Goal: Information Seeking & Learning: Learn about a topic

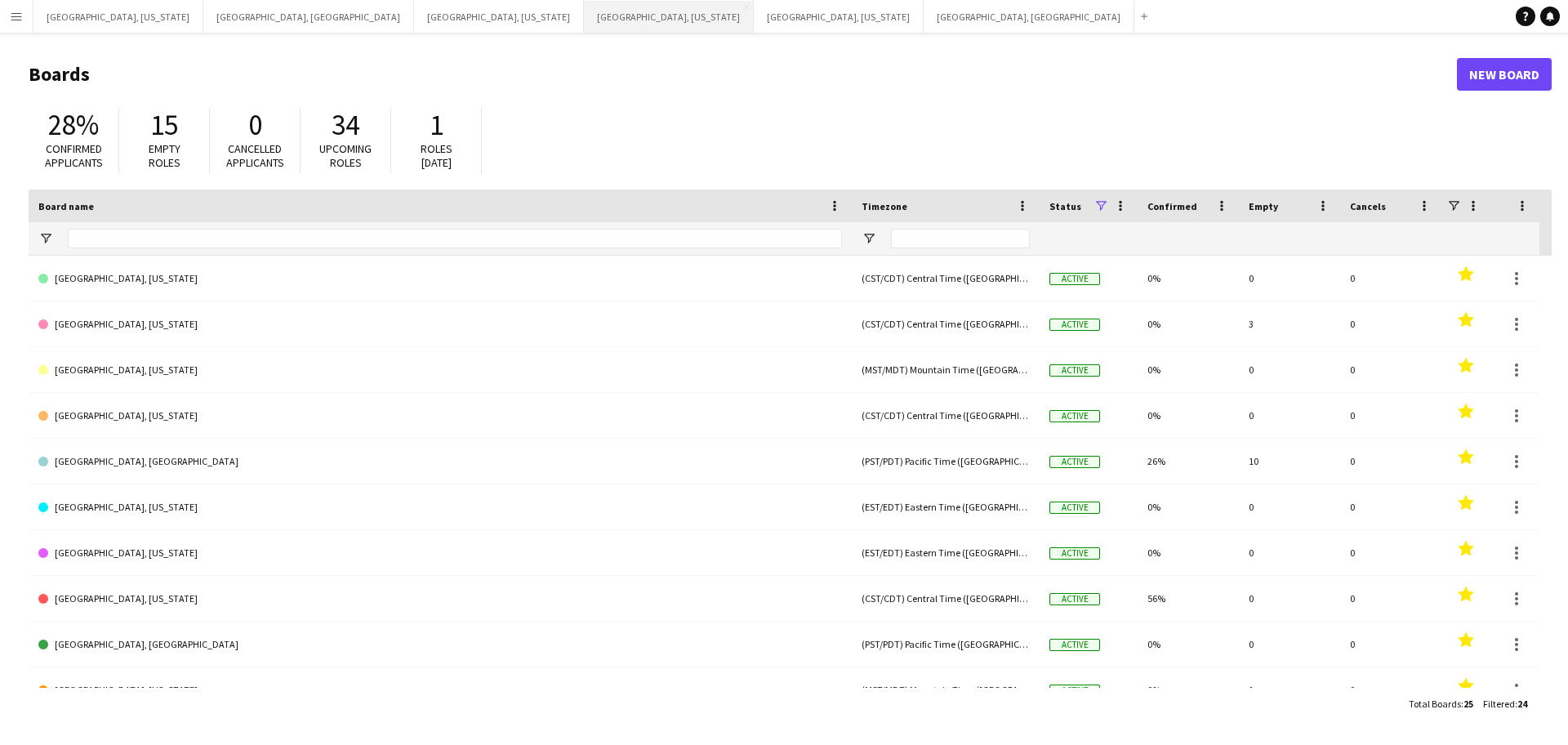
click at [584, 7] on button "[GEOGRAPHIC_DATA], [US_STATE] Close" at bounding box center [668, 16] width 170 height 32
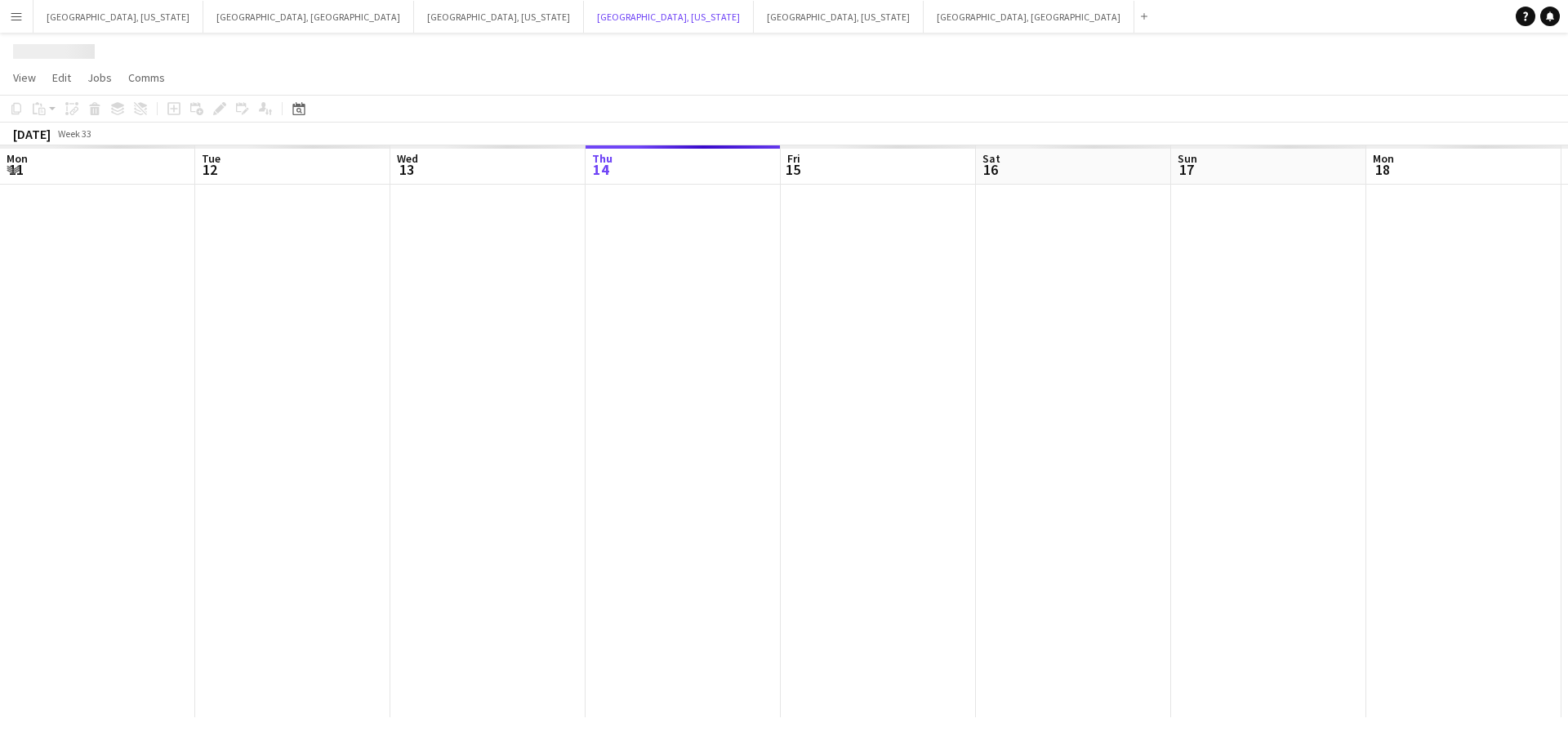
scroll to position [0, 390]
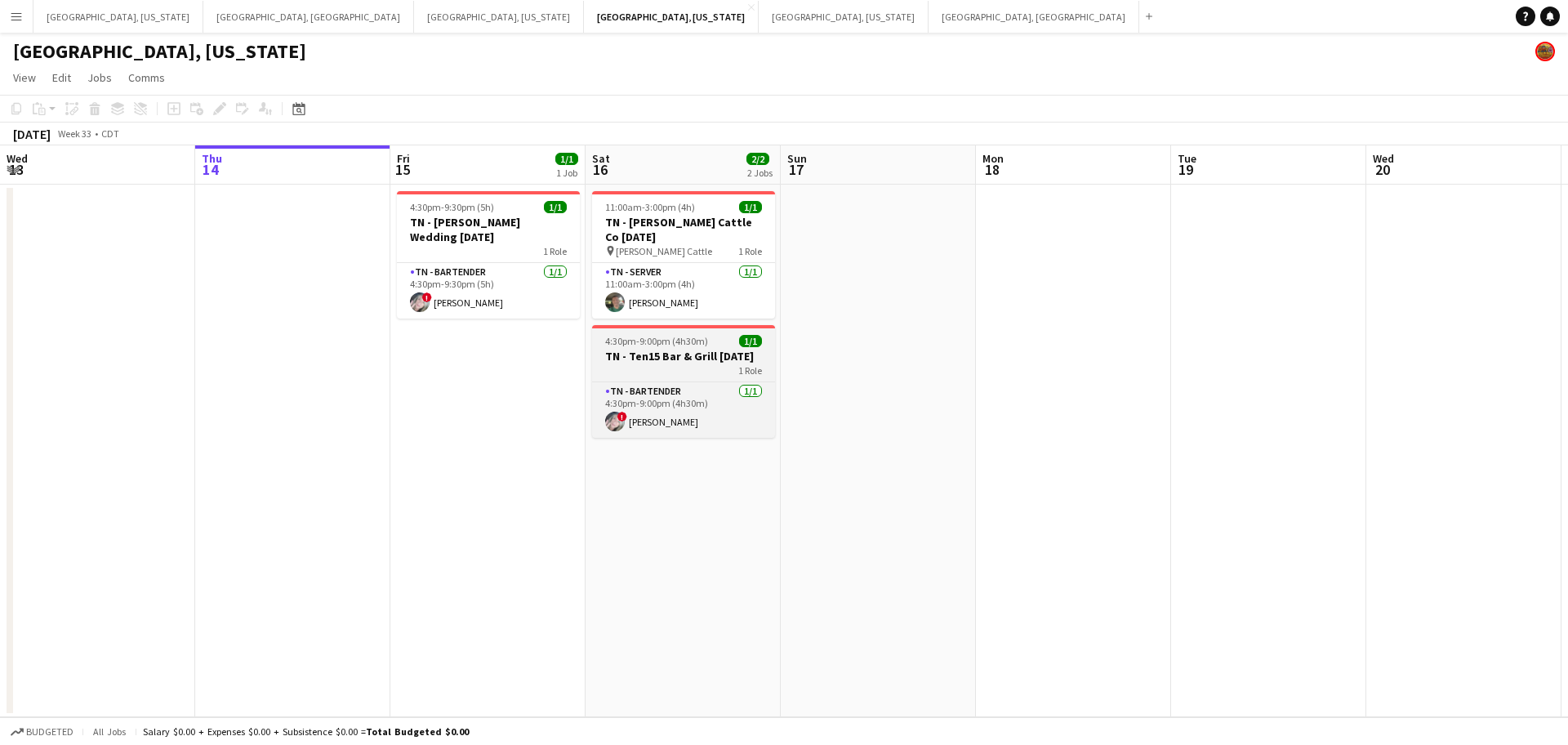
click at [689, 349] on h3 "TN - Ten15 Bar & Grill [DATE]" at bounding box center [683, 356] width 183 height 15
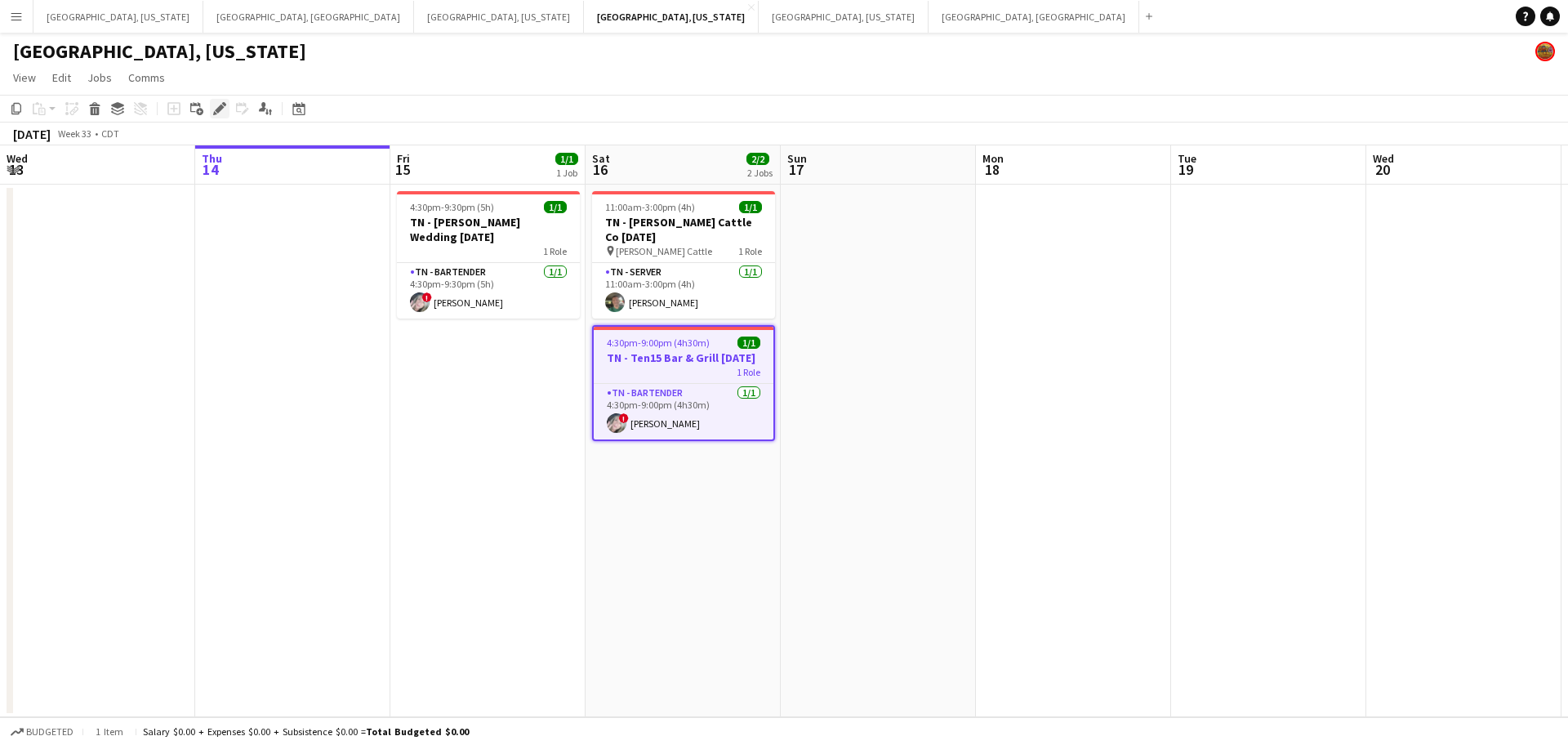
click at [219, 105] on icon "Edit" at bounding box center [220, 109] width 13 height 13
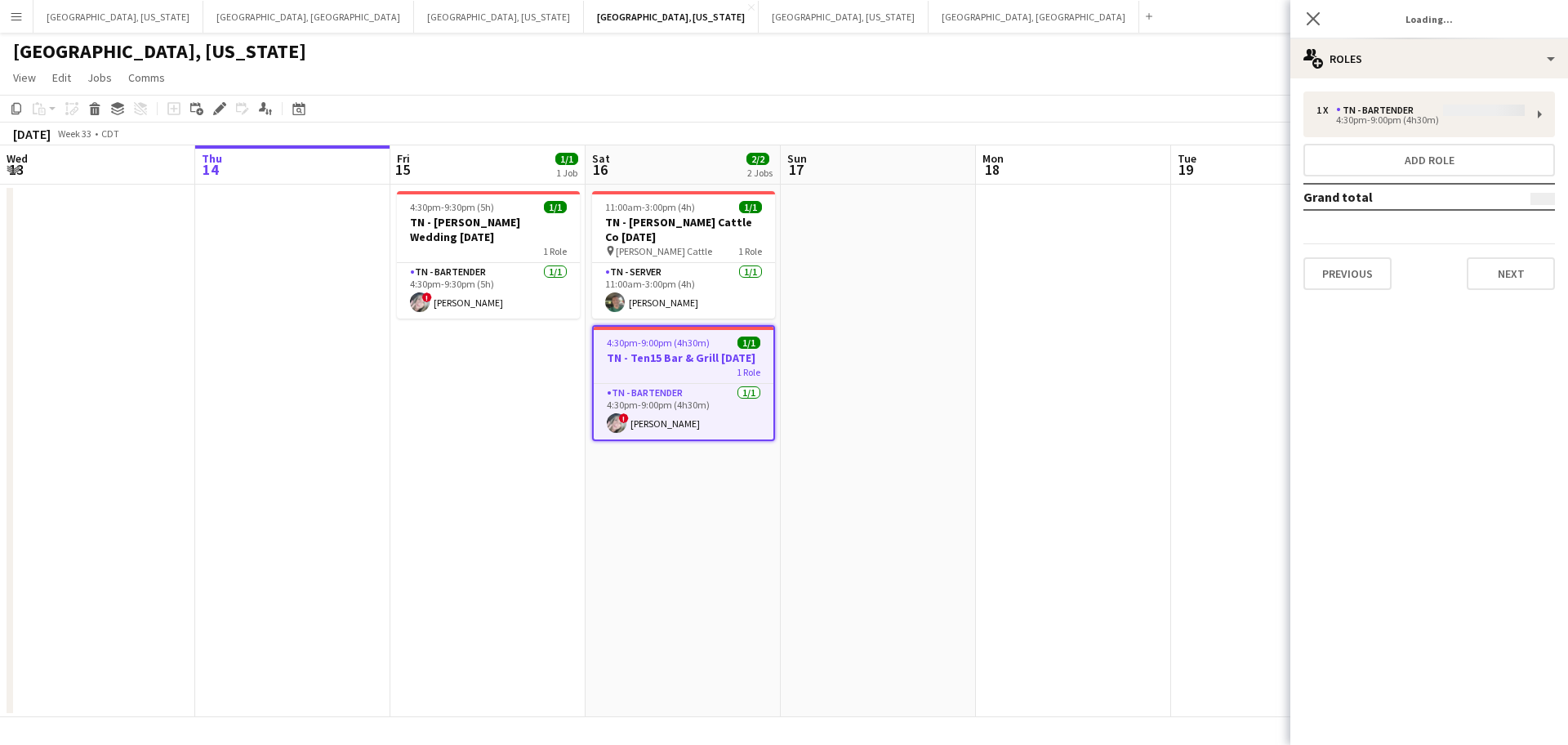
type input "**********"
click at [1511, 274] on button "Next" at bounding box center [1511, 274] width 89 height 33
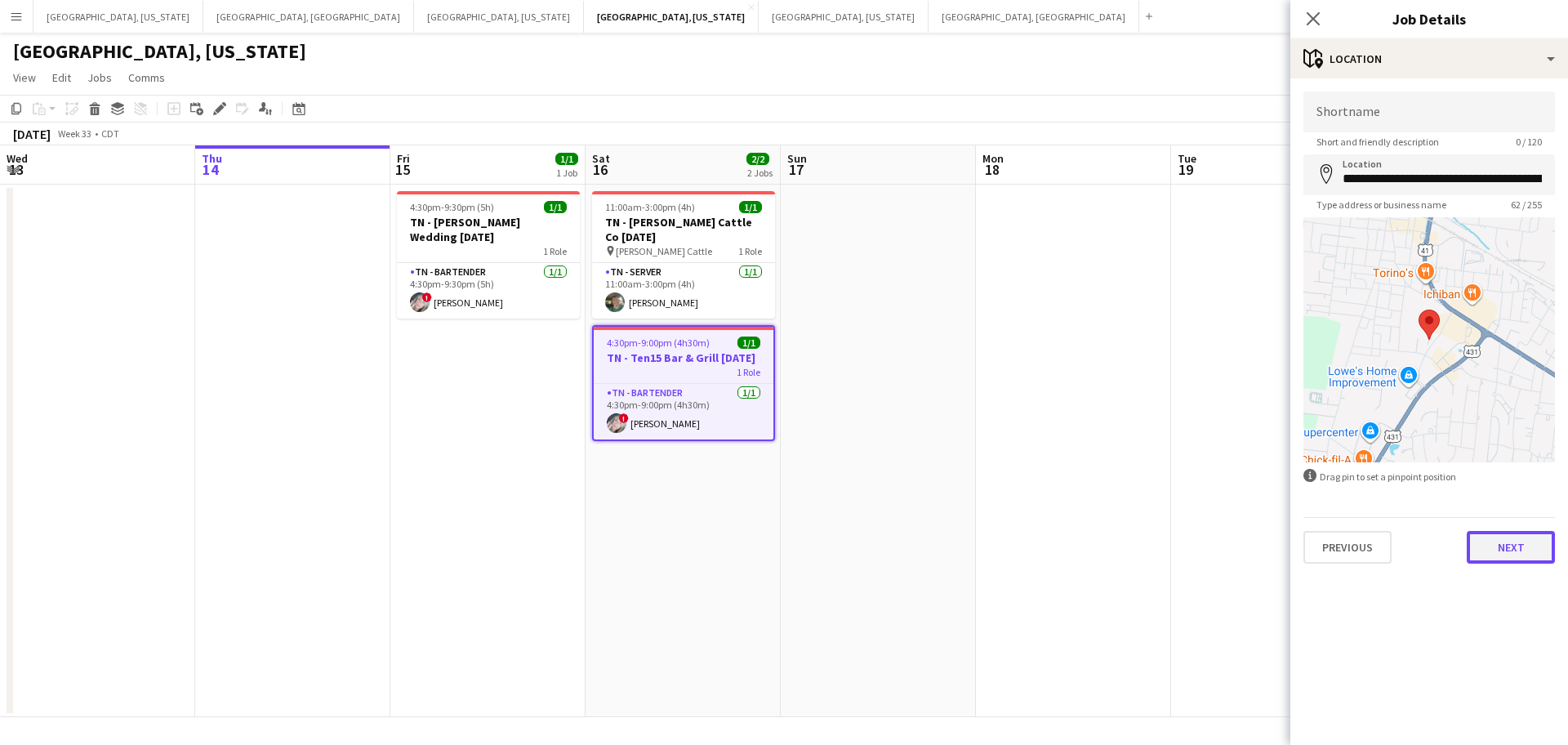
click at [1506, 552] on button "Next" at bounding box center [1511, 547] width 89 height 33
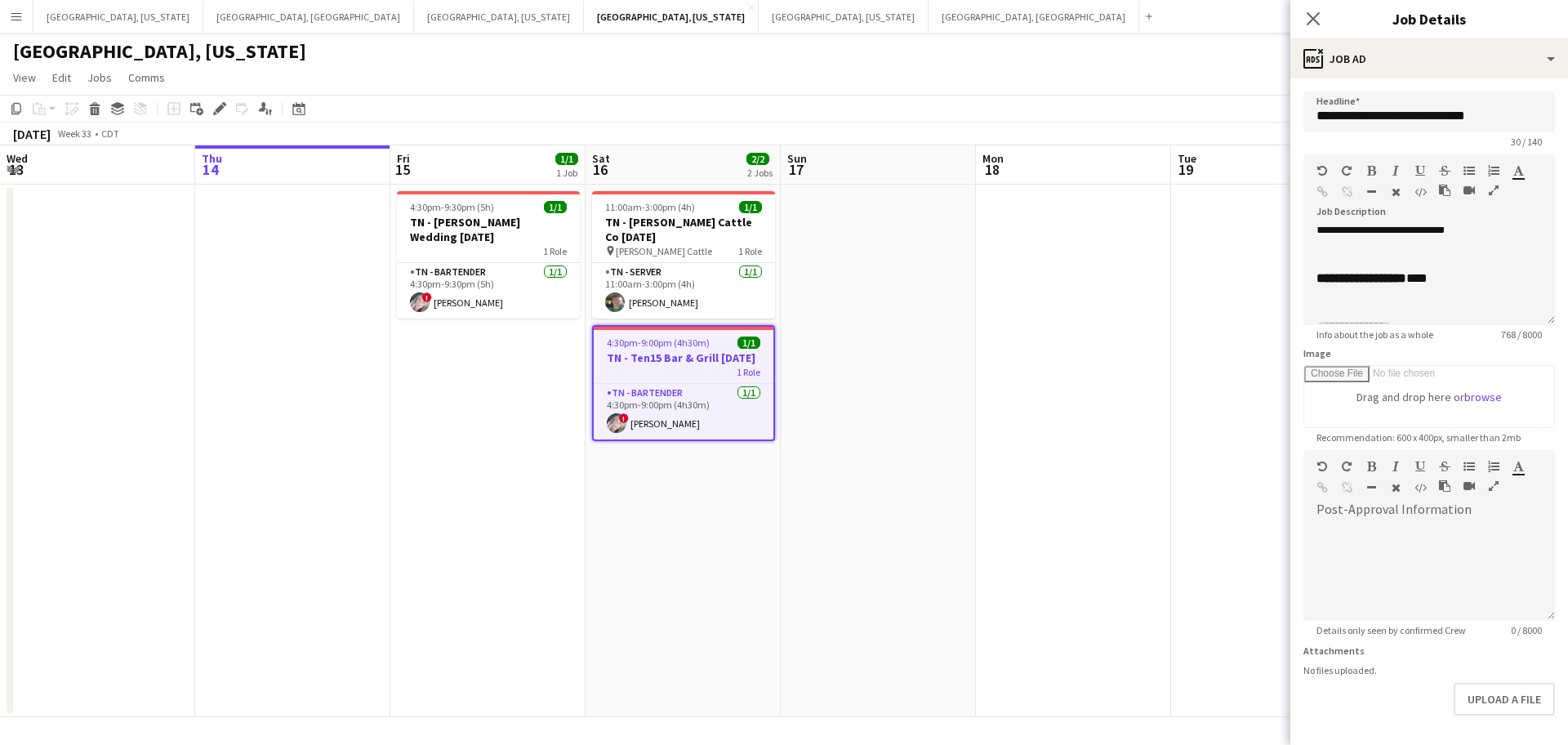
scroll to position [153, 0]
click at [1310, 18] on icon "Close pop-in" at bounding box center [1313, 18] width 16 height 16
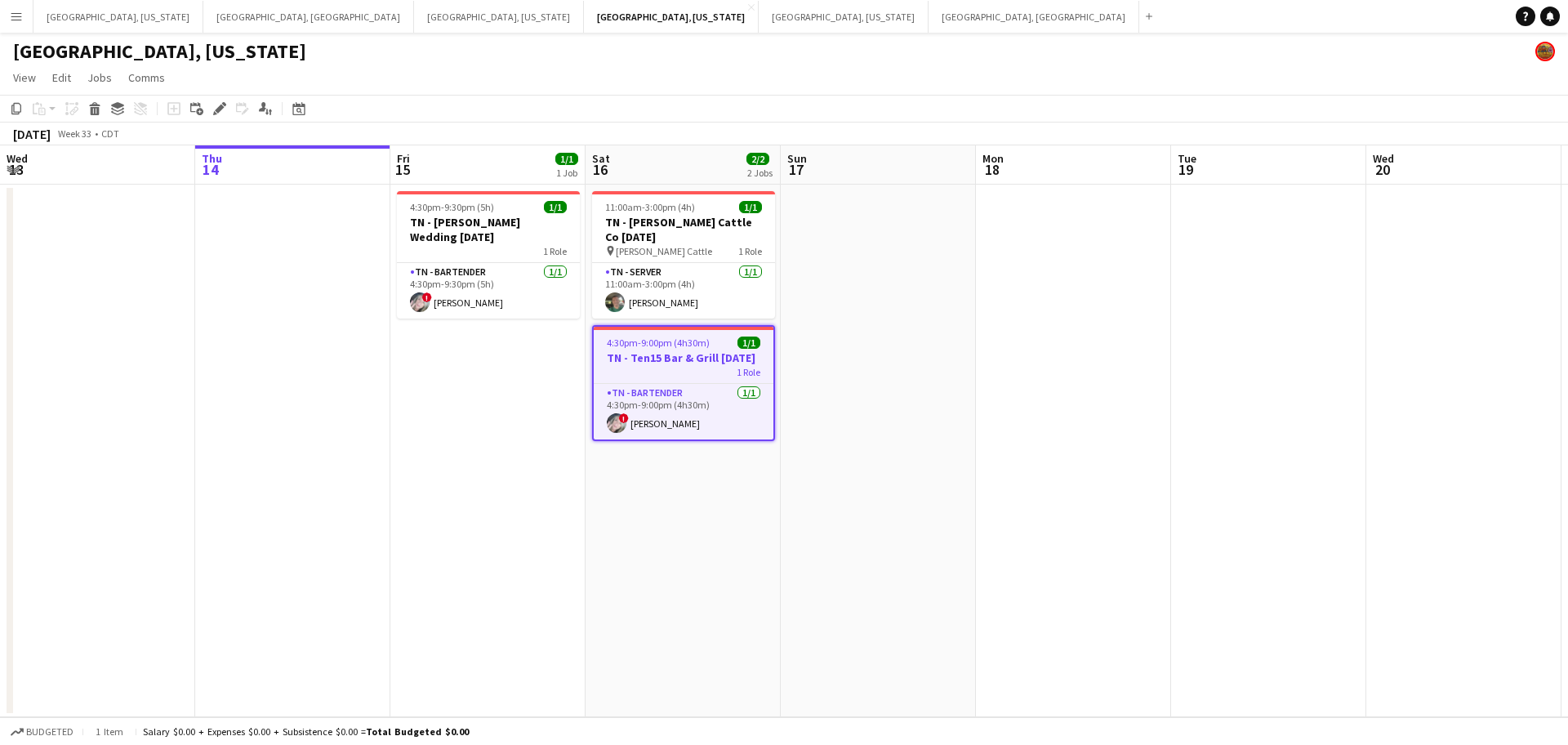
click at [15, 16] on app-icon "Menu" at bounding box center [16, 16] width 13 height 13
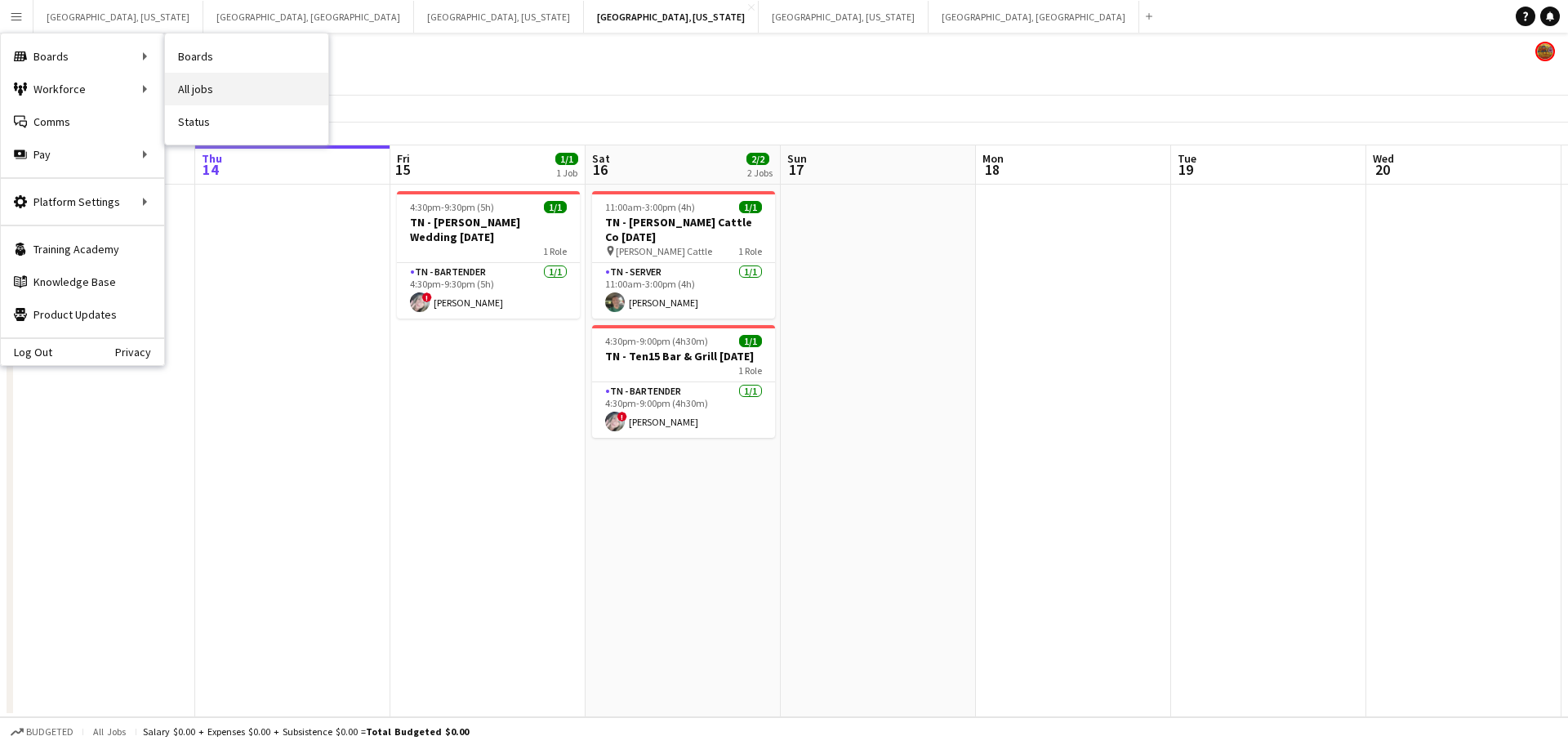
click at [261, 90] on link "All jobs" at bounding box center [246, 89] width 163 height 33
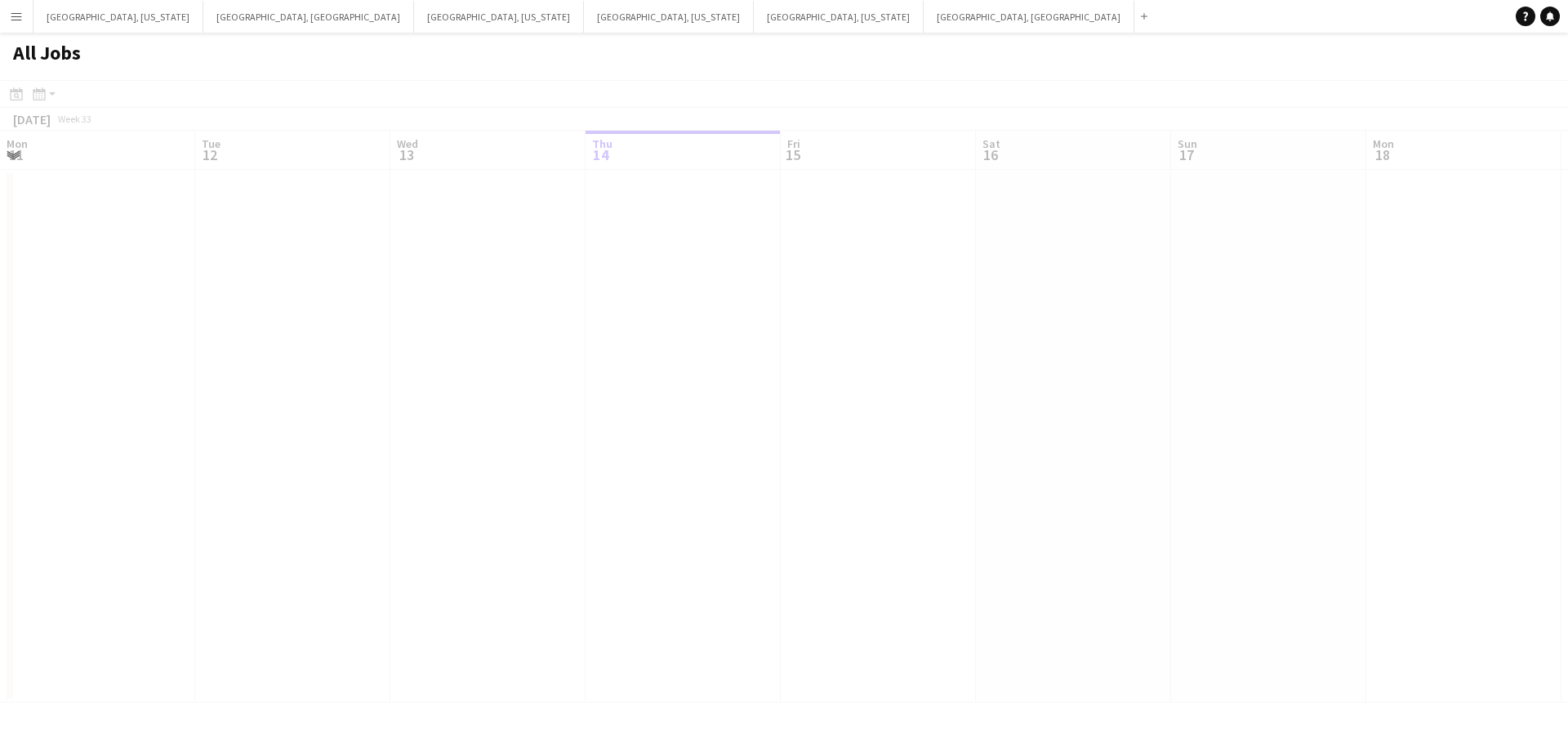
scroll to position [0, 390]
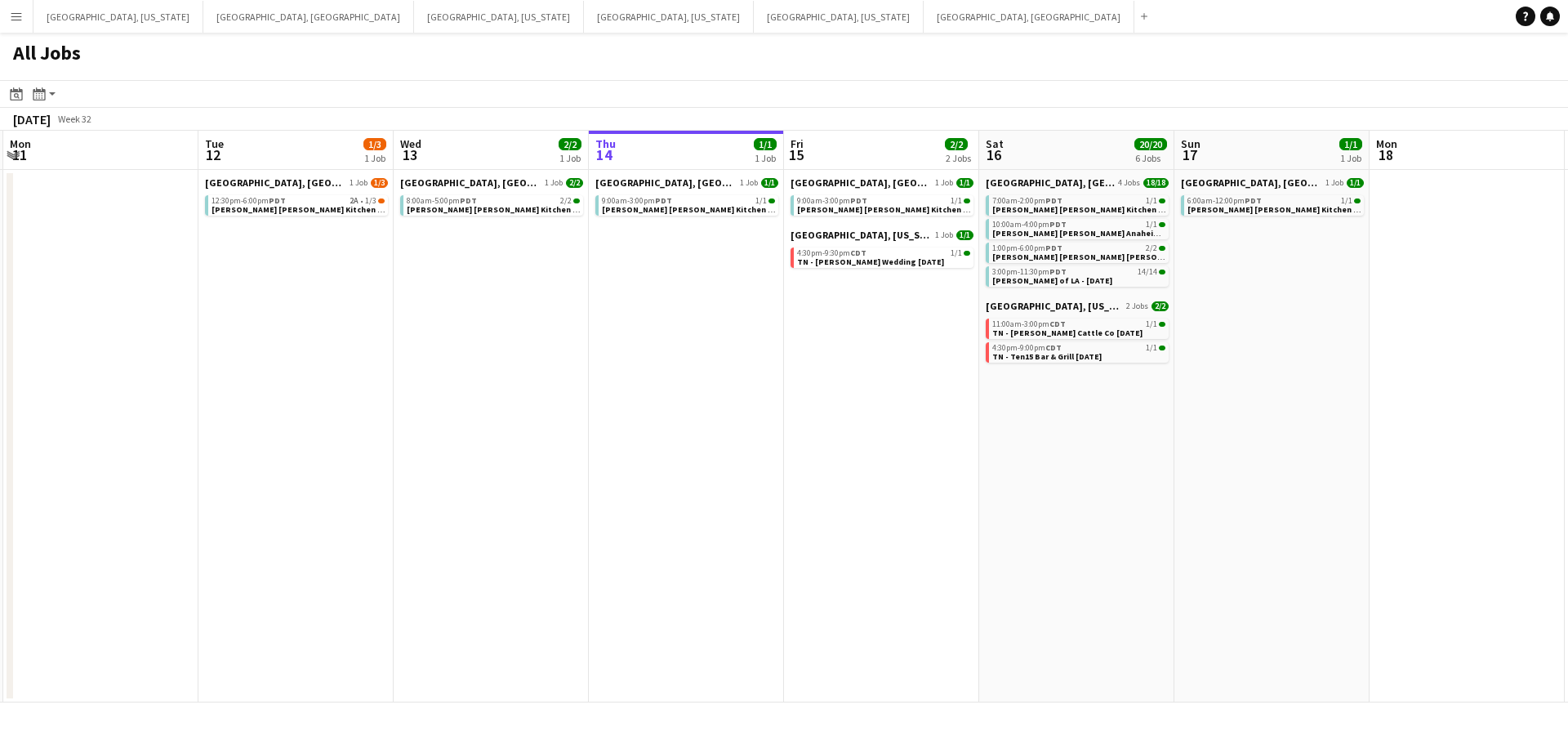
drag, startPoint x: 518, startPoint y: 471, endPoint x: 907, endPoint y: 446, distance: 389.8
click at [932, 441] on app-calendar-viewport "Sat 9 16/16 5 Jobs Sun 10 Mon 11 Tue 12 1/3 1 Job Wed 13 2/2 1 Job Thu 14 1/1 1…" at bounding box center [784, 416] width 1568 height 572
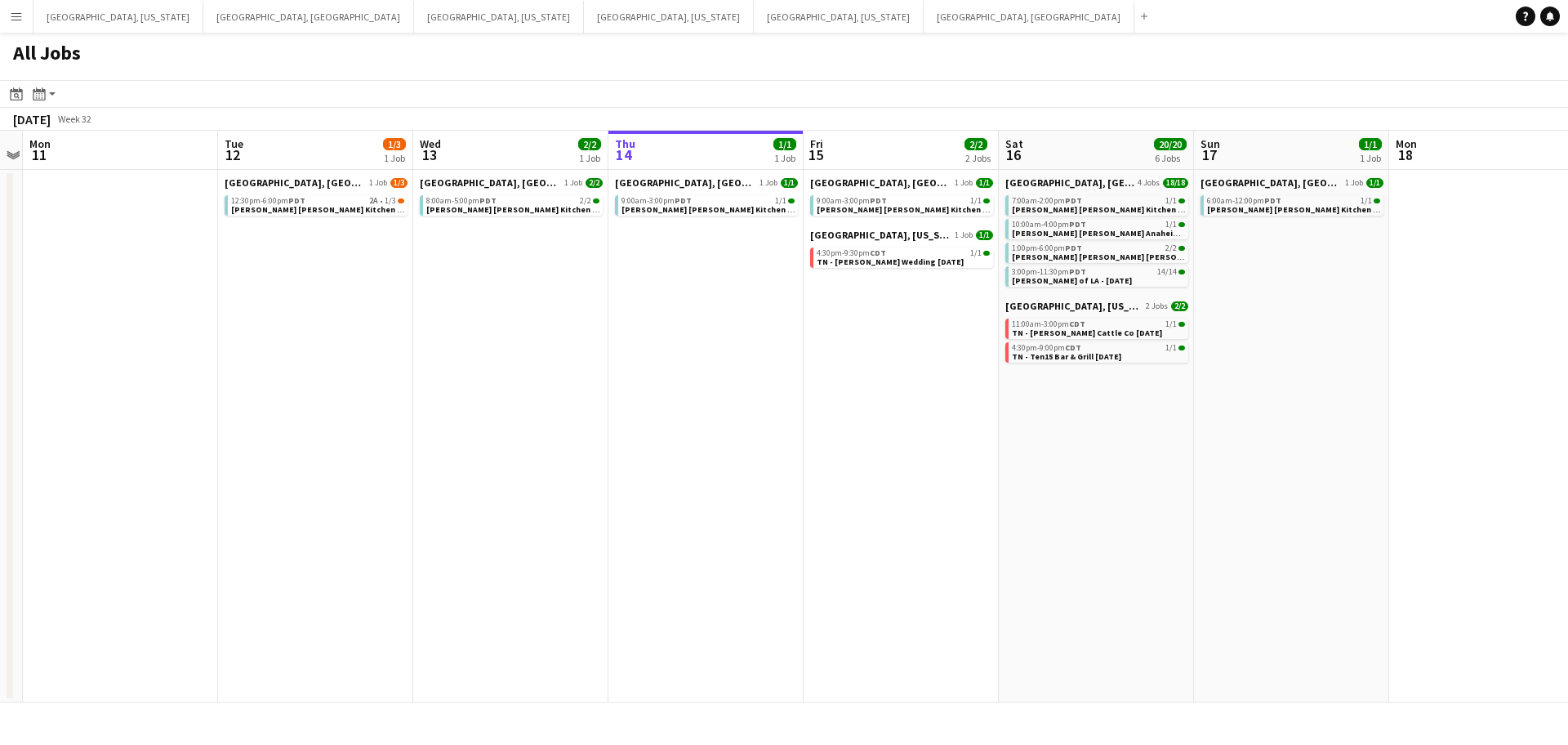
scroll to position [0, 467]
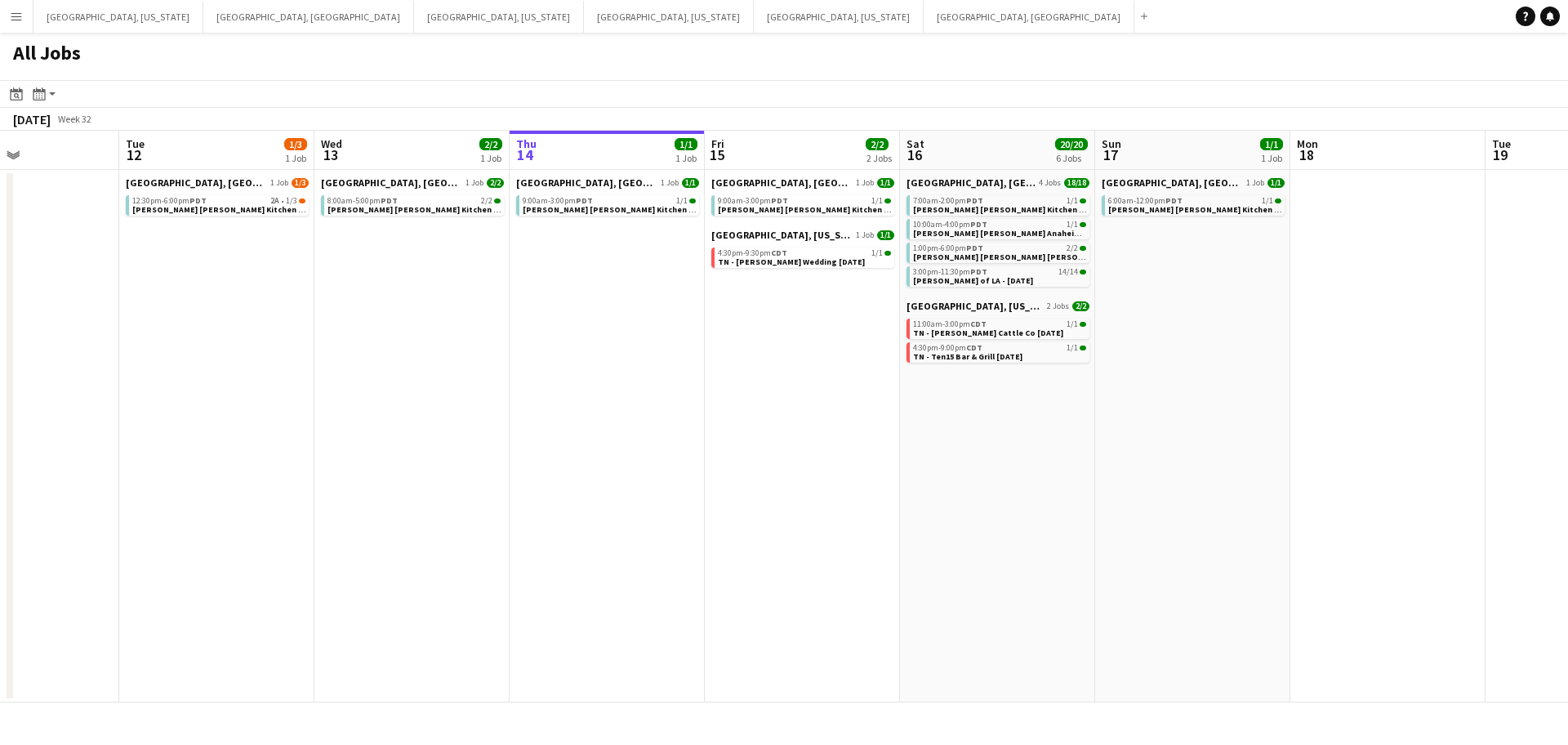
click at [1087, 412] on app-all-jobs "All Jobs Date picker [DATE] [DATE] [DATE] M [DATE] T [DATE] W [DATE] T [DATE] F…" at bounding box center [784, 368] width 1568 height 670
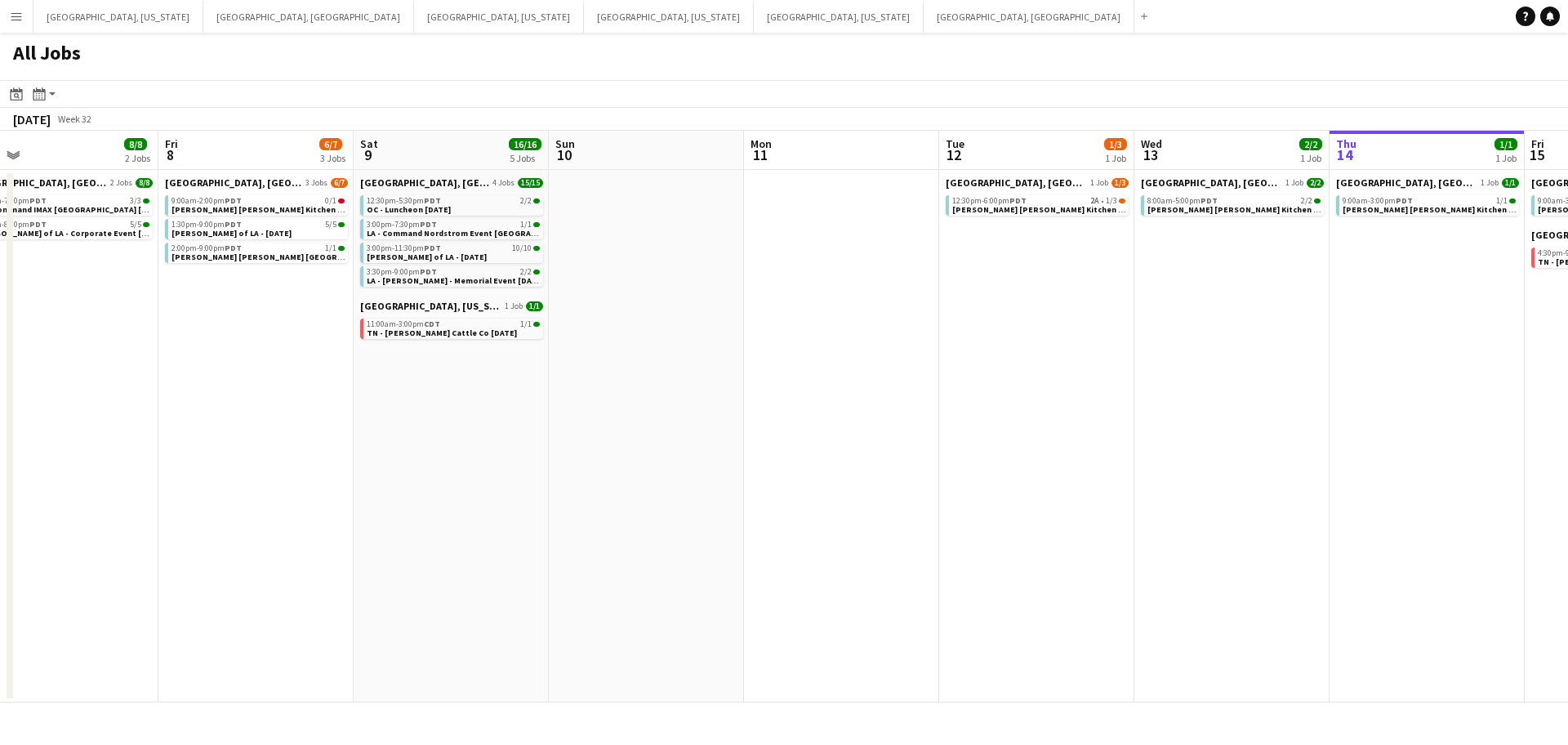
click at [1097, 422] on app-calendar-viewport "Tue 5 2/2 1 Job Wed 6 Thu 7 8/8 2 Jobs Fri 8 6/7 3 Jobs Sat 9 16/16 5 Jobs Sun …" at bounding box center [784, 416] width 1568 height 572
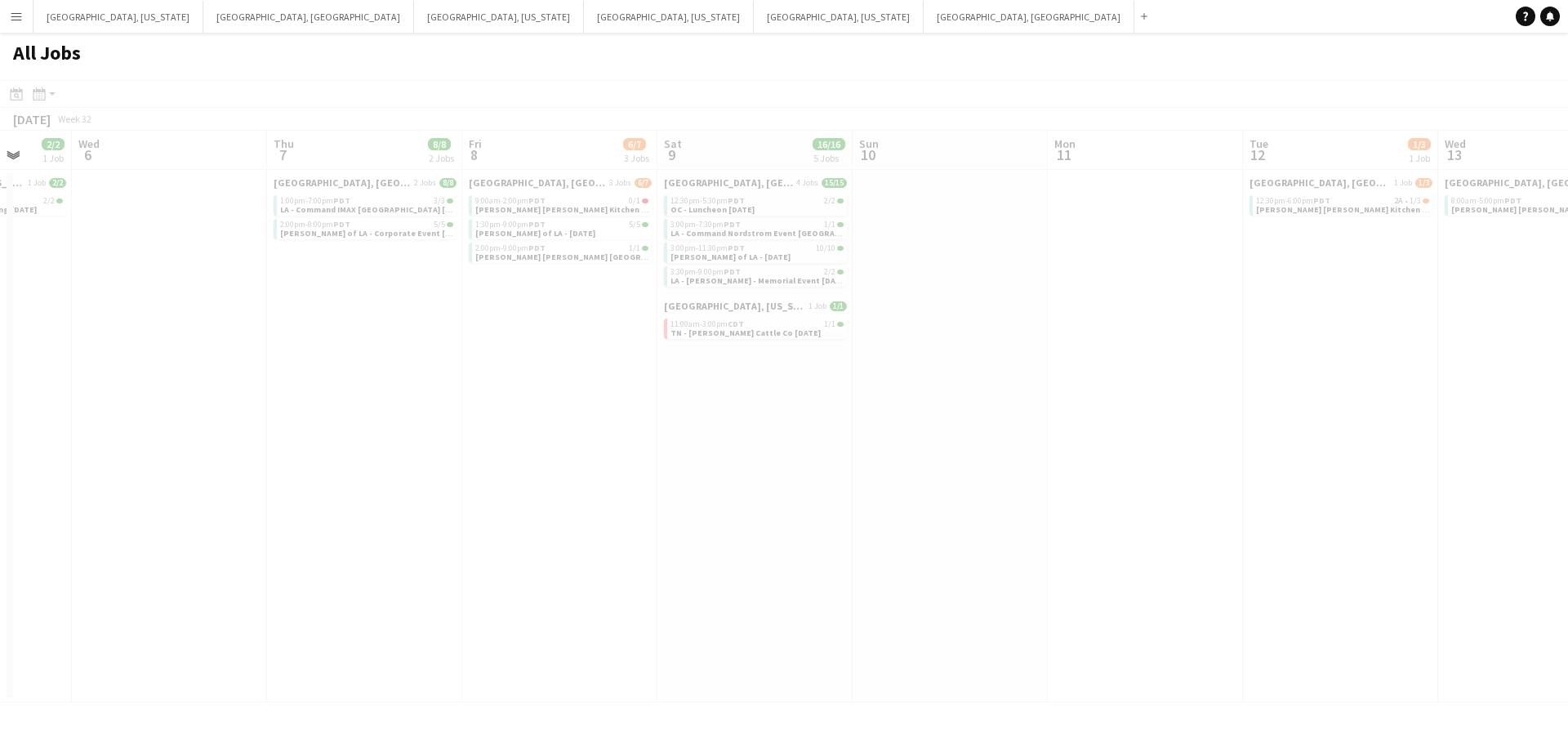
drag, startPoint x: 846, startPoint y: 450, endPoint x: 1103, endPoint y: 415, distance: 259.4
click at [1153, 408] on app-all-jobs "All Jobs Date picker [DATE] [DATE] [DATE] M [DATE] T [DATE] W [DATE] T [DATE] F…" at bounding box center [784, 368] width 1568 height 670
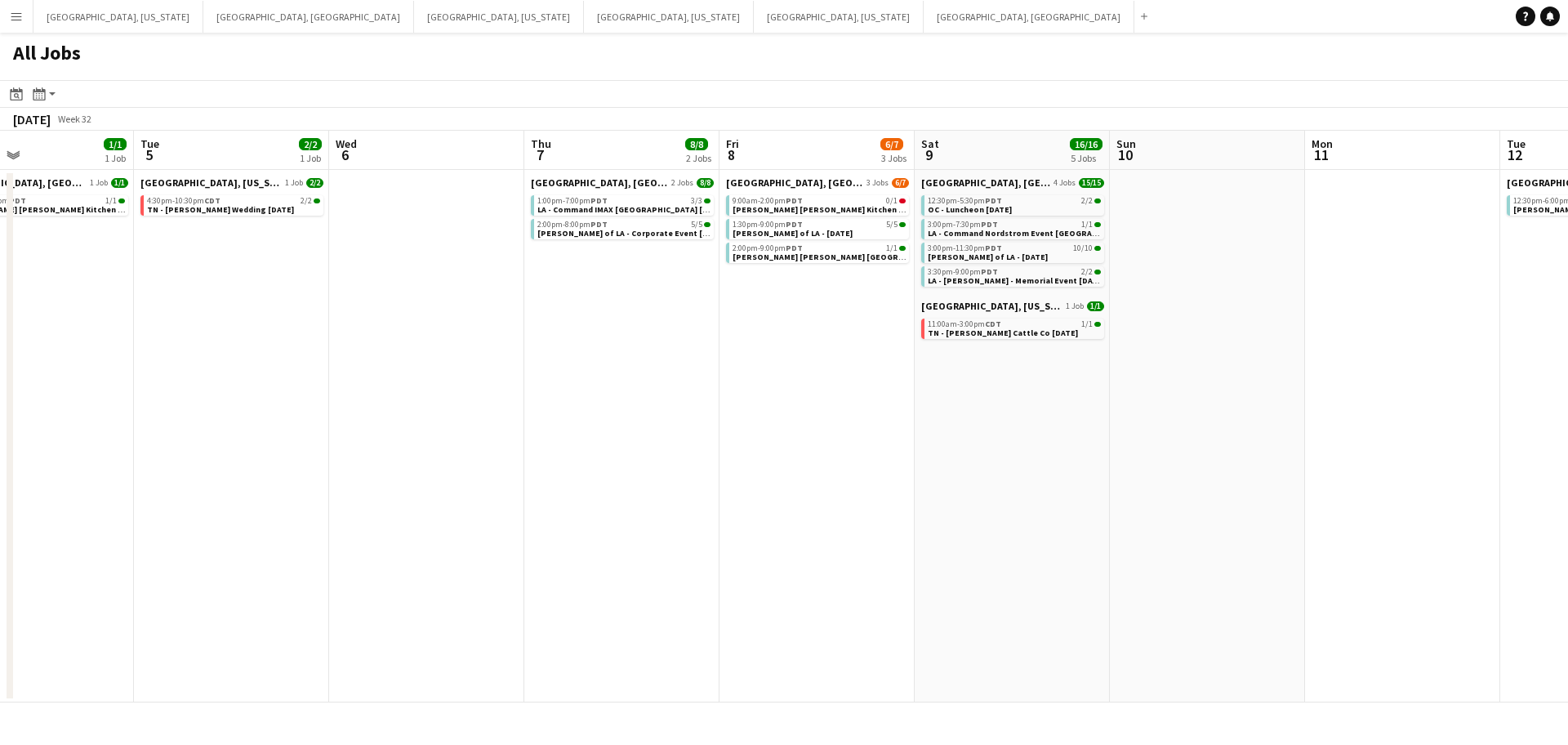
drag, startPoint x: 910, startPoint y: 434, endPoint x: 1167, endPoint y: 394, distance: 260.1
click at [1167, 394] on app-calendar-viewport "Sat 2 14/15 7 Jobs Sun 3 Mon 4 1/1 1 Job Tue 5 2/2 1 Job Wed 6 Thu 7 8/8 2 Jobs…" at bounding box center [784, 416] width 1568 height 572
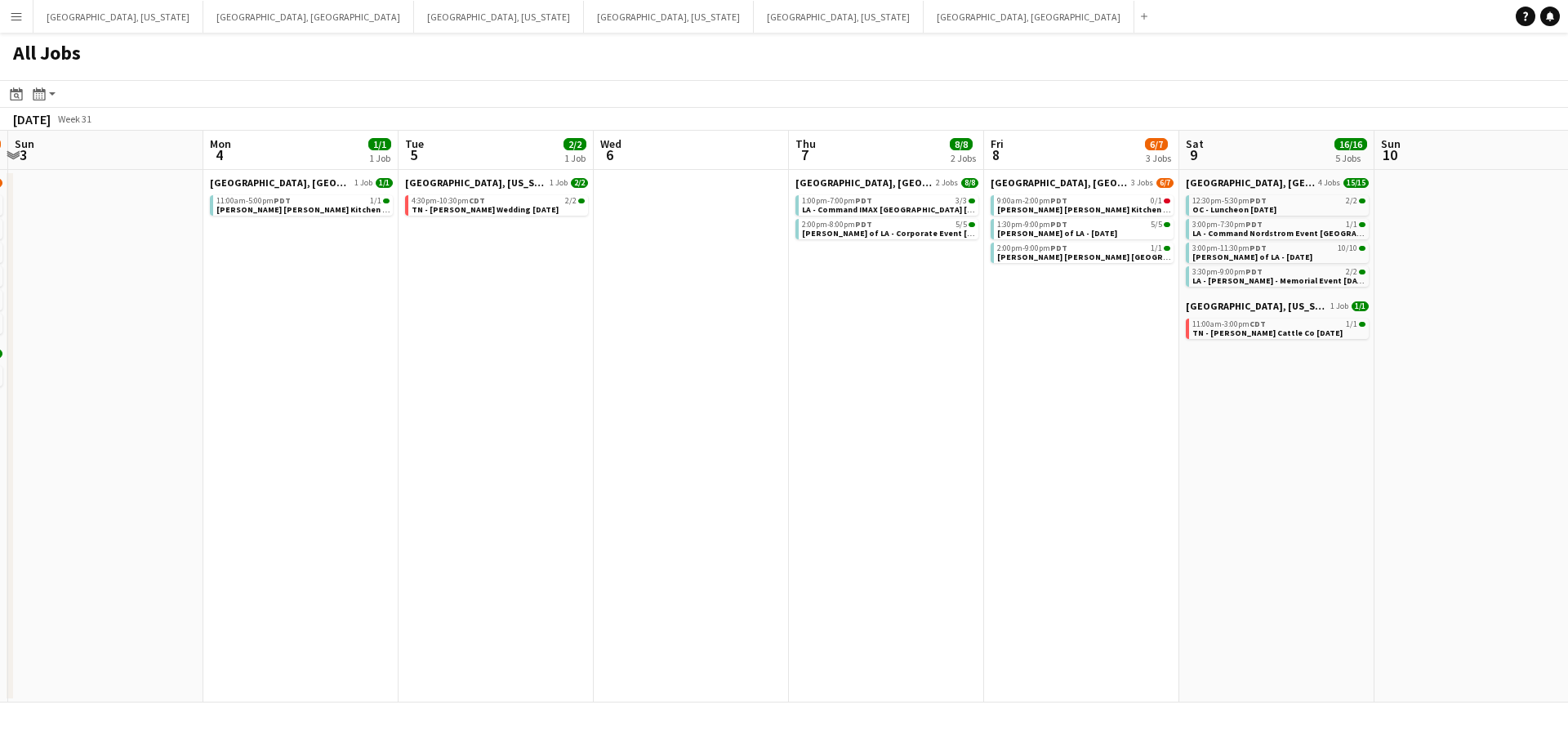
scroll to position [0, 360]
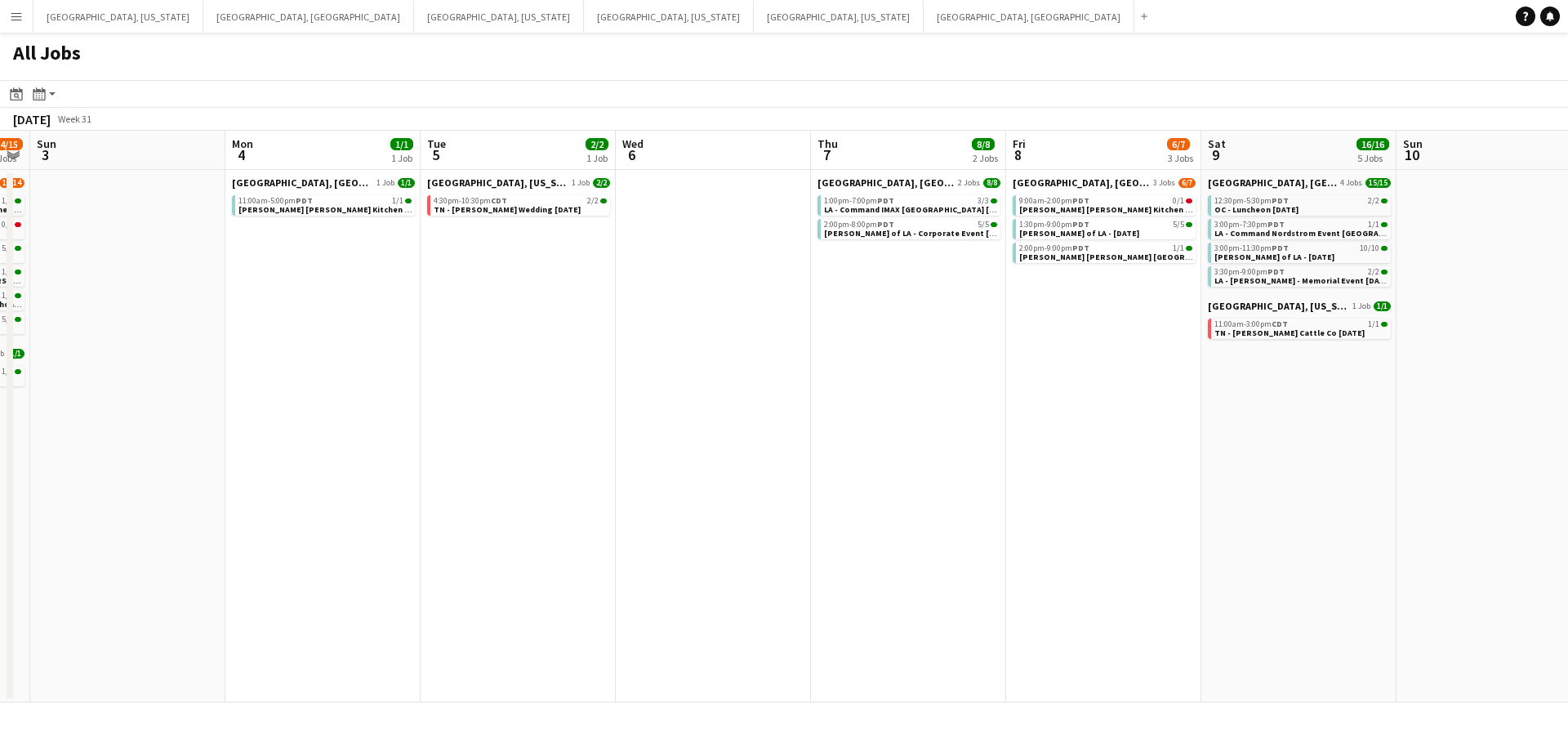
drag, startPoint x: 1149, startPoint y: 409, endPoint x: 1396, endPoint y: 383, distance: 248.4
click at [1396, 383] on app-calendar-viewport "Fri 1 2/2 1 Job Sat 2 14/15 7 Jobs Sun 3 Mon 4 1/1 1 Job Tue 5 2/2 1 Job Wed 6 …" at bounding box center [784, 416] width 1568 height 572
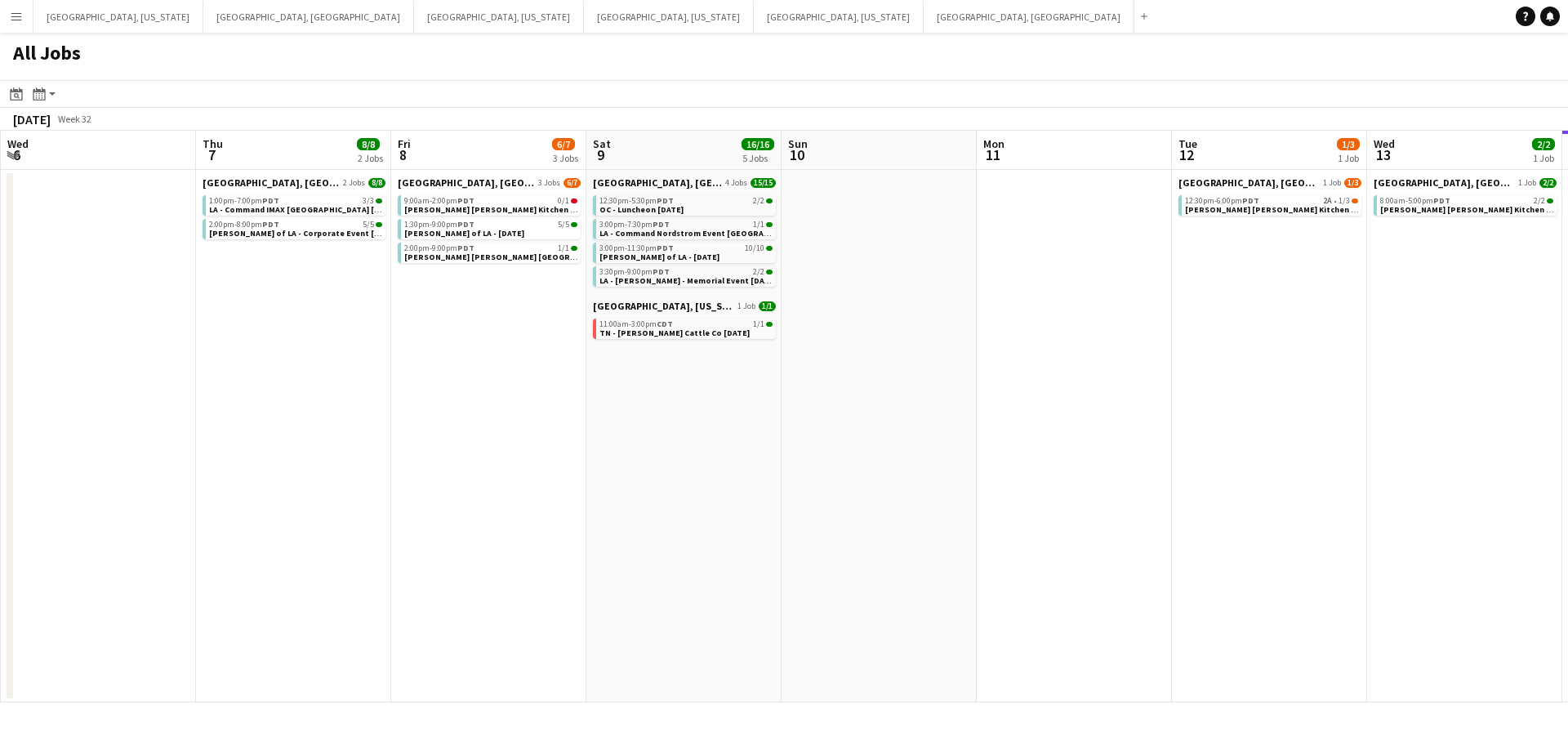
scroll to position [0, 0]
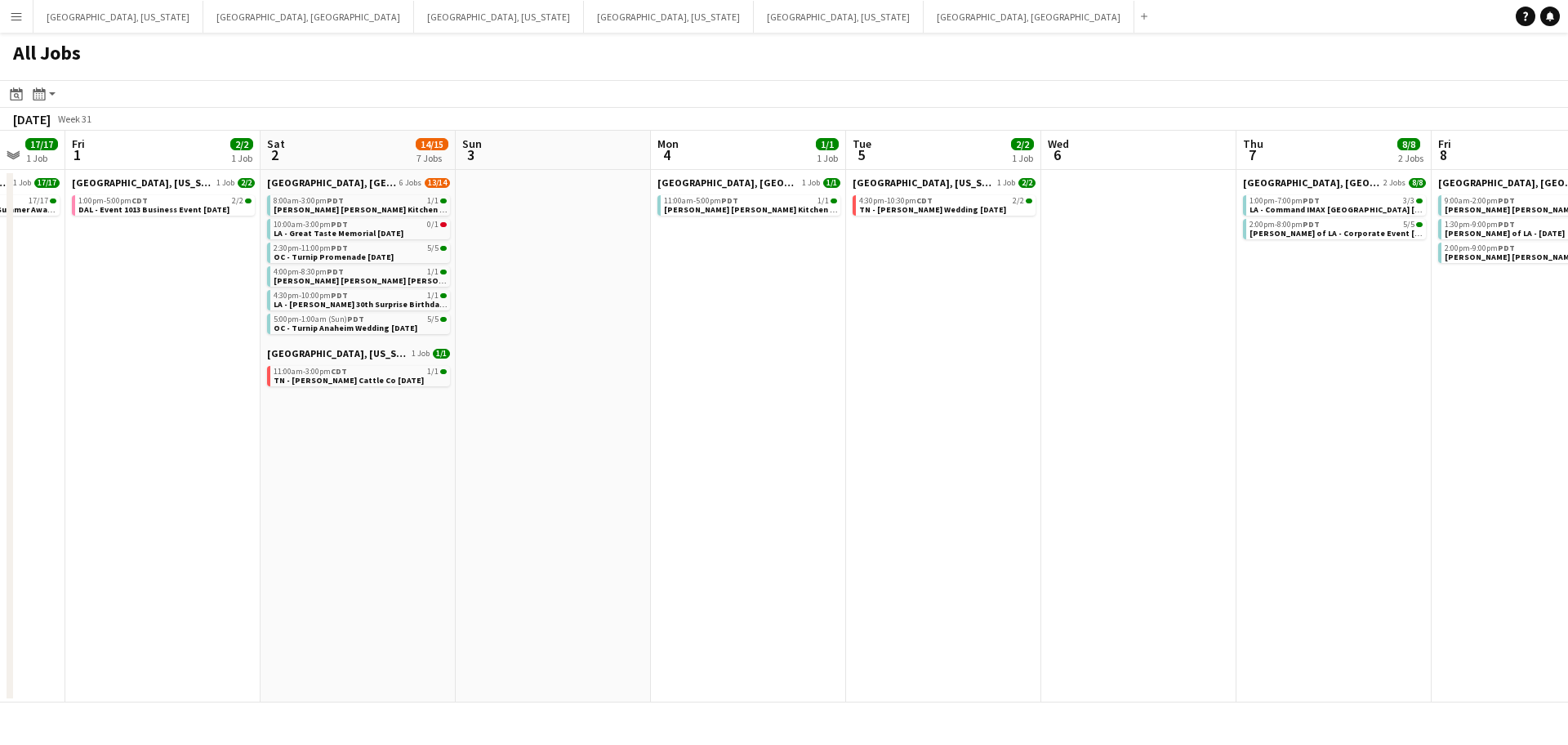
drag, startPoint x: 1166, startPoint y: 381, endPoint x: 1427, endPoint y: 341, distance: 264.0
click at [1476, 341] on app-calendar-viewport "Tue 29 2/2 1 Job Wed 30 Thu 31 17/17 1 Job Fri 1 2/2 1 Job Sat 2 14/15 7 Jobs S…" at bounding box center [784, 416] width 1568 height 572
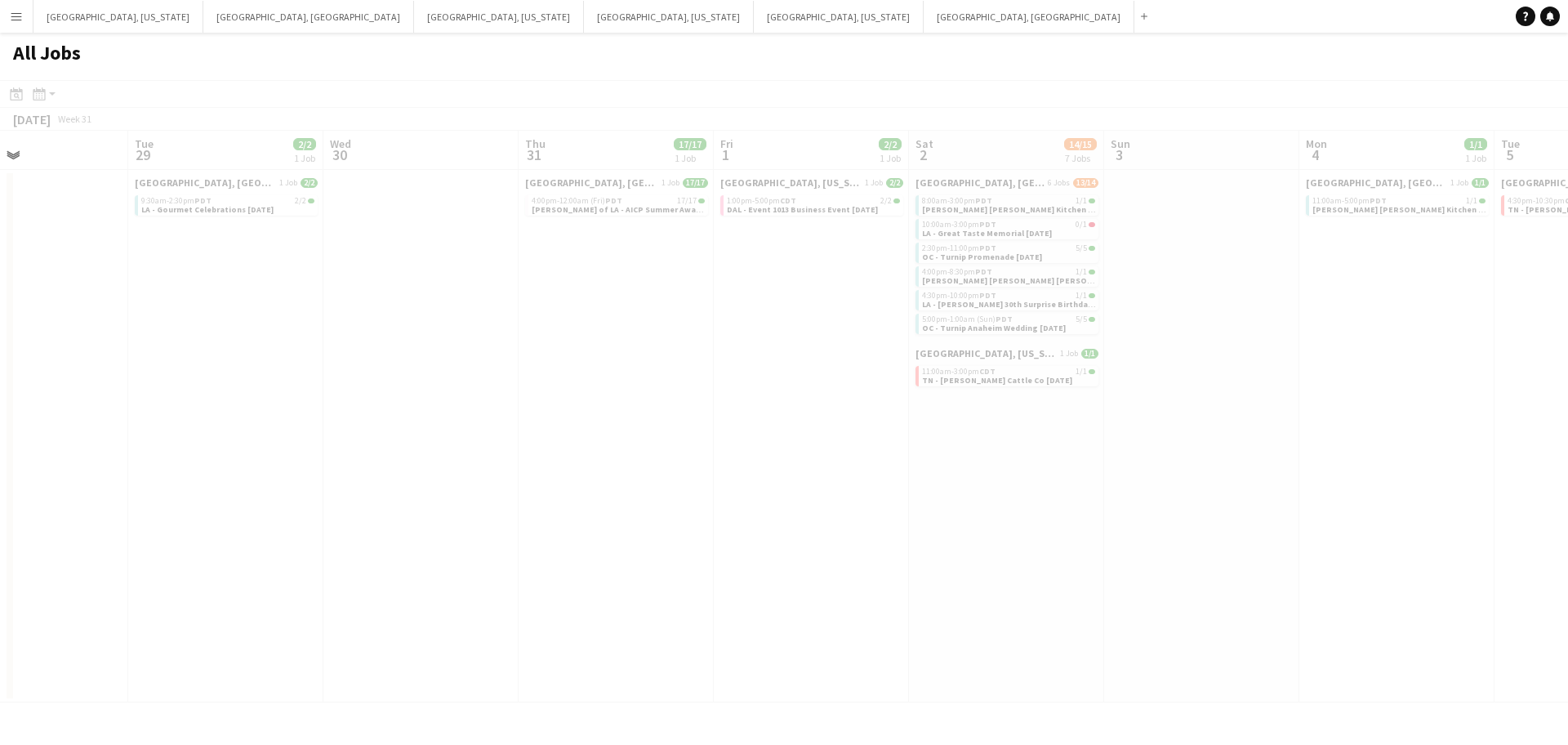
drag, startPoint x: 1150, startPoint y: 354, endPoint x: 1365, endPoint y: 331, distance: 216.2
click at [1385, 327] on app-all-jobs "All Jobs Date picker [DATE] [DATE] [DATE] M [DATE] T [DATE] W [DATE] T [DATE] F…" at bounding box center [784, 368] width 1568 height 670
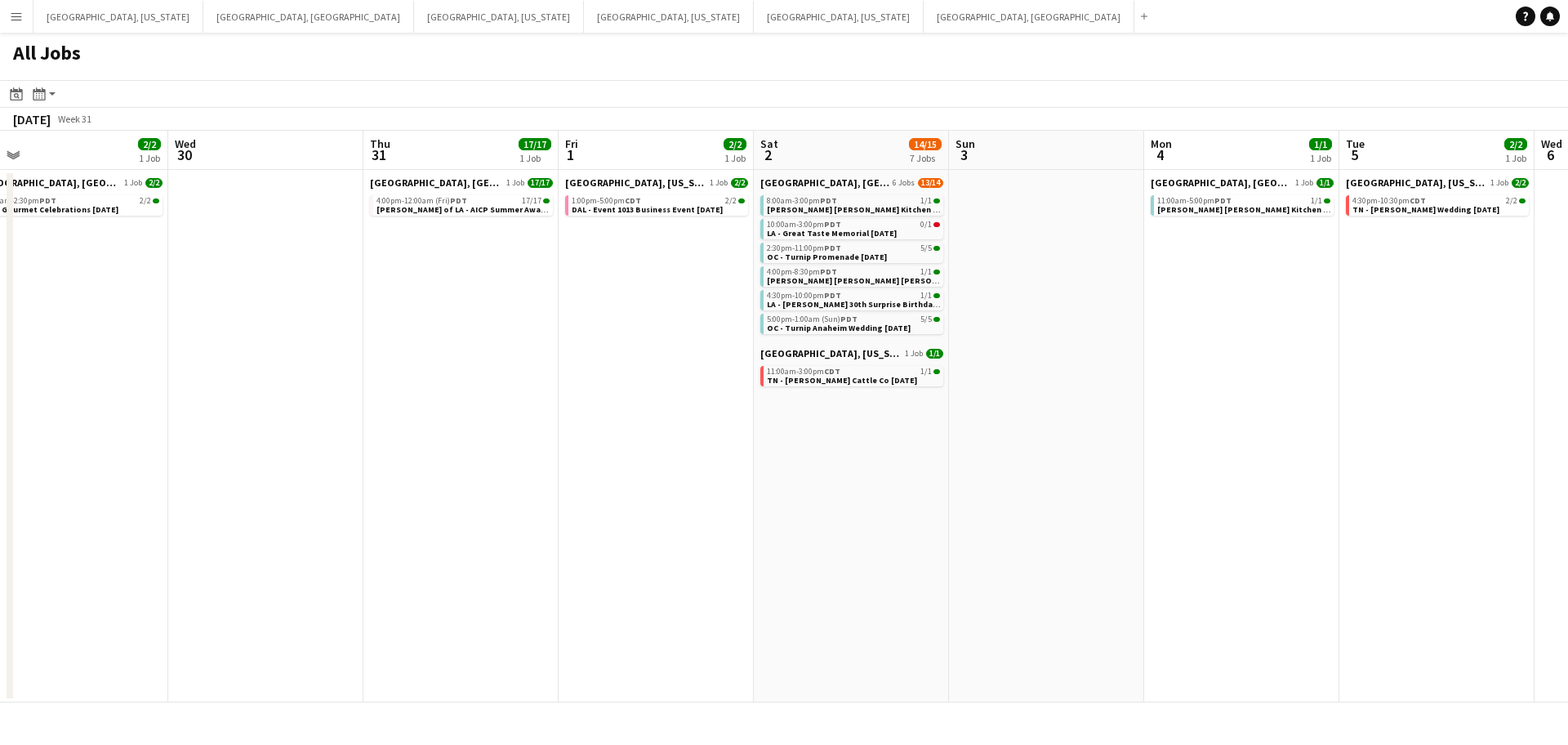
scroll to position [0, 768]
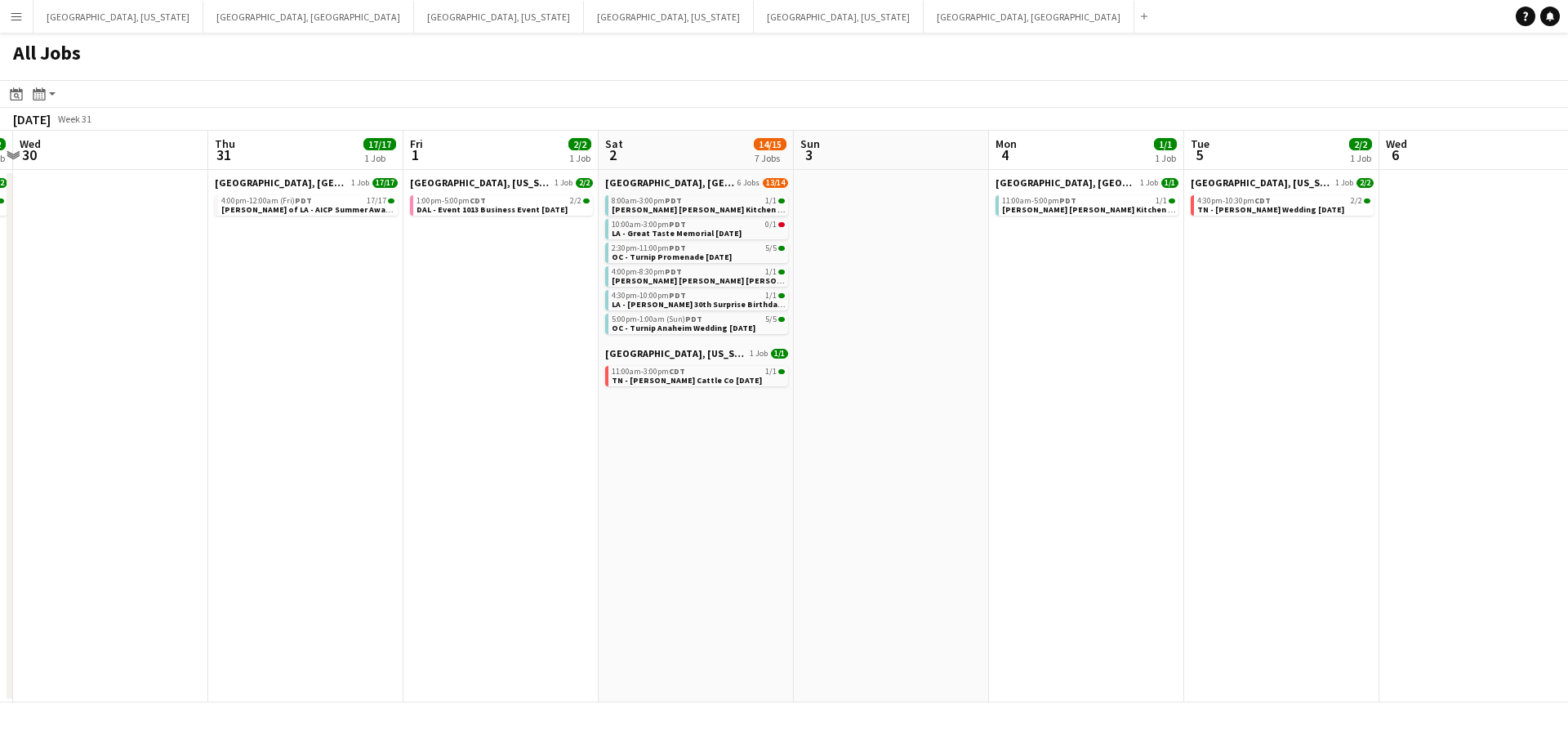
drag, startPoint x: 1393, startPoint y: 368, endPoint x: 694, endPoint y: 409, distance: 700.2
click at [692, 409] on app-calendar-viewport "Sat 26 9/9 3 Jobs Sun 27 2/2 1 Job Mon 28 Tue 29 2/2 1 Job Wed 30 Thu 31 17/17 …" at bounding box center [784, 416] width 1568 height 572
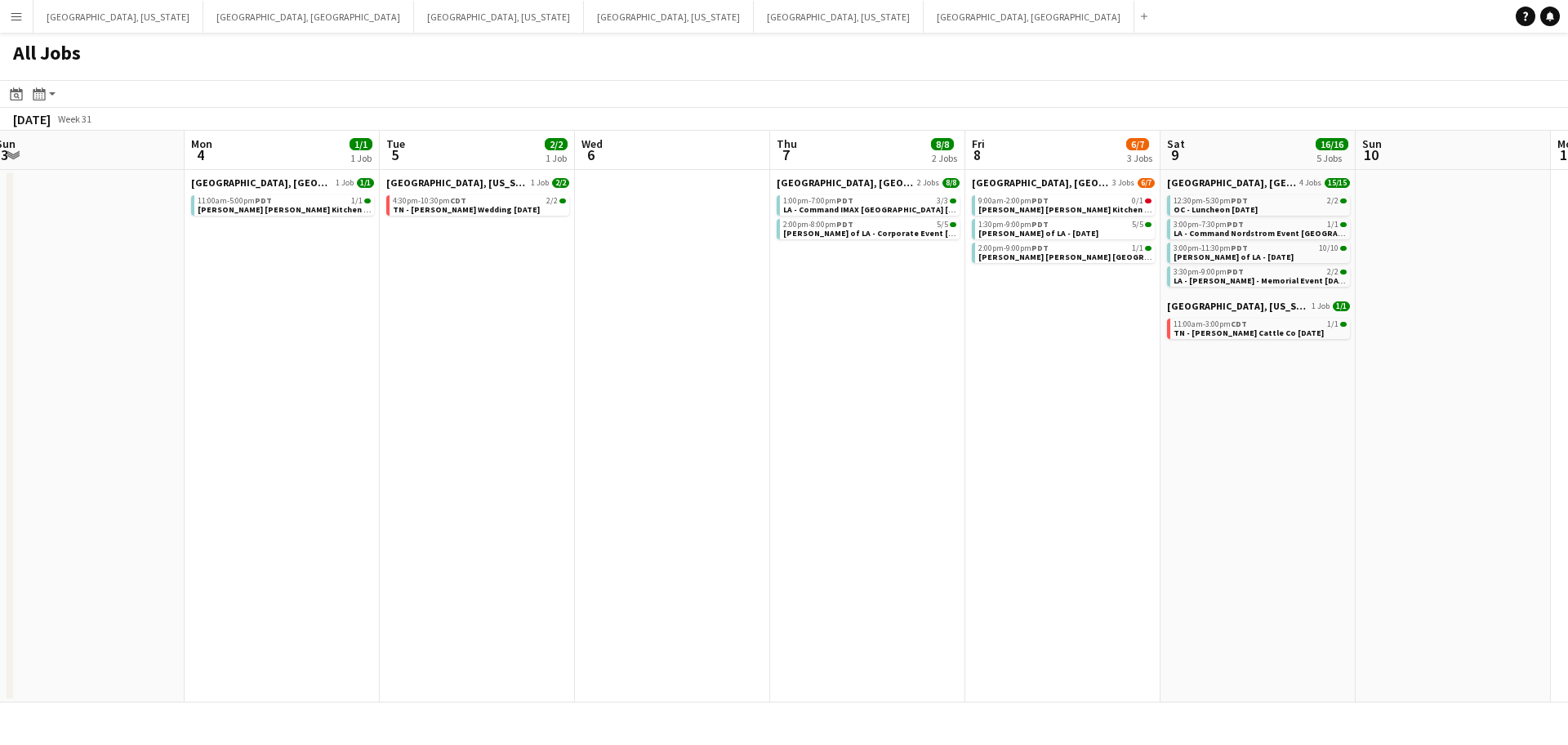
drag, startPoint x: 1262, startPoint y: 372, endPoint x: 977, endPoint y: 406, distance: 287.0
click at [838, 403] on app-calendar-viewport "Wed 30 Thu 31 17/17 1 Job Fri 1 2/2 1 Job Sat 2 14/15 7 Jobs Sun 3 Mon 4 1/1 1 …" at bounding box center [784, 416] width 1568 height 572
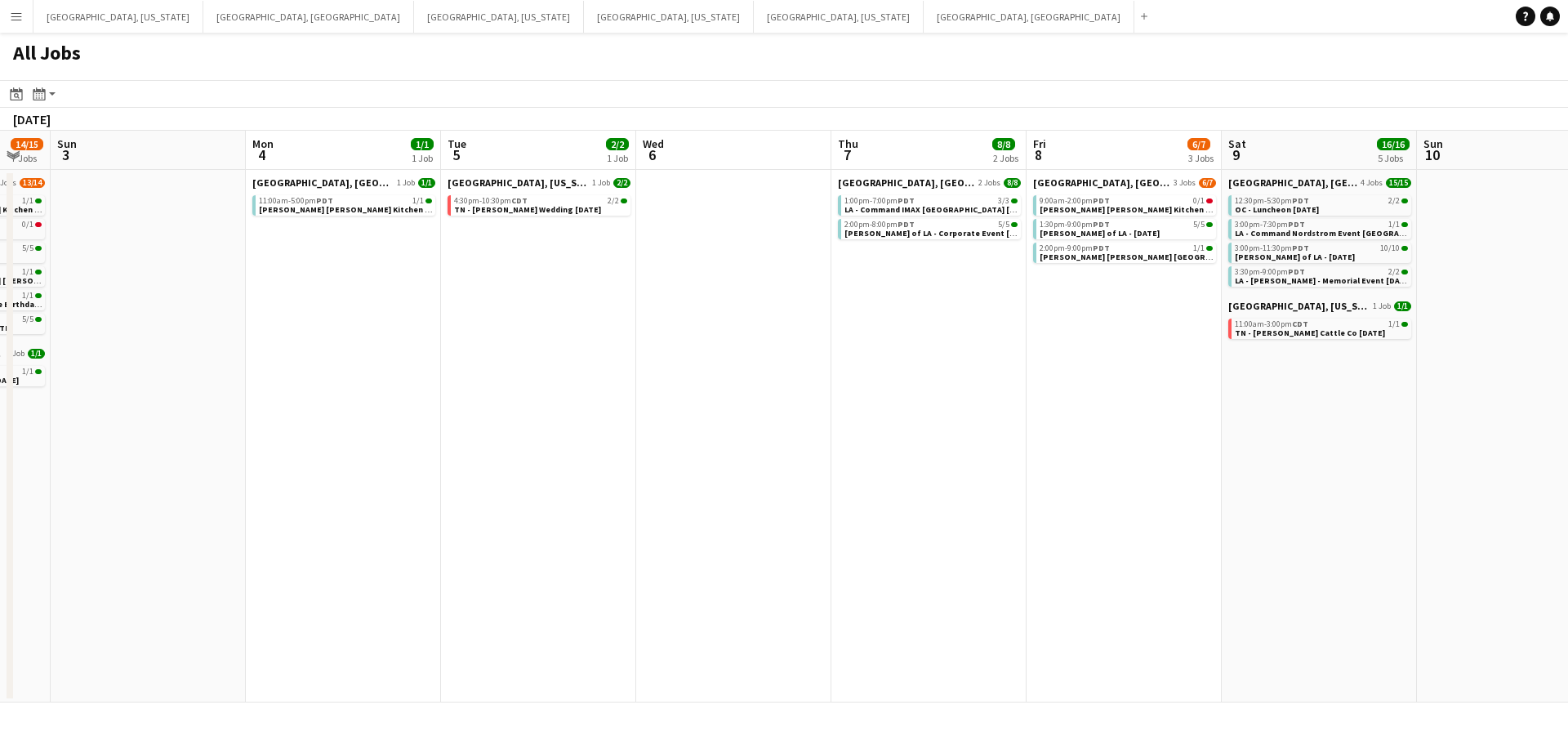
drag, startPoint x: 1455, startPoint y: 372, endPoint x: 1012, endPoint y: 414, distance: 445.0
click at [1013, 414] on app-calendar-viewport "Wed 30 Thu 31 17/17 1 Job Fri 1 2/2 1 Job Sat 2 14/15 7 Jobs Sun 3 Mon 4 1/1 1 …" at bounding box center [784, 416] width 1568 height 572
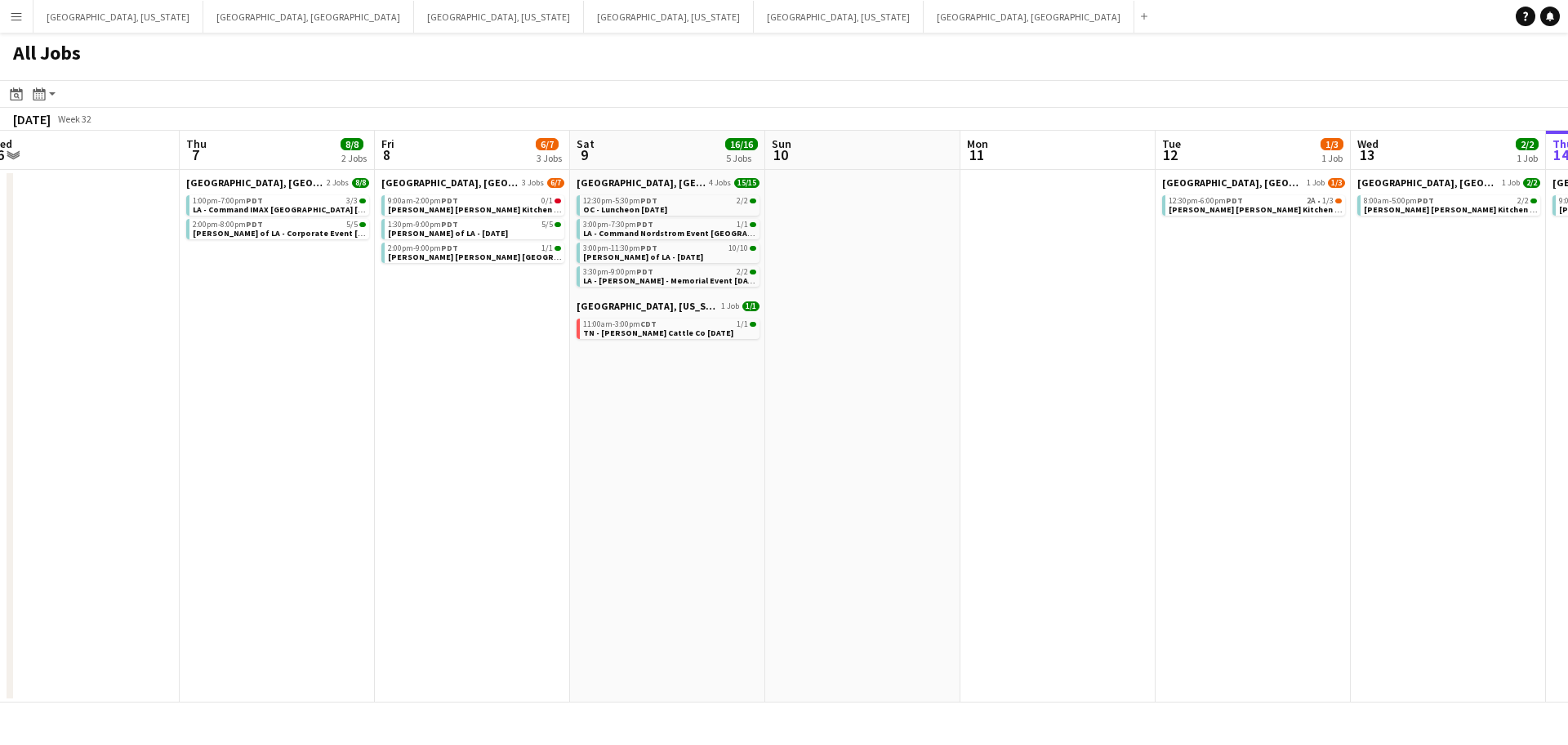
drag, startPoint x: 1206, startPoint y: 399, endPoint x: 883, endPoint y: 423, distance: 323.9
click at [883, 423] on app-calendar-viewport "Sun 3 Mon 4 1/1 1 Job Tue 5 2/2 1 Job Wed 6 Thu 7 8/8 2 Jobs Fri 8 6/7 3 Jobs S…" at bounding box center [784, 416] width 1568 height 572
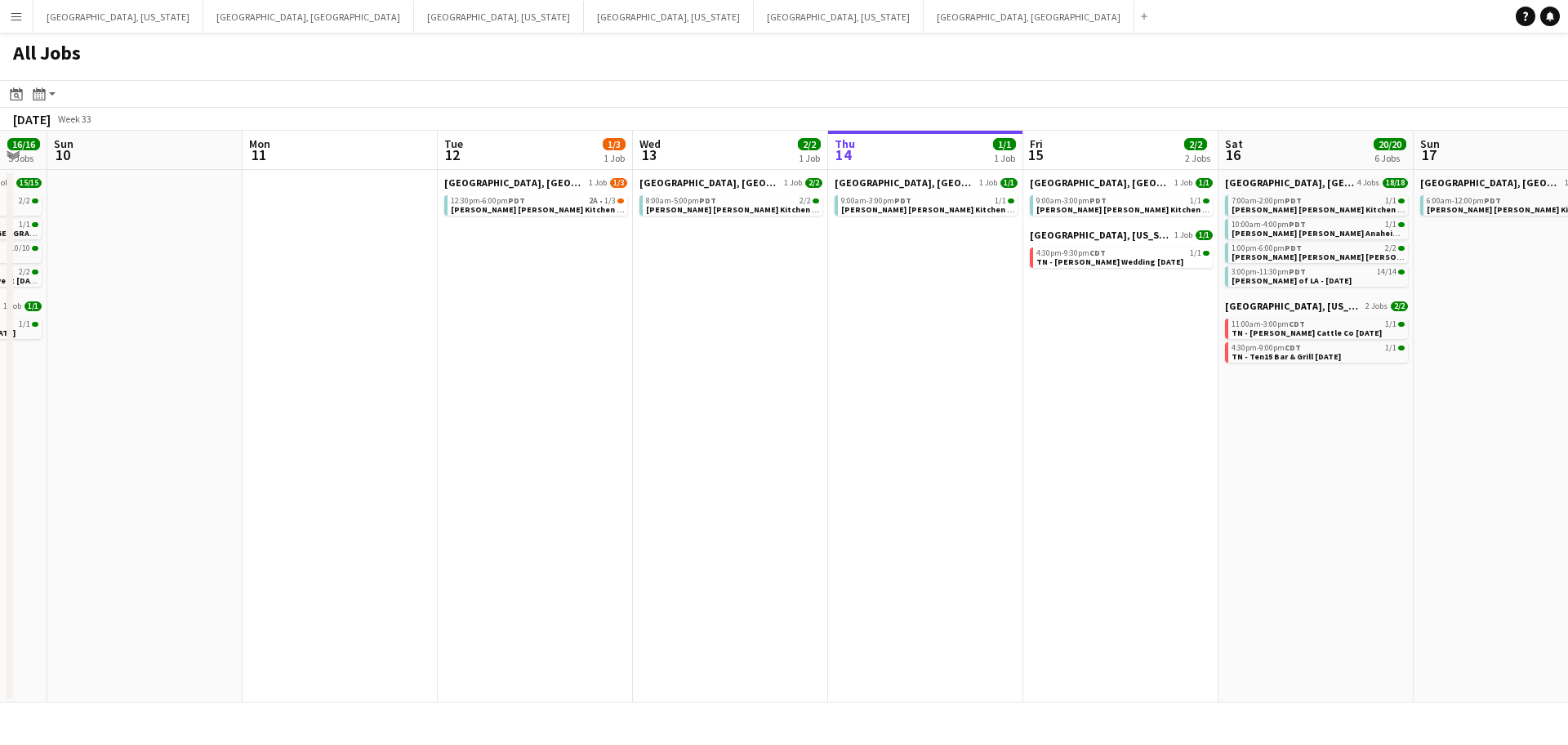
drag, startPoint x: 1361, startPoint y: 376, endPoint x: 771, endPoint y: 428, distance: 592.3
click at [771, 428] on app-calendar-viewport "Thu 7 8/8 2 Jobs Fri 8 6/7 3 Jobs Sat 9 16/16 5 Jobs Sun 10 Mon 11 Tue 12 1/3 1…" at bounding box center [784, 416] width 1568 height 572
drag, startPoint x: 1339, startPoint y: 394, endPoint x: 861, endPoint y: 424, distance: 478.9
click at [861, 424] on app-calendar-viewport "Thu 7 8/8 2 Jobs Fri 8 6/7 3 Jobs Sat 9 16/16 5 Jobs Sun 10 Mon 11 Tue 12 1/3 1…" at bounding box center [784, 416] width 1568 height 572
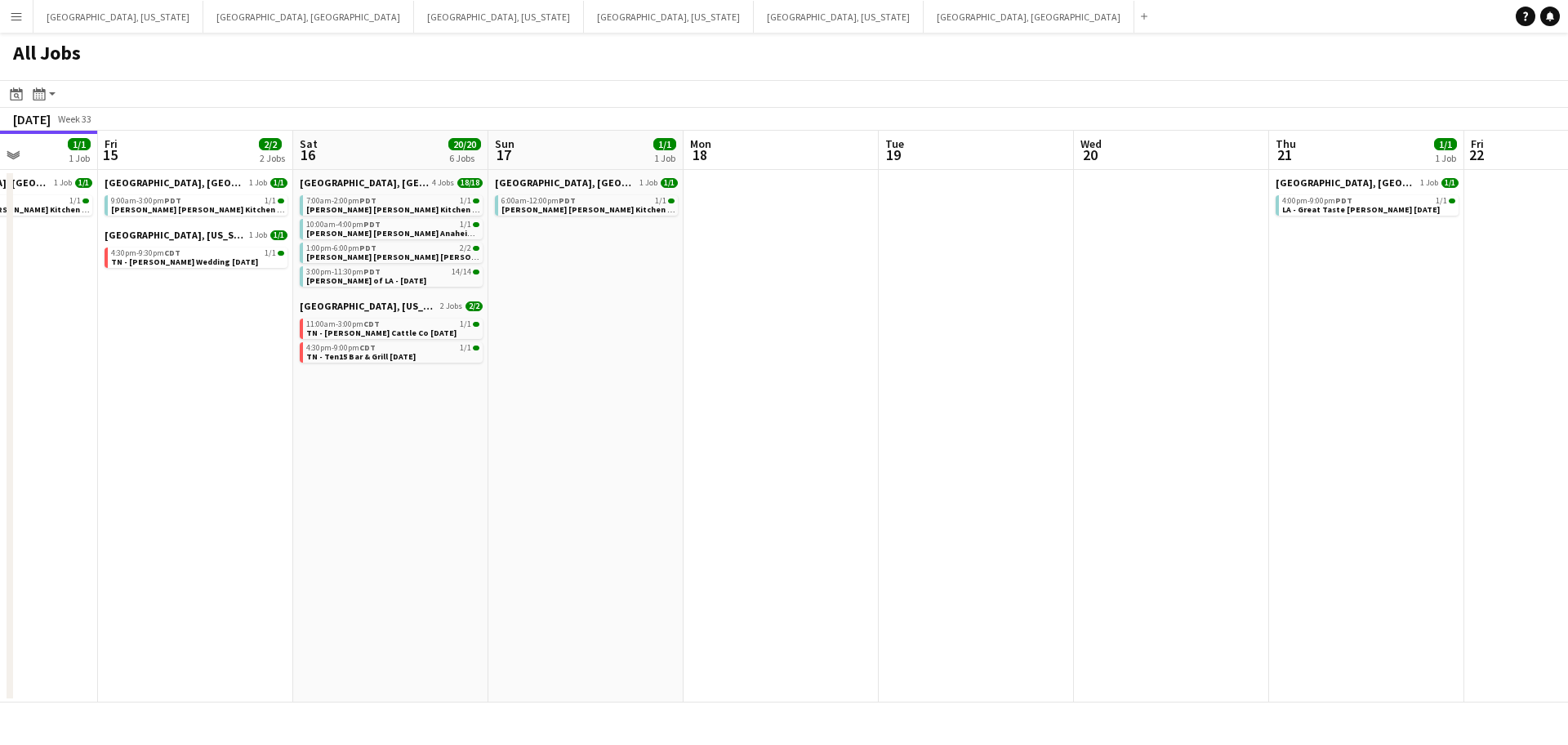
drag, startPoint x: 1336, startPoint y: 377, endPoint x: 809, endPoint y: 408, distance: 527.9
click at [808, 408] on app-calendar-viewport "Mon 11 Tue 12 1/3 1 Job Wed 13 2/2 1 Job Thu 14 1/1 1 Job Fri 15 2/2 2 Jobs Sat…" at bounding box center [784, 416] width 1568 height 572
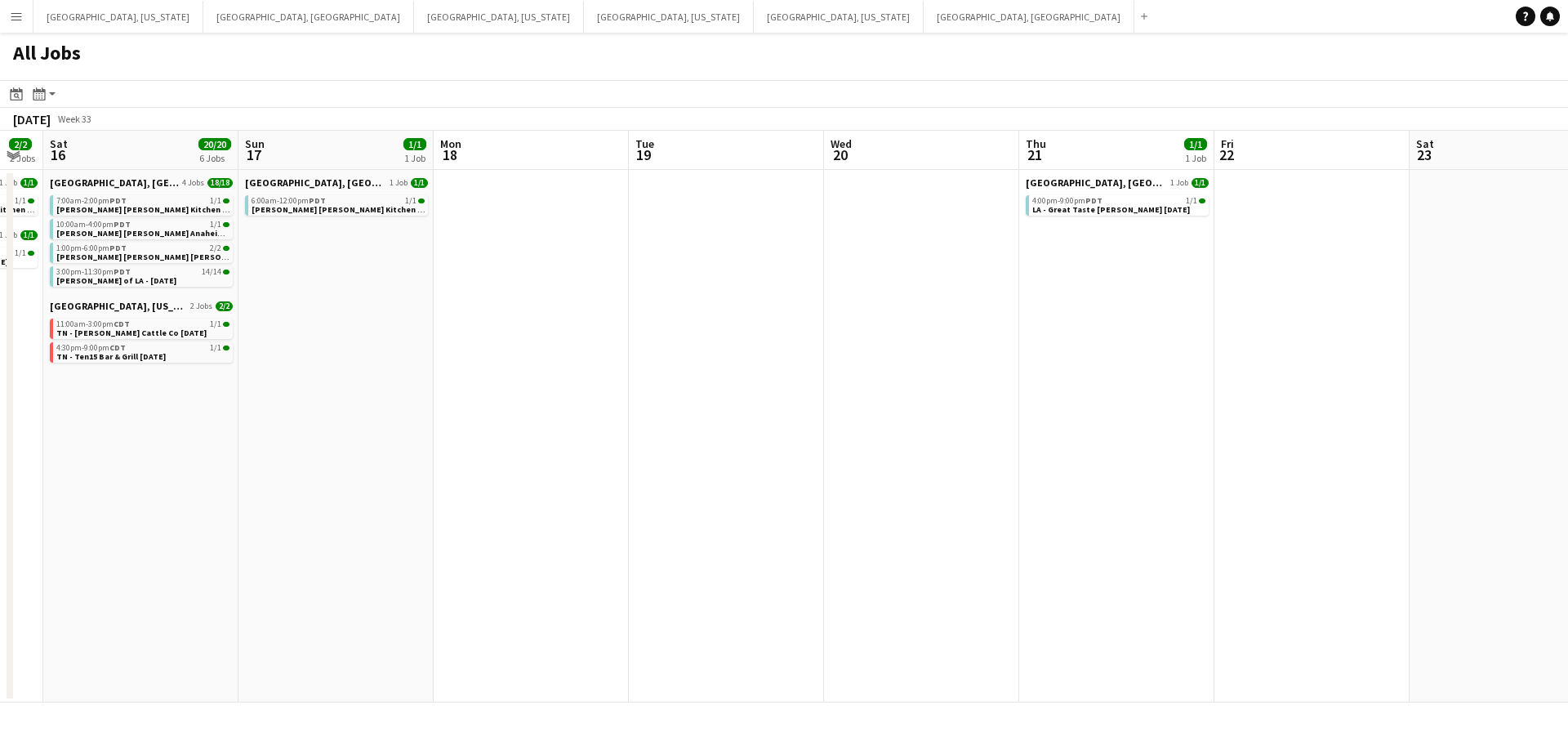
click at [797, 396] on app-all-jobs "All Jobs Date picker [DATE] [DATE] [DATE] M [DATE] T [DATE] W [DATE] T [DATE] F…" at bounding box center [784, 368] width 1568 height 670
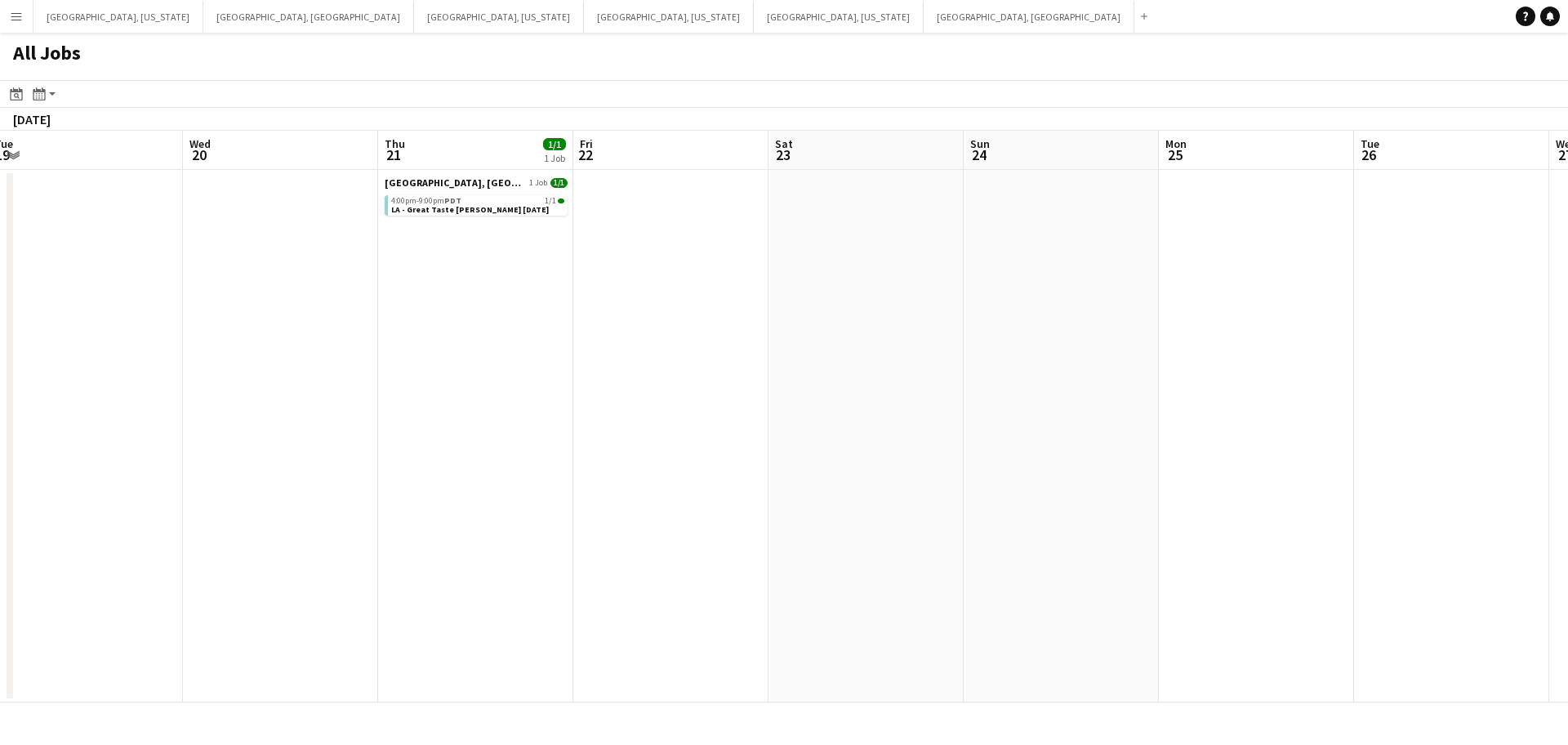
click at [487, 446] on app-all-jobs "All Jobs Date picker [DATE] [DATE] [DATE] M [DATE] T [DATE] W [DATE] T [DATE] F…" at bounding box center [784, 368] width 1568 height 670
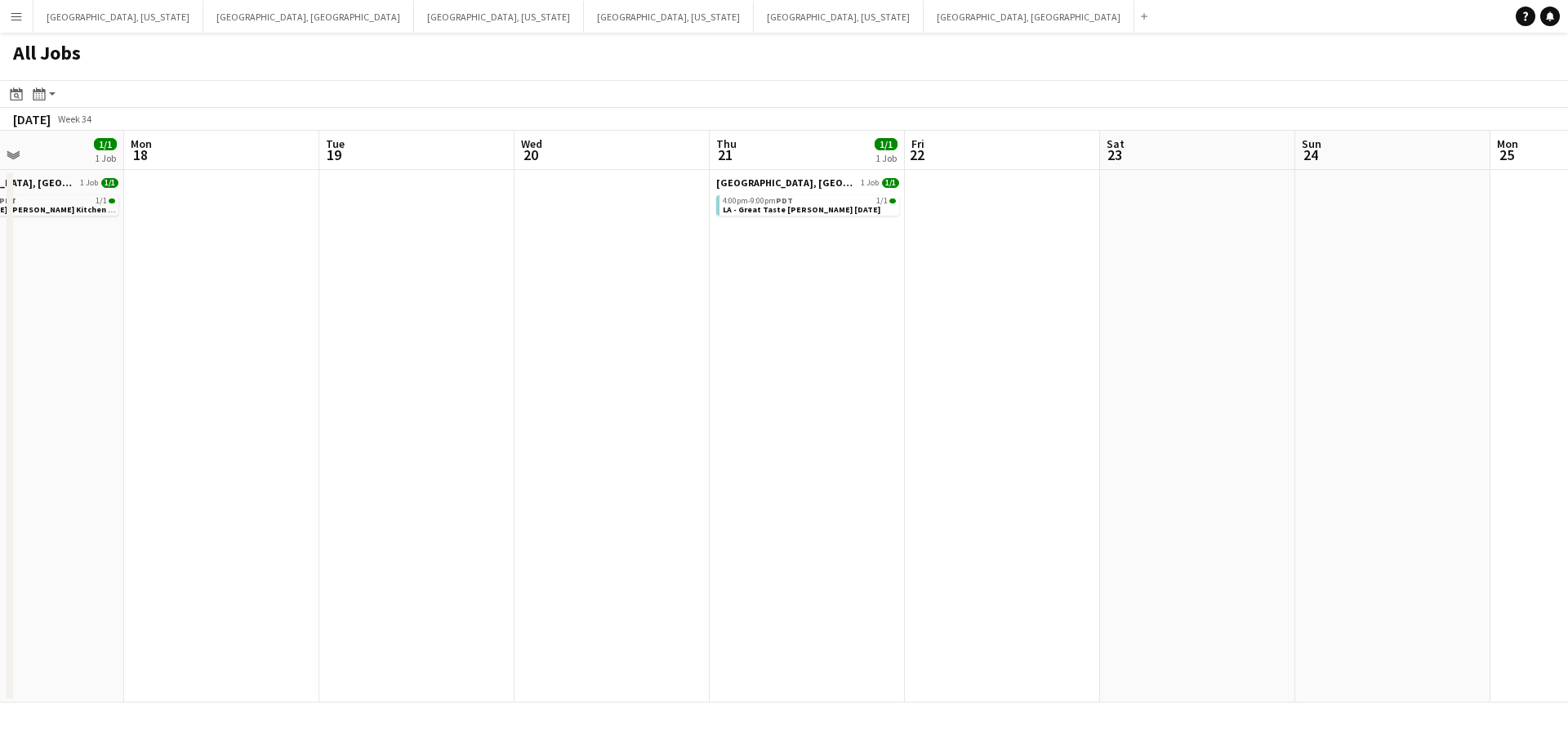
drag, startPoint x: 1069, startPoint y: 385, endPoint x: 1118, endPoint y: 376, distance: 49.8
click at [1118, 376] on app-calendar-viewport "Sat 16 20/20 6 Jobs Sun 17 1/1 1 Job Mon 18 Tue 19 Wed 20 Thu 21 1/1 1 Job Fri …" at bounding box center [784, 416] width 1568 height 572
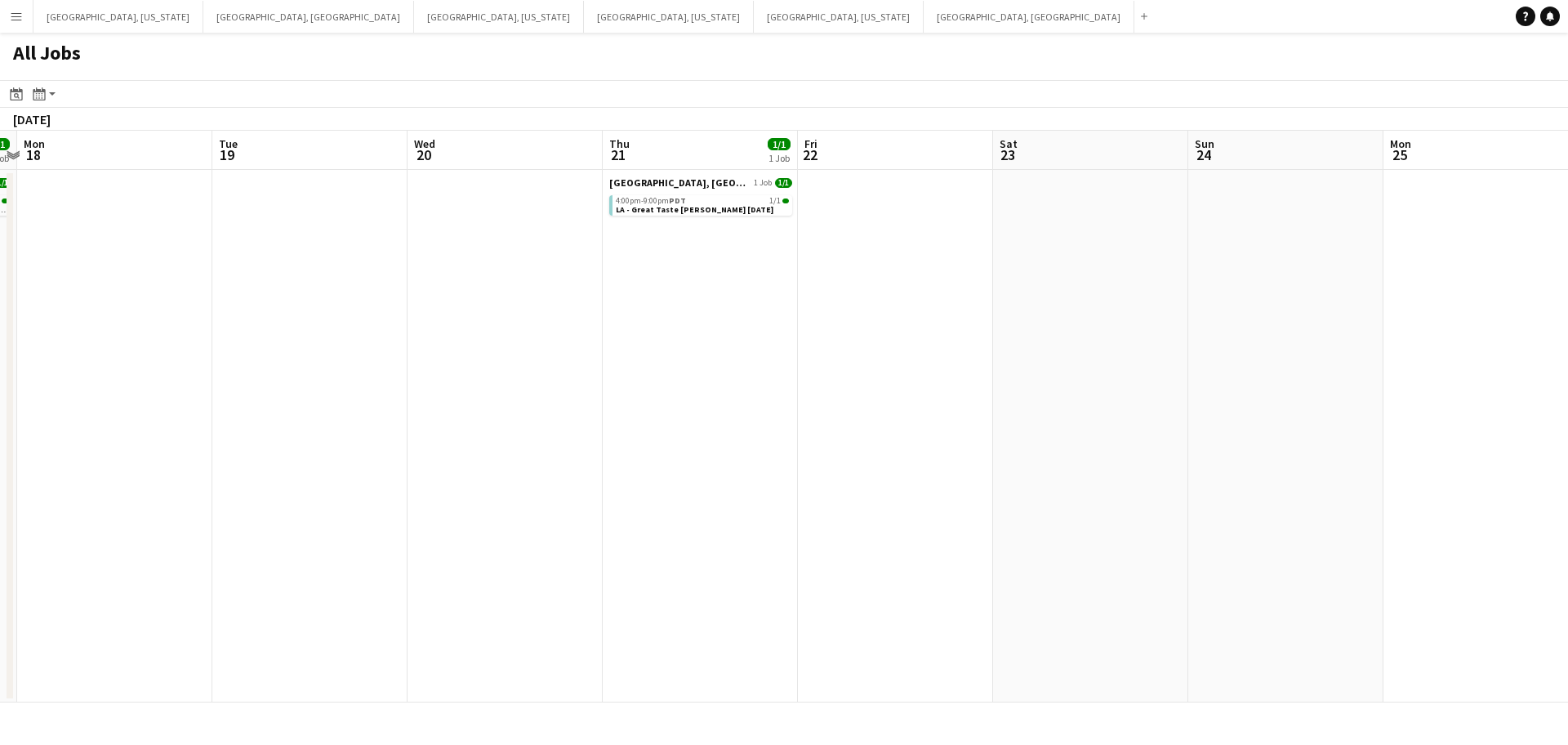
drag, startPoint x: 500, startPoint y: 419, endPoint x: 915, endPoint y: 370, distance: 417.9
click at [915, 370] on app-calendar-viewport "Sat 16 20/20 6 Jobs Sun 17 1/1 1 Job Mon 18 Tue 19 Wed 20 Thu 21 1/1 1 Job Fri …" at bounding box center [784, 416] width 1568 height 572
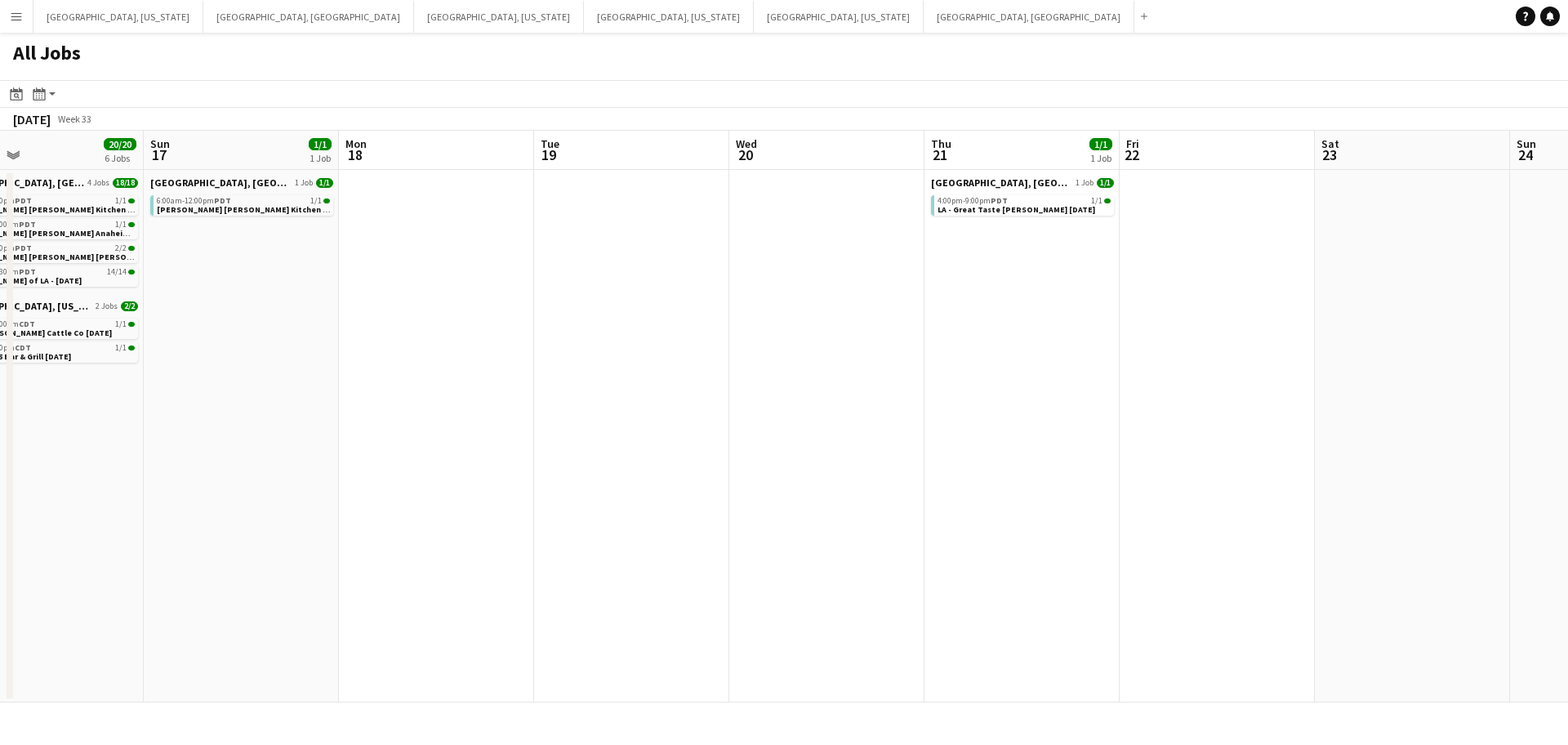
drag, startPoint x: 1050, startPoint y: 355, endPoint x: 1176, endPoint y: 336, distance: 127.4
click at [1176, 336] on app-calendar-viewport "Thu 14 1/1 1 Job Fri 15 2/2 2 Jobs Sat 16 20/20 6 Jobs Sun 17 1/1 1 Job Mon 18 …" at bounding box center [784, 416] width 1568 height 572
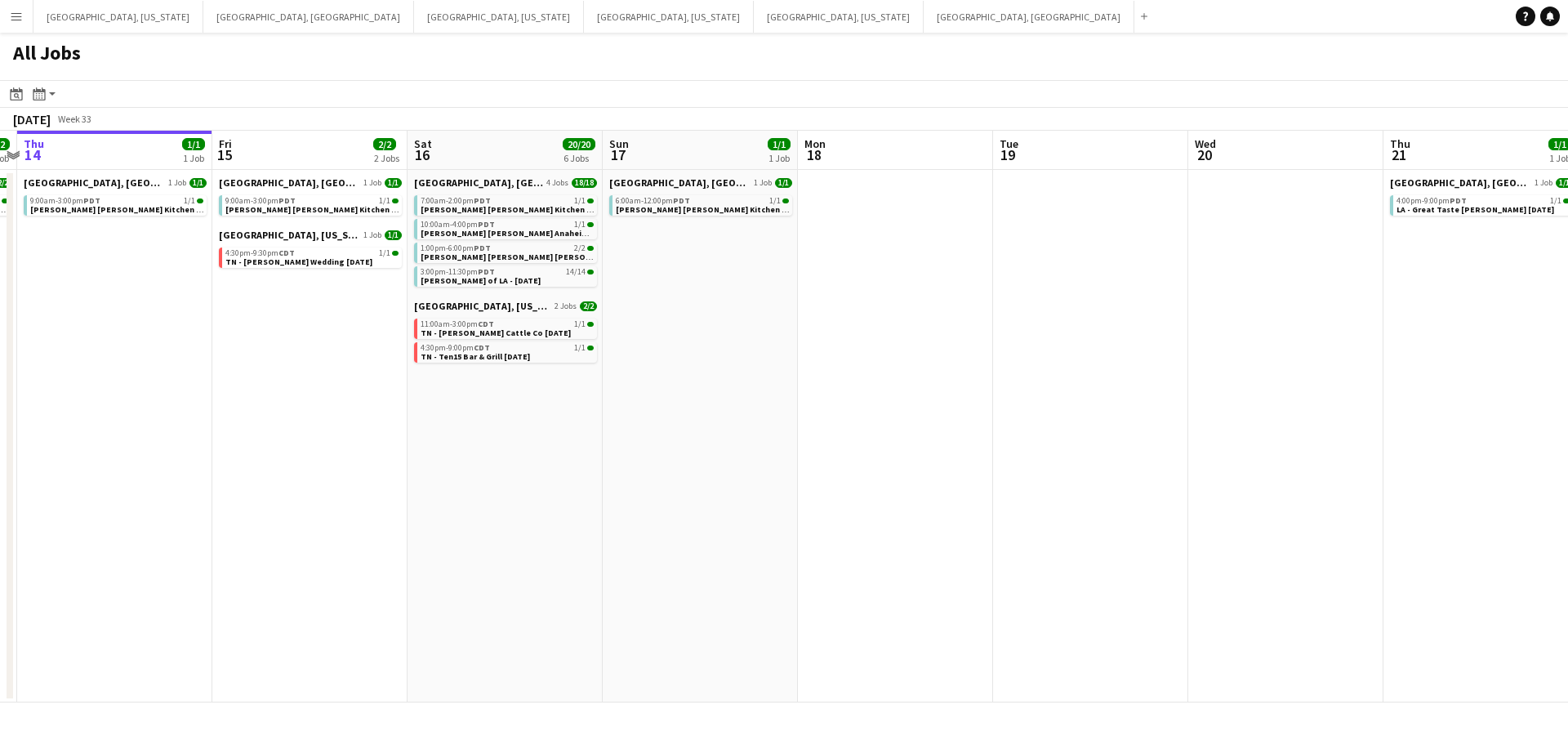
drag, startPoint x: 638, startPoint y: 388, endPoint x: 907, endPoint y: 353, distance: 271.3
click at [907, 353] on app-calendar-viewport "Tue 12 1/3 1 Job Wed 13 2/2 1 Job Thu 14 1/1 1 Job Fri 15 2/2 2 Jobs Sat 16 20/…" at bounding box center [784, 416] width 1568 height 572
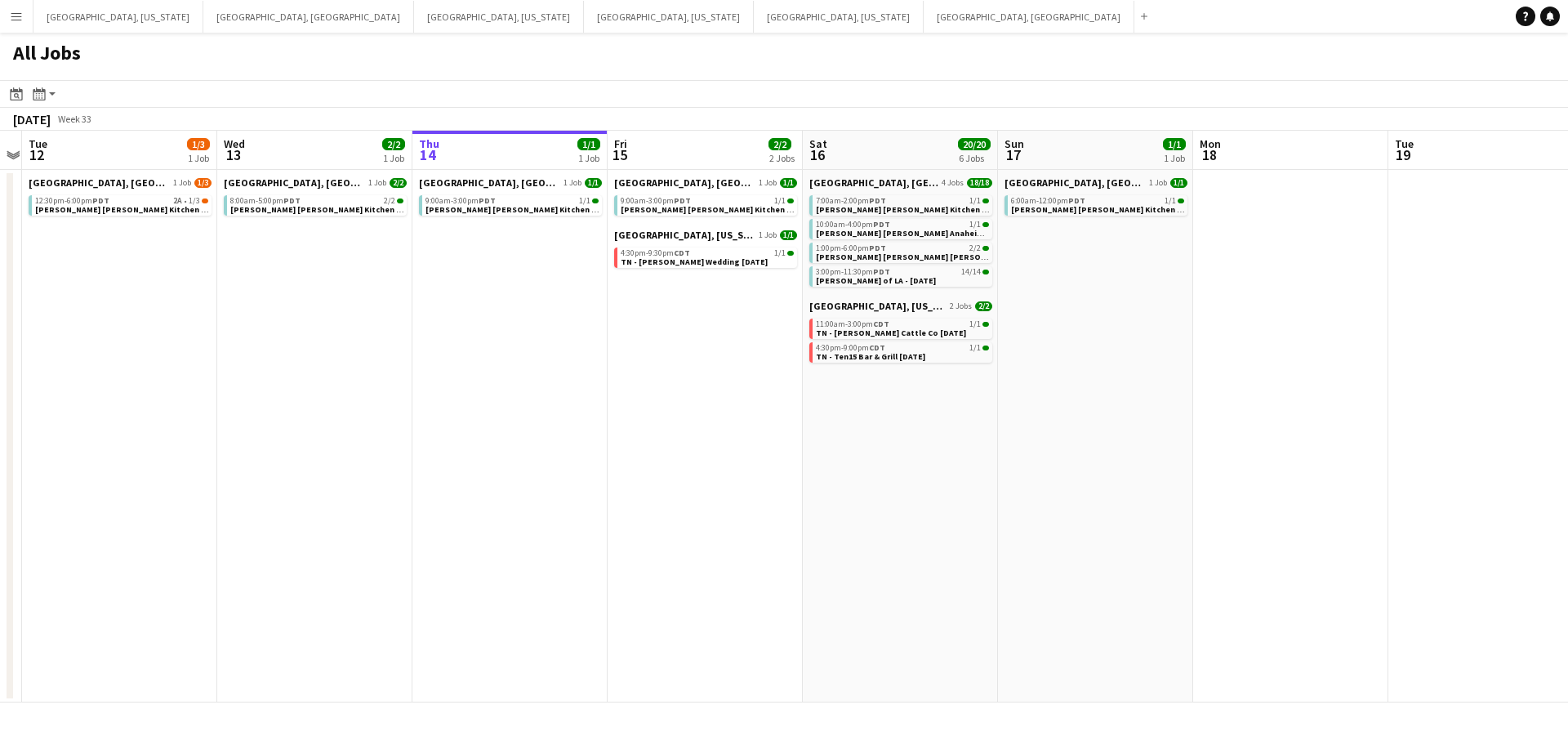
scroll to position [0, 487]
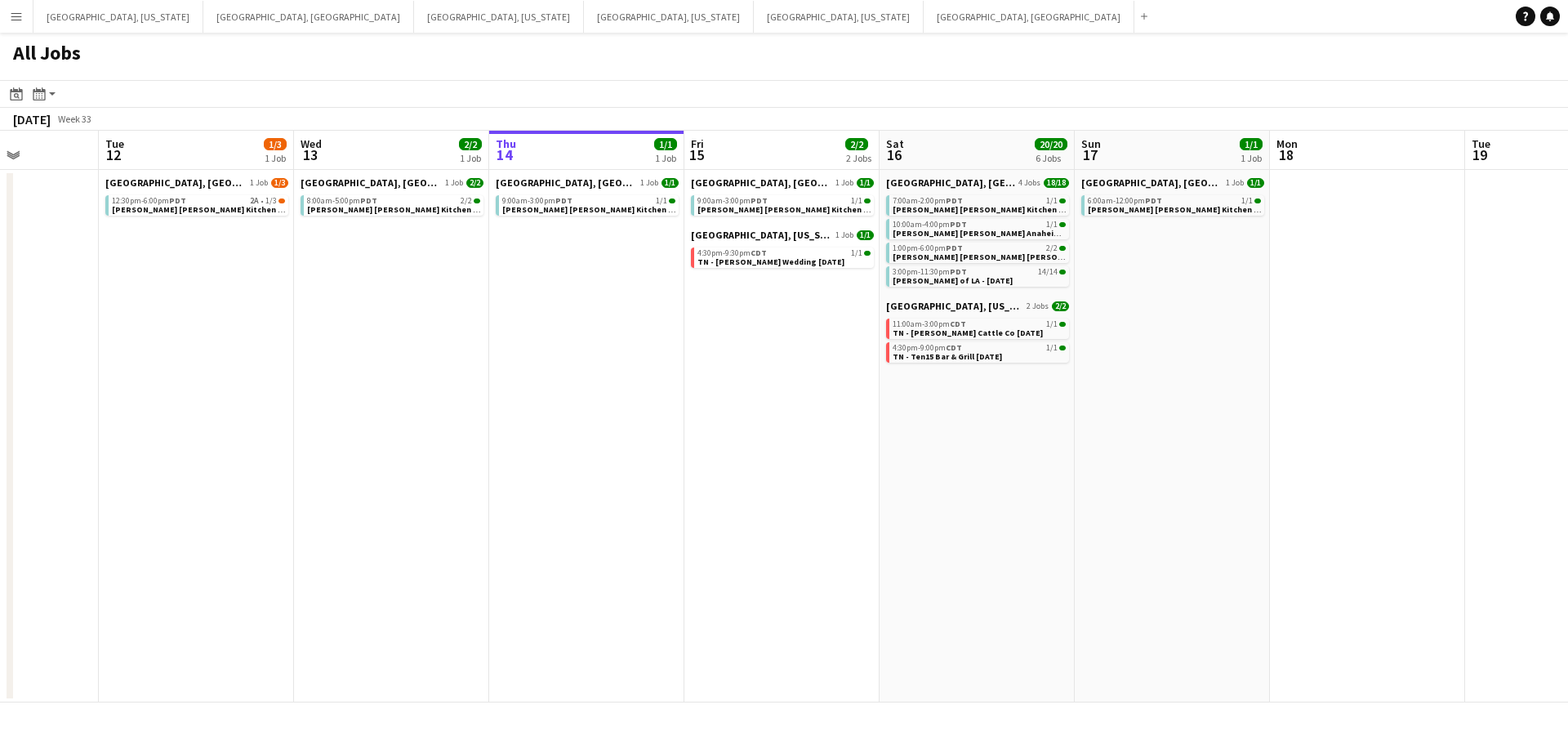
drag, startPoint x: 644, startPoint y: 427, endPoint x: 864, endPoint y: 424, distance: 220.0
click at [864, 424] on app-calendar-viewport "Sat 9 16/16 5 Jobs Sun 10 Mon 11 Tue 12 1/3 1 Job Wed 13 2/2 1 Job Thu 14 1/1 1…" at bounding box center [784, 416] width 1568 height 572
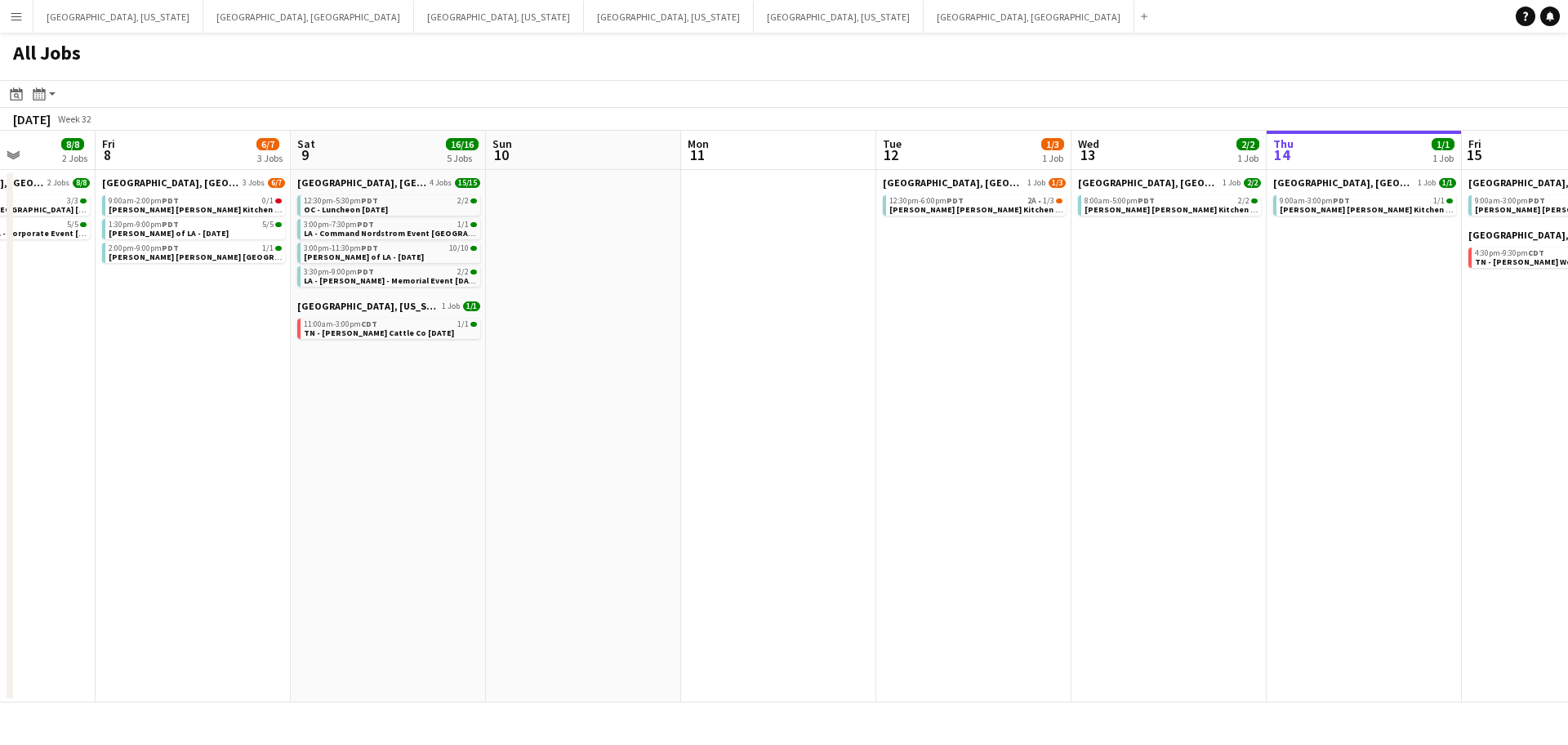
drag, startPoint x: 417, startPoint y: 326, endPoint x: 1060, endPoint y: 298, distance: 643.6
click at [1064, 296] on app-calendar-viewport "Wed 6 Thu 7 8/8 2 Jobs Fri 8 6/7 3 Jobs Sat 9 16/16 5 Jobs Sun 10 Mon 11 Tue 12…" at bounding box center [784, 416] width 1568 height 572
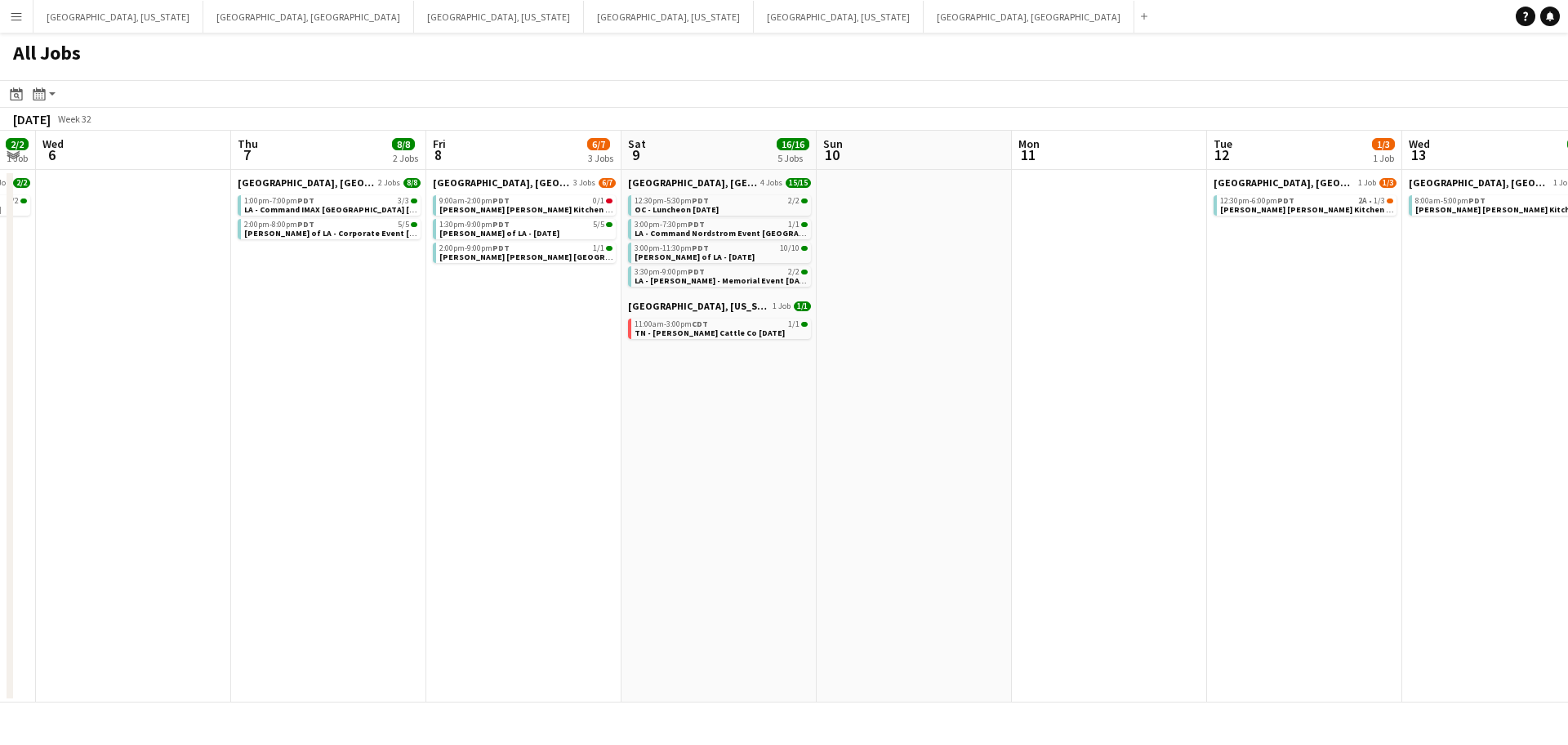
scroll to position [0, 514]
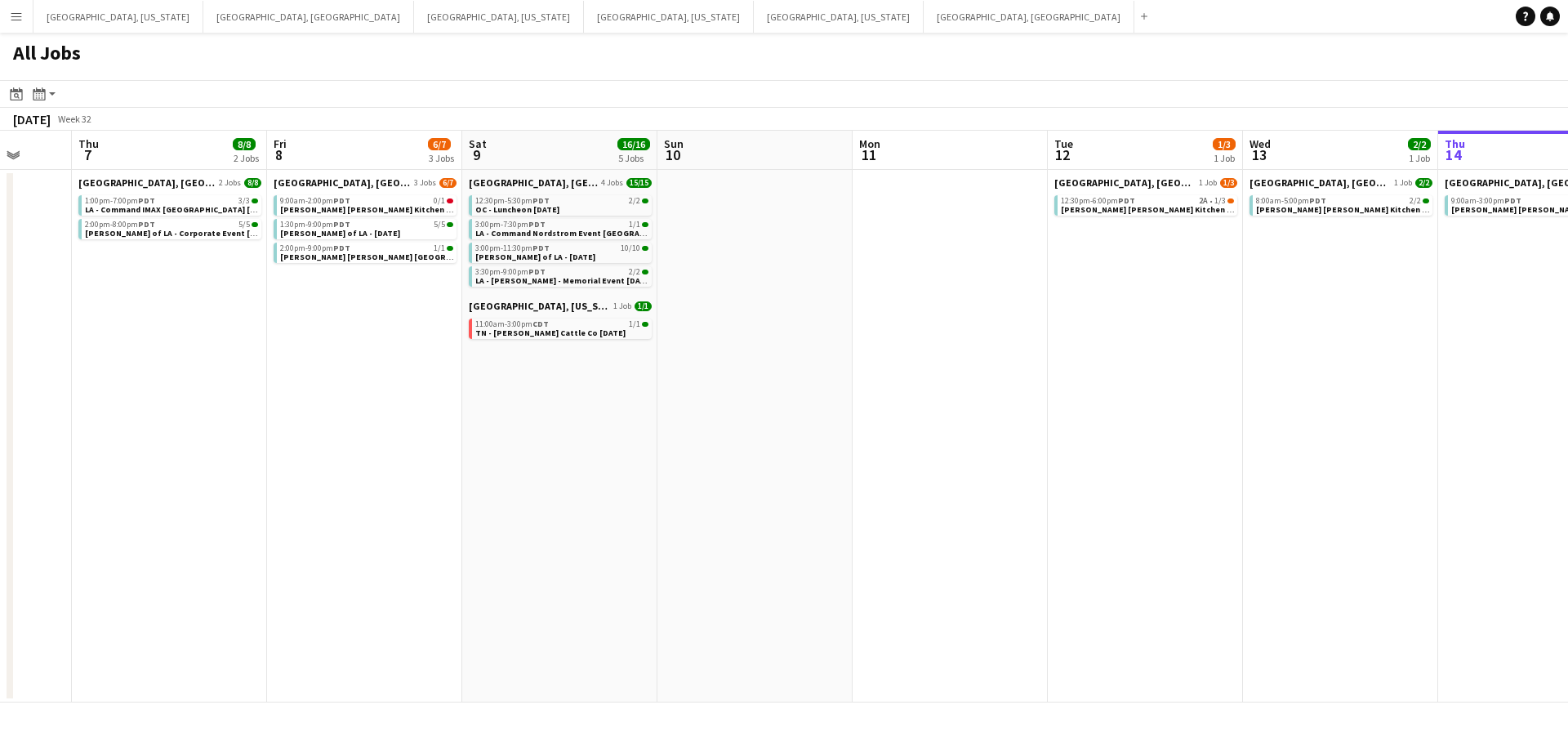
drag, startPoint x: 759, startPoint y: 372, endPoint x: 1045, endPoint y: 353, distance: 286.6
click at [1046, 353] on app-calendar-viewport "Mon 4 1/1 1 Job Tue 5 2/2 1 Job Wed 6 Thu 7 8/8 2 Jobs Fri 8 6/7 3 Jobs Sat 9 1…" at bounding box center [784, 416] width 1568 height 572
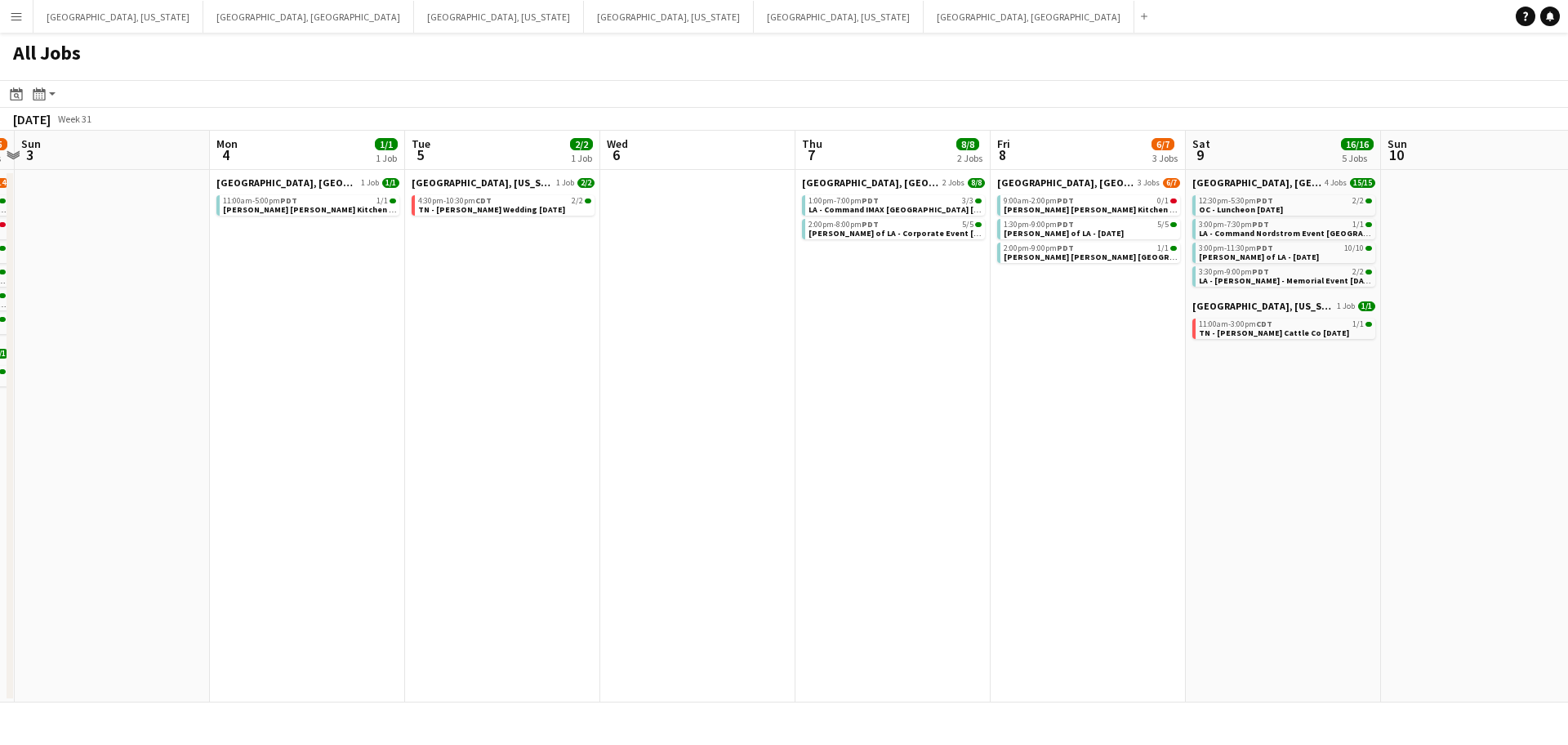
drag, startPoint x: 518, startPoint y: 418, endPoint x: 1019, endPoint y: 394, distance: 501.6
click at [1082, 372] on app-calendar-viewport "Fri 1 2/2 1 Job Sat 2 14/15 7 Jobs Sun 3 Mon 4 1/1 1 Job Tue 5 2/2 1 Job Wed 6 …" at bounding box center [784, 416] width 1568 height 572
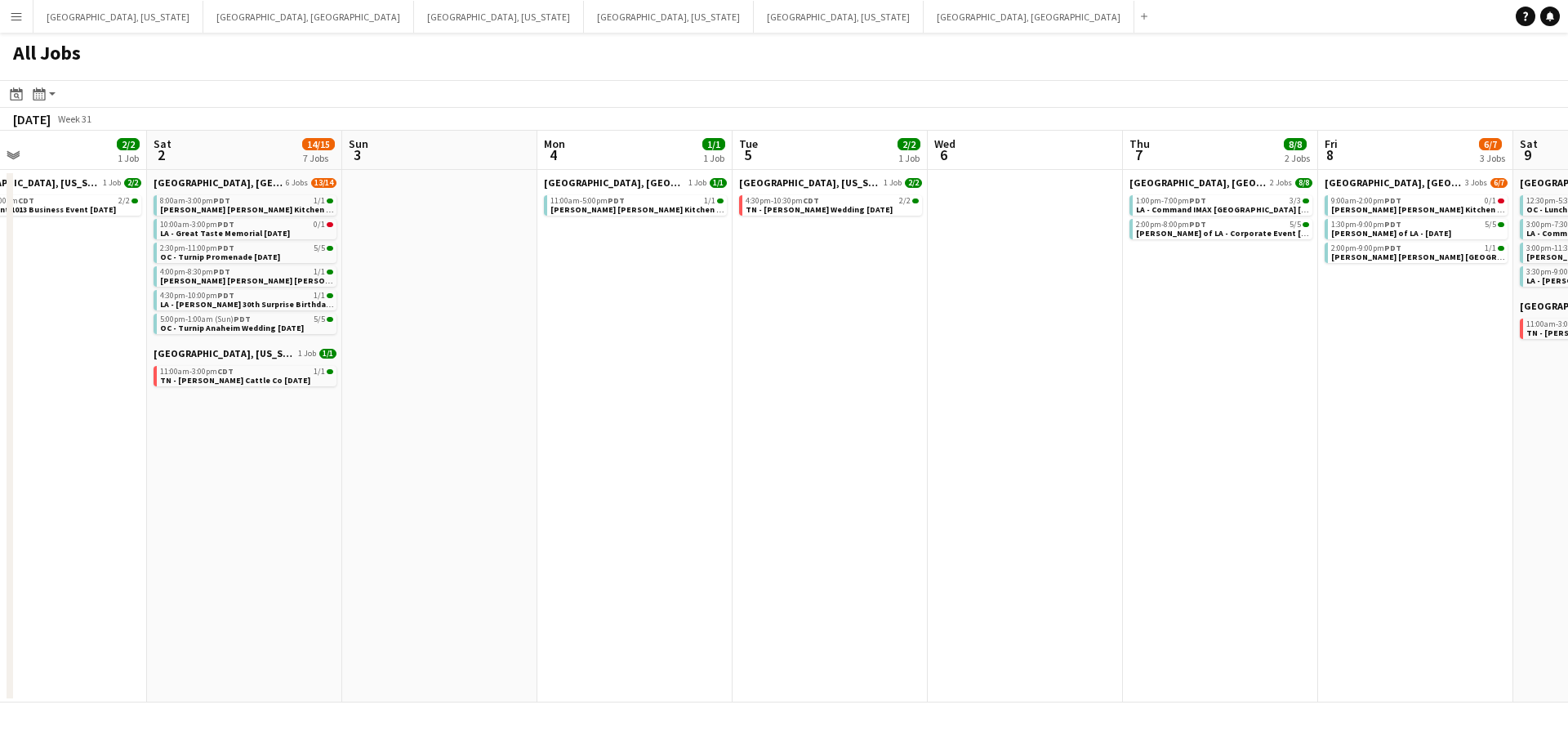
scroll to position [0, 405]
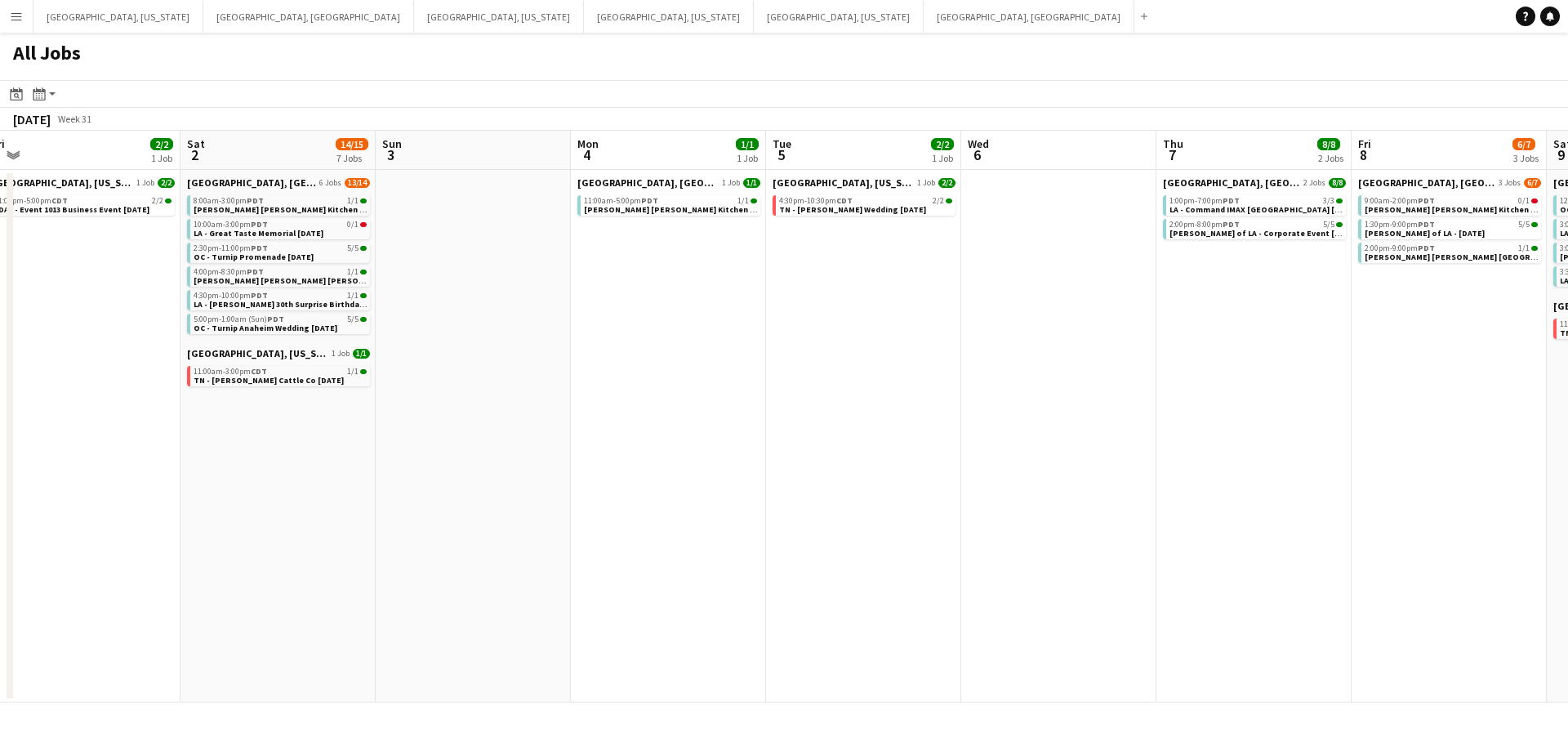
drag, startPoint x: 595, startPoint y: 442, endPoint x: 953, endPoint y: 425, distance: 358.4
click at [953, 425] on app-calendar-viewport "Wed 30 Thu 31 17/17 1 Job Fri 1 2/2 1 Job Sat 2 14/15 7 Jobs Sun 3 Mon 4 1/1 1 …" at bounding box center [784, 416] width 1568 height 572
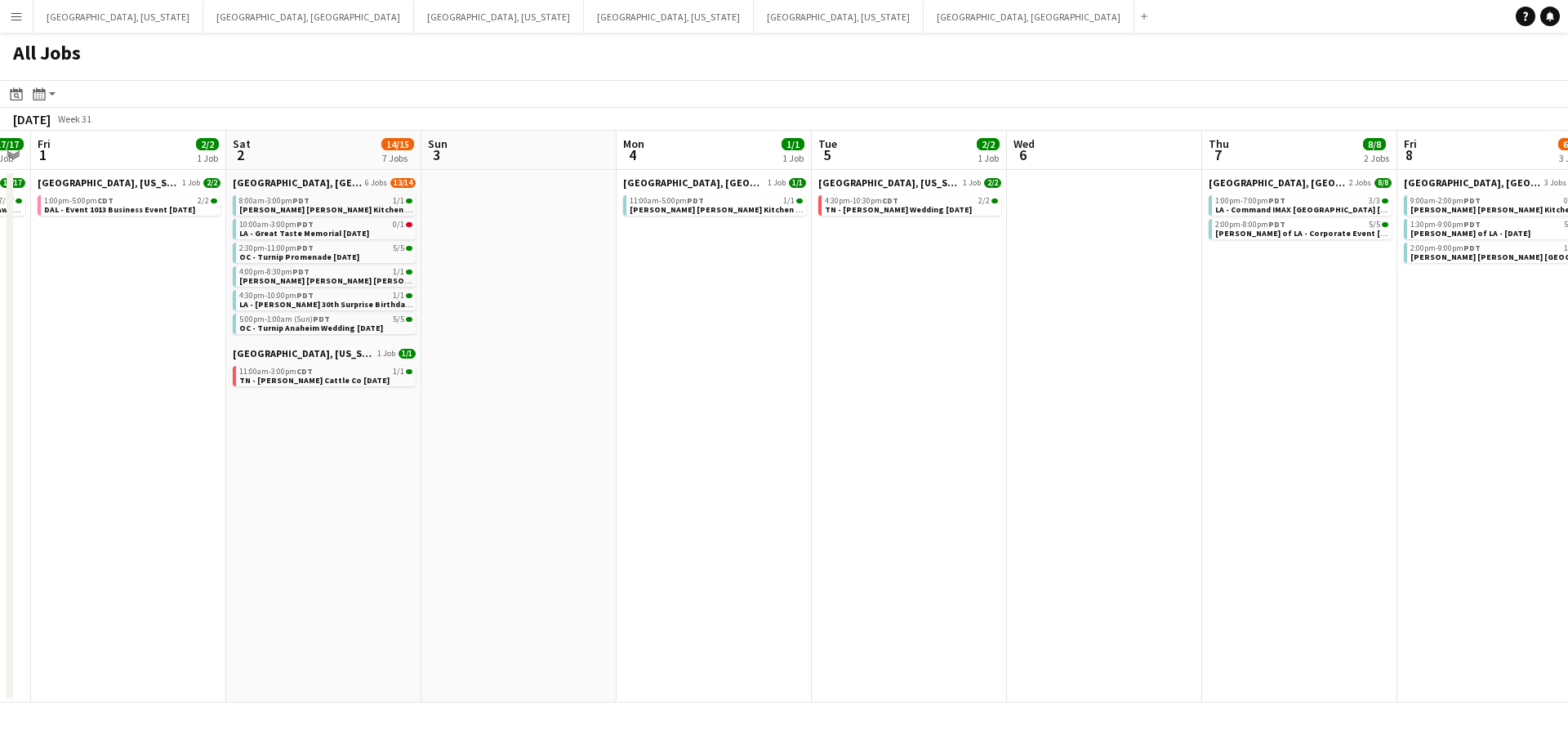
drag, startPoint x: 568, startPoint y: 367, endPoint x: 1005, endPoint y: 371, distance: 437.0
click at [1005, 371] on app-calendar-viewport "Wed 30 Thu 31 17/17 1 Job Fri 1 2/2 1 Job Sat 2 14/15 7 Jobs Sun 3 Mon 4 1/1 1 …" at bounding box center [784, 416] width 1568 height 572
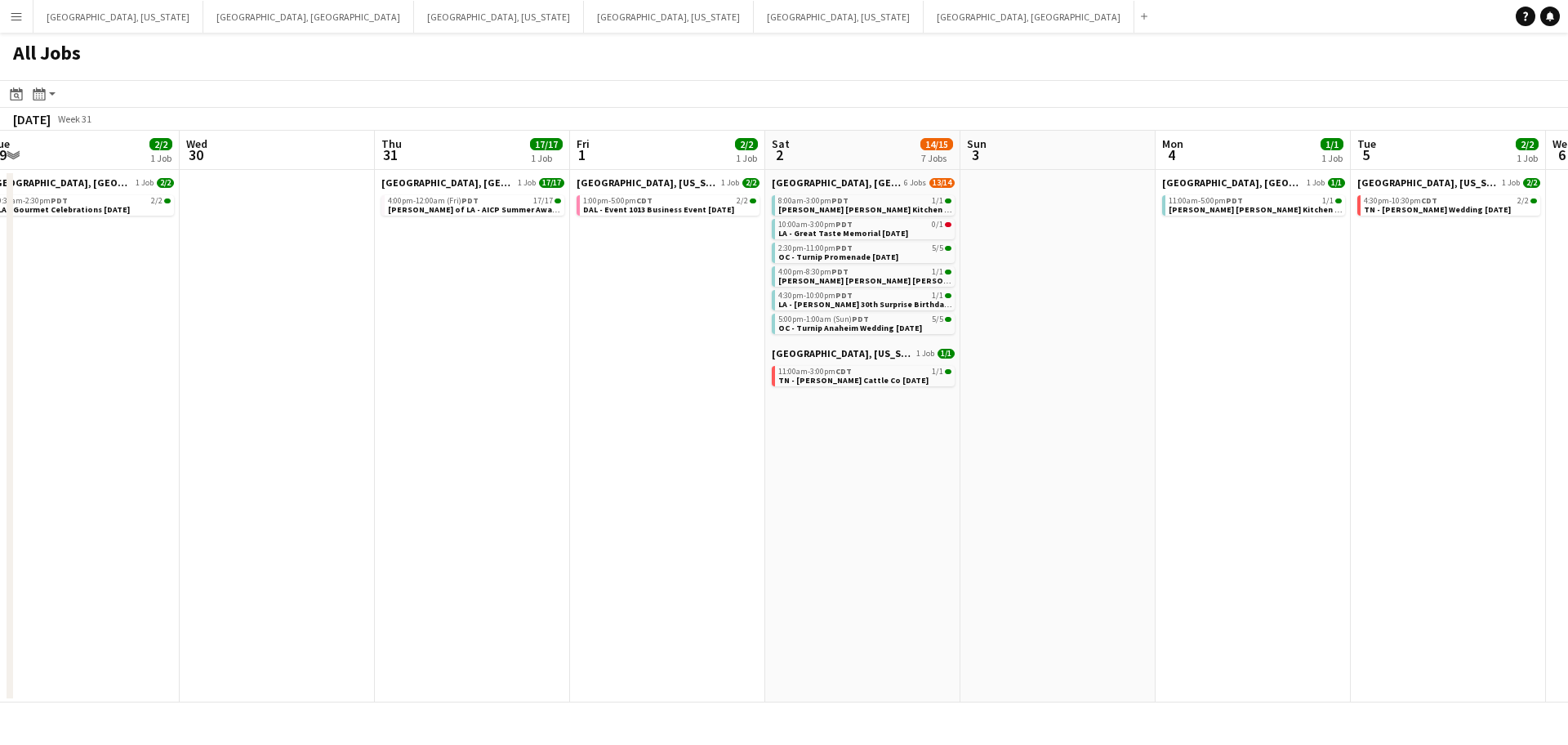
drag, startPoint x: 609, startPoint y: 517, endPoint x: 951, endPoint y: 478, distance: 344.2
click at [951, 478] on app-calendar-viewport "Sun 27 2/2 1 Job Mon 28 Tue 29 2/2 1 Job Wed 30 Thu 31 17/17 1 Job Fri 1 2/2 1 …" at bounding box center [784, 416] width 1568 height 572
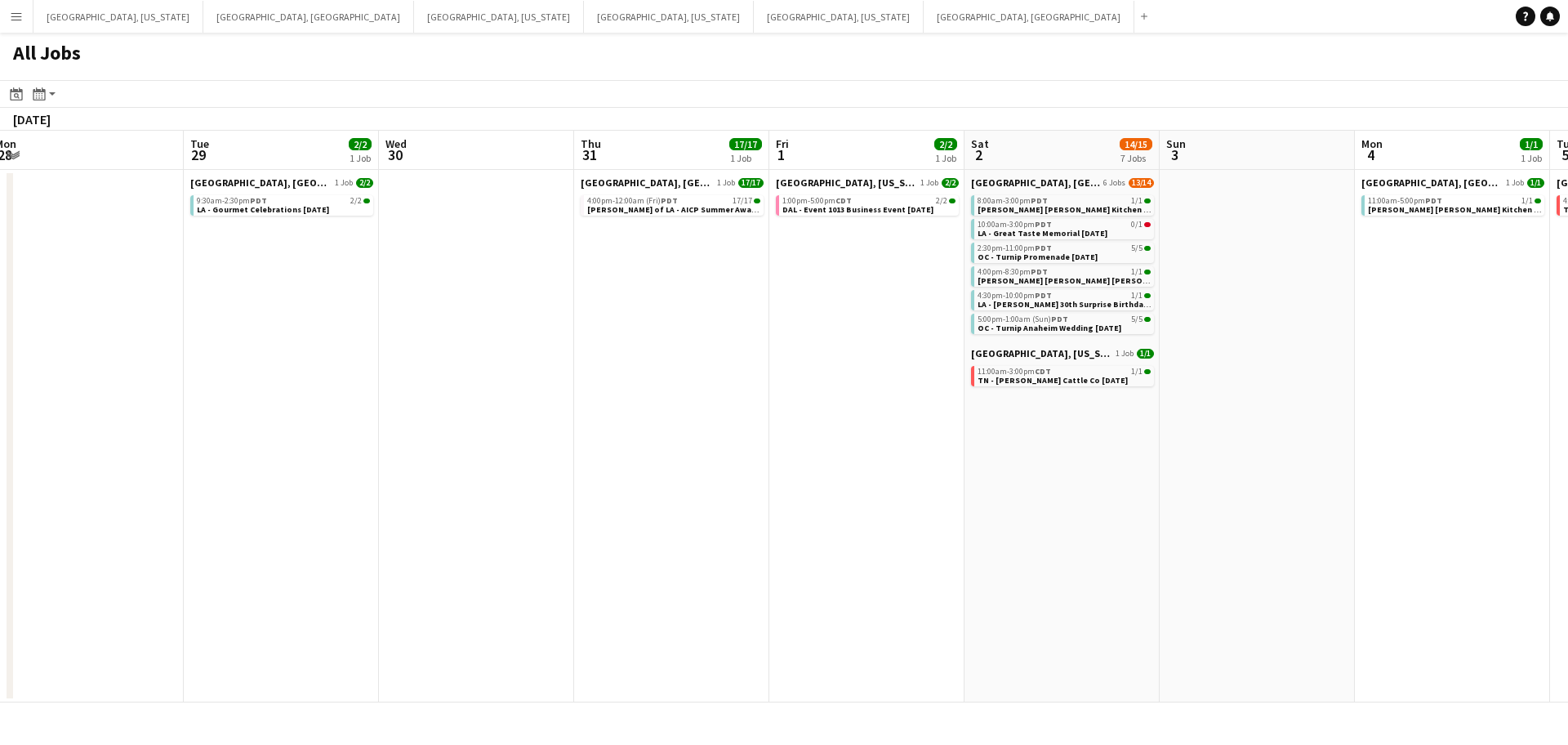
scroll to position [0, 498]
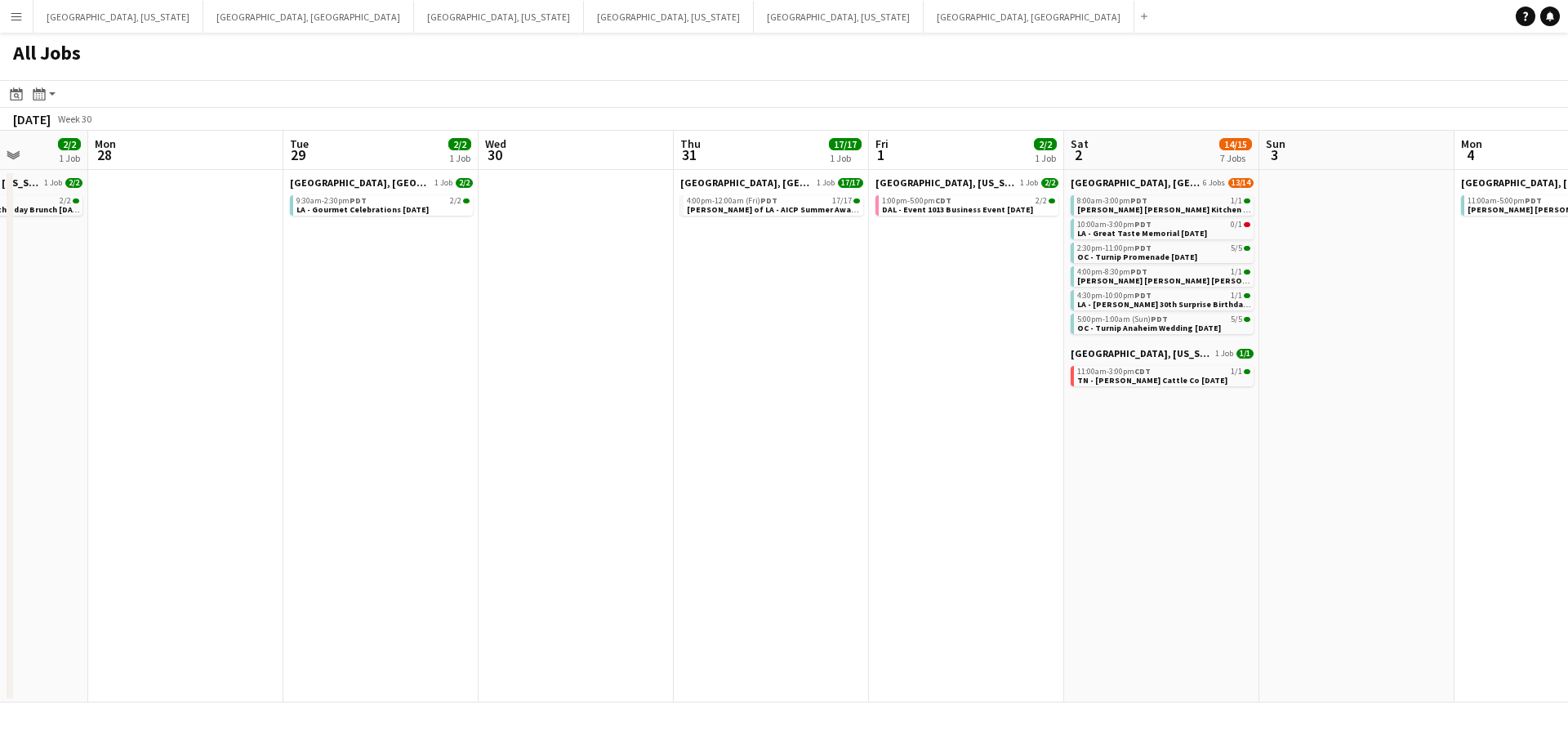
drag, startPoint x: 799, startPoint y: 505, endPoint x: 902, endPoint y: 492, distance: 103.8
click at [902, 492] on app-calendar-viewport "Fri 25 2/2 2 Jobs Sat 26 9/9 3 Jobs Sun 27 2/2 1 Job Mon 28 Tue 29 2/2 1 Job We…" at bounding box center [784, 416] width 1568 height 572
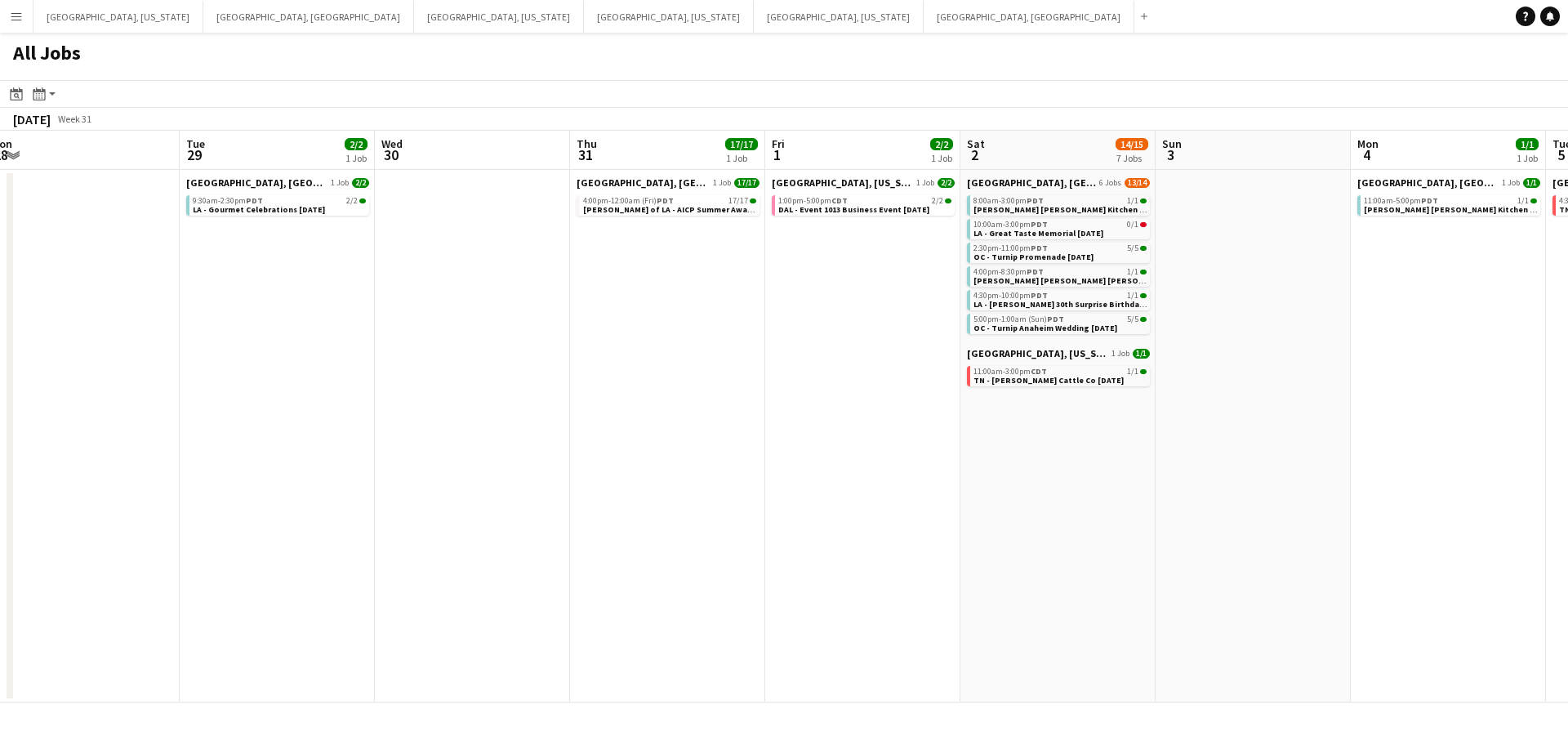
drag, startPoint x: 876, startPoint y: 504, endPoint x: 772, endPoint y: 507, distance: 104.0
click at [772, 507] on app-calendar-viewport "Fri 25 2/2 2 Jobs Sat 26 9/9 3 Jobs Sun 27 2/2 1 Job Mon 28 Tue 29 2/2 1 Job We…" at bounding box center [784, 416] width 1568 height 572
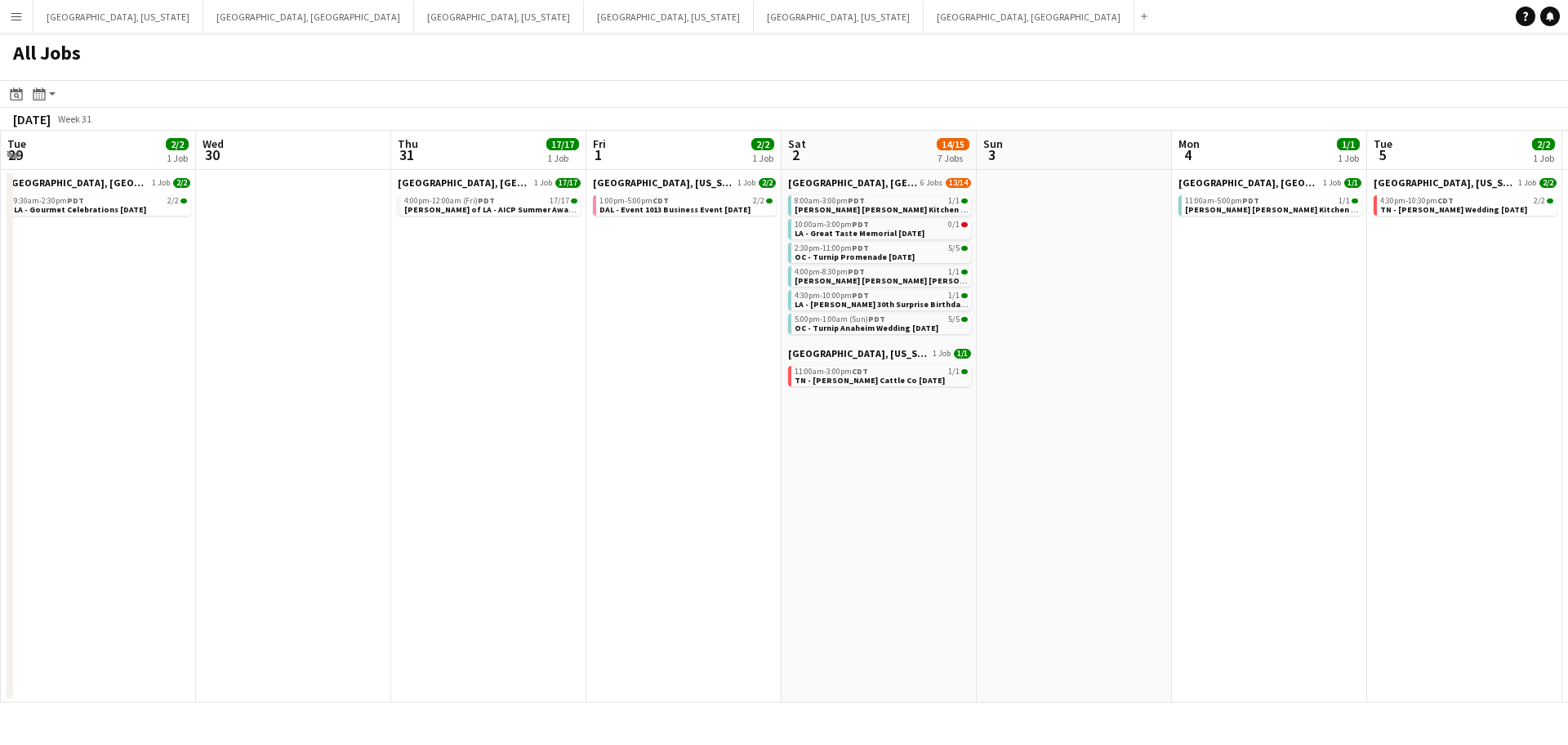
drag, startPoint x: 922, startPoint y: 499, endPoint x: 695, endPoint y: 510, distance: 227.3
click at [695, 510] on app-calendar-viewport "Fri 25 2/2 2 Jobs Sat 26 9/9 3 Jobs Sun 27 2/2 1 Job Mon 28 Tue 29 2/2 1 Job We…" at bounding box center [784, 416] width 1568 height 572
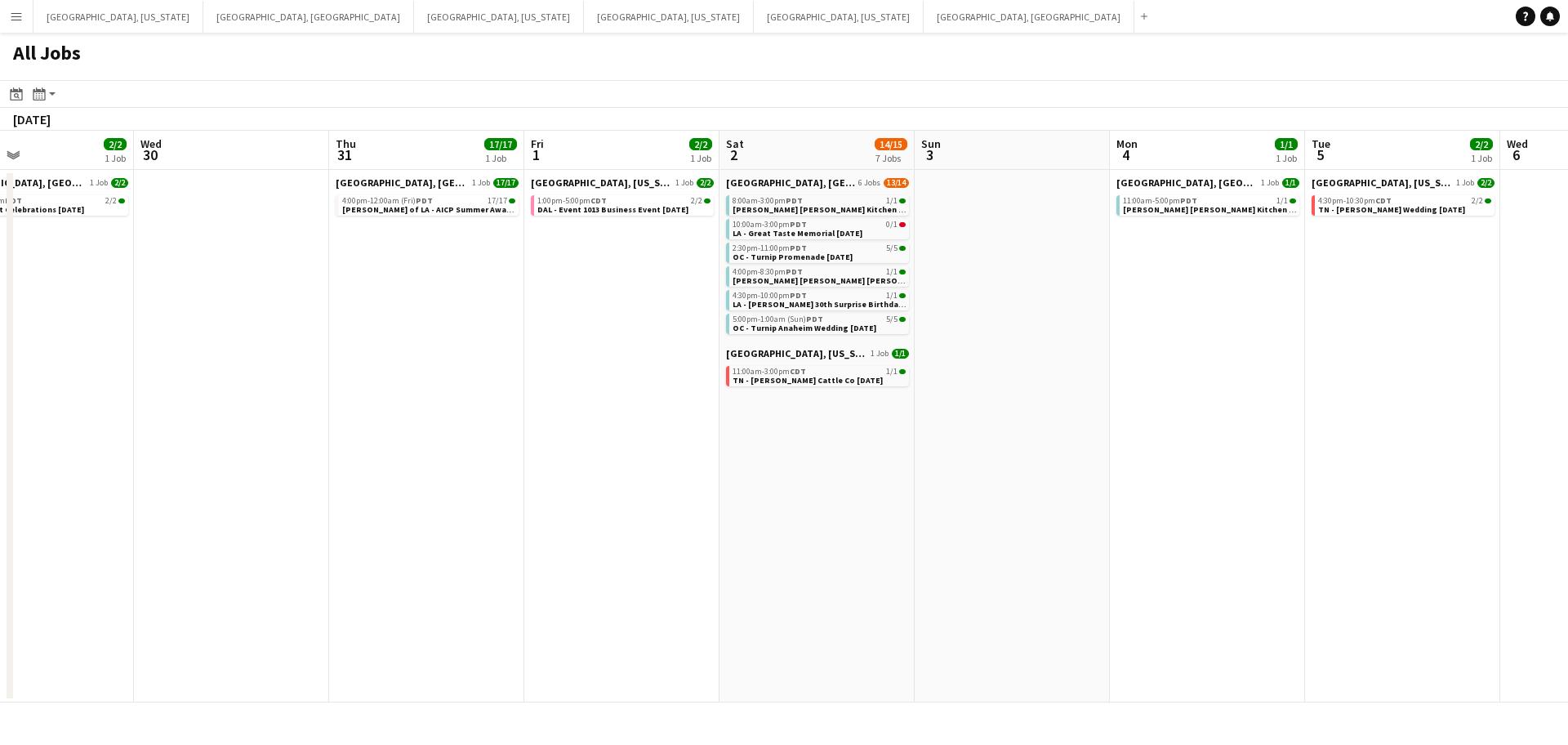
scroll to position [0, 419]
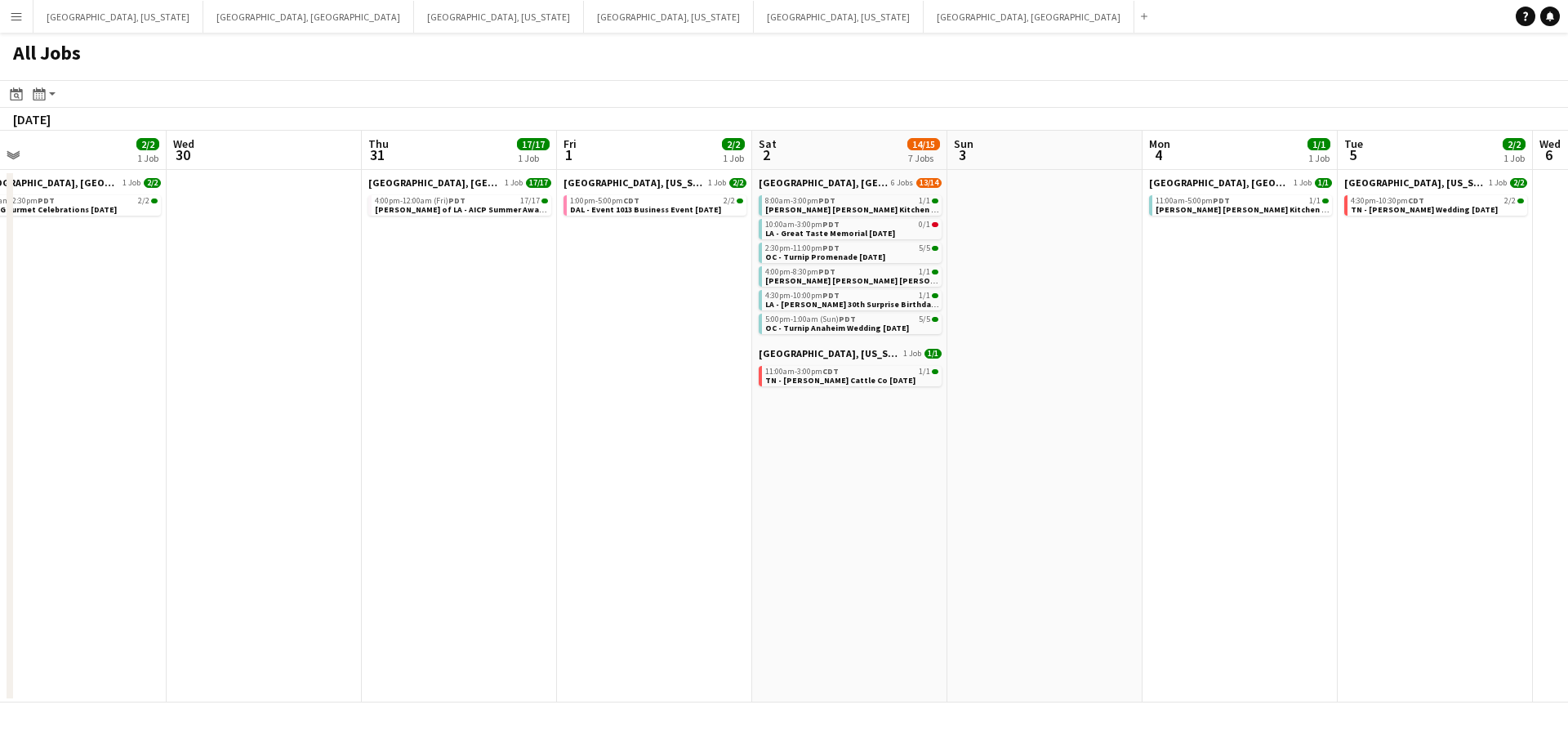
drag, startPoint x: 414, startPoint y: 419, endPoint x: 815, endPoint y: 348, distance: 407.2
click at [815, 348] on app-calendar-viewport "Sun 27 2/2 1 Job Mon 28 Tue 29 2/2 1 Job Wed 30 Thu 31 17/17 1 Job Fri 1 2/2 1 …" at bounding box center [784, 416] width 1568 height 572
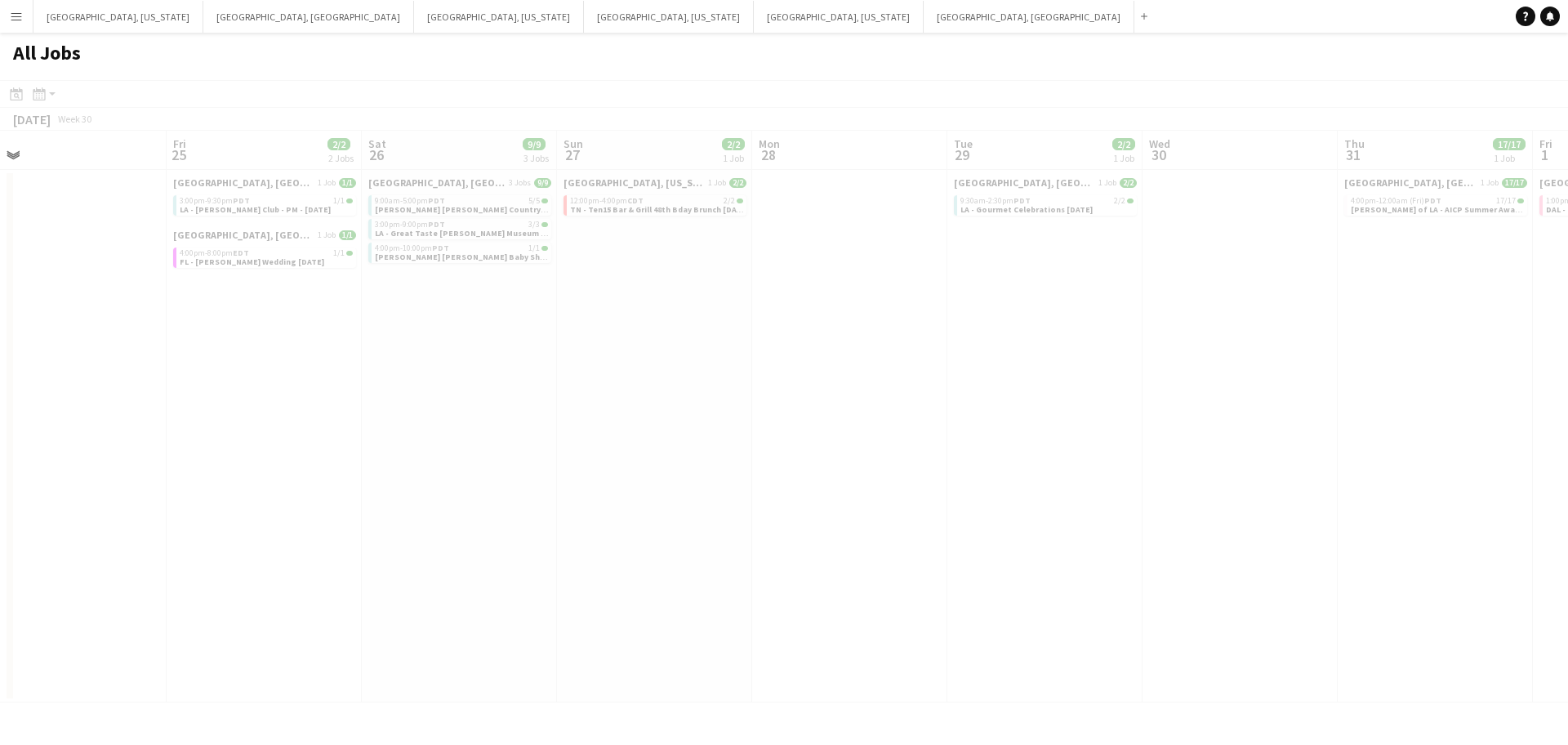
scroll to position [0, 499]
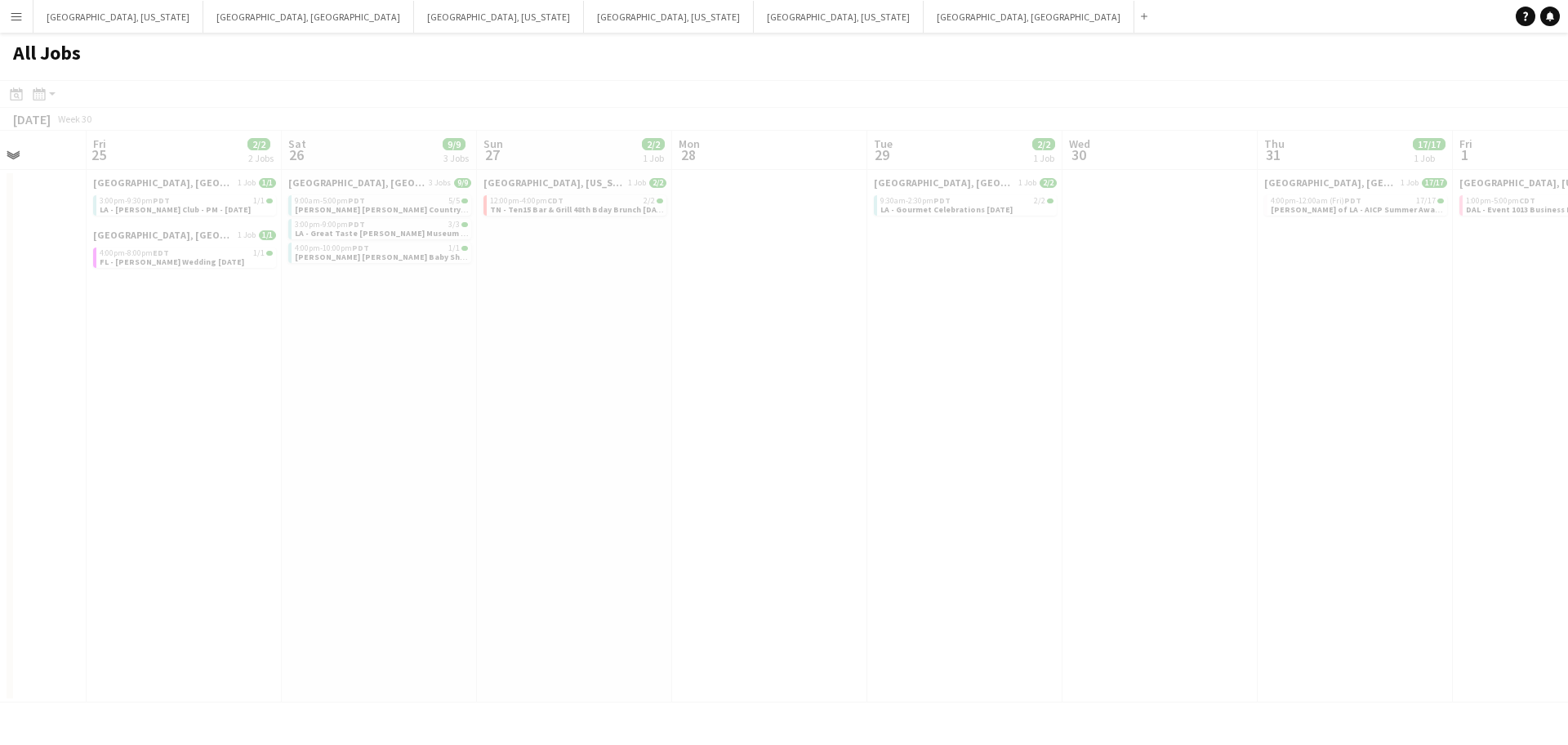
drag, startPoint x: 381, startPoint y: 441, endPoint x: 727, endPoint y: 421, distance: 346.6
click at [727, 421] on app-all-jobs "All Jobs Date picker [DATE] [DATE] [DATE] M [DATE] T [DATE] W [DATE] T [DATE] F…" at bounding box center [784, 368] width 1568 height 670
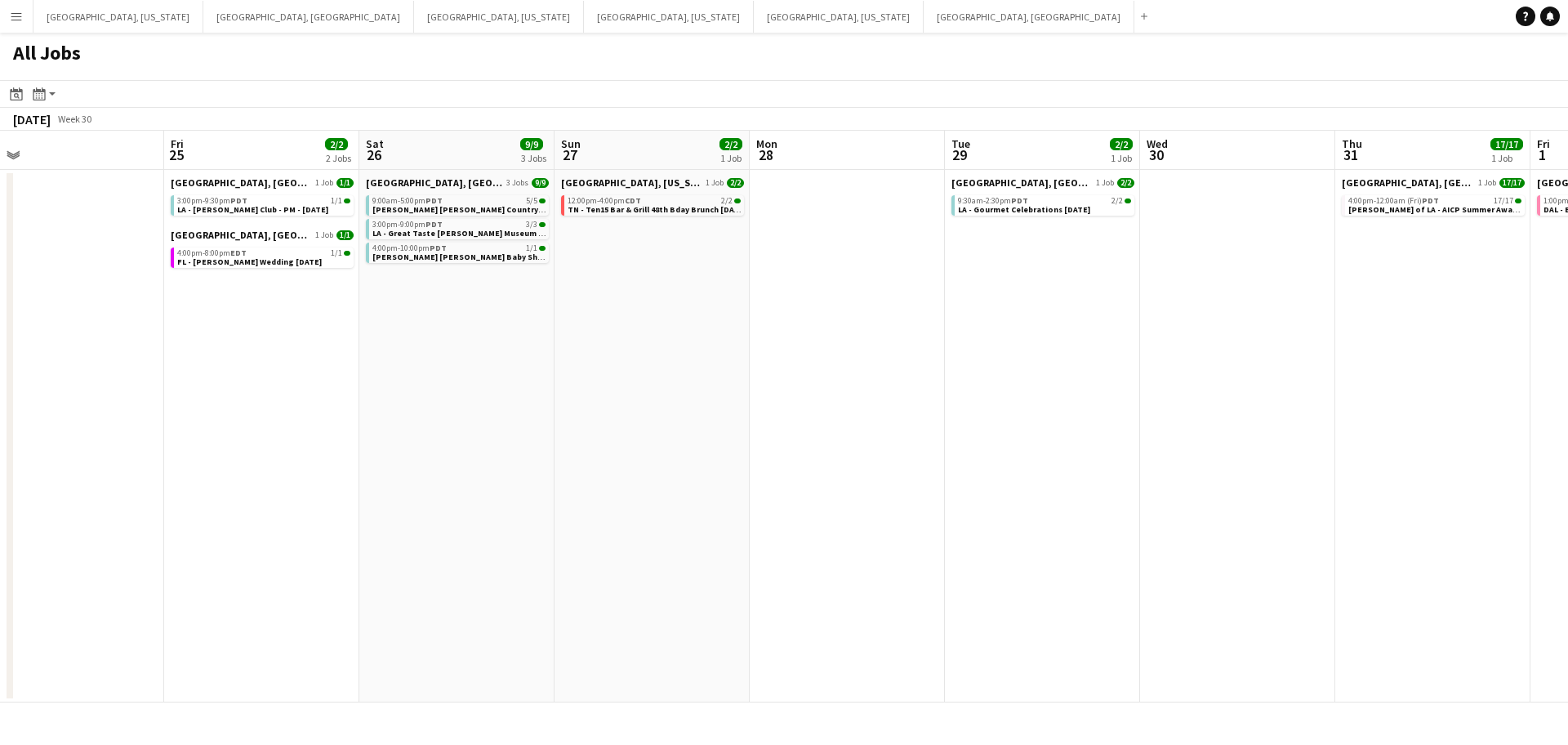
drag, startPoint x: 570, startPoint y: 432, endPoint x: 650, endPoint y: 427, distance: 80.2
click at [650, 427] on app-calendar-viewport "Tue 22 Wed 23 Thu 24 Fri 25 2/2 2 Jobs Sat 26 9/9 3 Jobs Sun 27 2/2 1 Job Mon 2…" at bounding box center [784, 416] width 1568 height 572
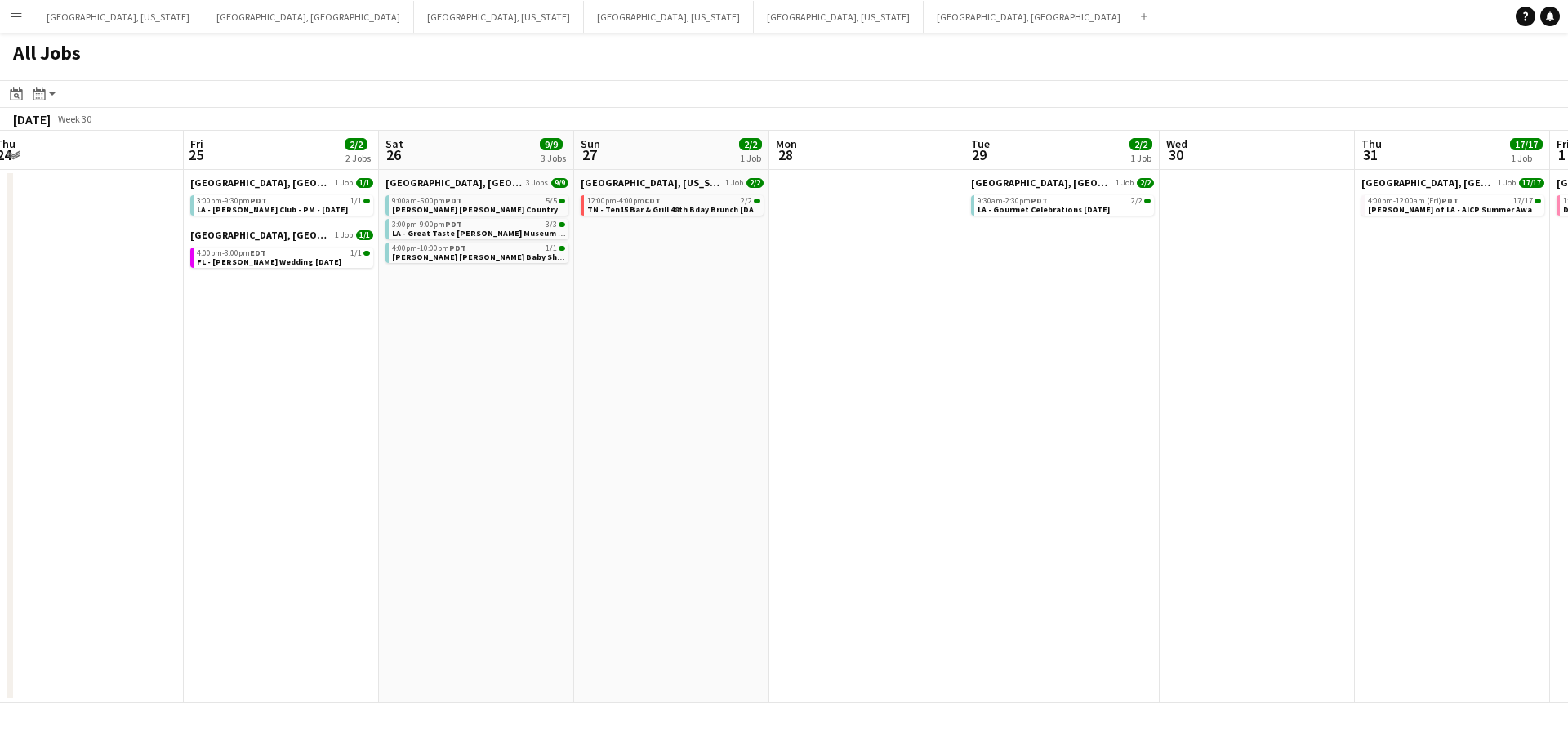
drag, startPoint x: 454, startPoint y: 457, endPoint x: 1046, endPoint y: 380, distance: 597.0
click at [1046, 380] on app-calendar-viewport "Tue 22 Wed 23 Thu 24 Fri 25 2/2 2 Jobs Sat 26 9/9 3 Jobs Sun 27 2/2 1 Job Mon 2…" at bounding box center [784, 416] width 1568 height 572
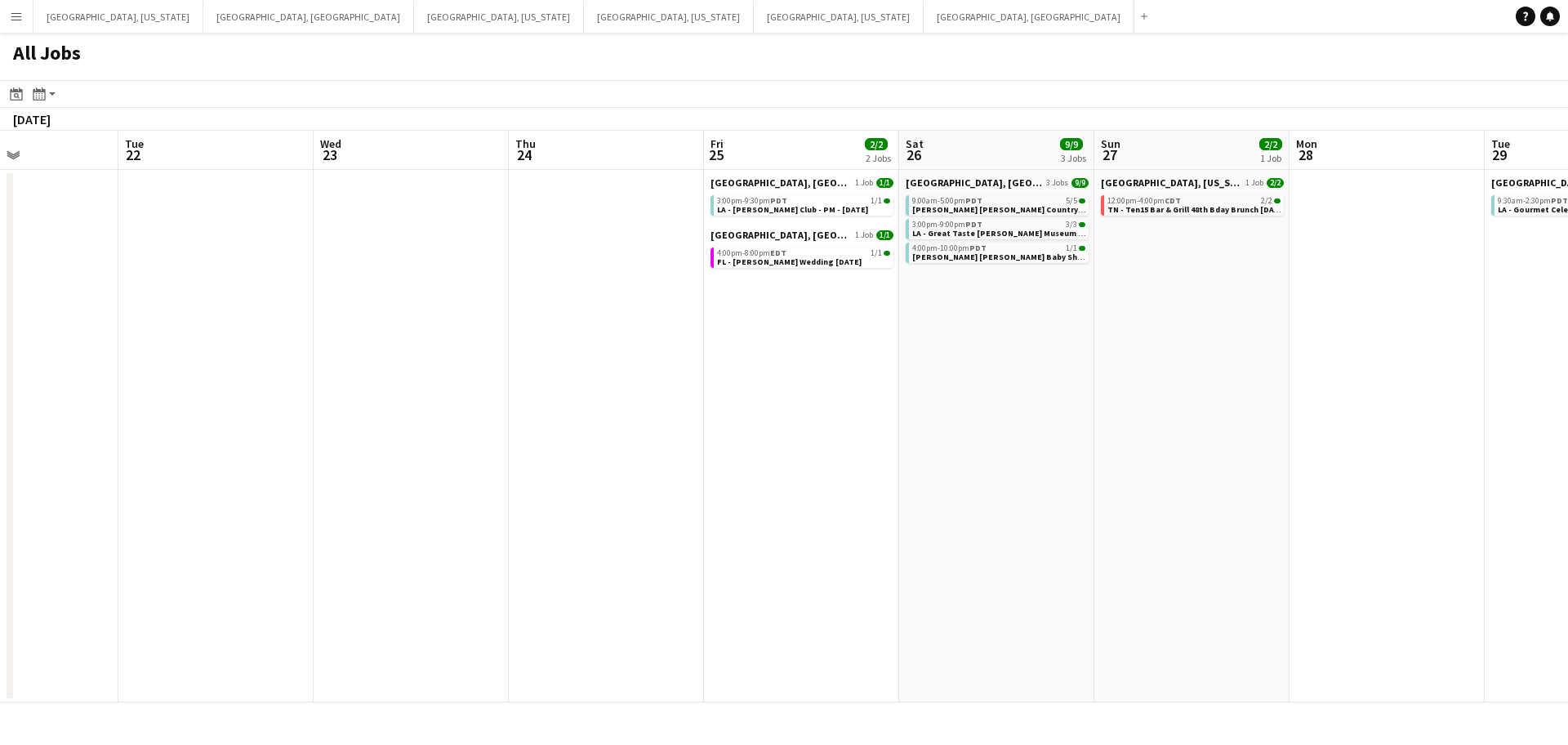
click at [1011, 418] on app-all-jobs "All Jobs Date picker [DATE] [DATE] [DATE] M [DATE] T [DATE] W [DATE] T [DATE] F…" at bounding box center [784, 368] width 1568 height 670
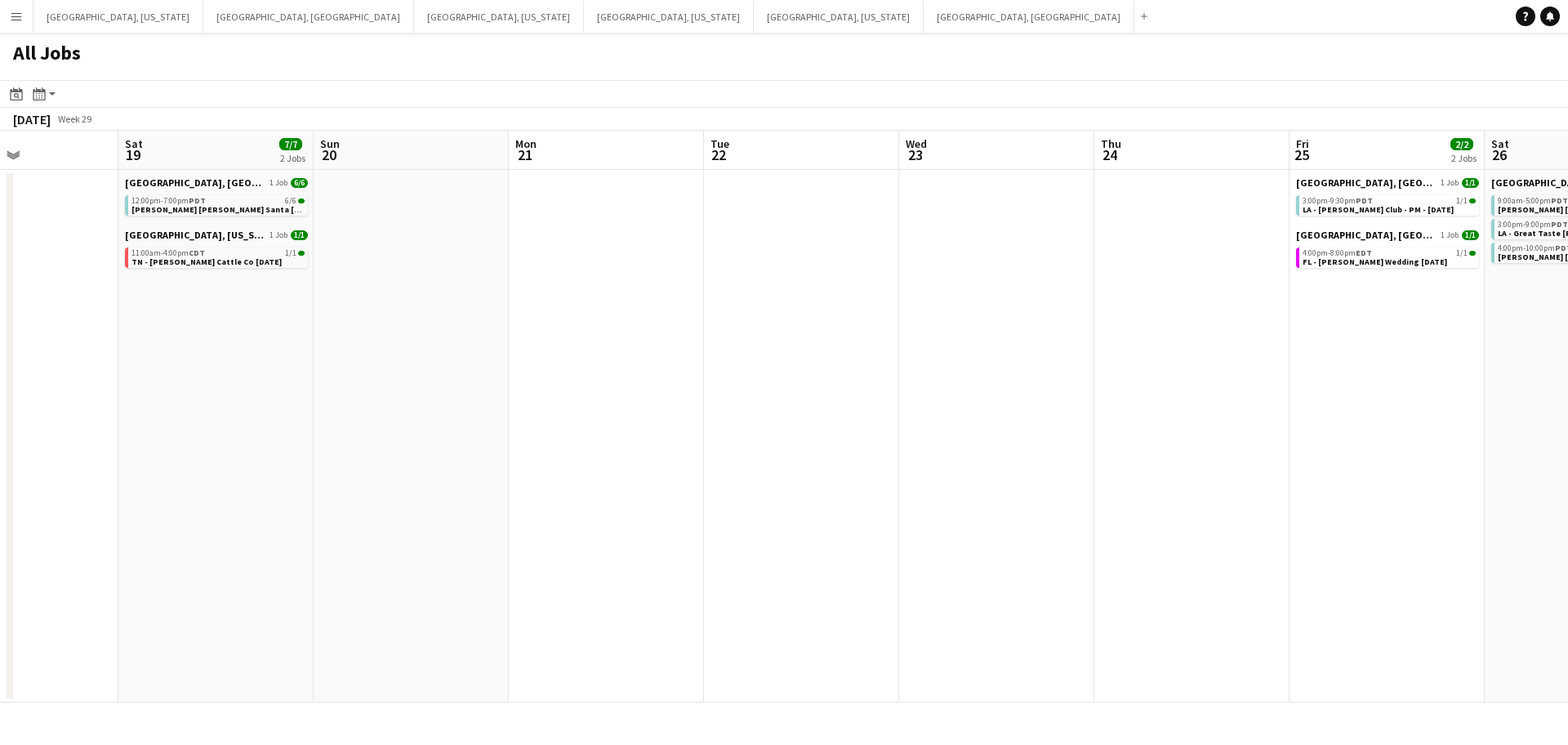
drag, startPoint x: 978, startPoint y: 409, endPoint x: 969, endPoint y: 411, distance: 9.2
click at [1021, 404] on app-calendar-viewport "Wed 16 Thu 17 3/3 1 Job Fri 18 Sat 19 7/7 2 Jobs Sun 20 Mon 21 Tue 22 Wed 23 Th…" at bounding box center [784, 416] width 1568 height 572
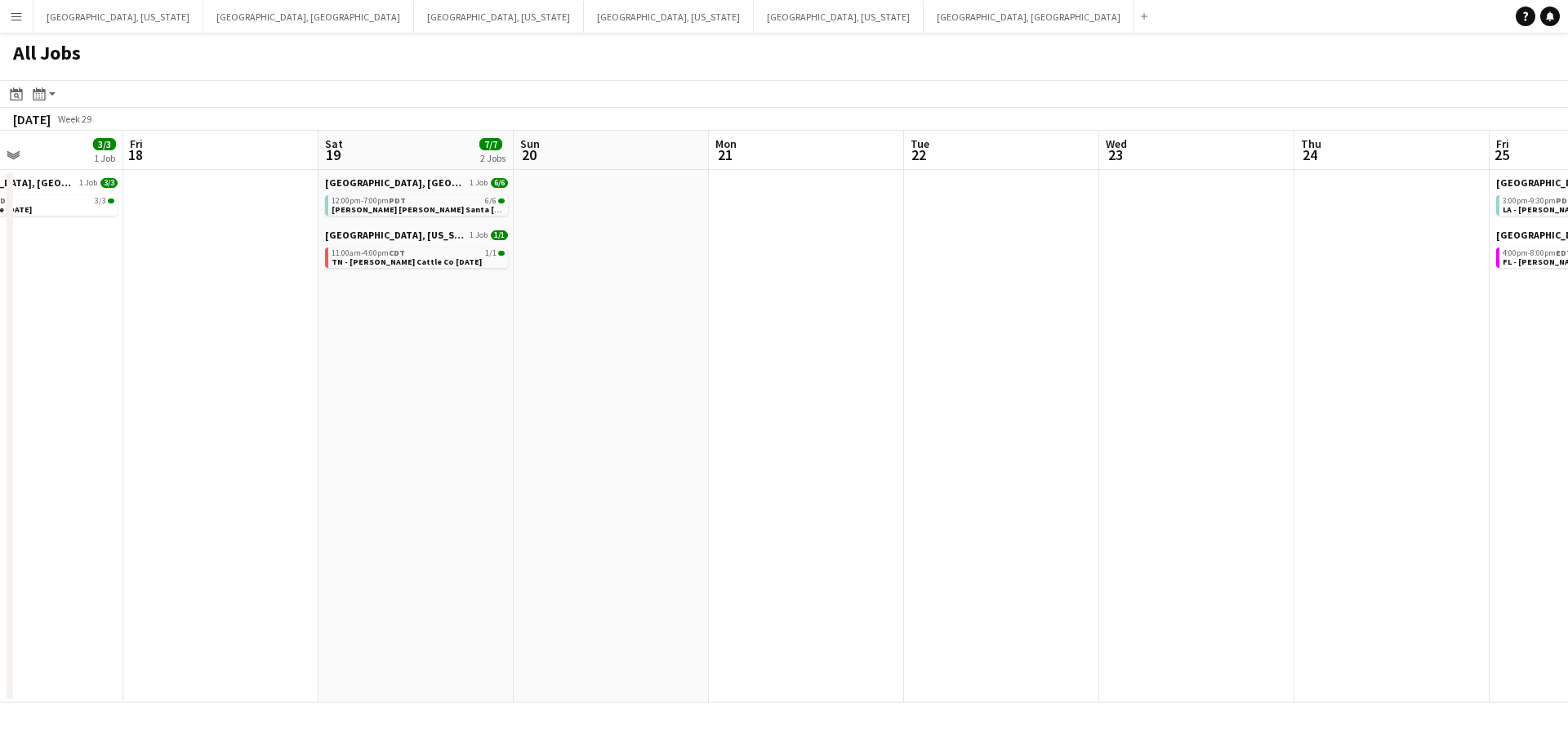
drag, startPoint x: 723, startPoint y: 441, endPoint x: 946, endPoint y: 409, distance: 225.3
click at [806, 430] on app-calendar-viewport "Tue 15 Wed 16 Thu 17 3/3 1 Job Fri 18 Sat 19 7/7 2 Jobs Sun 20 Mon 21 Tue 22 We…" at bounding box center [784, 416] width 1568 height 572
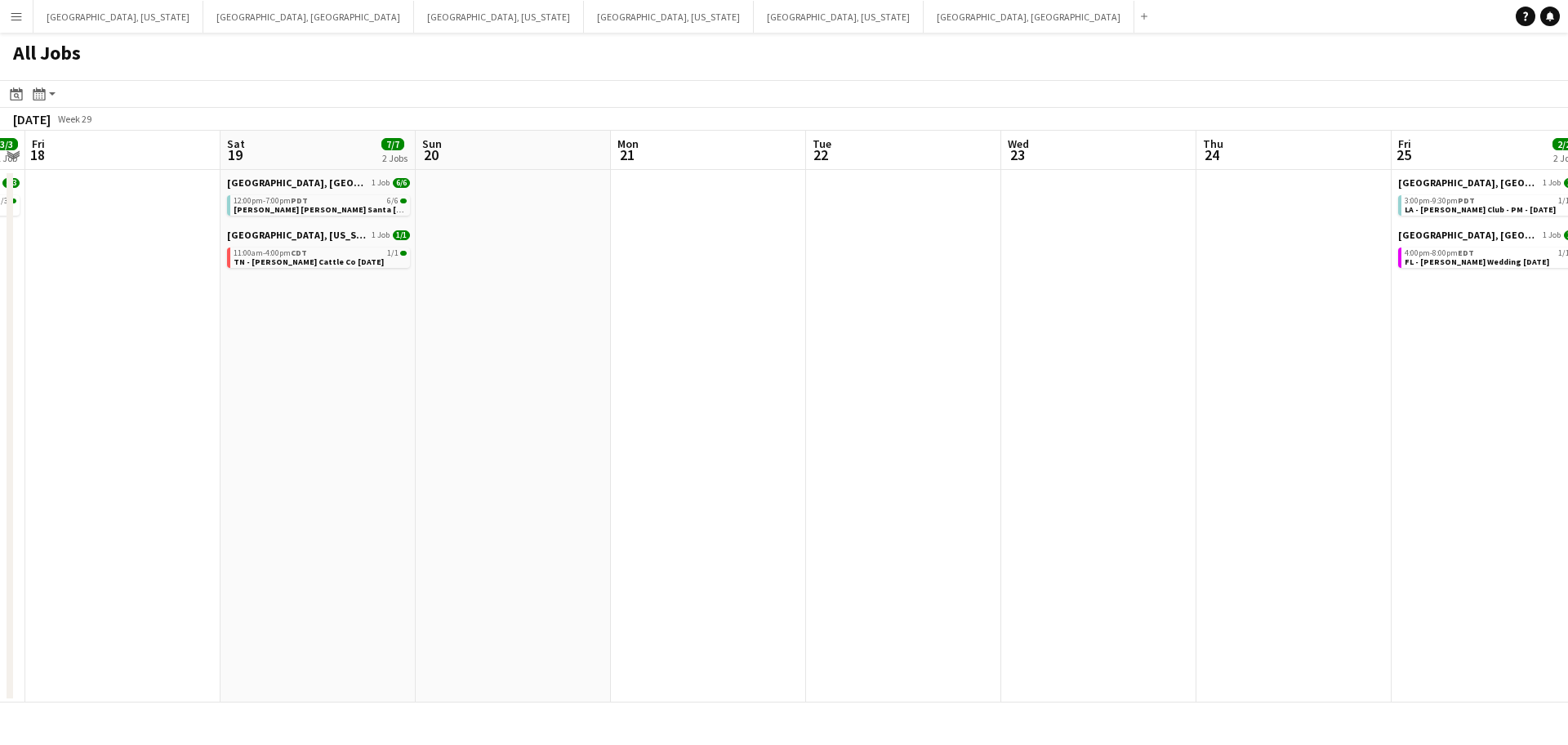
click at [1057, 385] on app-all-jobs "All Jobs Date picker [DATE] [DATE] [DATE] M [DATE] T [DATE] W [DATE] T [DATE] F…" at bounding box center [784, 368] width 1568 height 670
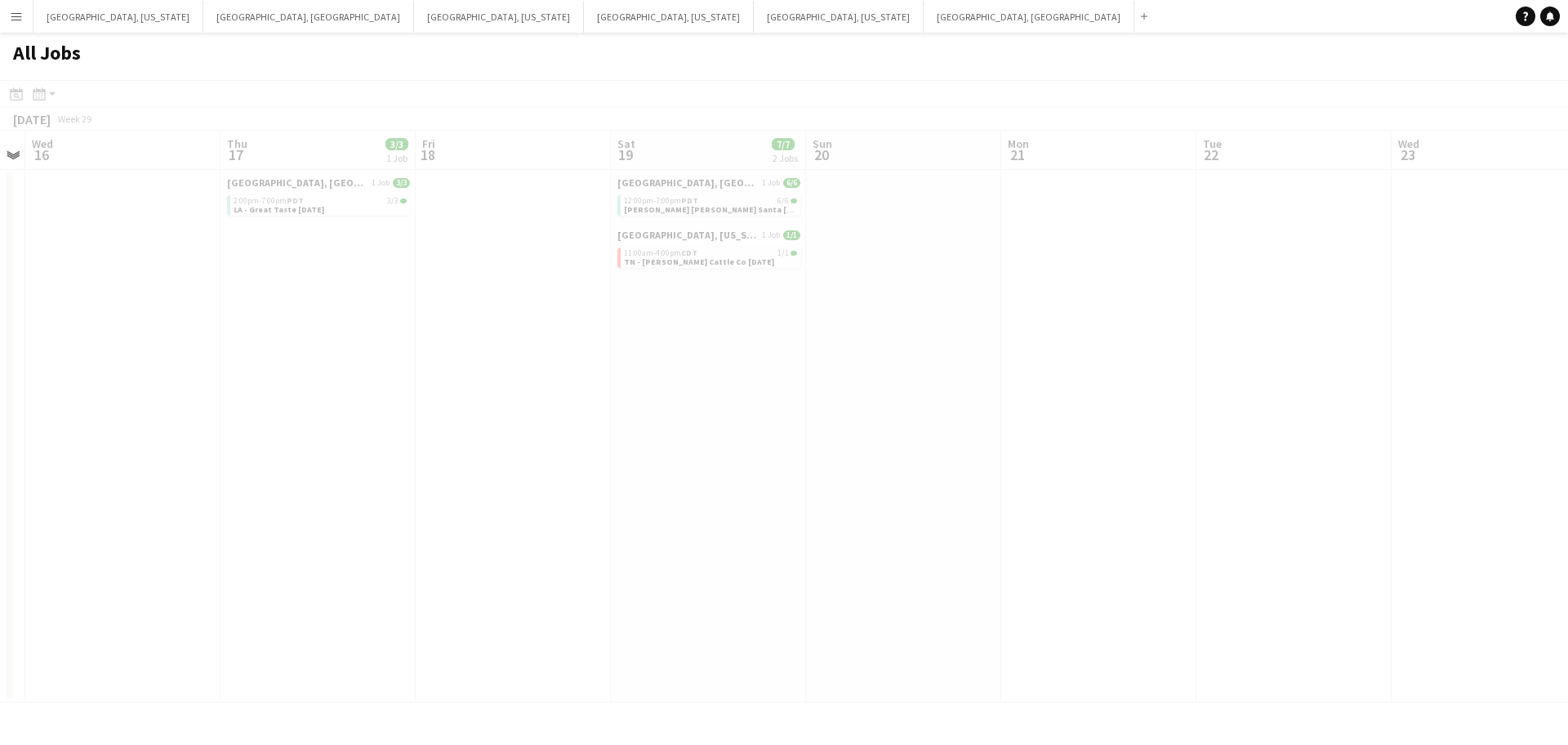
drag, startPoint x: 952, startPoint y: 423, endPoint x: 1105, endPoint y: 396, distance: 155.4
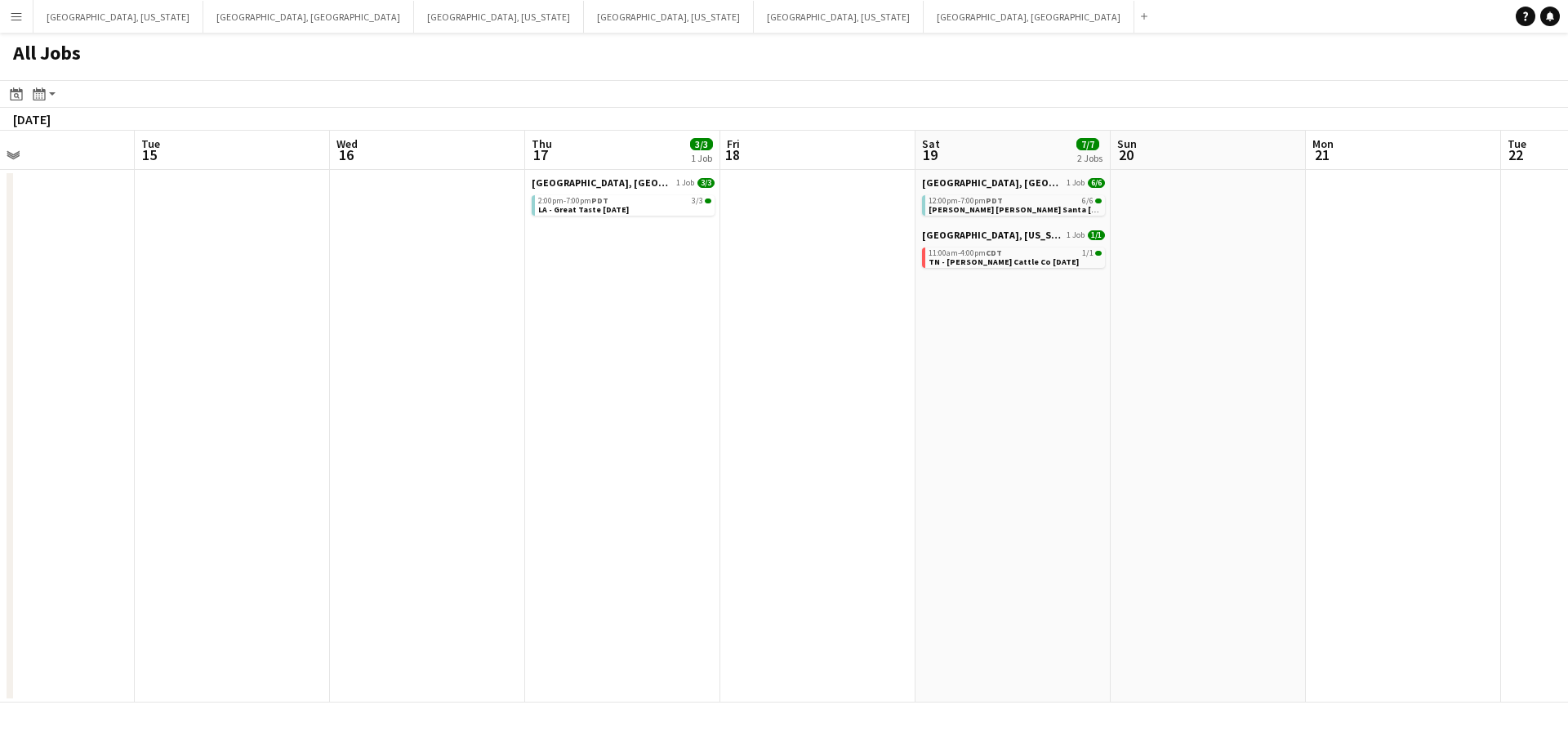
drag, startPoint x: 619, startPoint y: 465, endPoint x: 1148, endPoint y: 383, distance: 535.3
click at [1148, 383] on app-calendar-viewport "Sun 13 Mon 14 Tue 15 Wed 16 Thu 17 3/3 1 Job Fri 18 Sat 19 7/7 2 Jobs Sun 20 Mo…" at bounding box center [784, 416] width 1568 height 572
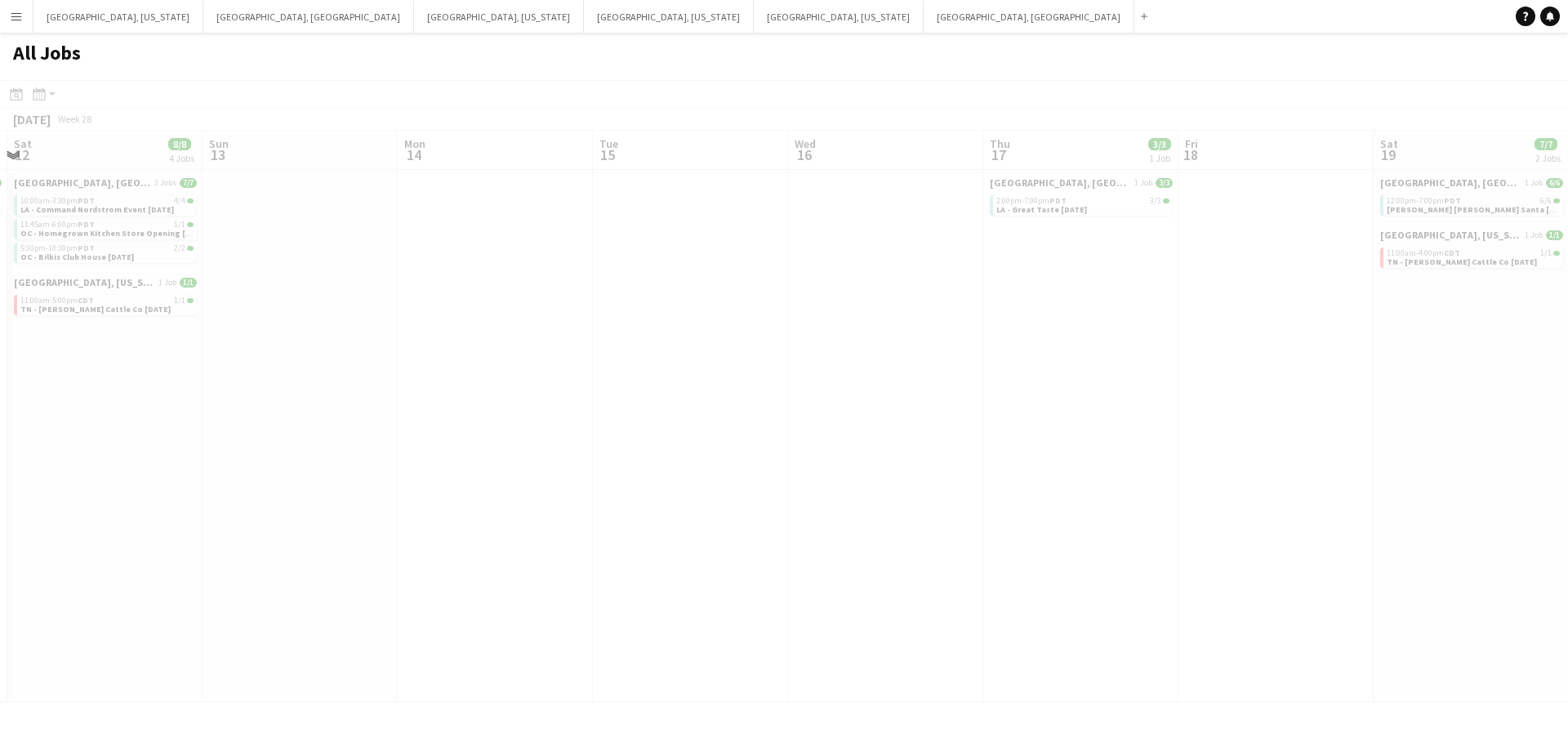
drag, startPoint x: 921, startPoint y: 411, endPoint x: 1101, endPoint y: 381, distance: 182.5
click at [1101, 381] on app-all-jobs "All Jobs Date picker [DATE] [DATE] [DATE] M [DATE] T [DATE] W [DATE] T [DATE] F…" at bounding box center [784, 368] width 1568 height 670
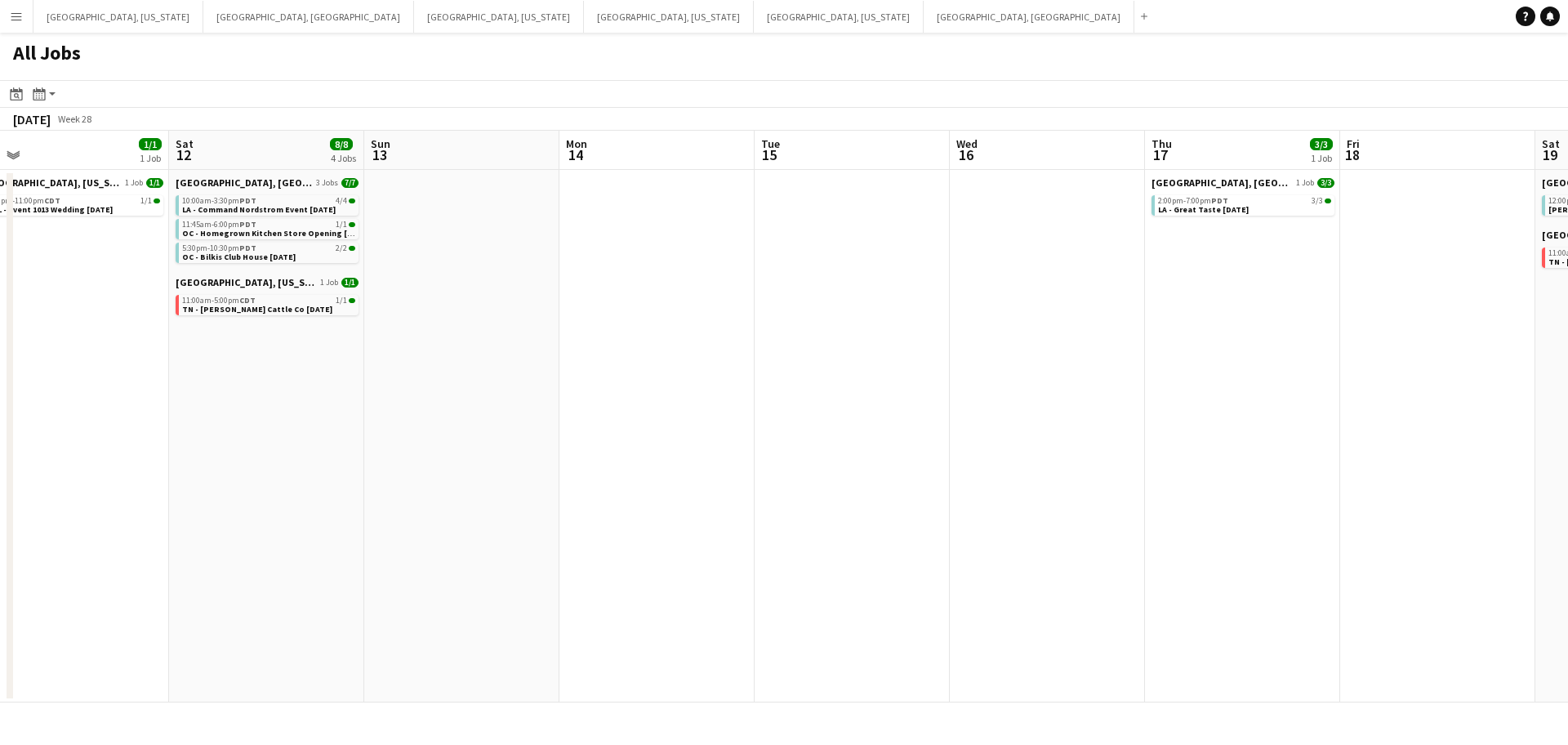
drag, startPoint x: 1031, startPoint y: 396, endPoint x: 1256, endPoint y: 368, distance: 226.7
click at [1258, 367] on app-calendar-viewport "Wed 9 1/1 1 Job Thu 10 3/3 1 Job Fri 11 1/1 1 Job Sat 12 8/8 4 Jobs Sun 13 Mon …" at bounding box center [784, 416] width 1568 height 572
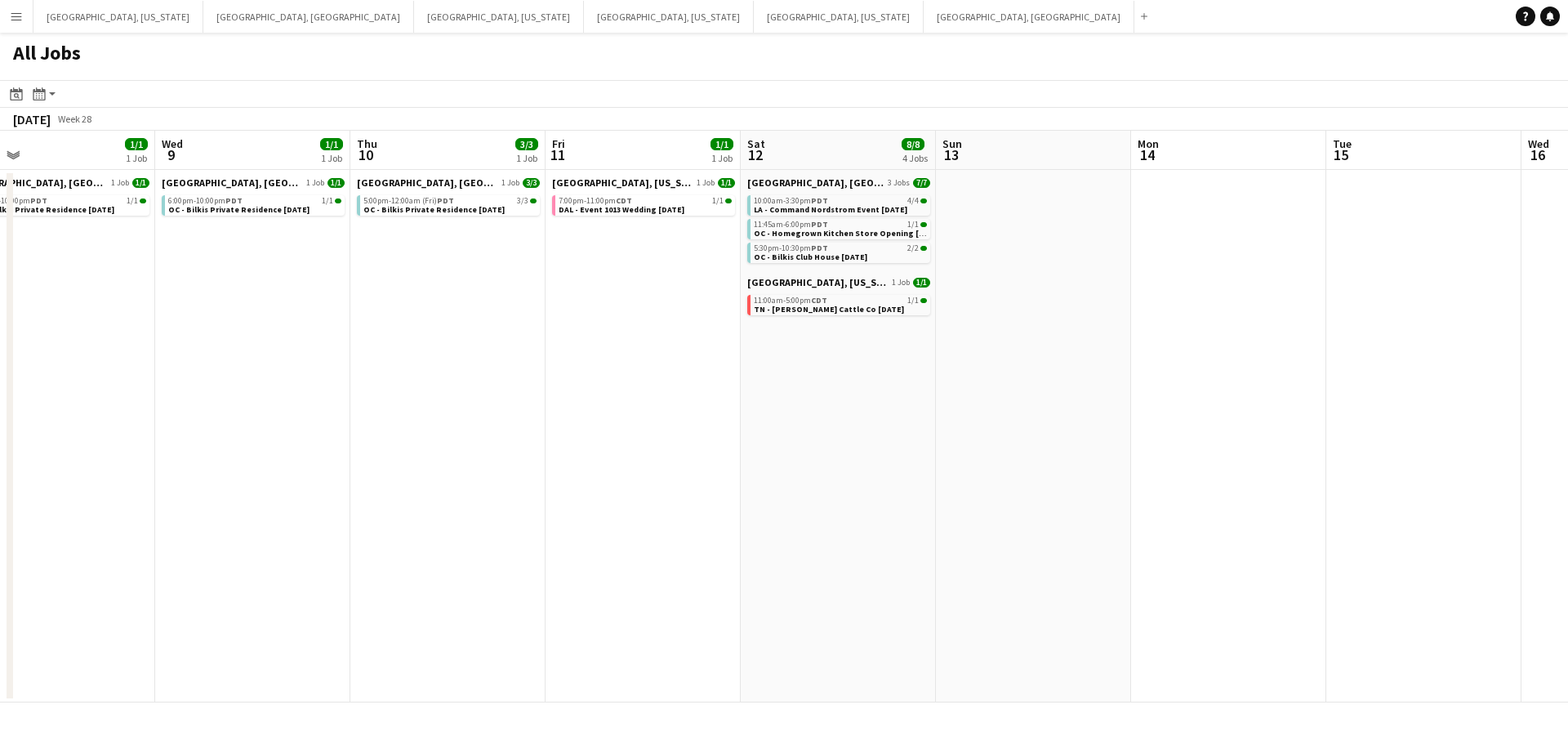
scroll to position [0, 431]
drag, startPoint x: 803, startPoint y: 418, endPoint x: 1174, endPoint y: 369, distance: 374.2
click at [1174, 369] on app-calendar-viewport "Sun 6 4/4 2 Jobs Mon 7 1/1 1 Job Tue 8 1/1 1 Job Wed 9 1/1 1 Job Thu 10 3/3 1 J…" at bounding box center [784, 416] width 1568 height 572
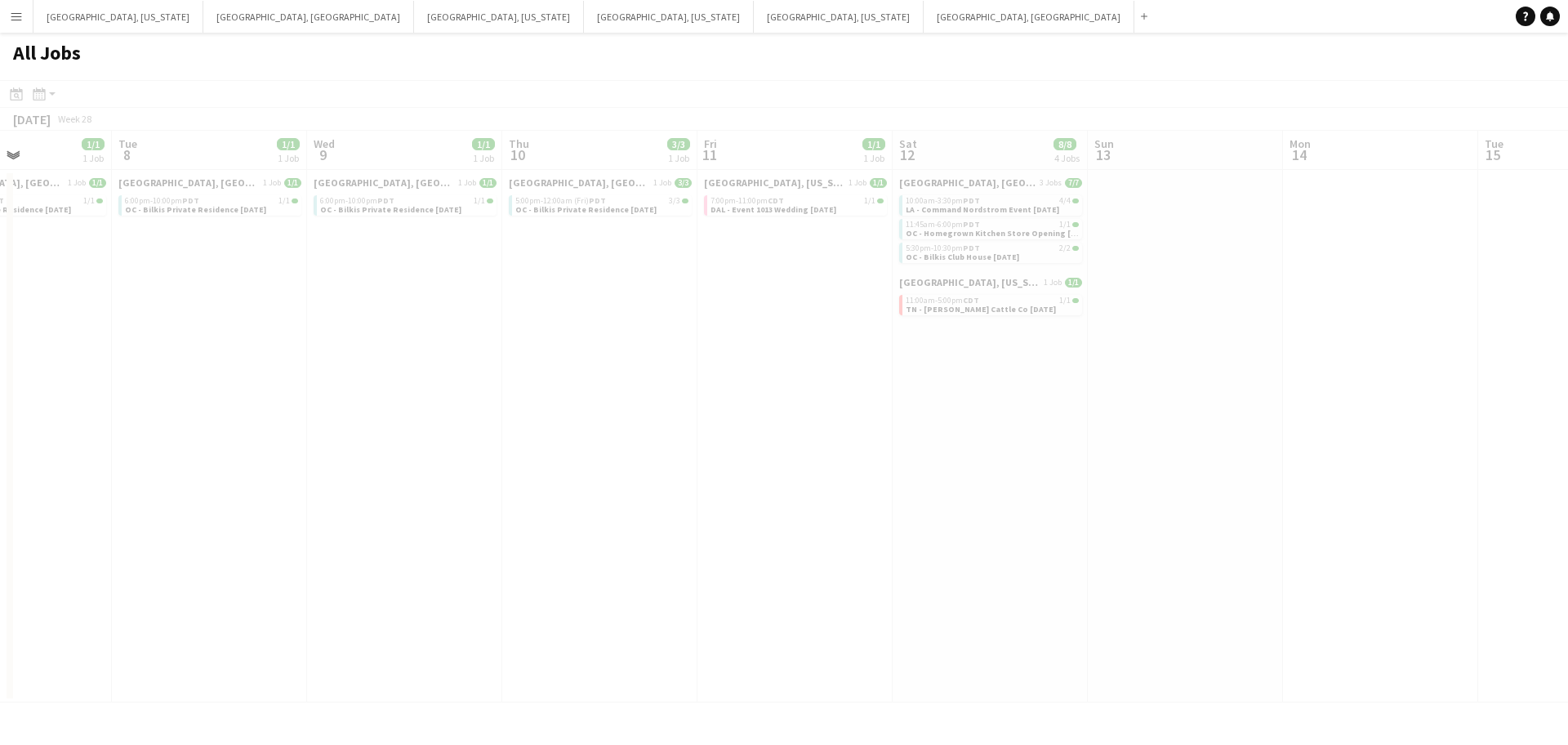
drag, startPoint x: 932, startPoint y: 386, endPoint x: 1085, endPoint y: 370, distance: 153.8
click at [1347, 335] on app-all-jobs "All Jobs Date picker [DATE] [DATE] [DATE] M [DATE] T [DATE] W [DATE] T [DATE] F…" at bounding box center [784, 368] width 1568 height 670
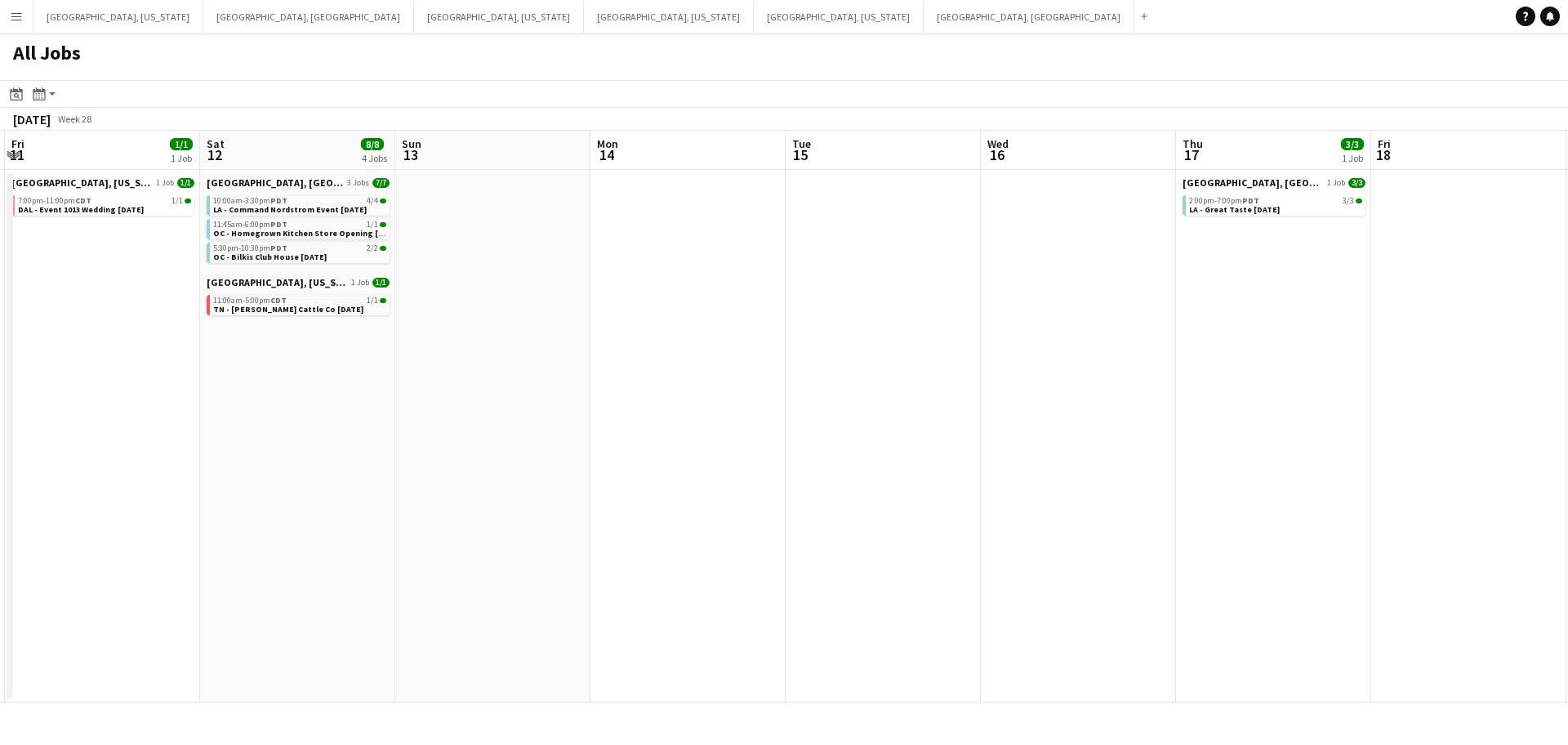
drag, startPoint x: 1172, startPoint y: 394, endPoint x: 341, endPoint y: 432, distance: 831.9
click at [290, 439] on app-calendar-viewport "Sun 6 4/4 2 Jobs Mon 7 1/1 1 Job Tue 8 1/1 1 Job Wed 9 1/1 1 Job Thu 10 3/3 1 J…" at bounding box center [784, 416] width 1568 height 572
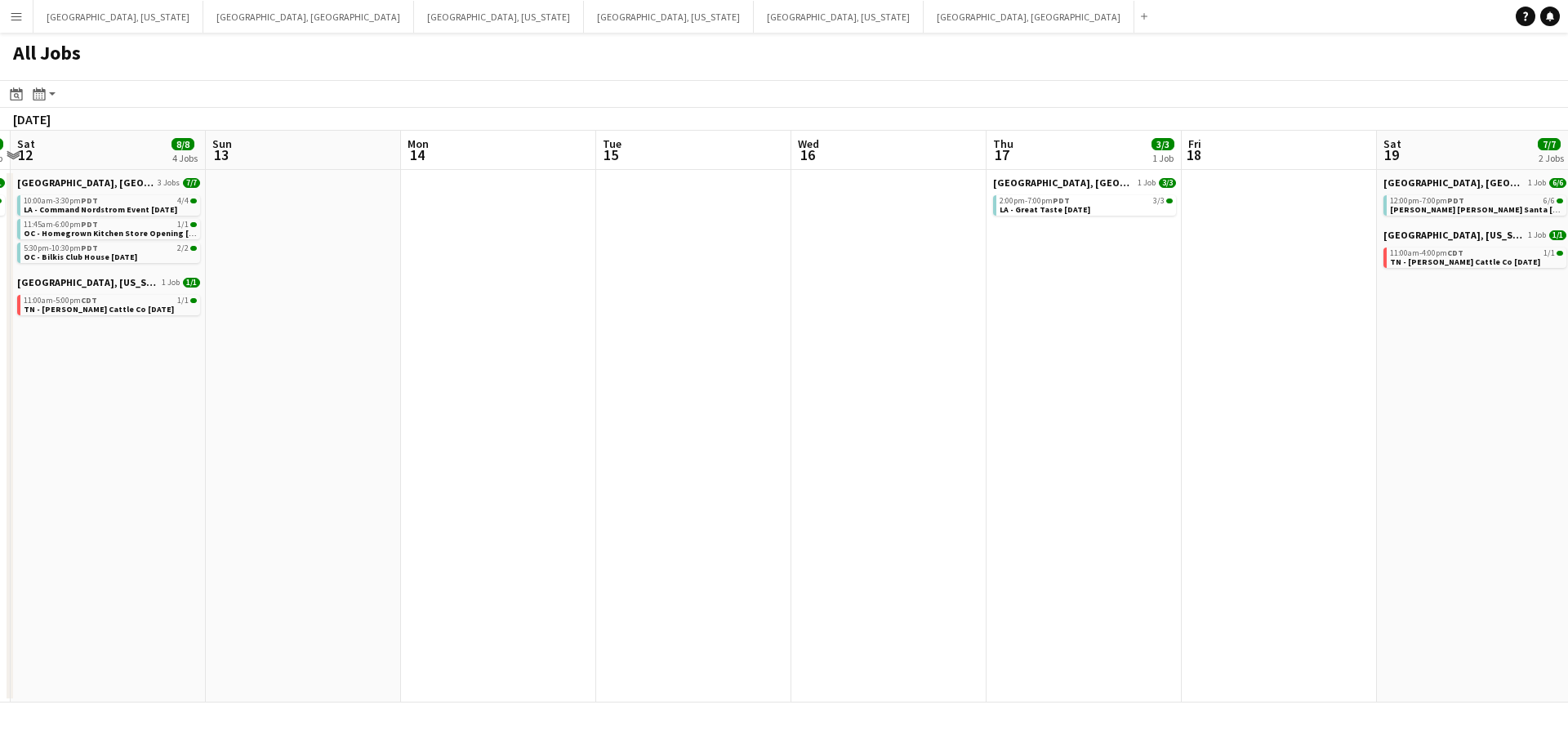
drag, startPoint x: 1105, startPoint y: 402, endPoint x: 403, endPoint y: 469, distance: 705.2
click at [403, 469] on app-calendar-viewport "Wed 9 1/1 1 Job Thu 10 3/3 1 Job Fri 11 1/1 1 Job Sat 12 8/8 4 Jobs Sun 13 Mon …" at bounding box center [784, 416] width 1568 height 572
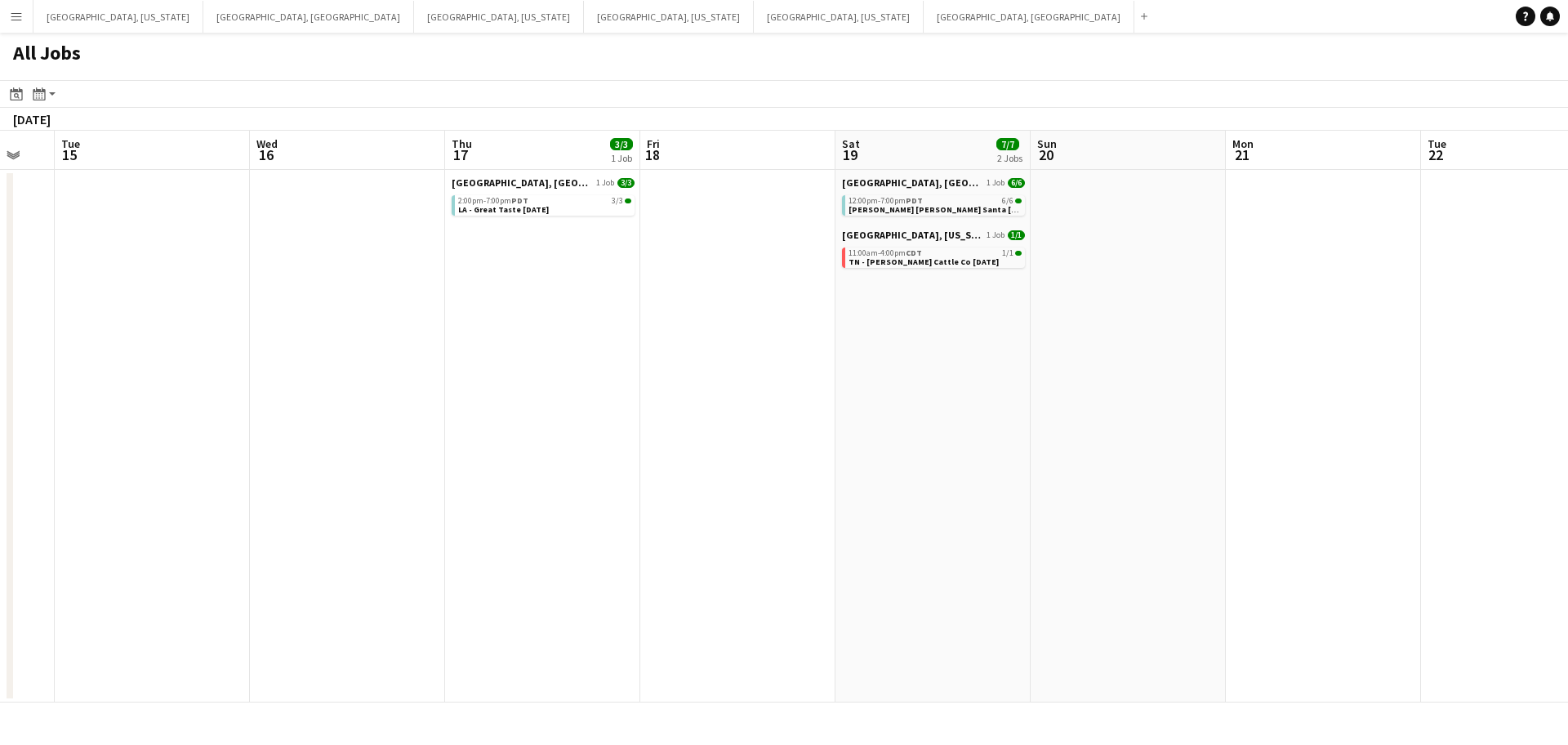
drag, startPoint x: 481, startPoint y: 431, endPoint x: 1220, endPoint y: 316, distance: 747.9
click at [1225, 310] on app-calendar-viewport "Sat 12 8/8 4 Jobs Sun 13 Mon 14 Tue 15 Wed 16 Thu 17 3/3 1 Job Fri 18 Sat 19 7/…" at bounding box center [784, 416] width 1568 height 572
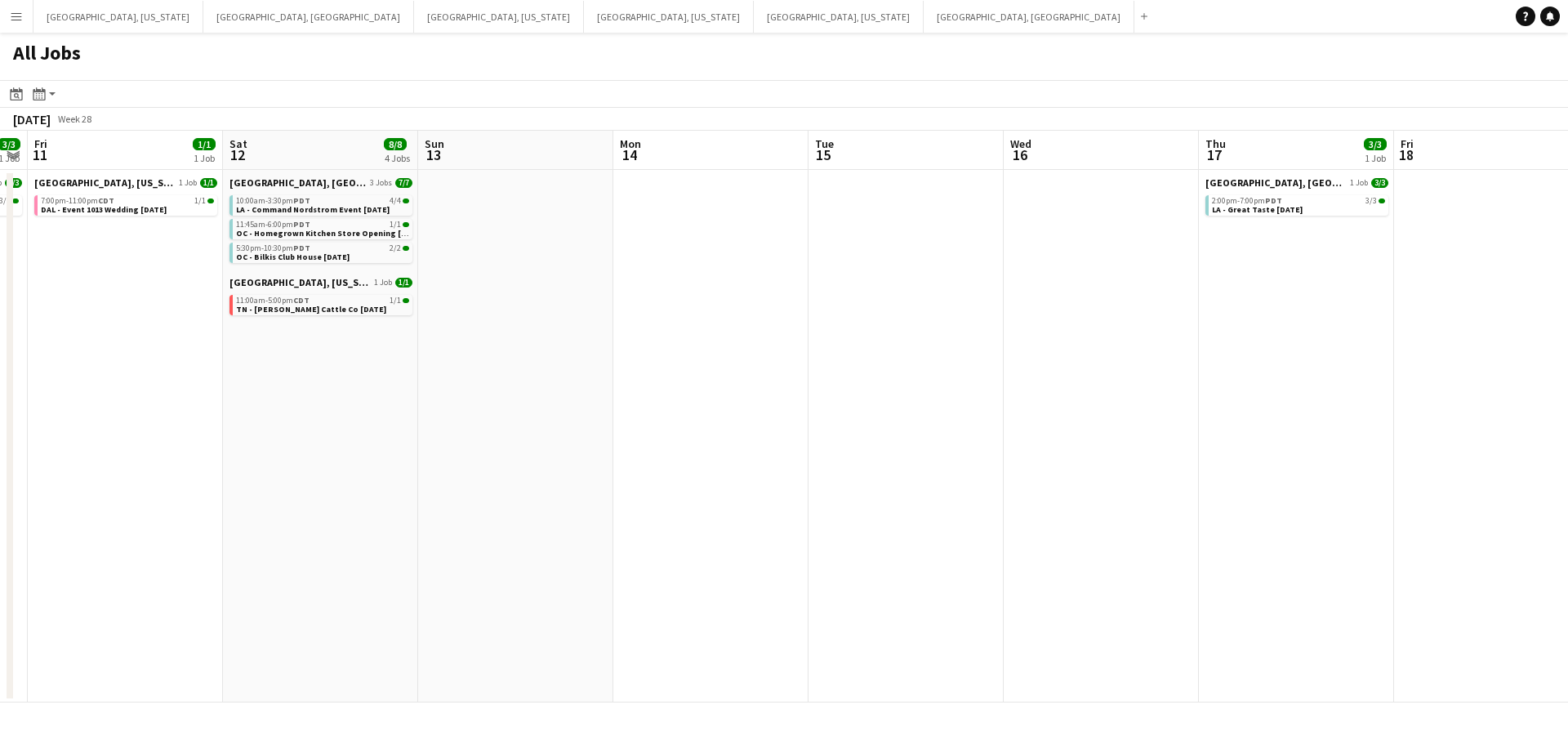
drag, startPoint x: 704, startPoint y: 429, endPoint x: 1070, endPoint y: 402, distance: 367.0
click at [1070, 402] on app-calendar-viewport "Wed 9 1/1 1 Job Thu 10 3/3 1 Job Fri 11 1/1 1 Job Sat 12 8/8 4 Jobs Sun 13 Mon …" at bounding box center [784, 416] width 1568 height 572
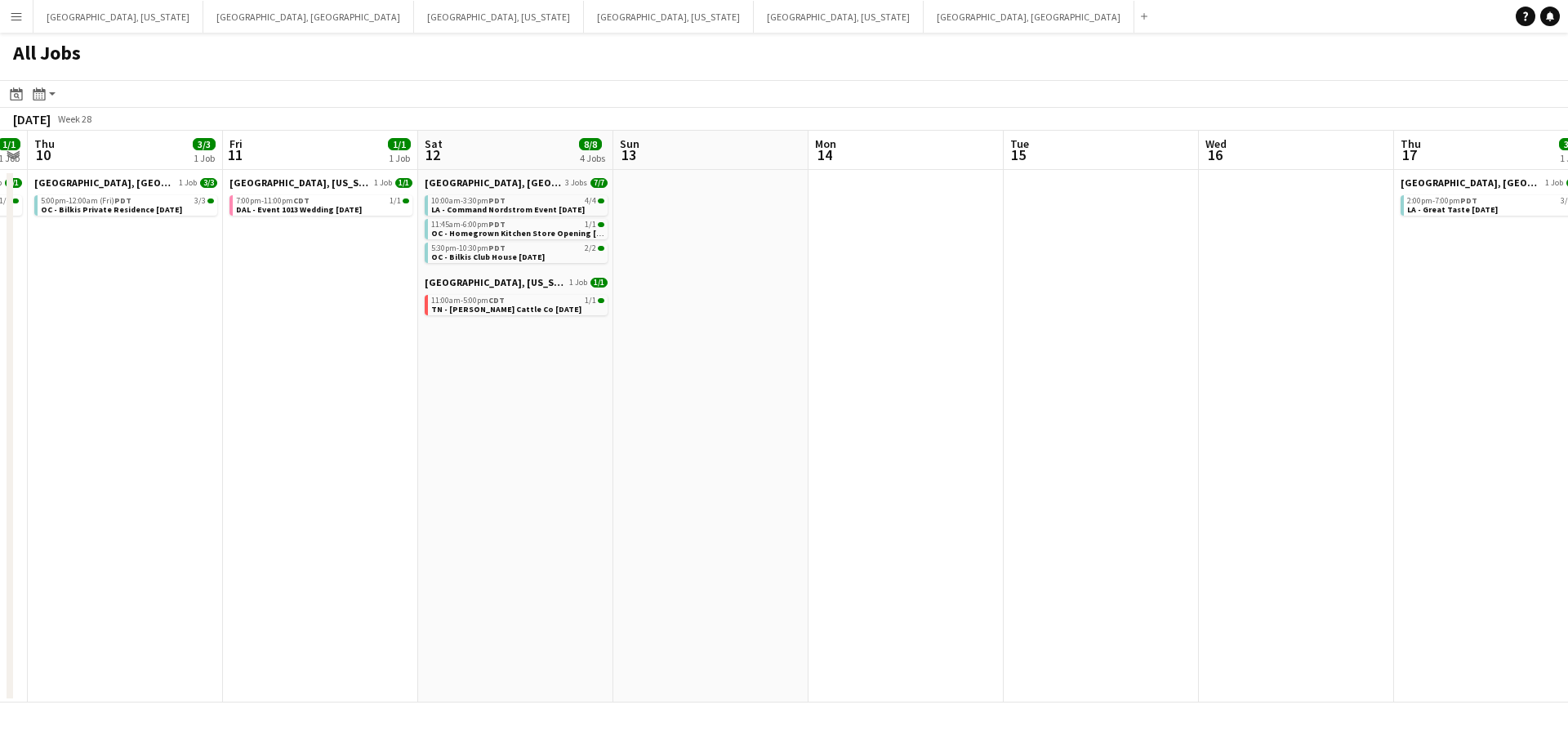
scroll to position [0, 356]
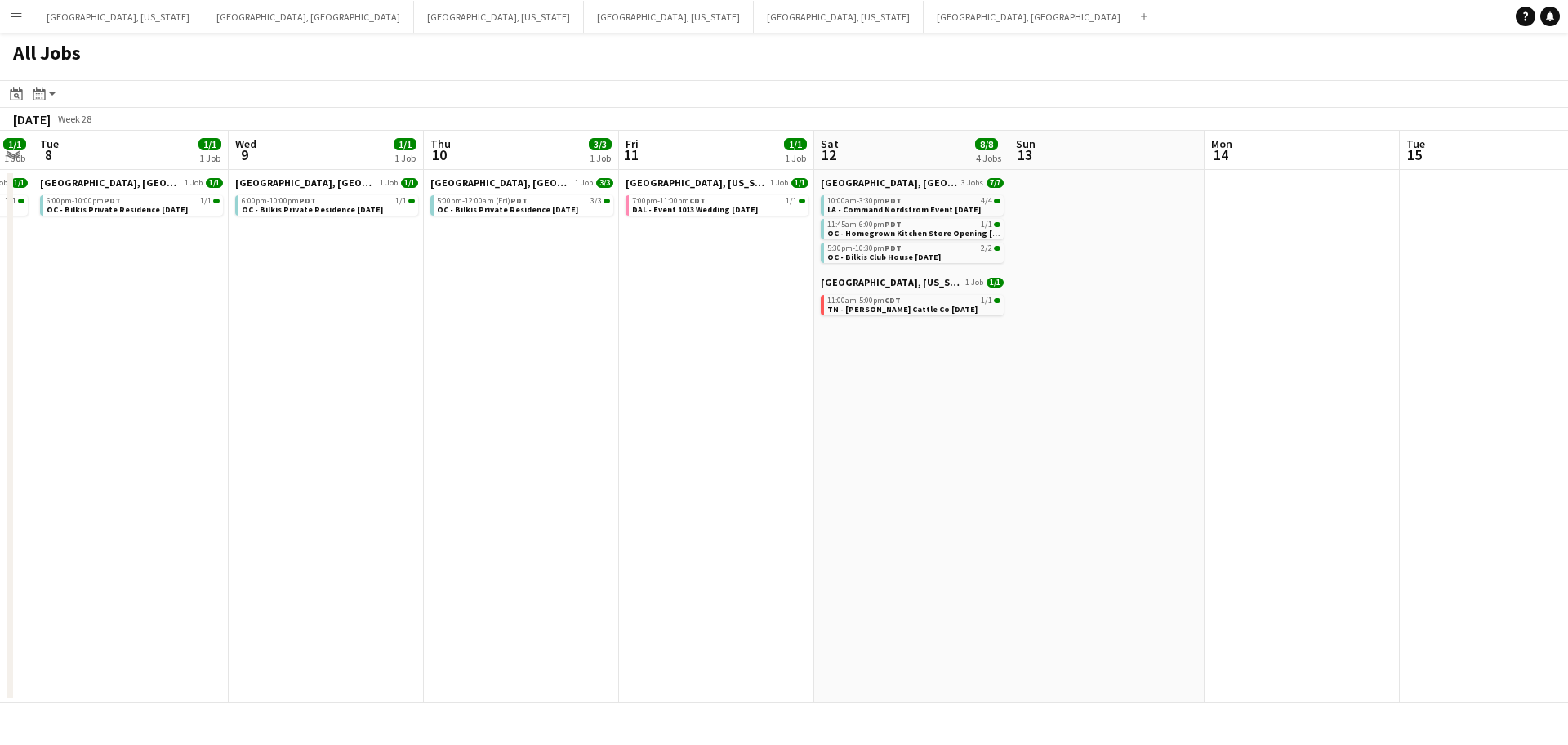
drag, startPoint x: 954, startPoint y: 434, endPoint x: 981, endPoint y: 428, distance: 27.7
click at [981, 428] on app-calendar-viewport "Sun 6 4/4 2 Jobs Mon 7 1/1 1 Job Tue 8 1/1 1 Job Wed 9 1/1 1 Job Thu 10 3/3 1 J…" at bounding box center [784, 416] width 1568 height 572
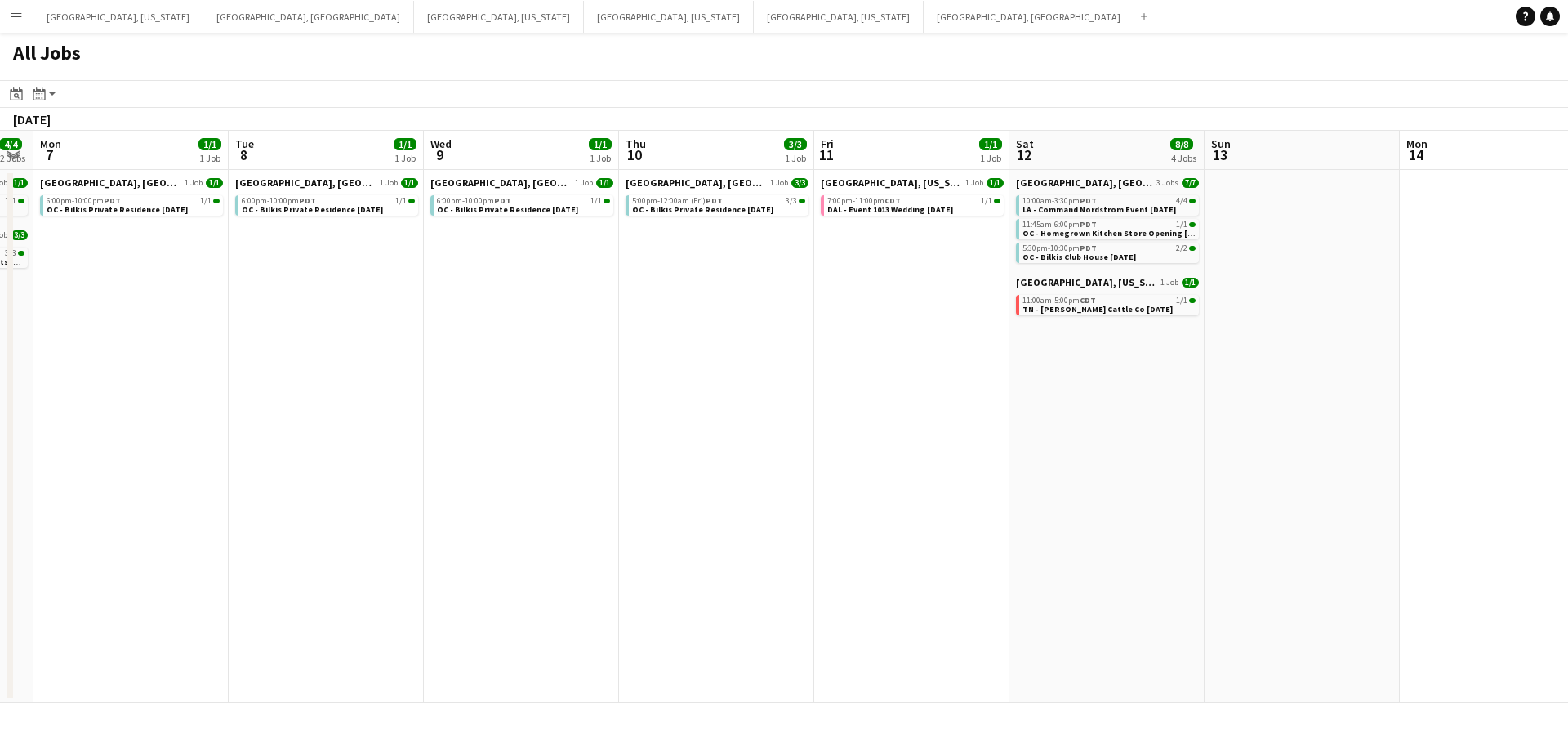
scroll to position [0, 367]
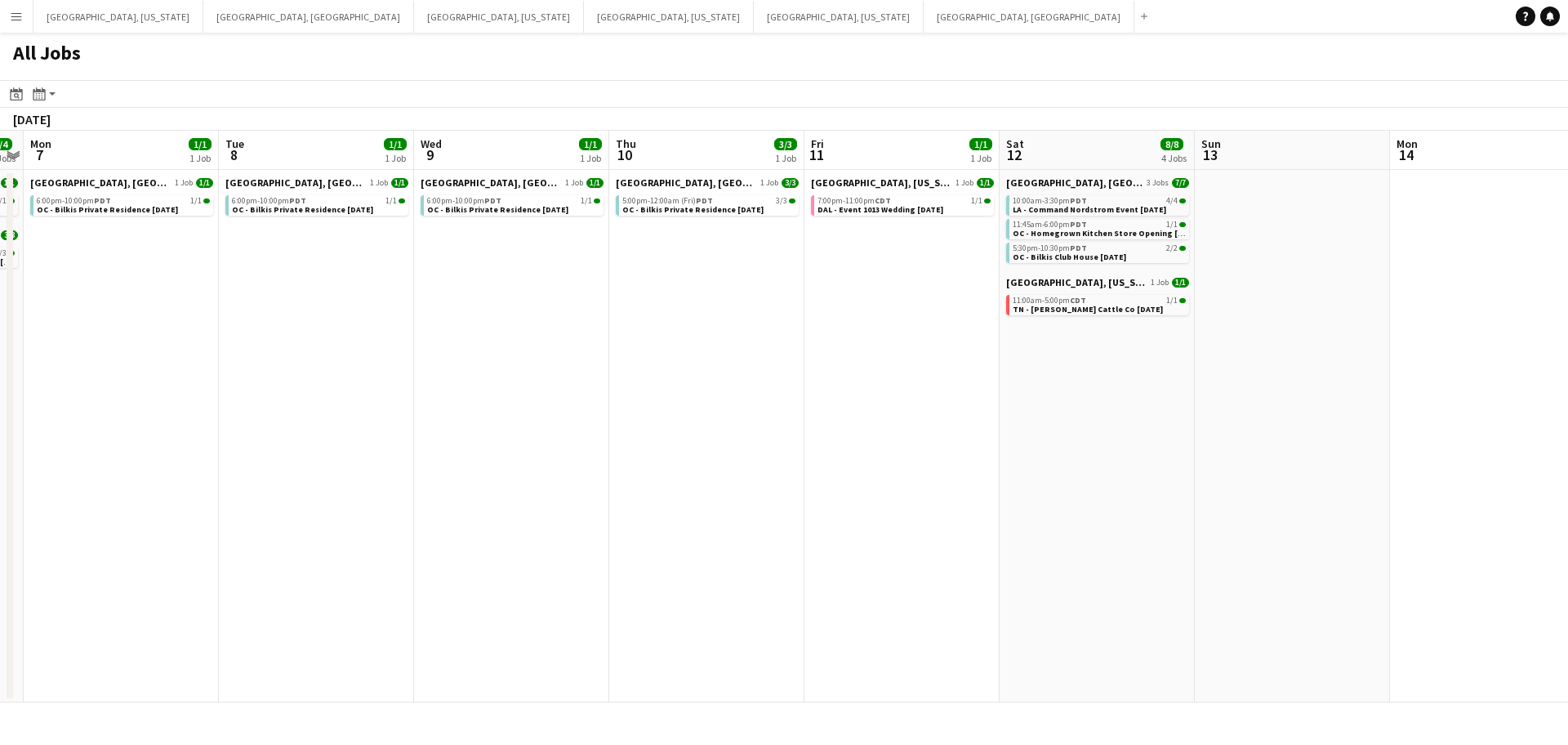
drag, startPoint x: 945, startPoint y: 430, endPoint x: 1078, endPoint y: 414, distance: 134.0
click at [1078, 414] on app-calendar-viewport "Sat 5 45/48 4 Jobs Sun 6 4/4 2 Jobs Mon 7 1/1 1 Job Tue 8 1/1 1 Job Wed 9 1/1 1…" at bounding box center [784, 416] width 1568 height 572
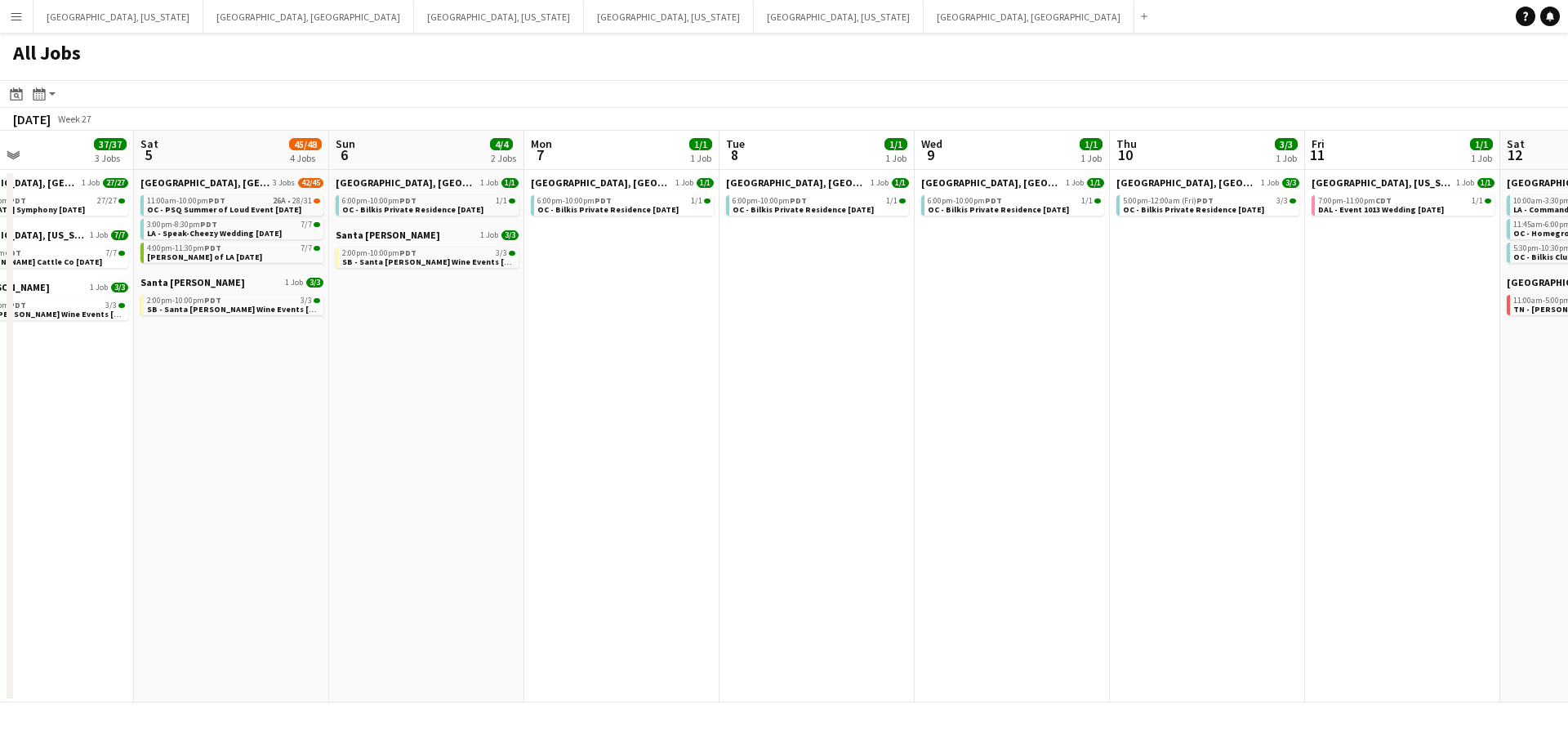
drag, startPoint x: 671, startPoint y: 446, endPoint x: 980, endPoint y: 427, distance: 309.6
click at [980, 427] on app-calendar-viewport "Wed 2 Thu 3 2/2 1 Job Fri 4 37/37 3 Jobs Sat 5 45/48 4 Jobs Sun 6 4/4 2 Jobs Mo…" at bounding box center [784, 416] width 1568 height 572
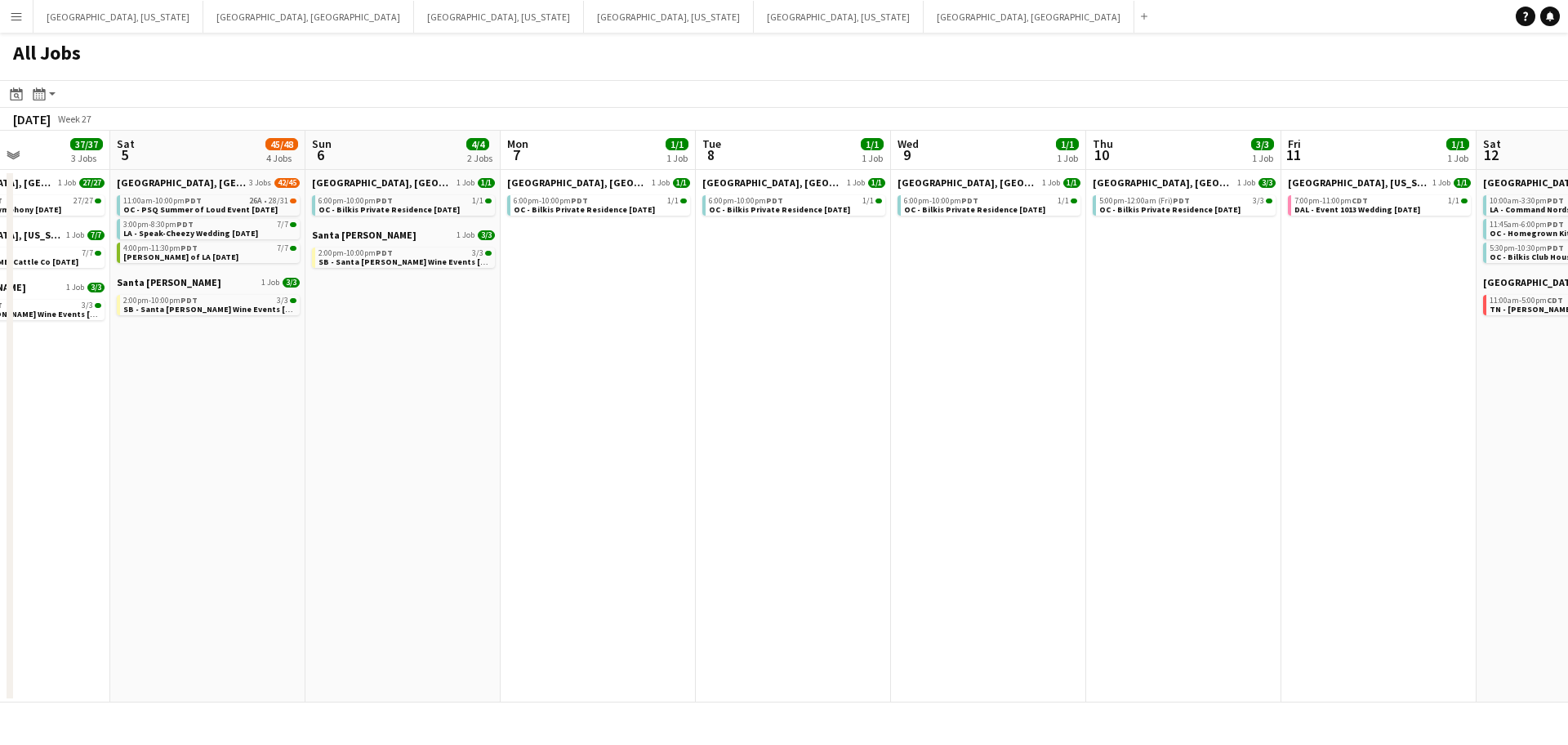
click at [1030, 414] on app-all-jobs "All Jobs Date picker [DATE] [DATE] [DATE] M [DATE] T [DATE] W [DATE] T [DATE] F…" at bounding box center [784, 368] width 1568 height 670
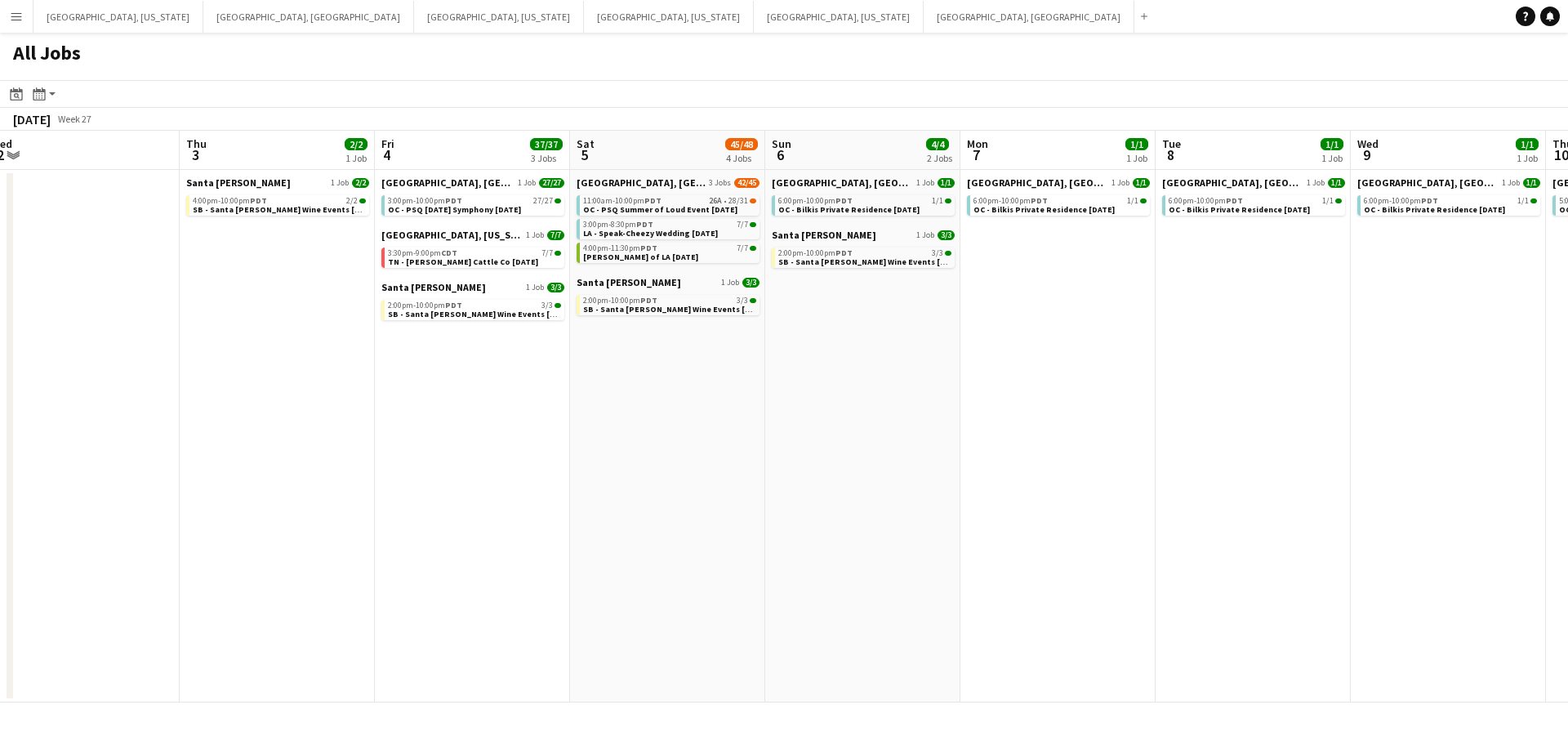
drag, startPoint x: 727, startPoint y: 445, endPoint x: 926, endPoint y: 440, distance: 199.1
click at [993, 423] on app-calendar-viewport "Mon 30 Tue 1 Wed 2 Thu 3 2/2 1 Job Fri 4 37/37 3 Jobs Sat 5 45/48 4 Jobs Sun 6 …" at bounding box center [784, 416] width 1568 height 572
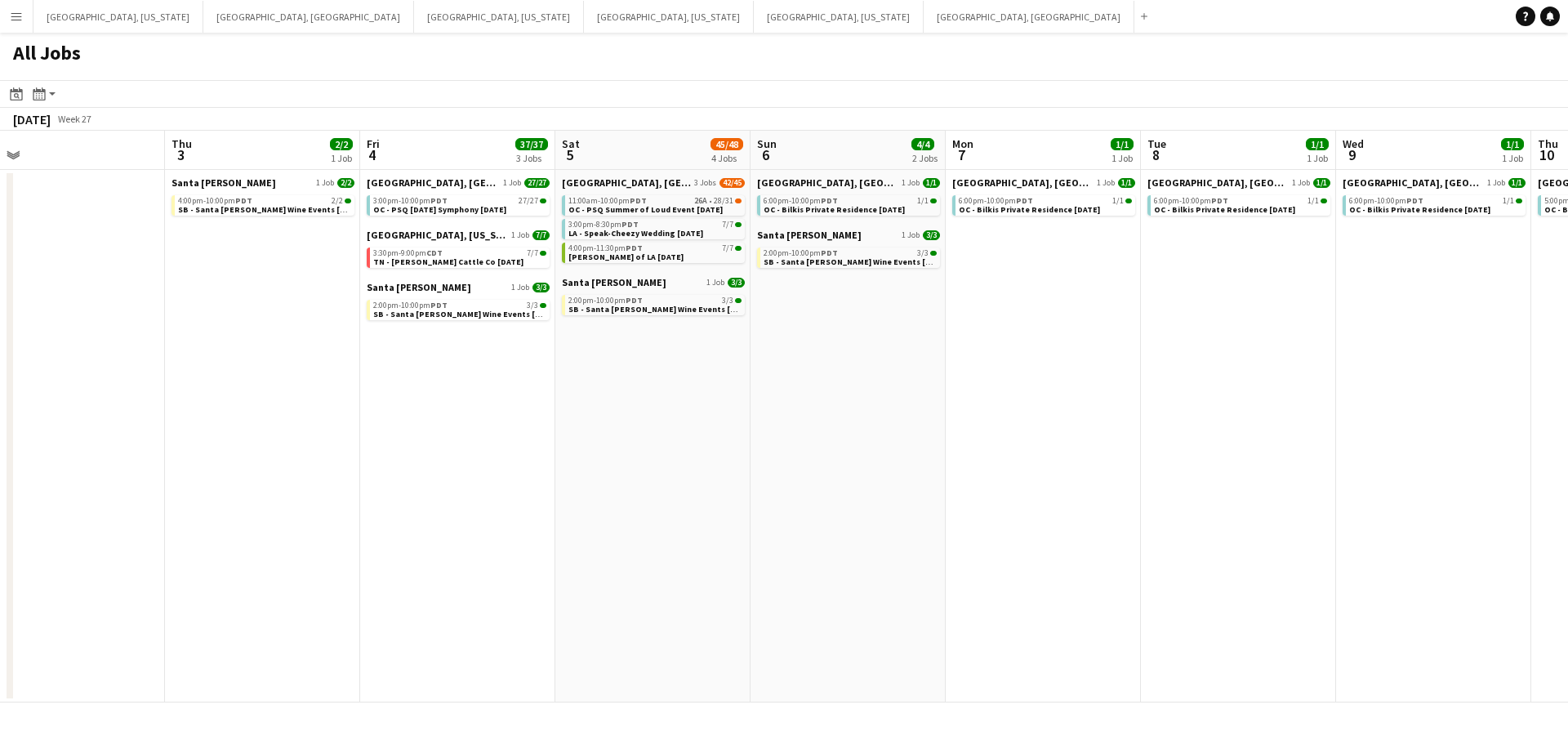
drag, startPoint x: 659, startPoint y: 456, endPoint x: 1032, endPoint y: 423, distance: 374.5
click at [1033, 423] on app-calendar-viewport "Mon 30 Tue 1 Wed 2 Thu 3 2/2 1 Job Fri 4 37/37 3 Jobs Sat 5 45/48 4 Jobs Sun 6 …" at bounding box center [784, 416] width 1568 height 572
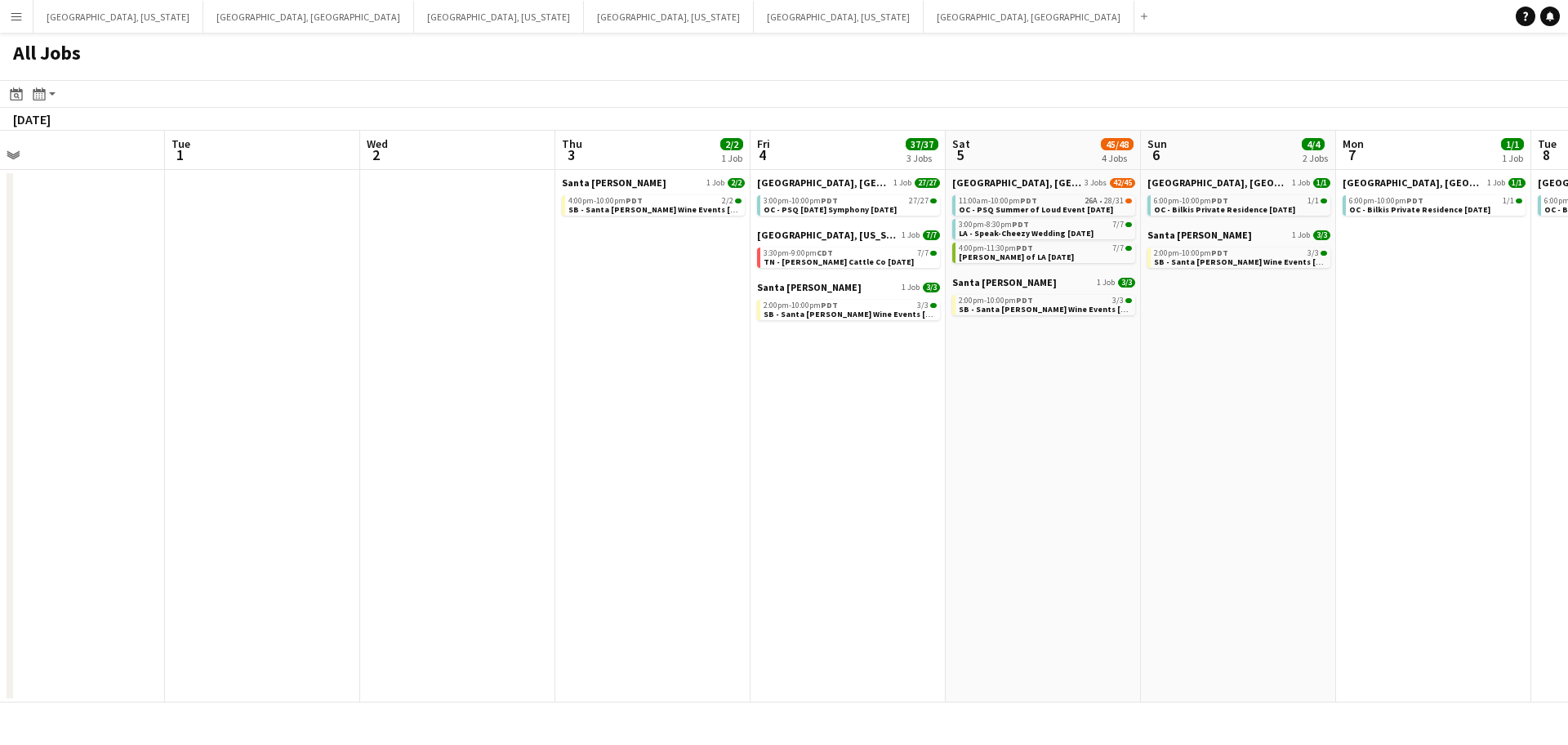
scroll to position [0, 468]
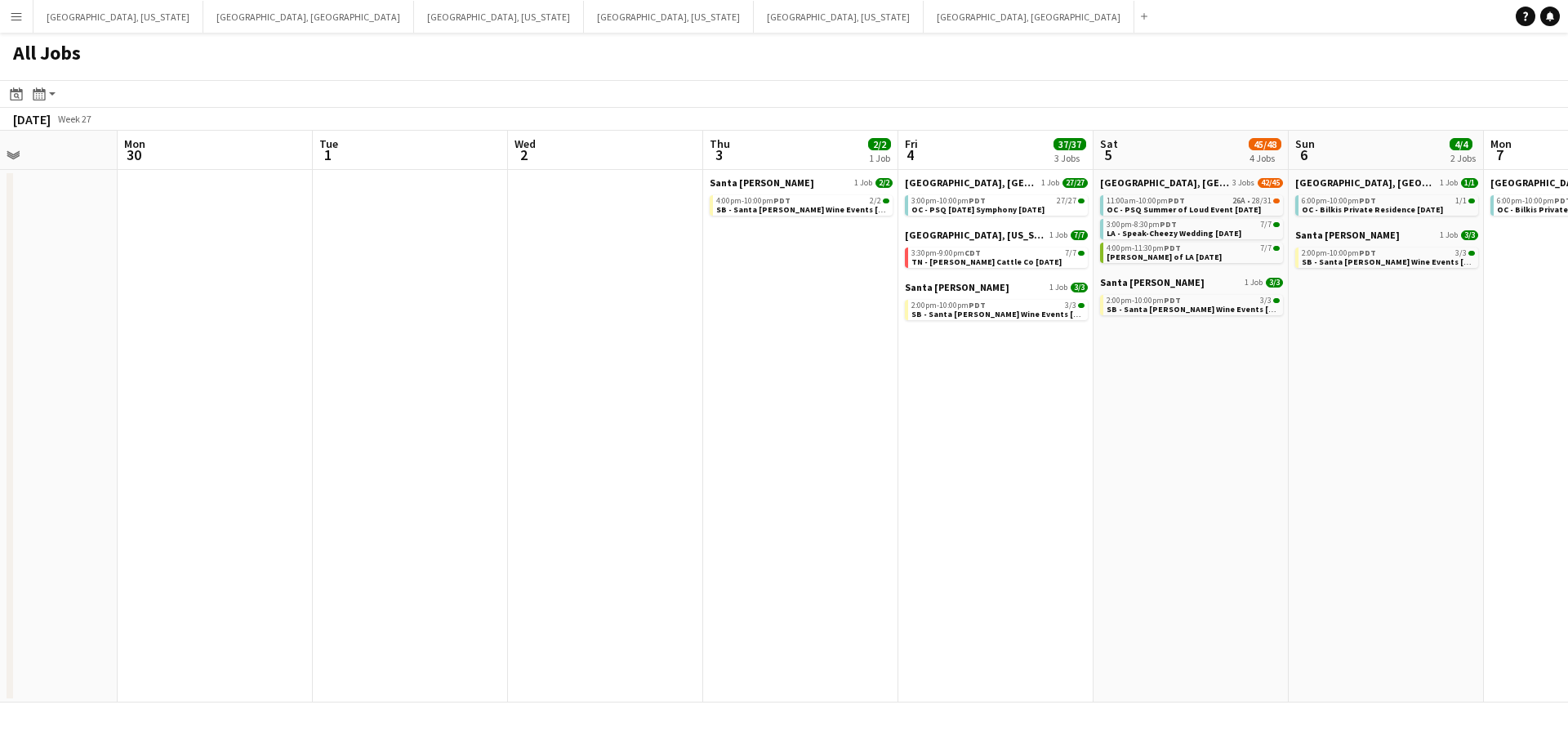
drag, startPoint x: 809, startPoint y: 456, endPoint x: 996, endPoint y: 436, distance: 188.1
click at [996, 436] on app-calendar-viewport "Fri 27 Sat 28 23/23 6 Jobs Sun 29 Mon 30 Tue 1 Wed 2 Thu 3 2/2 1 Job Fri 4 37/3…" at bounding box center [784, 416] width 1568 height 572
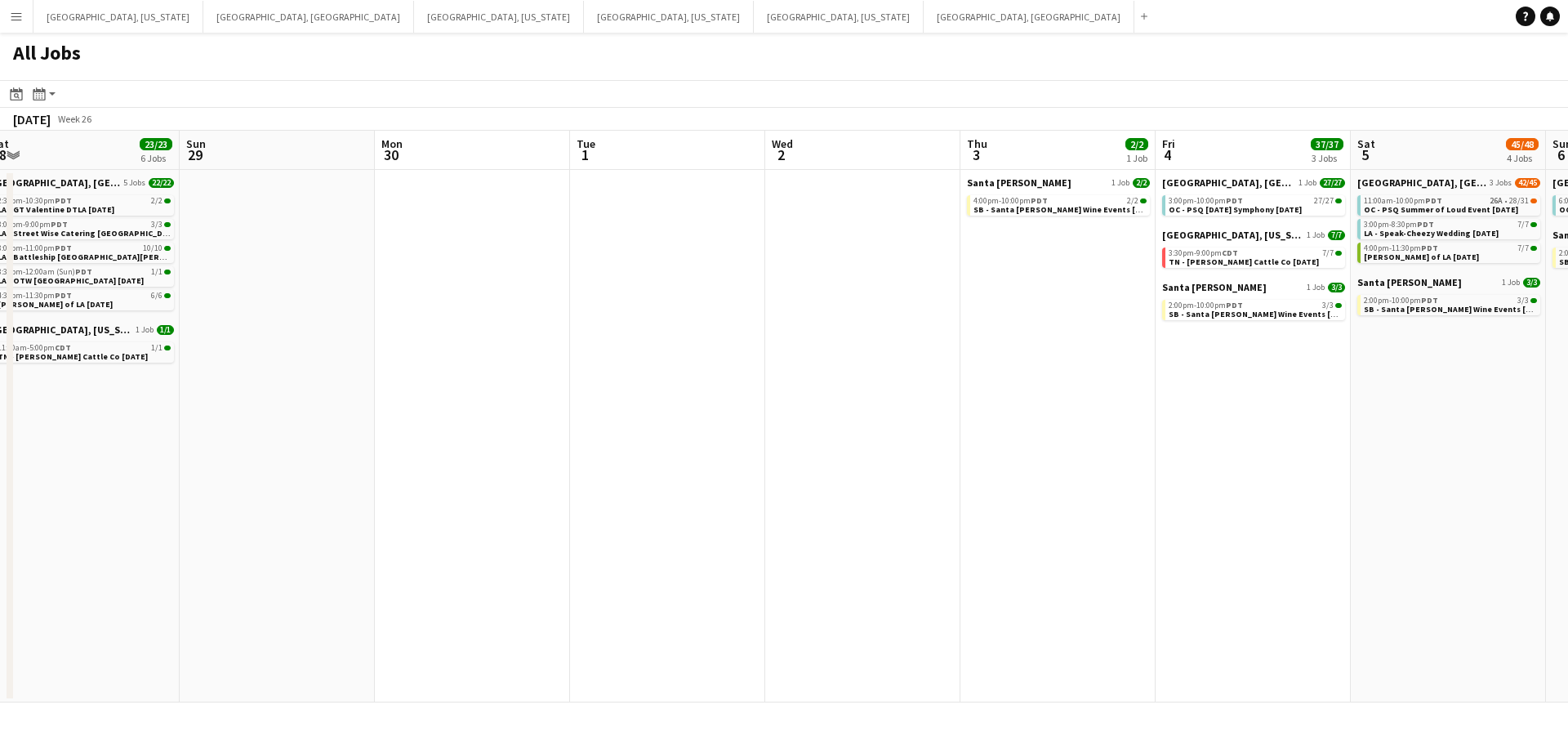
scroll to position [0, 407]
drag, startPoint x: 850, startPoint y: 447, endPoint x: 1106, endPoint y: 432, distance: 256.4
click at [1106, 432] on app-calendar-viewport "Thu 26 Fri 27 Sat 28 23/23 6 Jobs Sun 29 Mon 30 Tue 1 Wed 2 Thu 3 2/2 1 Job Fri…" at bounding box center [784, 416] width 1568 height 572
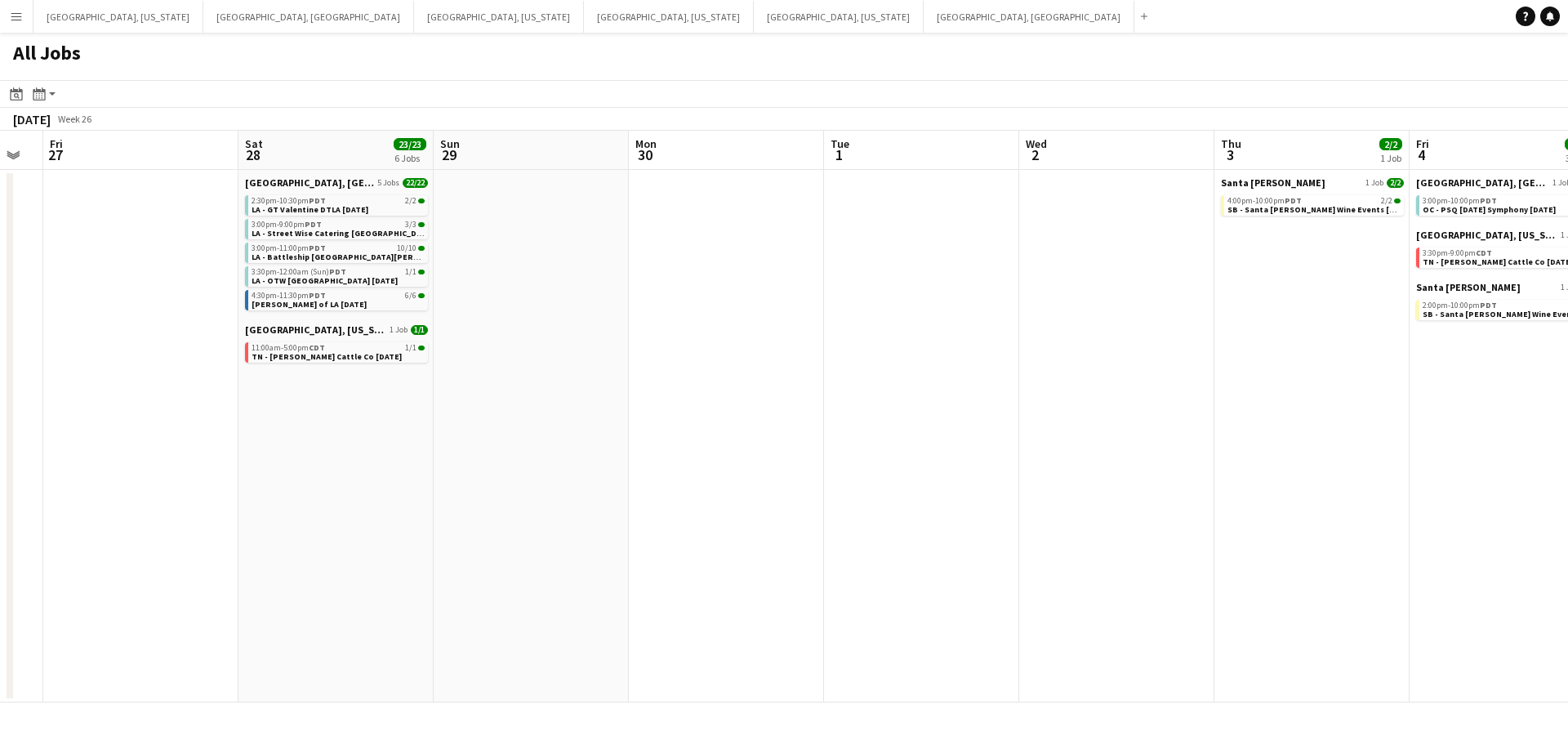
drag, startPoint x: 854, startPoint y: 435, endPoint x: 1095, endPoint y: 422, distance: 241.4
click at [1095, 422] on app-calendar-viewport "Wed 25 Thu 26 Fri 27 Sat 28 23/23 6 Jobs Sun 29 Mon 30 Tue 1 Wed 2 Thu 3 2/2 1 …" at bounding box center [784, 416] width 1568 height 572
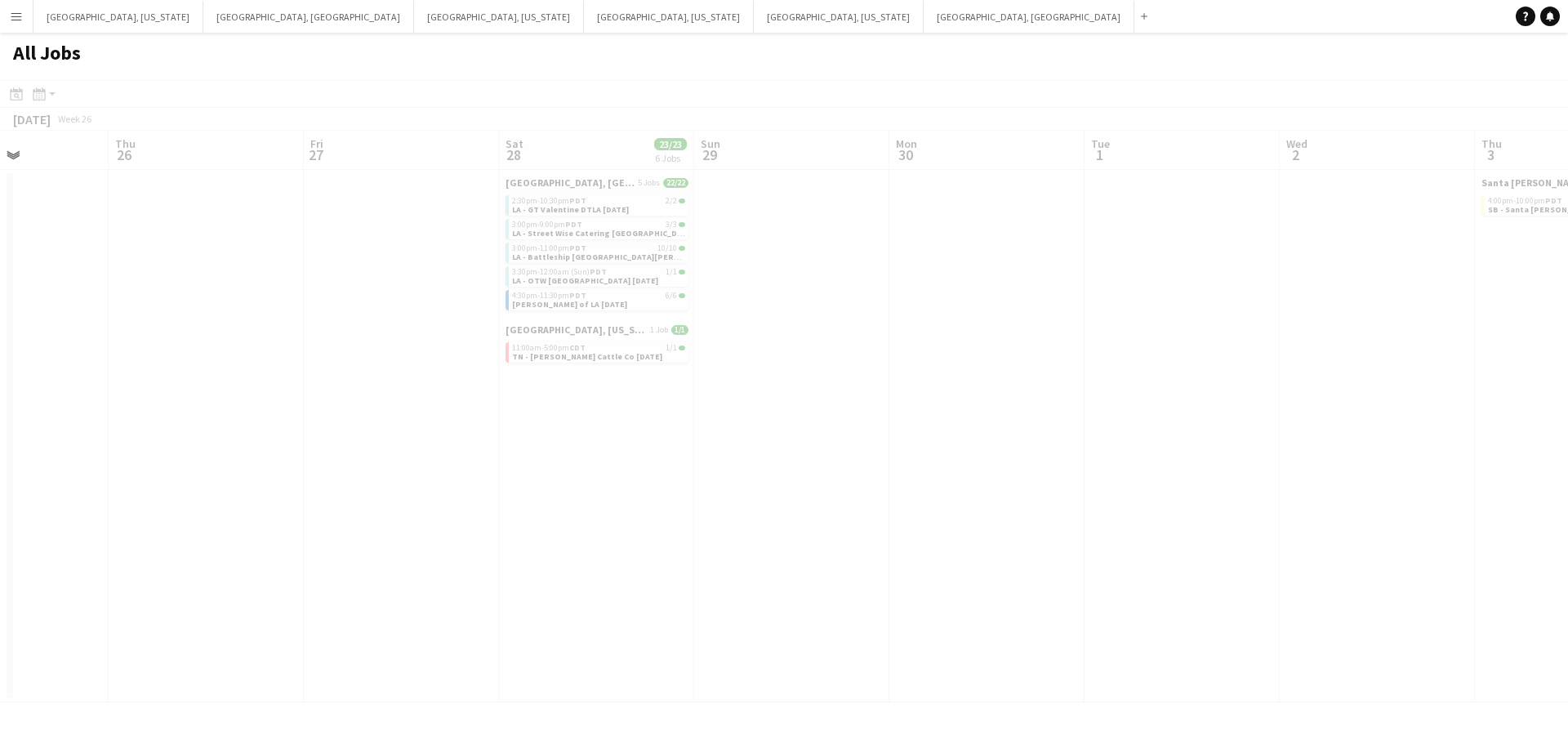
drag, startPoint x: 745, startPoint y: 426, endPoint x: 1005, endPoint y: 411, distance: 260.4
click at [1018, 410] on app-all-jobs "All Jobs Date picker [DATE] [DATE] [DATE] M [DATE] T [DATE] W [DATE] T [DATE] F…" at bounding box center [784, 368] width 1568 height 670
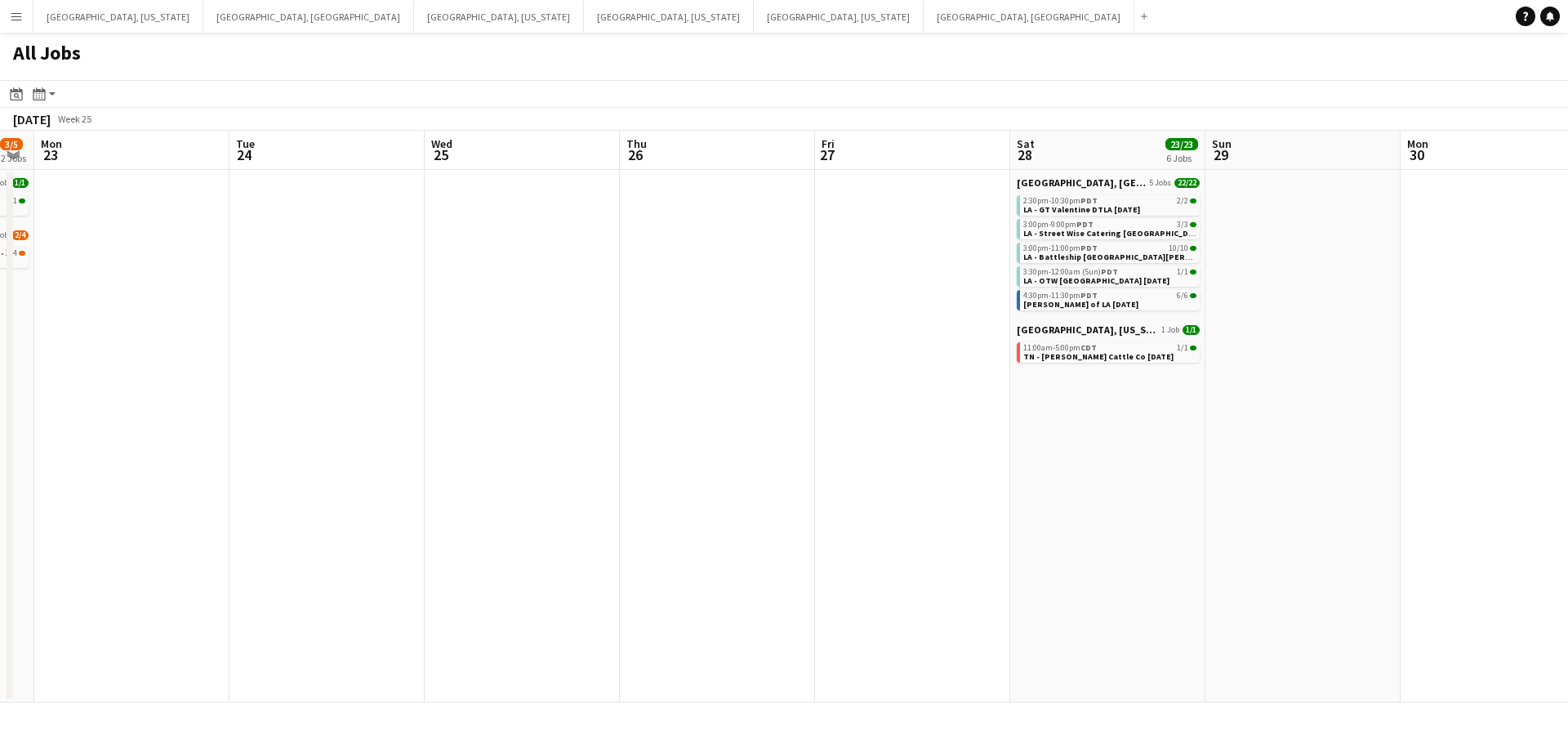
scroll to position [0, 363]
drag, startPoint x: 669, startPoint y: 459, endPoint x: 1173, endPoint y: 420, distance: 505.5
click at [1173, 420] on app-calendar-viewport "Sat 21 36/44 7 Jobs Sun 22 3/5 2 Jobs Mon 23 Tue 24 Wed 25 Thu 26 Fri 27 Sat 28…" at bounding box center [784, 416] width 1568 height 572
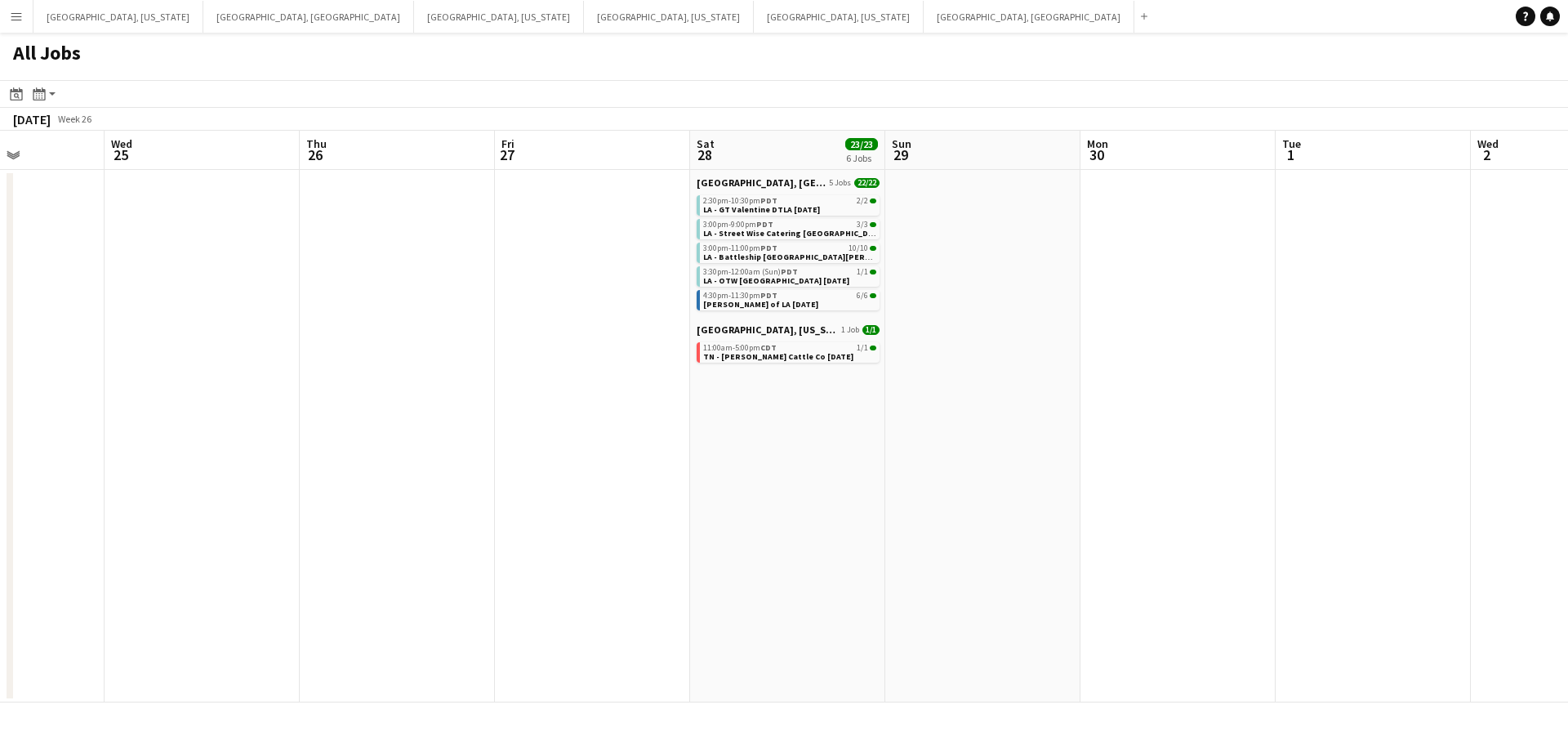
drag, startPoint x: 1256, startPoint y: 546, endPoint x: 847, endPoint y: 564, distance: 409.4
click at [669, 560] on app-calendar-viewport "Sat 21 36/44 7 Jobs Sun 22 3/5 2 Jobs Mon 23 Tue 24 Wed 25 Thu 26 Fri 27 Sat 28…" at bounding box center [784, 416] width 1568 height 572
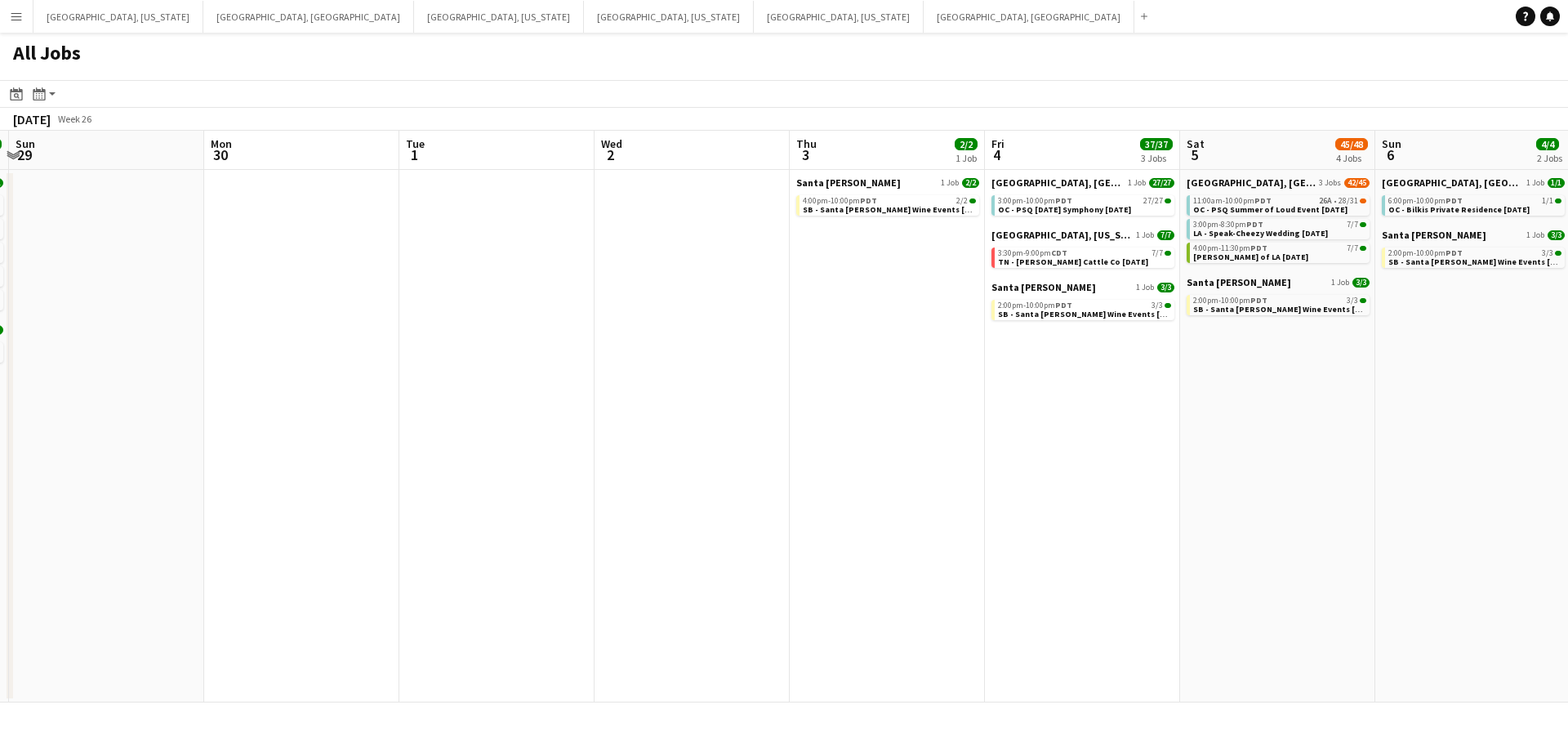
drag, startPoint x: 1552, startPoint y: 478, endPoint x: 1024, endPoint y: 499, distance: 528.4
click at [997, 500] on app-calendar-viewport "Wed 25 Thu 26 Fri 27 Sat 28 23/23 6 Jobs Sun 29 Mon 30 Tue 1 Wed 2 Thu 3 2/2 1 …" at bounding box center [784, 416] width 1568 height 572
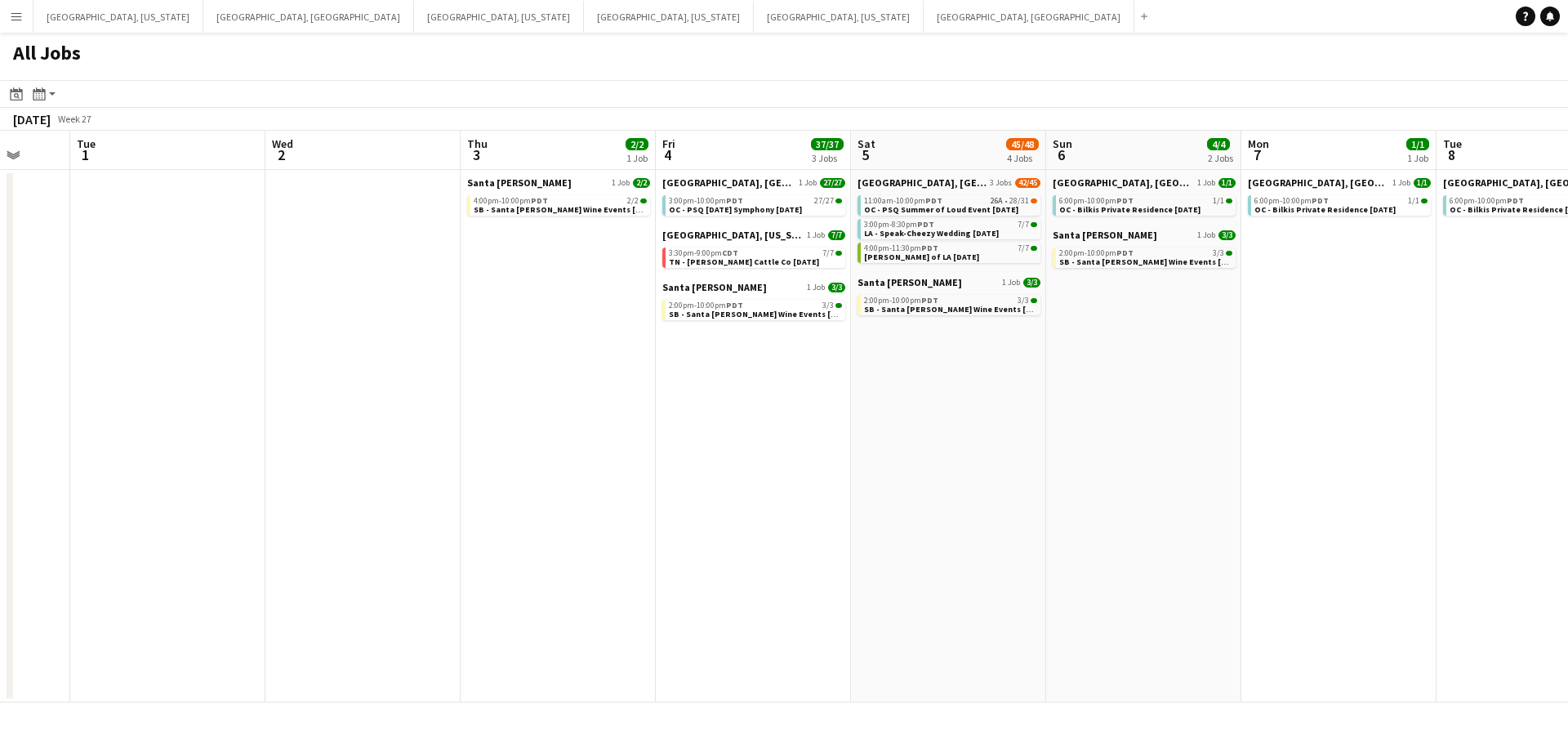
drag, startPoint x: 1318, startPoint y: 468, endPoint x: 1100, endPoint y: 482, distance: 218.4
click at [1061, 481] on app-calendar-viewport "Fri 27 Sat 28 23/23 6 Jobs Sun 29 Mon 30 Tue 1 Wed 2 Thu 3 2/2 1 Job Fri 4 37/3…" at bounding box center [784, 416] width 1568 height 572
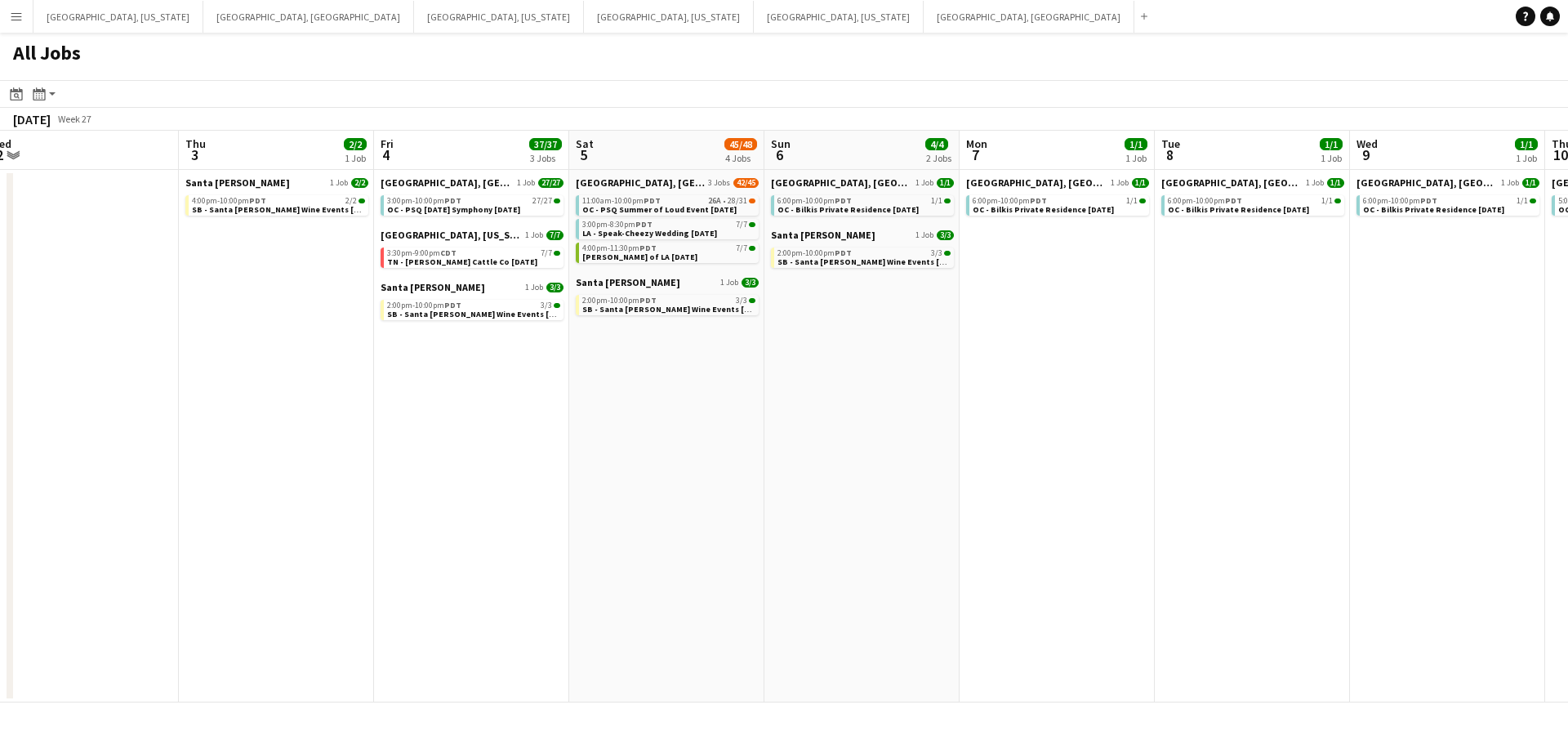
scroll to position [0, 604]
drag, startPoint x: 1440, startPoint y: 464, endPoint x: 1157, endPoint y: 484, distance: 283.7
click at [1157, 484] on app-calendar-viewport "Sun 29 Mon 30 Tue 1 Wed 2 Thu 3 2/2 1 Job Fri 4 37/37 3 Jobs Sat 5 45/48 4 Jobs…" at bounding box center [784, 416] width 1568 height 572
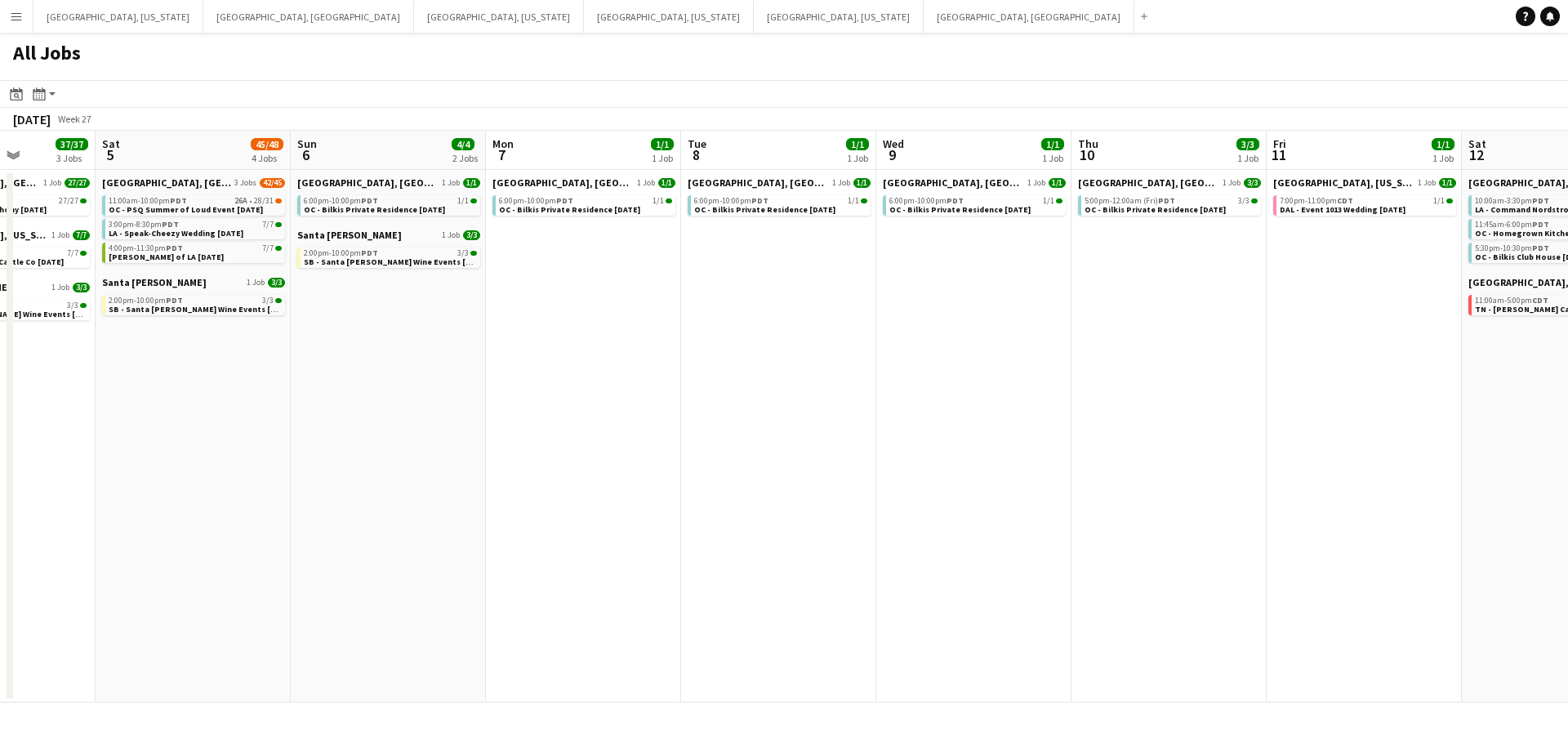
scroll to position [0, 805]
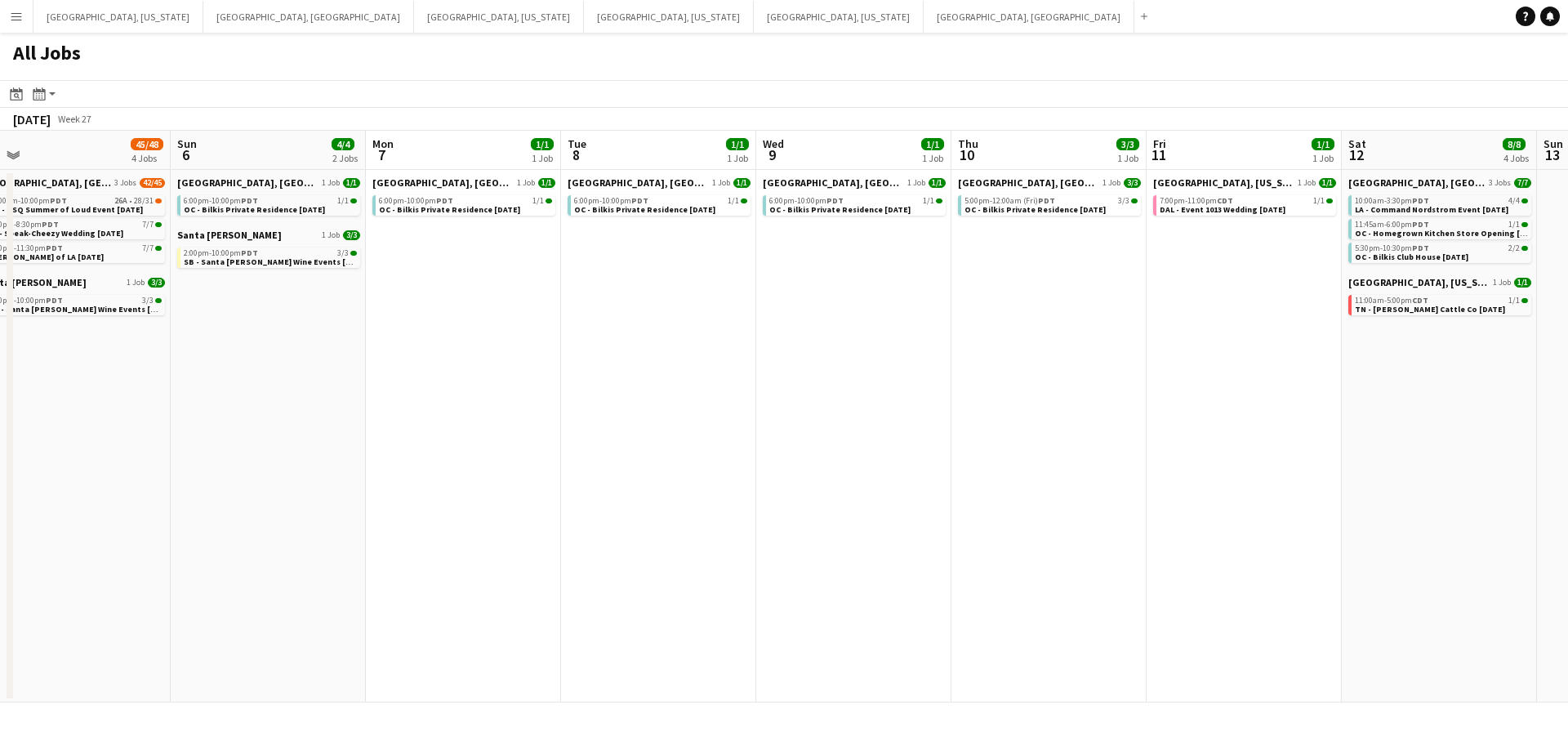
drag, startPoint x: 1260, startPoint y: 475, endPoint x: 685, endPoint y: 470, distance: 575.0
click at [685, 470] on app-calendar-viewport "Tue 1 Wed 2 Thu 3 2/2 1 Job Fri 4 37/37 3 Jobs Sat 5 45/48 4 Jobs Sun 6 4/4 2 J…" at bounding box center [784, 416] width 1568 height 572
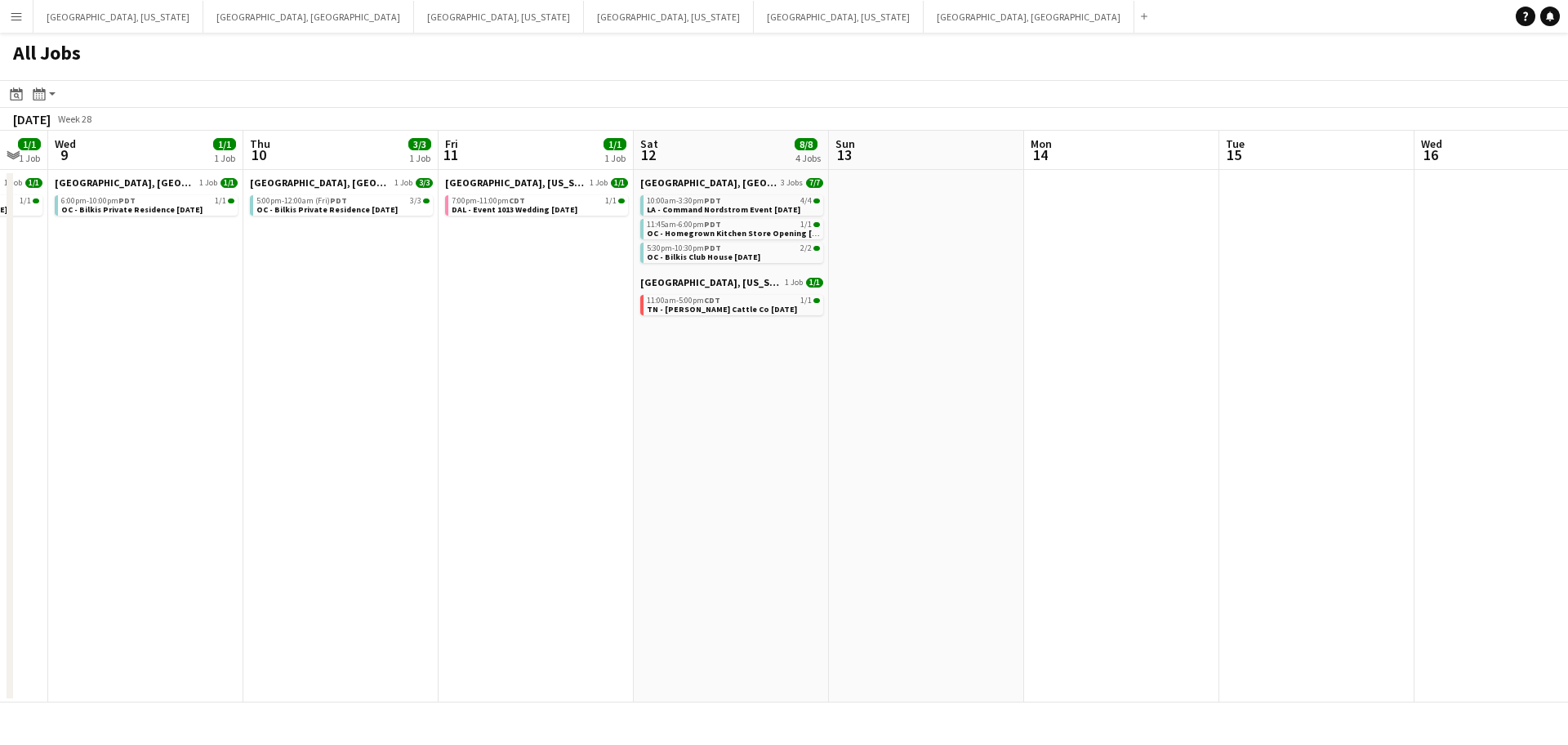
scroll to position [0, 467]
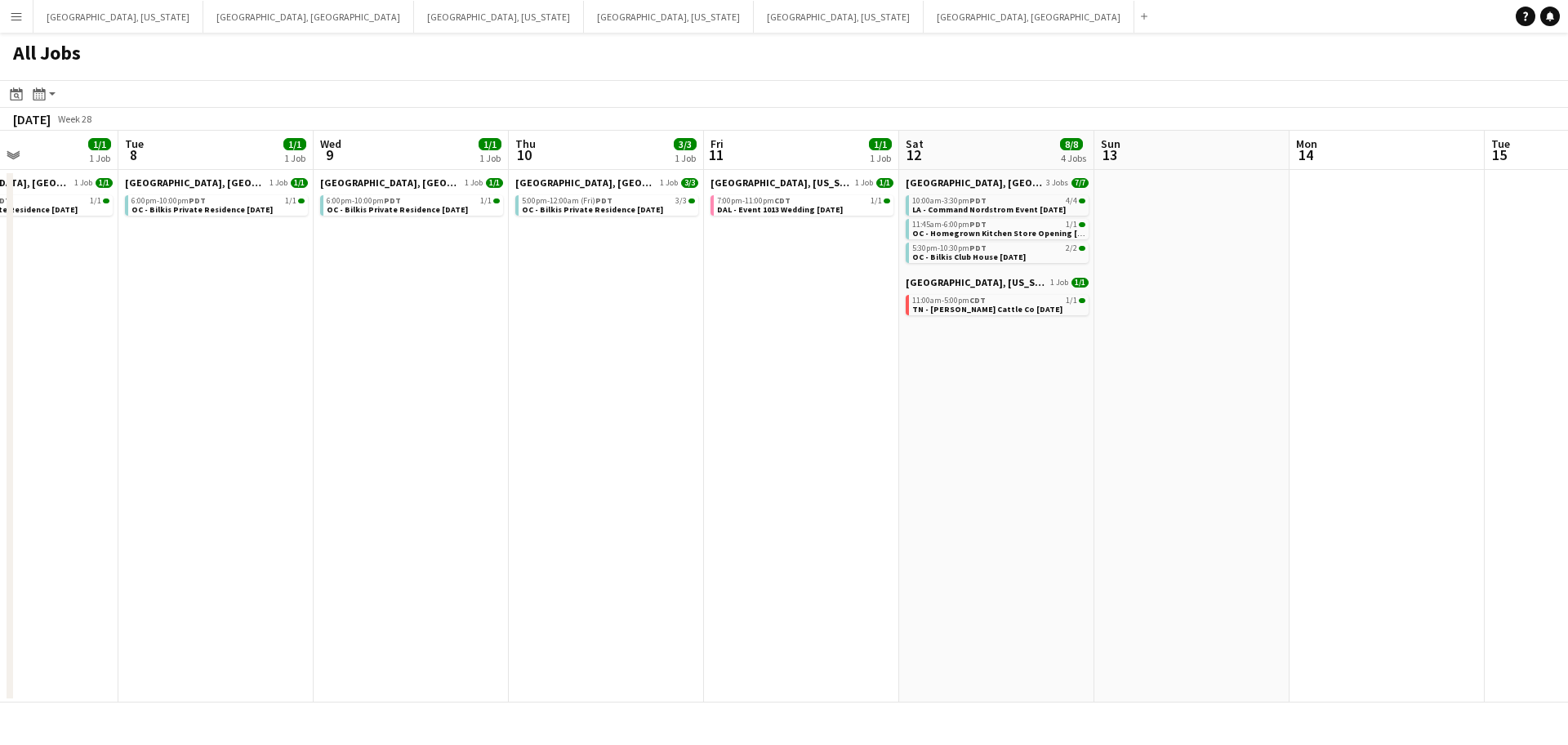
drag, startPoint x: 1085, startPoint y: 325, endPoint x: 645, endPoint y: 370, distance: 442.3
click at [642, 370] on app-calendar-viewport "Sat 5 45/48 4 Jobs Sun 6 4/4 2 Jobs Mon 7 1/1 1 Job Tue 8 1/1 1 Job Wed 9 1/1 1…" at bounding box center [784, 416] width 1568 height 572
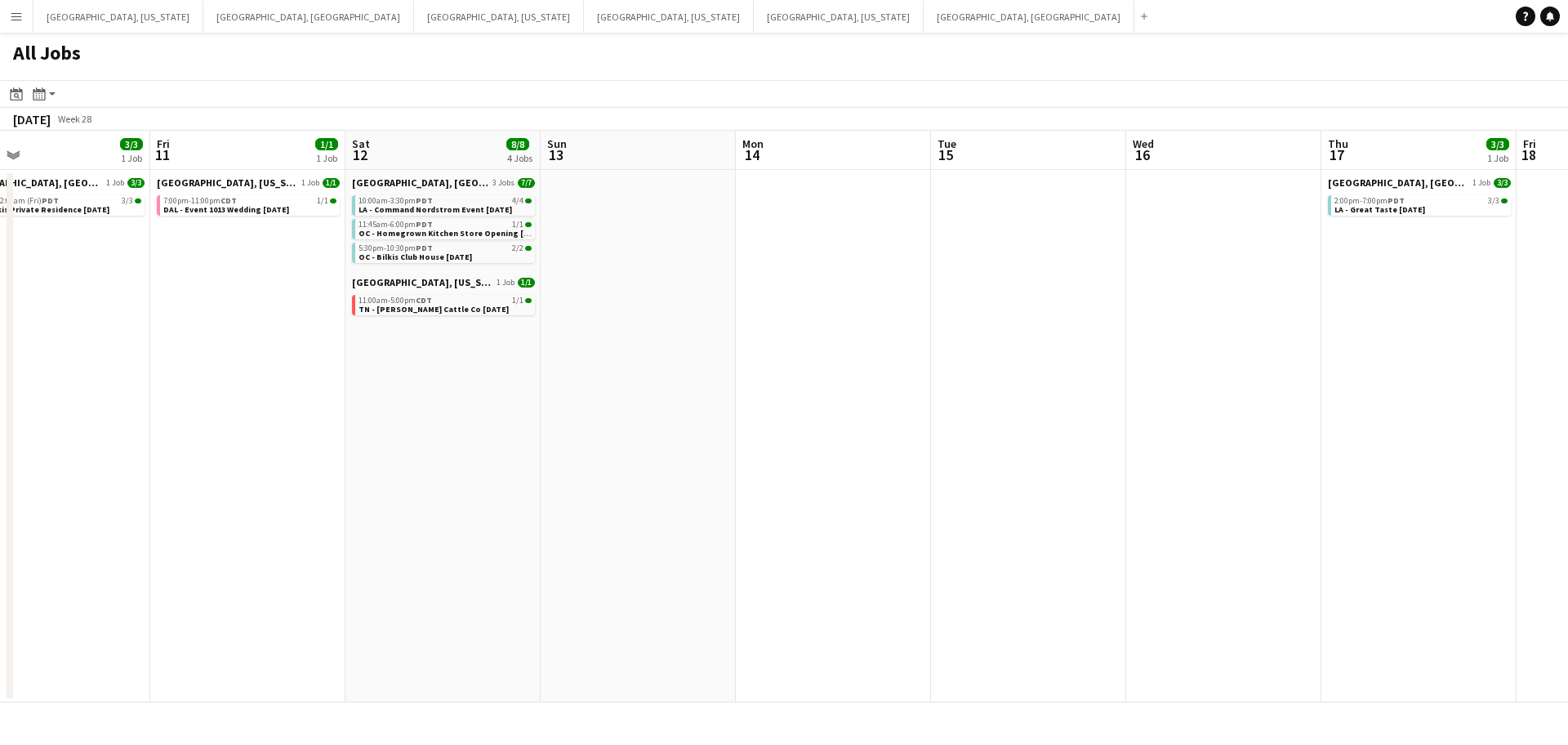
drag, startPoint x: 1272, startPoint y: 388, endPoint x: 745, endPoint y: 489, distance: 536.6
click at [741, 487] on app-calendar-viewport "Mon 7 1/1 1 Job Tue 8 1/1 1 Job Wed 9 1/1 1 Job Thu 10 3/3 1 Job Fri 11 1/1 1 J…" at bounding box center [784, 416] width 1568 height 572
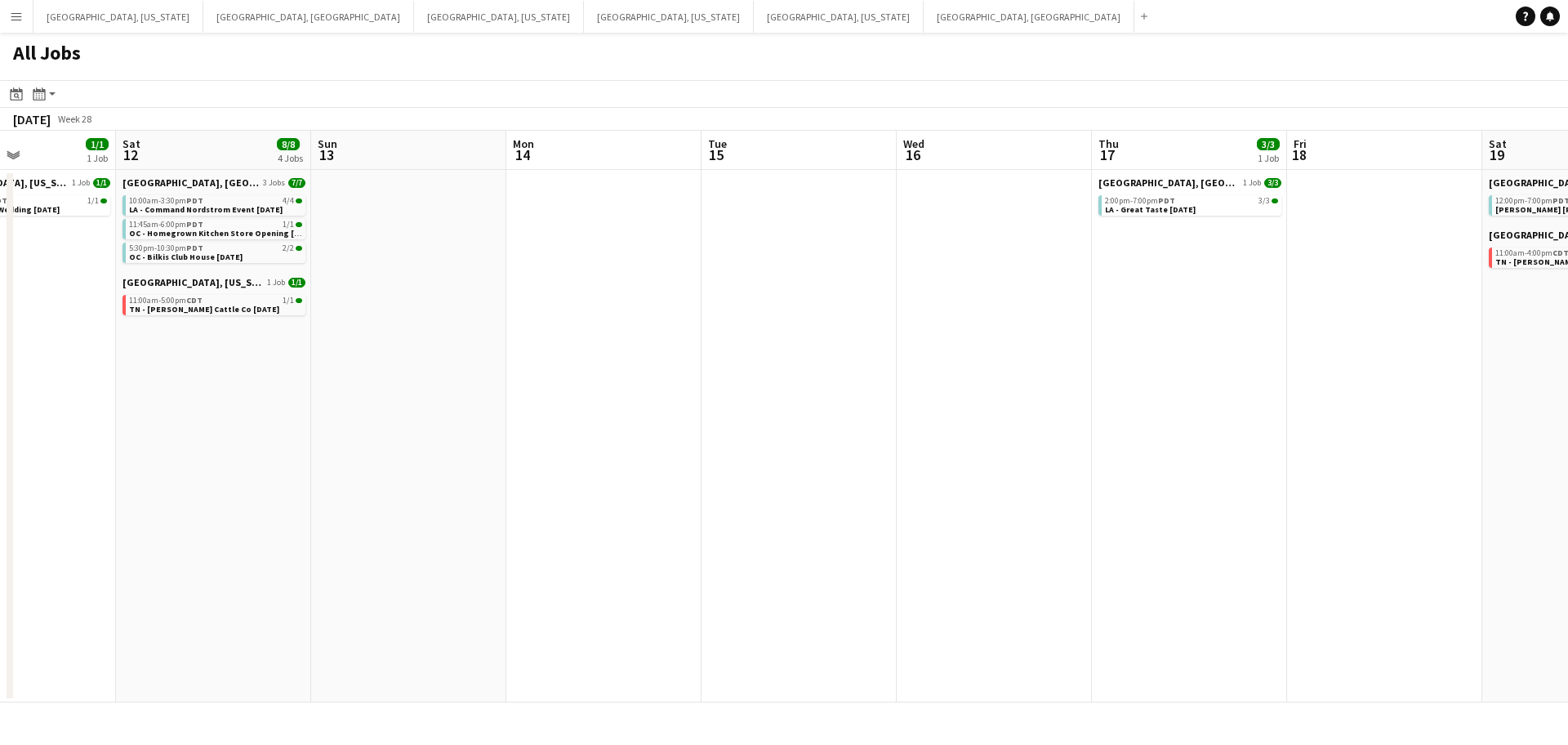
drag, startPoint x: 1390, startPoint y: 423, endPoint x: 782, endPoint y: 470, distance: 609.8
click at [782, 470] on app-calendar-viewport "Mon 7 1/1 1 Job Tue 8 1/1 1 Job Wed 9 1/1 1 Job Thu 10 3/3 1 Job Fri 11 1/1 1 J…" at bounding box center [784, 416] width 1568 height 572
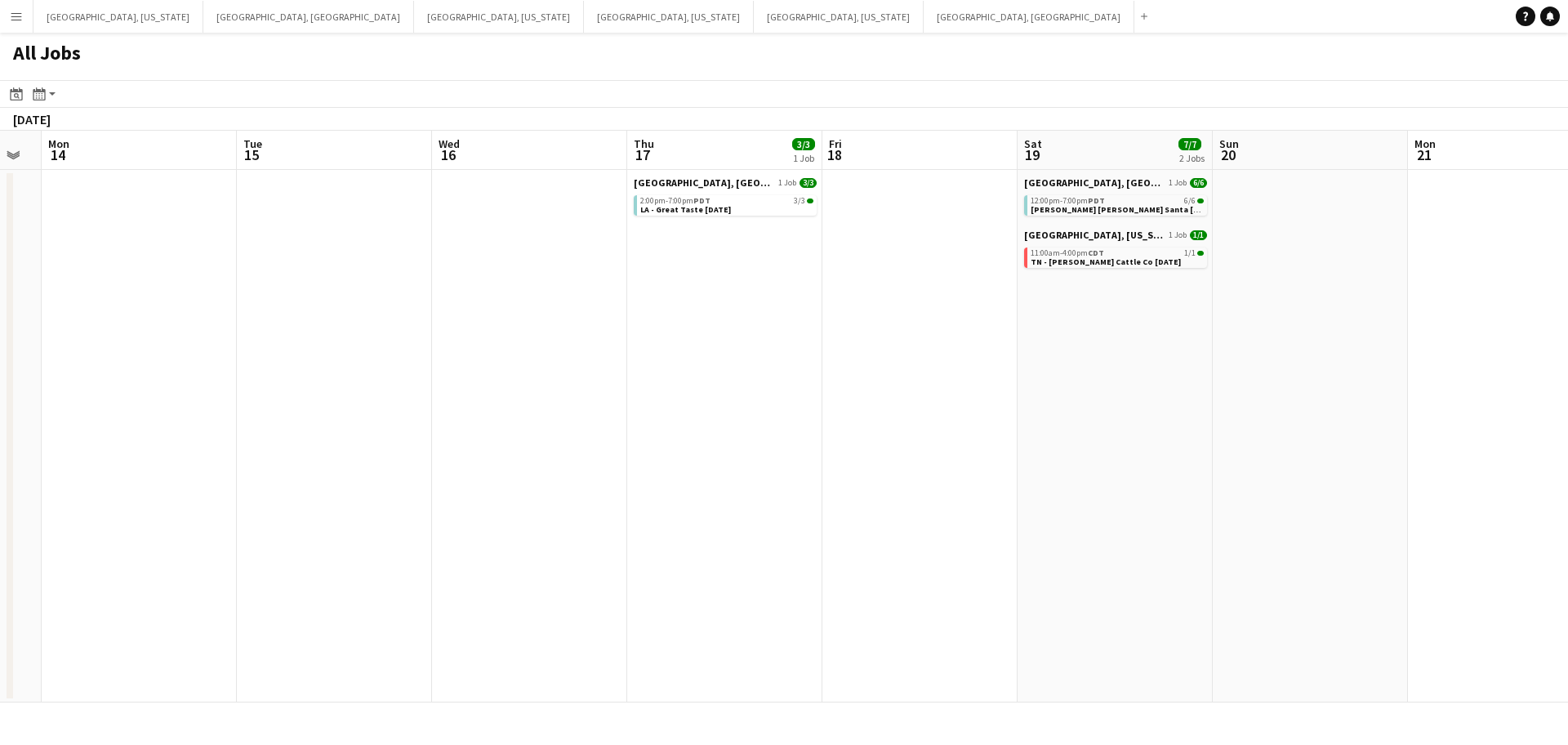
drag, startPoint x: 1385, startPoint y: 440, endPoint x: 1248, endPoint y: 455, distance: 137.8
click at [1247, 454] on app-calendar-viewport "Fri 11 1/1 1 Job Sat 12 8/8 4 Jobs Sun 13 Mon 14 Tue 15 Wed 16 Thu 17 3/3 1 Job…" at bounding box center [784, 416] width 1568 height 572
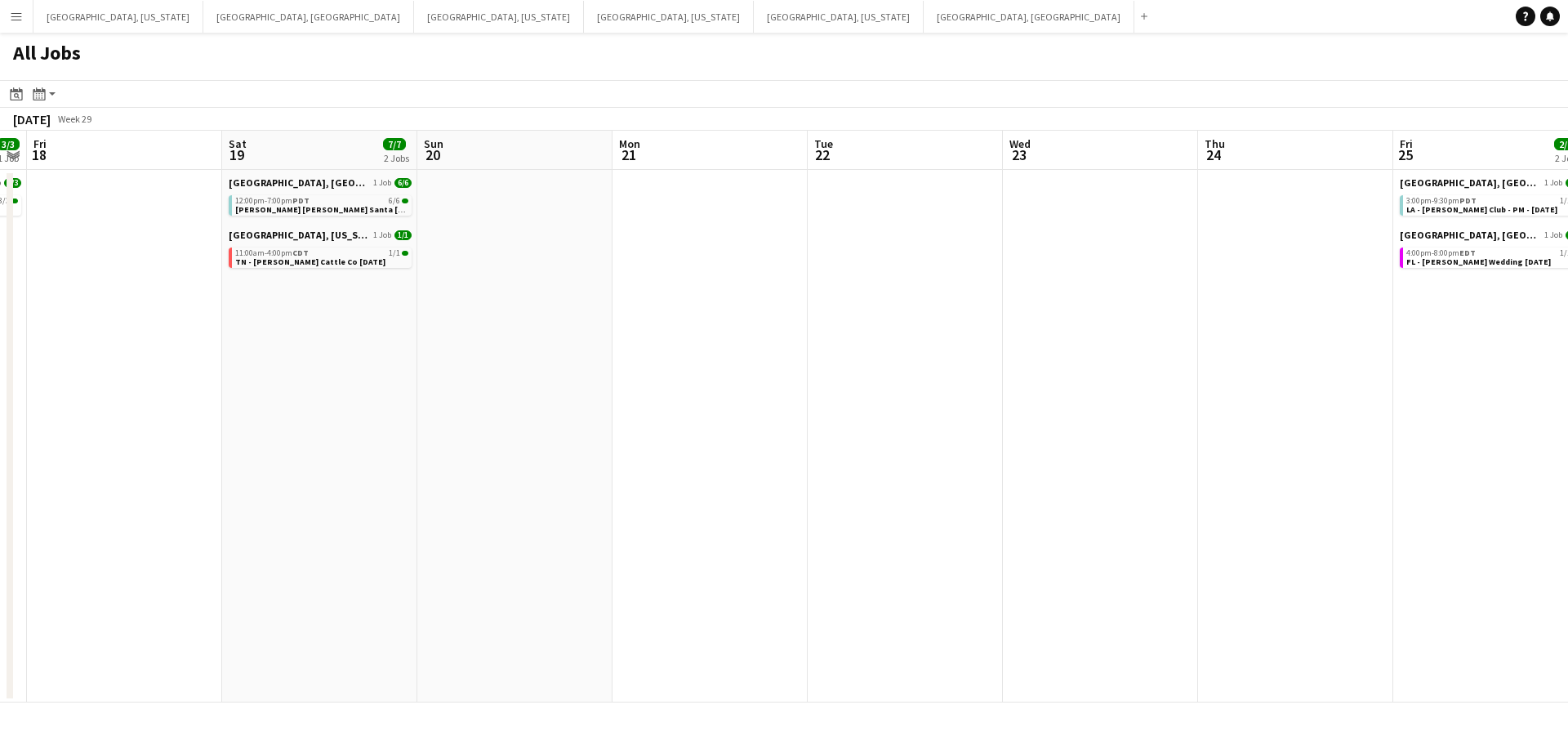
drag, startPoint x: 1320, startPoint y: 458, endPoint x: 622, endPoint y: 524, distance: 701.1
click at [622, 524] on app-calendar-viewport "Tue 15 Wed 16 Thu 17 3/3 1 Job Fri 18 Sat 19 7/7 2 Jobs Sun 20 Mon 21 Tue 22 We…" at bounding box center [784, 416] width 1568 height 572
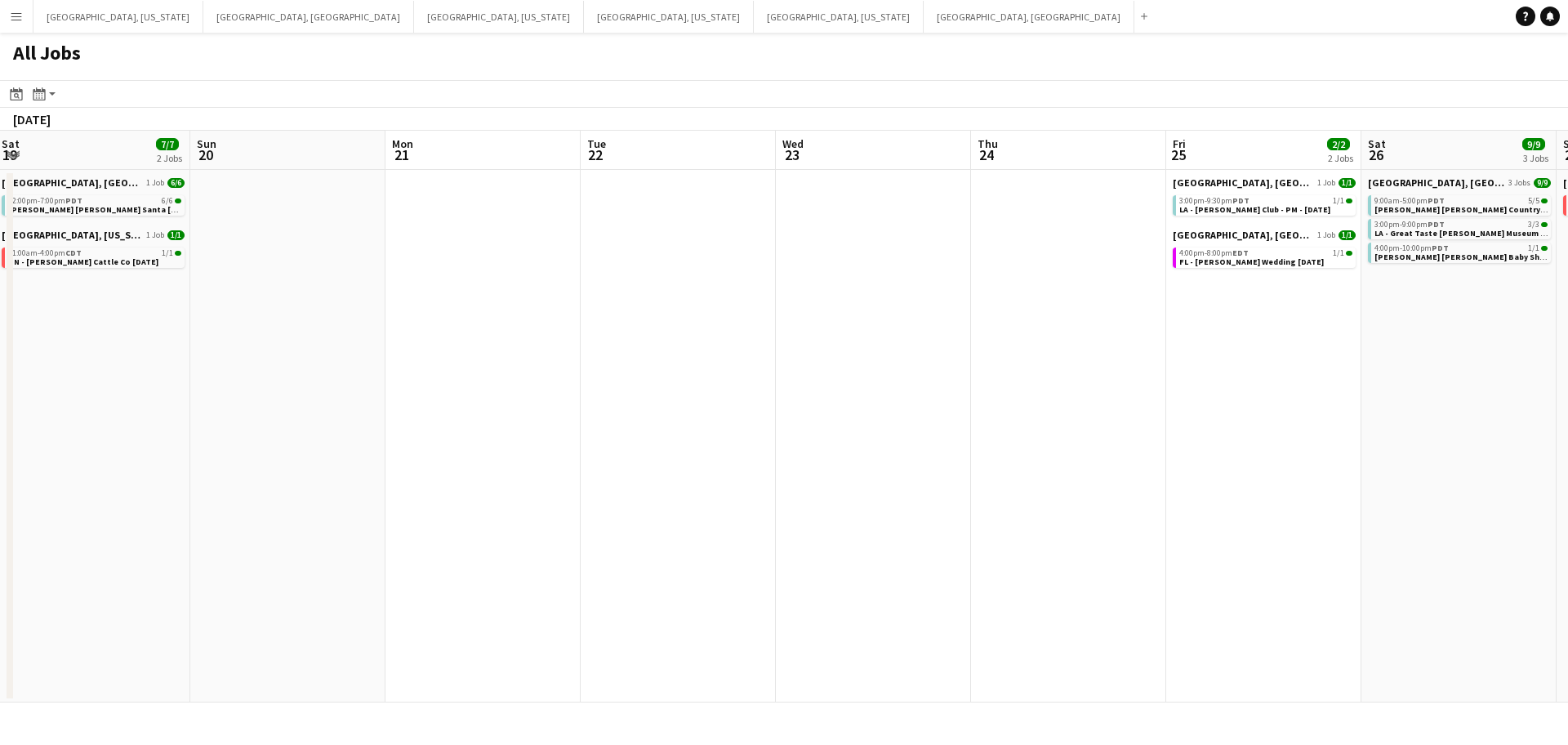
drag, startPoint x: 1421, startPoint y: 450, endPoint x: 786, endPoint y: 487, distance: 636.1
click at [786, 486] on app-calendar-viewport "Tue 15 Wed 16 Thu 17 3/3 1 Job Fri 18 Sat 19 7/7 2 Jobs Sun 20 Mon 21 Tue 22 We…" at bounding box center [784, 416] width 1568 height 572
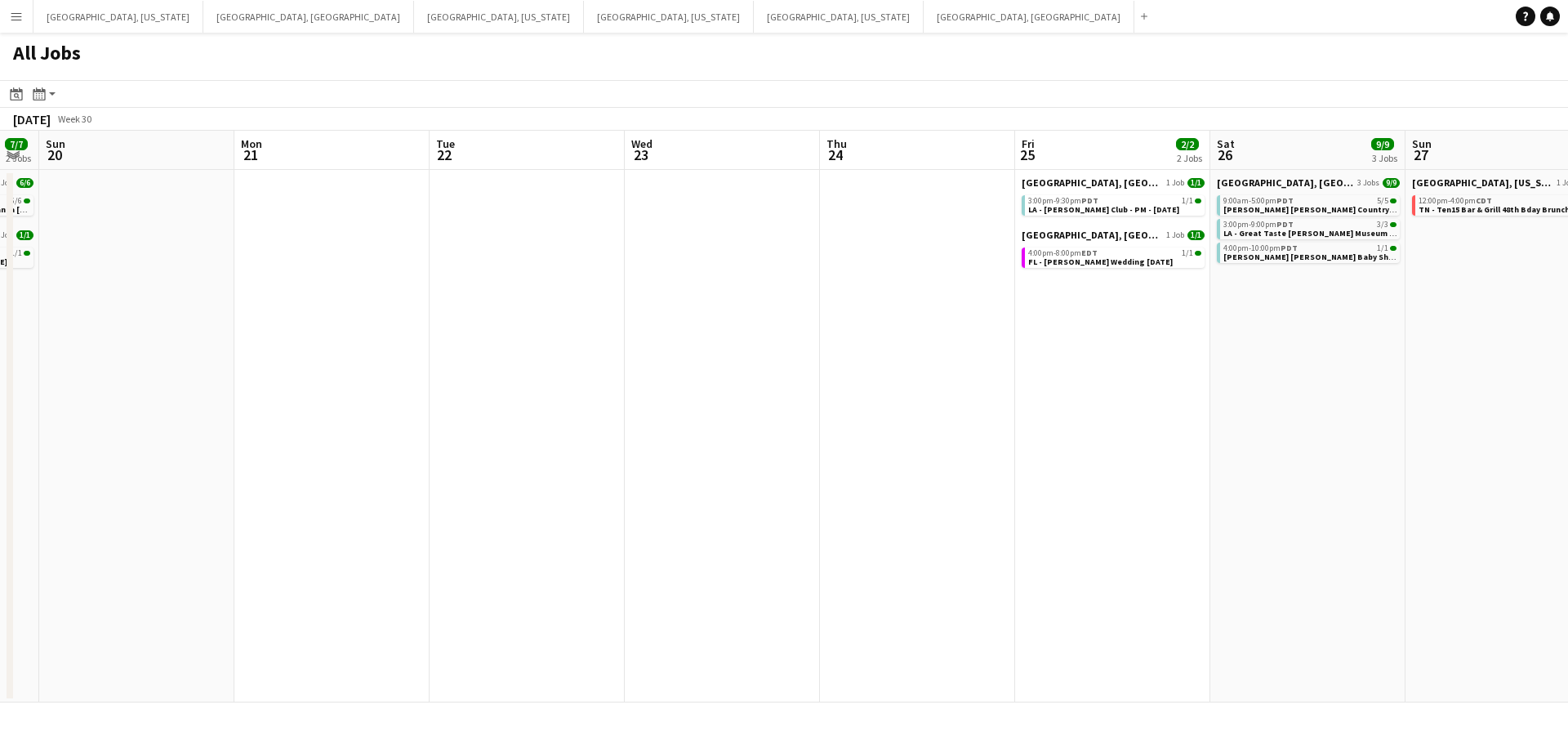
scroll to position [0, 658]
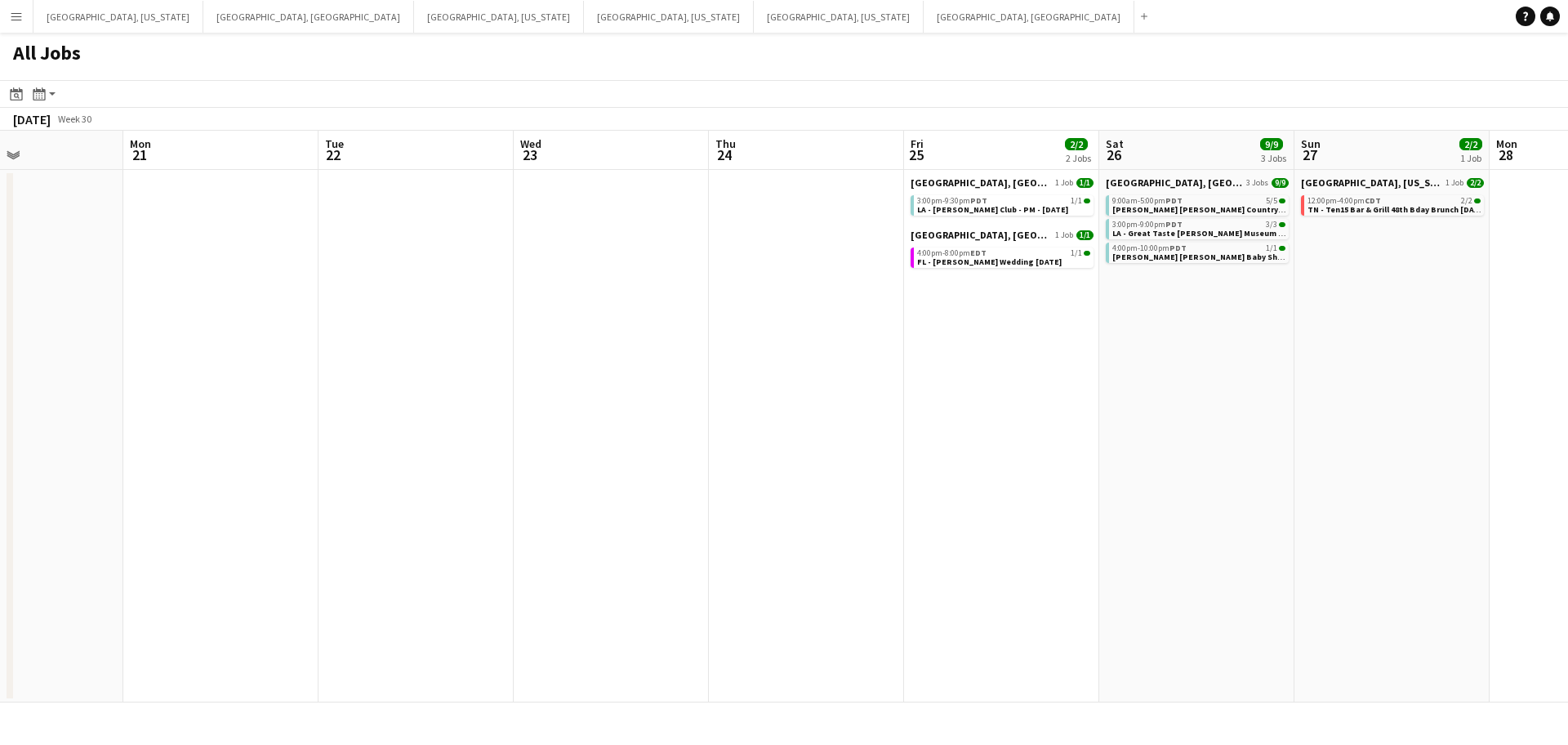
drag, startPoint x: 1260, startPoint y: 469, endPoint x: 1017, endPoint y: 486, distance: 243.6
click at [1017, 486] on app-calendar-viewport "Thu 17 3/3 1 Job Fri 18 Sat 19 7/7 2 Jobs Sun 20 Mon 21 Tue 22 Wed 23 Thu 24 Fr…" at bounding box center [784, 416] width 1568 height 572
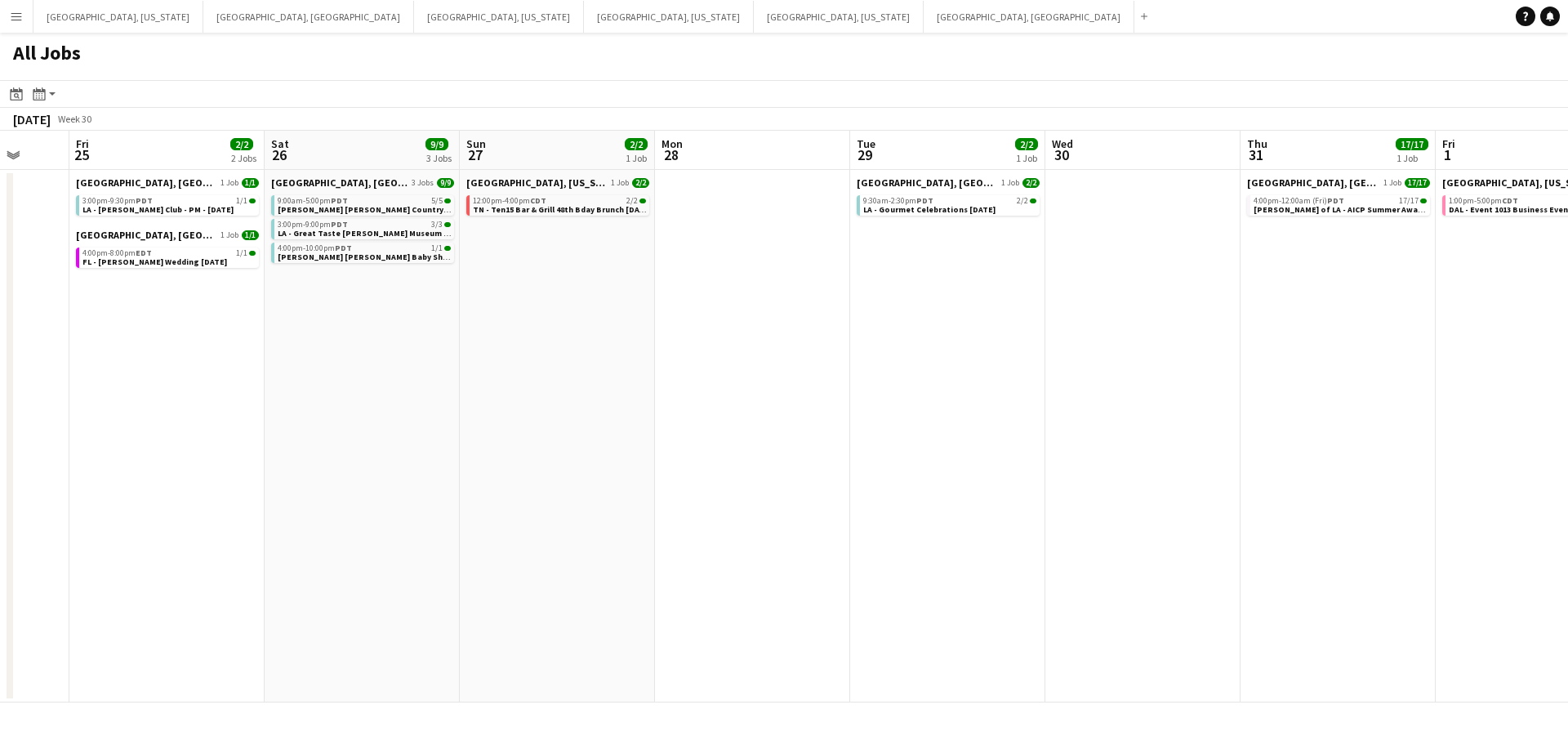
drag, startPoint x: 1326, startPoint y: 491, endPoint x: 898, endPoint y: 538, distance: 430.6
click at [880, 536] on app-calendar-viewport "Mon 21 Tue 22 Wed 23 Thu 24 Fri 25 2/2 2 Jobs Sat 26 9/9 3 Jobs Sun 27 2/2 1 Jo…" at bounding box center [784, 416] width 1568 height 572
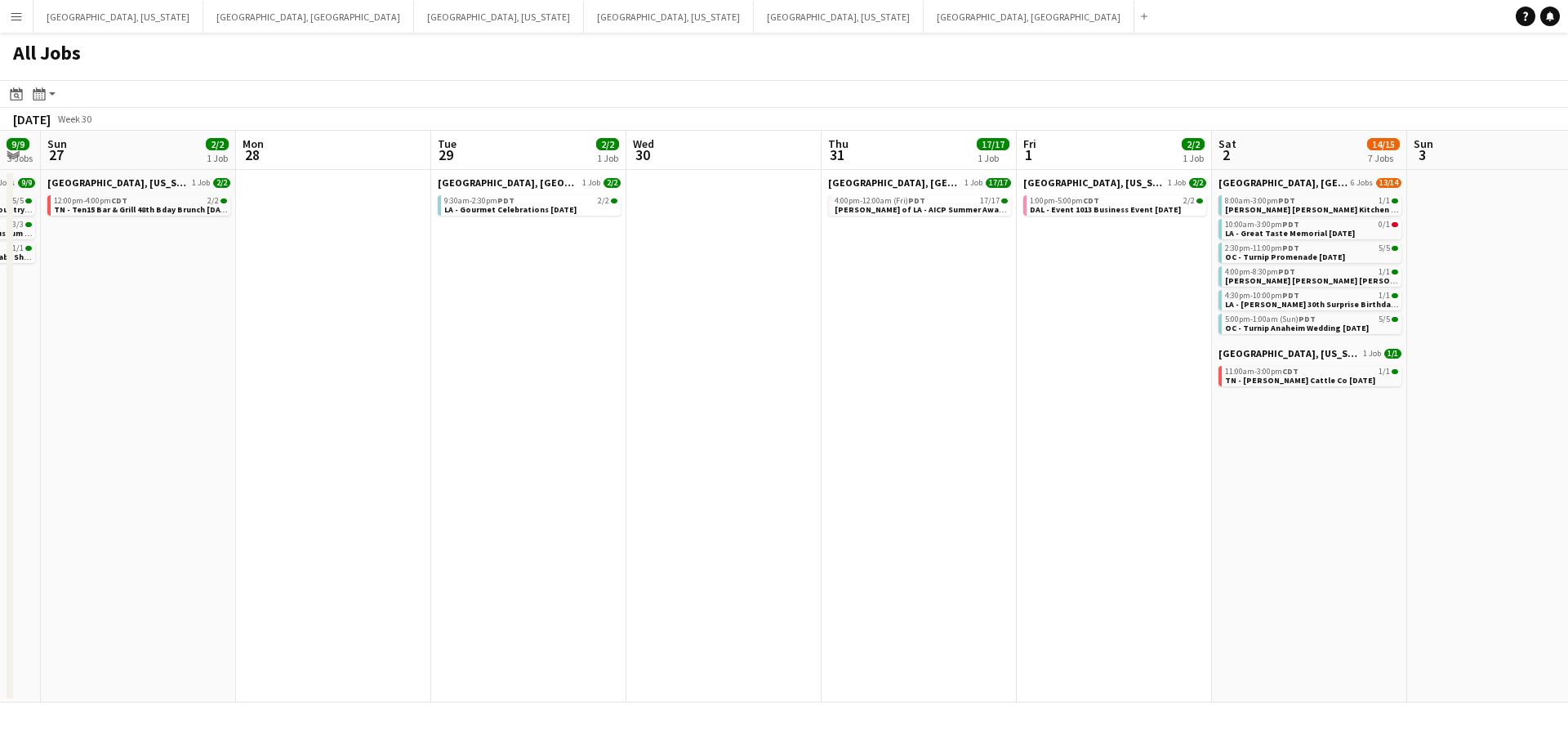
scroll to position [0, 756]
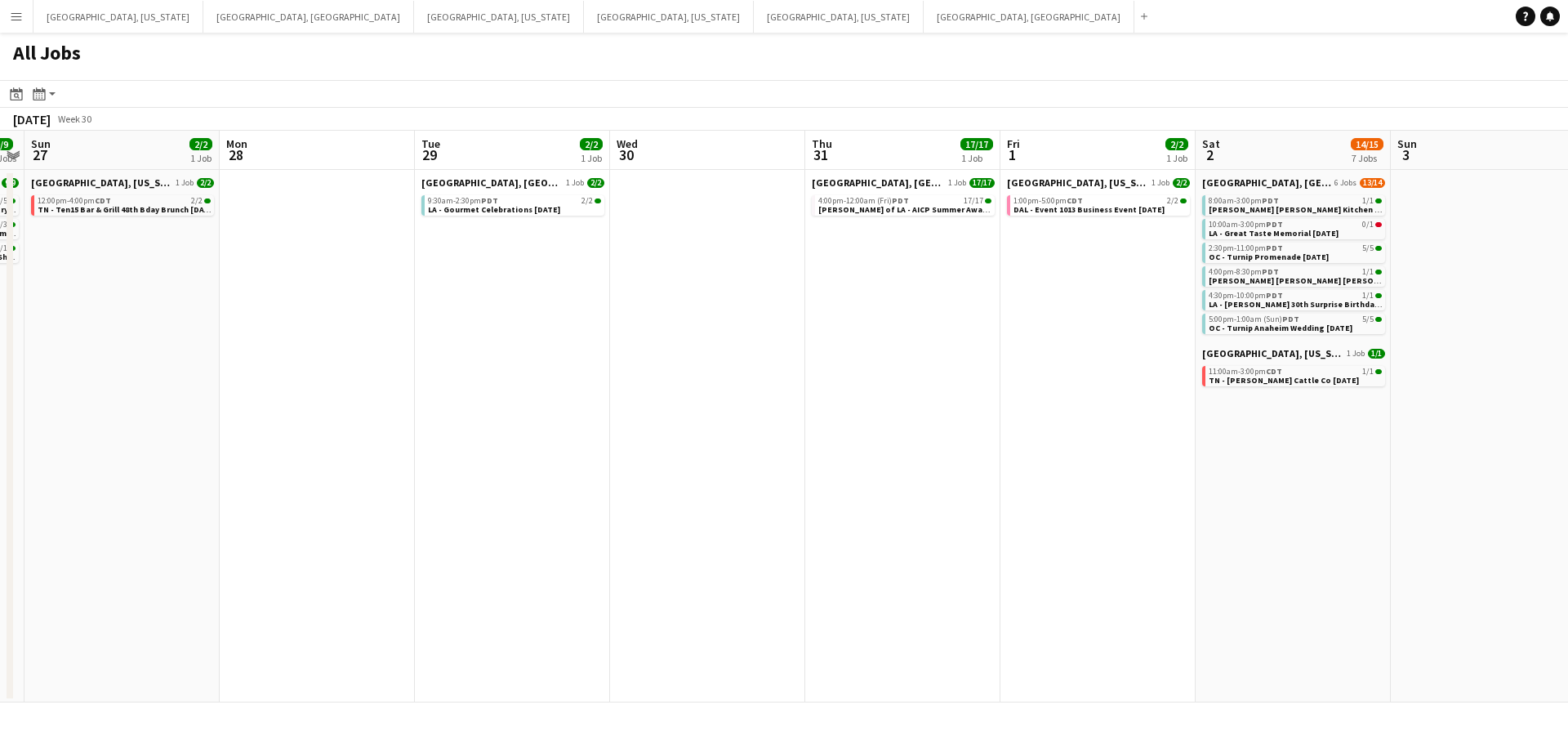
drag, startPoint x: 1331, startPoint y: 506, endPoint x: 897, endPoint y: 537, distance: 435.1
click at [897, 537] on app-calendar-viewport "Wed 23 Thu 24 Fri 25 2/2 2 Jobs Sat 26 9/9 3 Jobs Sun 27 2/2 1 Job Mon 28 Tue 2…" at bounding box center [784, 416] width 1568 height 572
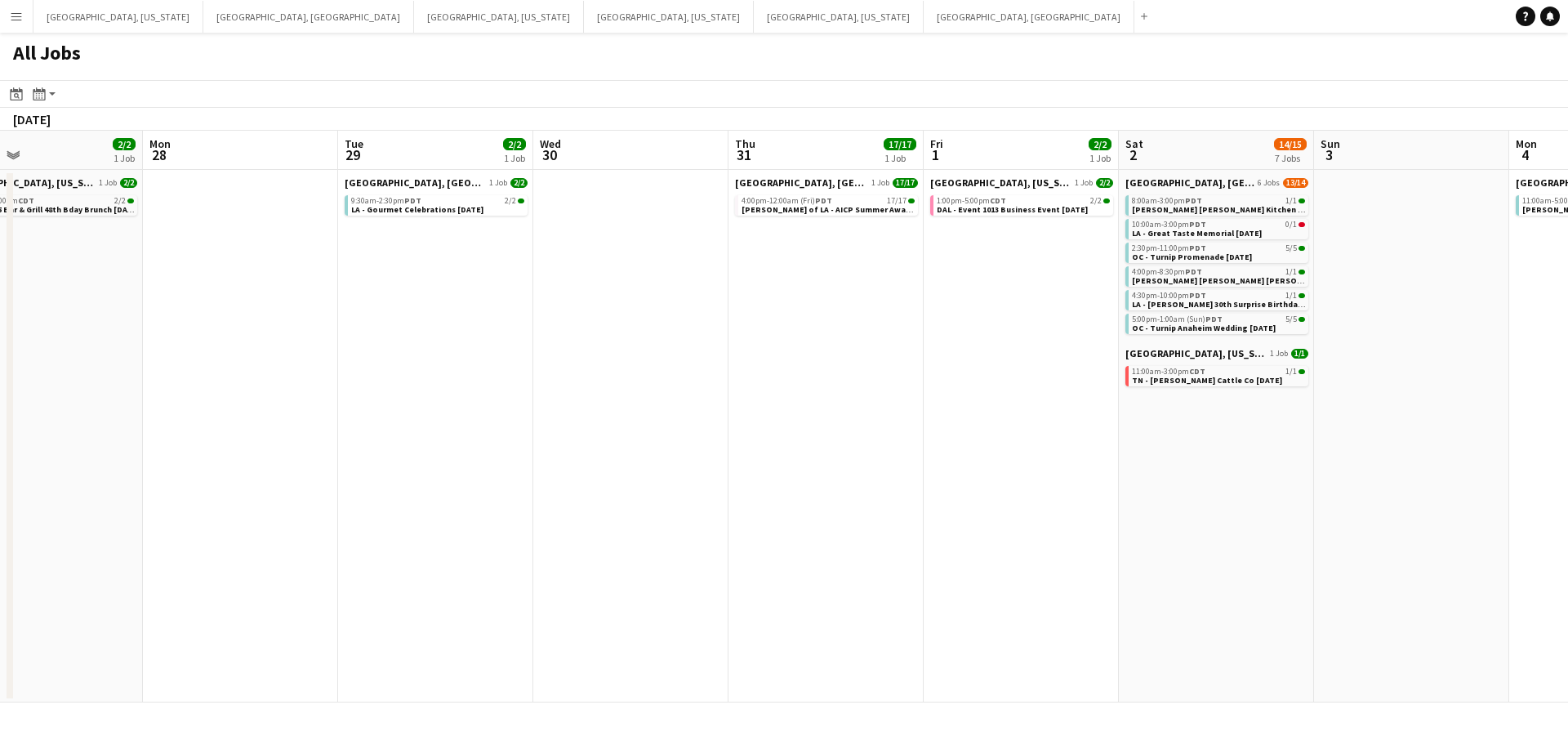
drag, startPoint x: 1192, startPoint y: 516, endPoint x: 609, endPoint y: 551, distance: 584.0
click at [607, 551] on app-calendar-viewport "Wed 23 Thu 24 Fri 25 2/2 2 Jobs Sat 26 9/9 3 Jobs Sun 27 2/2 1 Job Mon 28 Tue 2…" at bounding box center [784, 416] width 1568 height 572
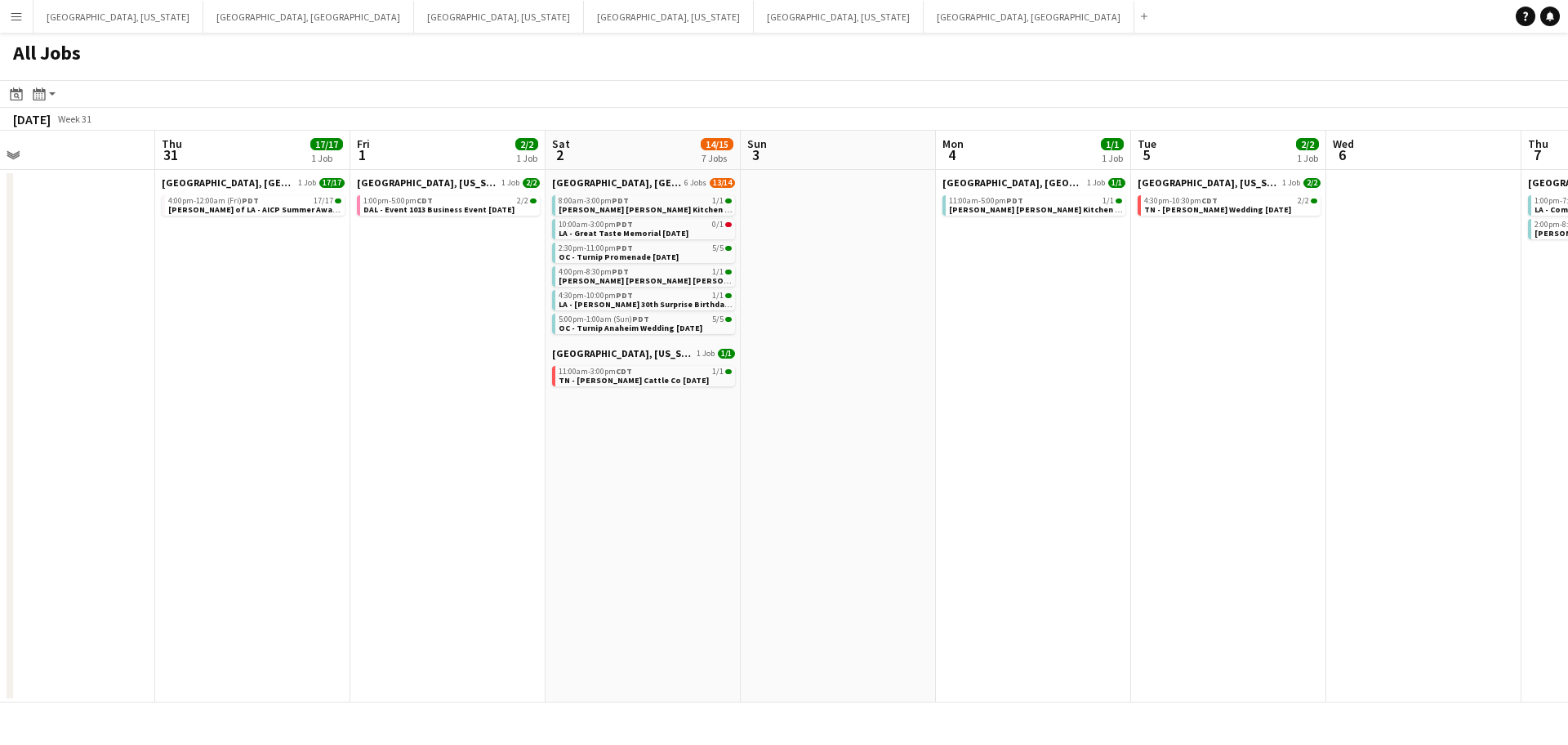
drag, startPoint x: 1238, startPoint y: 482, endPoint x: 859, endPoint y: 510, distance: 380.0
click at [859, 510] on app-calendar-viewport "Sun 27 2/2 1 Job Mon 28 Tue 29 2/2 1 Job Wed 30 Thu 31 17/17 1 Job Fri 1 2/2 1 …" at bounding box center [784, 416] width 1568 height 572
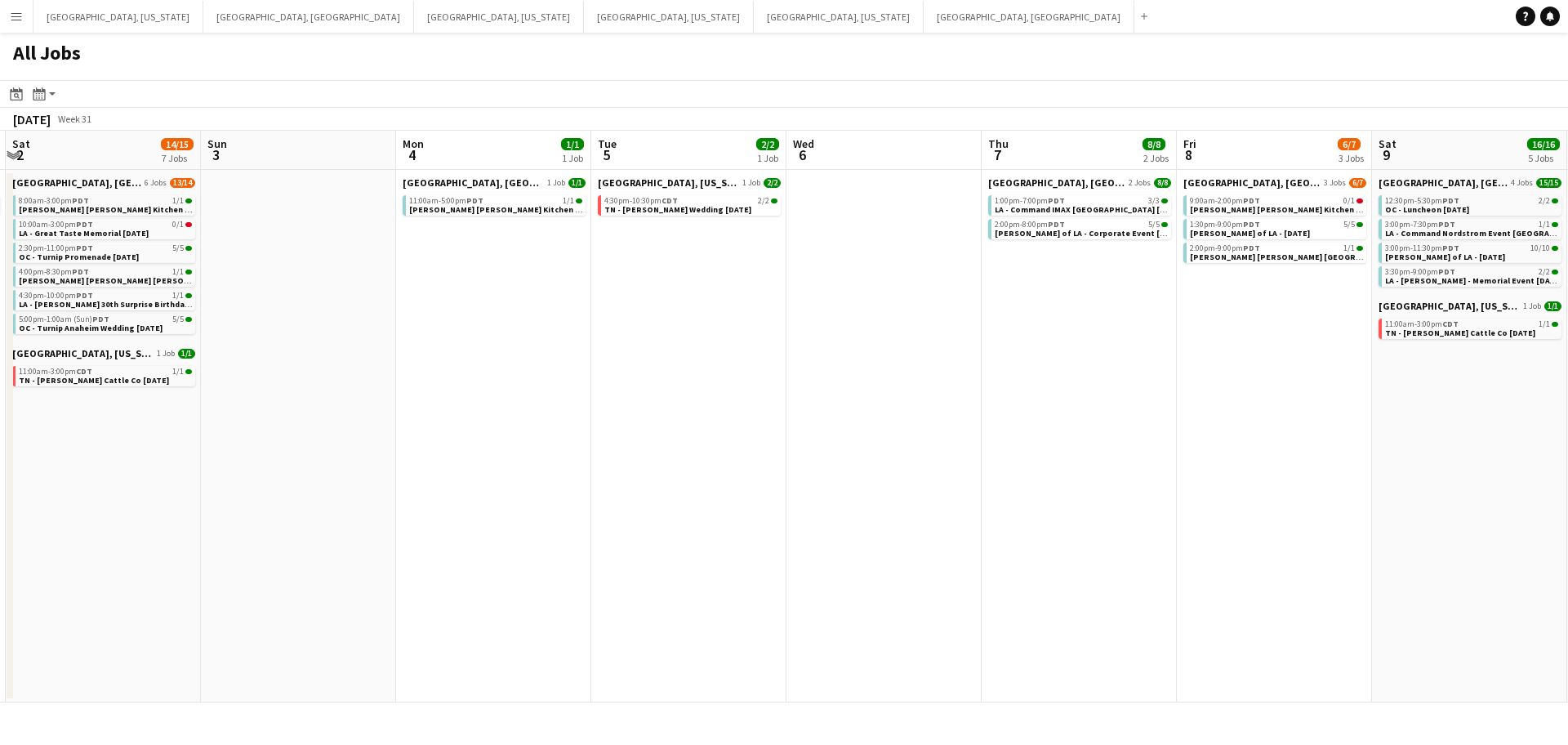
scroll to position [0, 599]
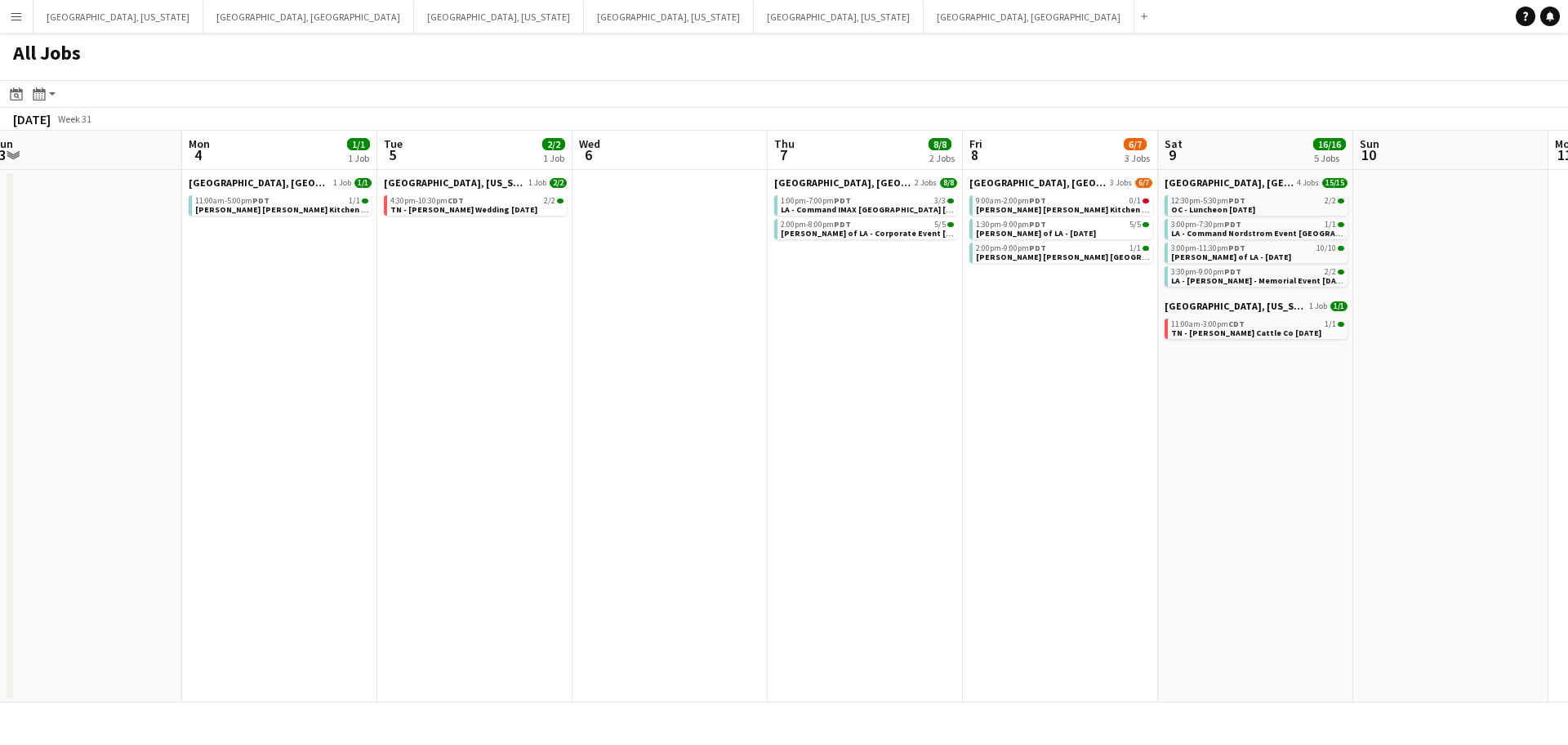
drag, startPoint x: 1543, startPoint y: 499, endPoint x: 1179, endPoint y: 518, distance: 364.5
click at [1179, 518] on app-calendar-viewport "Thu 31 17/17 1 Job Fri 1 2/2 1 Job Sat 2 14/15 7 Jobs Sun 3 Mon 4 1/1 1 Job Tue…" at bounding box center [784, 416] width 1568 height 572
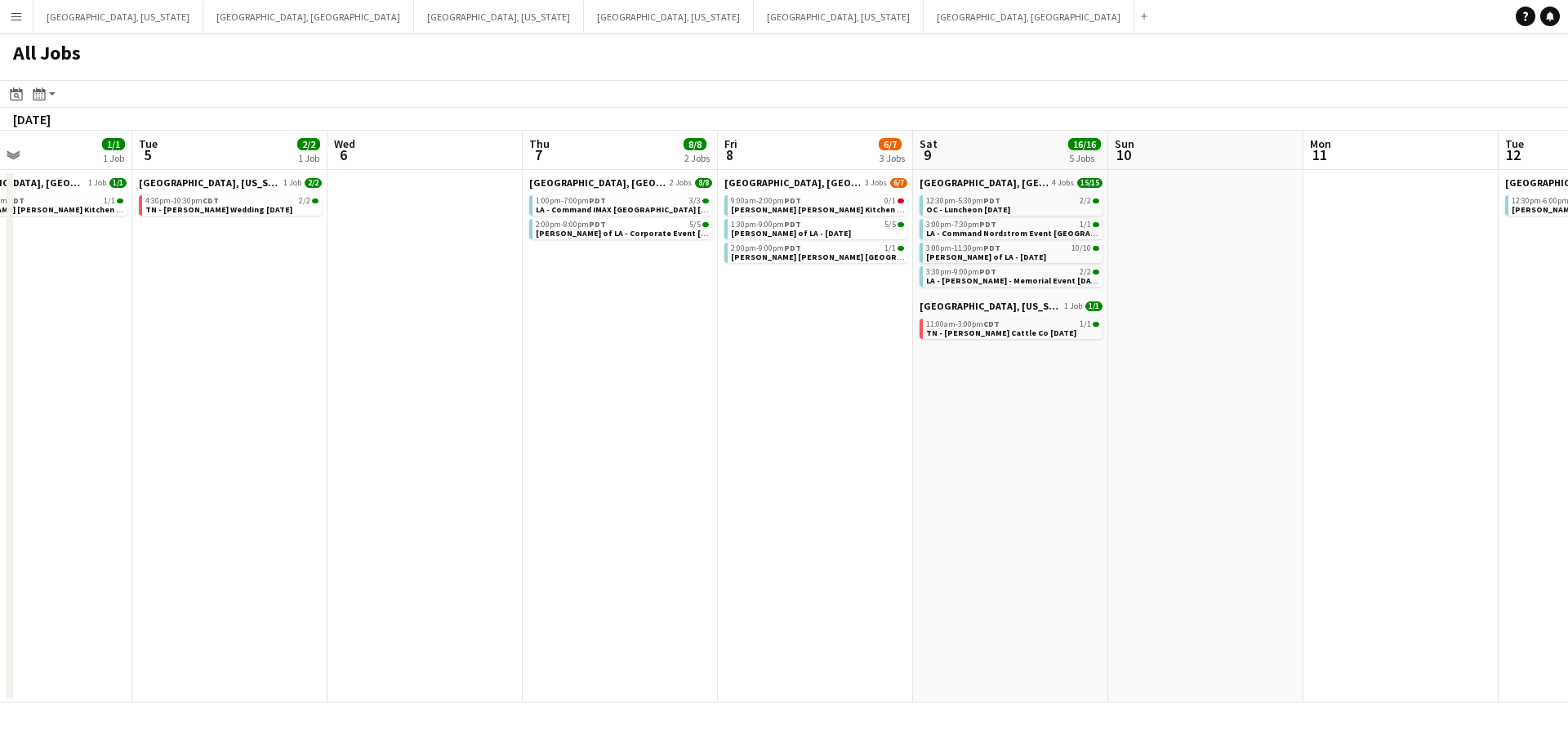
drag, startPoint x: 1465, startPoint y: 536, endPoint x: 635, endPoint y: 601, distance: 832.5
click at [633, 601] on app-calendar-viewport "Thu 31 17/17 1 Job Fri 1 2/2 1 Job Sat 2 14/15 7 Jobs Sun 3 Mon 4 1/1 1 Job Tue…" at bounding box center [784, 416] width 1568 height 572
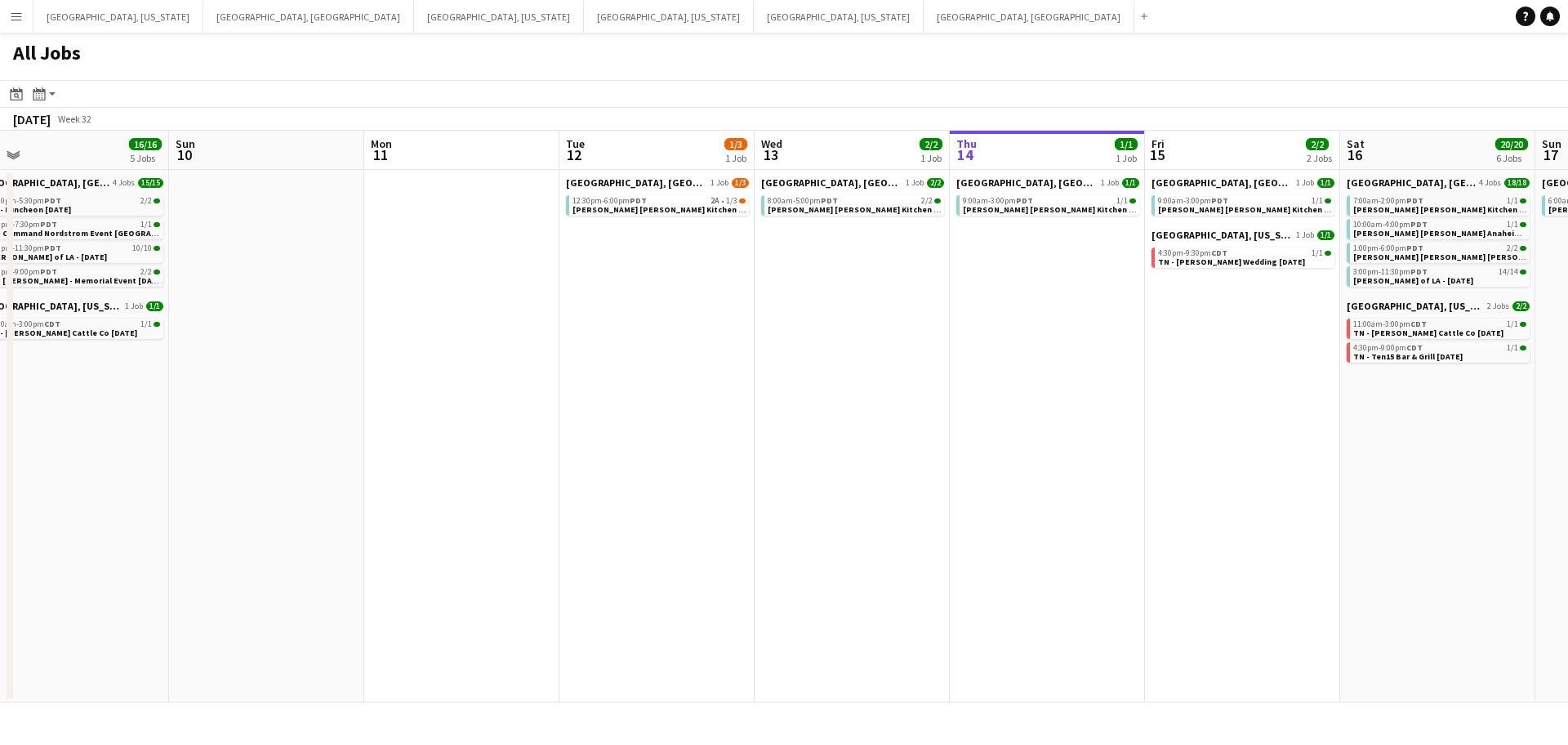
drag, startPoint x: 1120, startPoint y: 542, endPoint x: 768, endPoint y: 543, distance: 352.0
click at [768, 543] on app-calendar-viewport "Tue 5 2/2 1 Job Wed 6 Thu 7 8/8 2 Jobs Fri 8 6/7 3 Jobs Sat 9 16/16 5 Jobs Sun …" at bounding box center [784, 416] width 1568 height 572
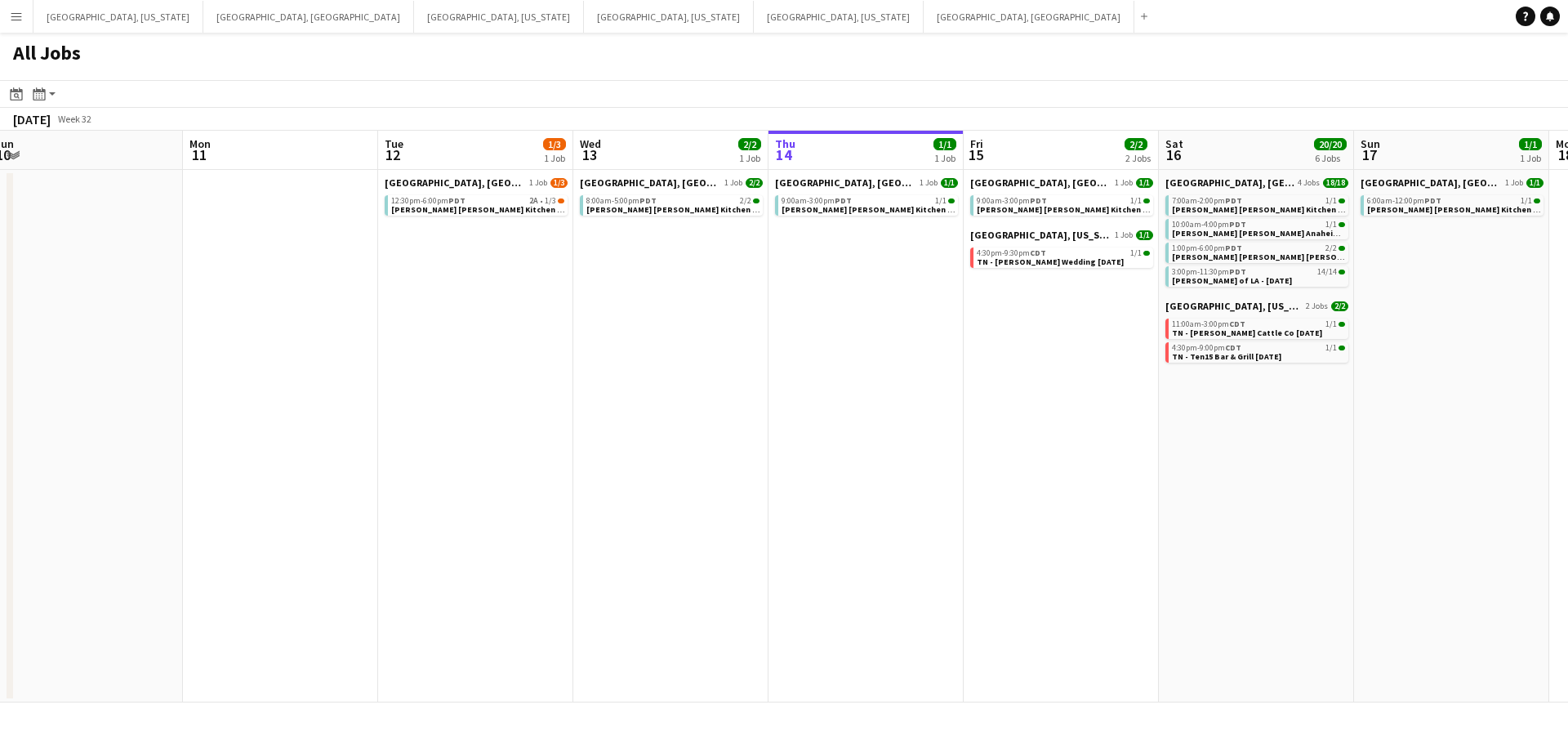
drag, startPoint x: 1184, startPoint y: 519, endPoint x: 1003, endPoint y: 520, distance: 181.0
click at [1003, 520] on app-calendar-viewport "Thu 7 8/8 2 Jobs Fri 8 6/7 3 Jobs Sat 9 16/16 5 Jobs Sun 10 Mon 11 Tue 12 1/3 1…" at bounding box center [784, 416] width 1568 height 572
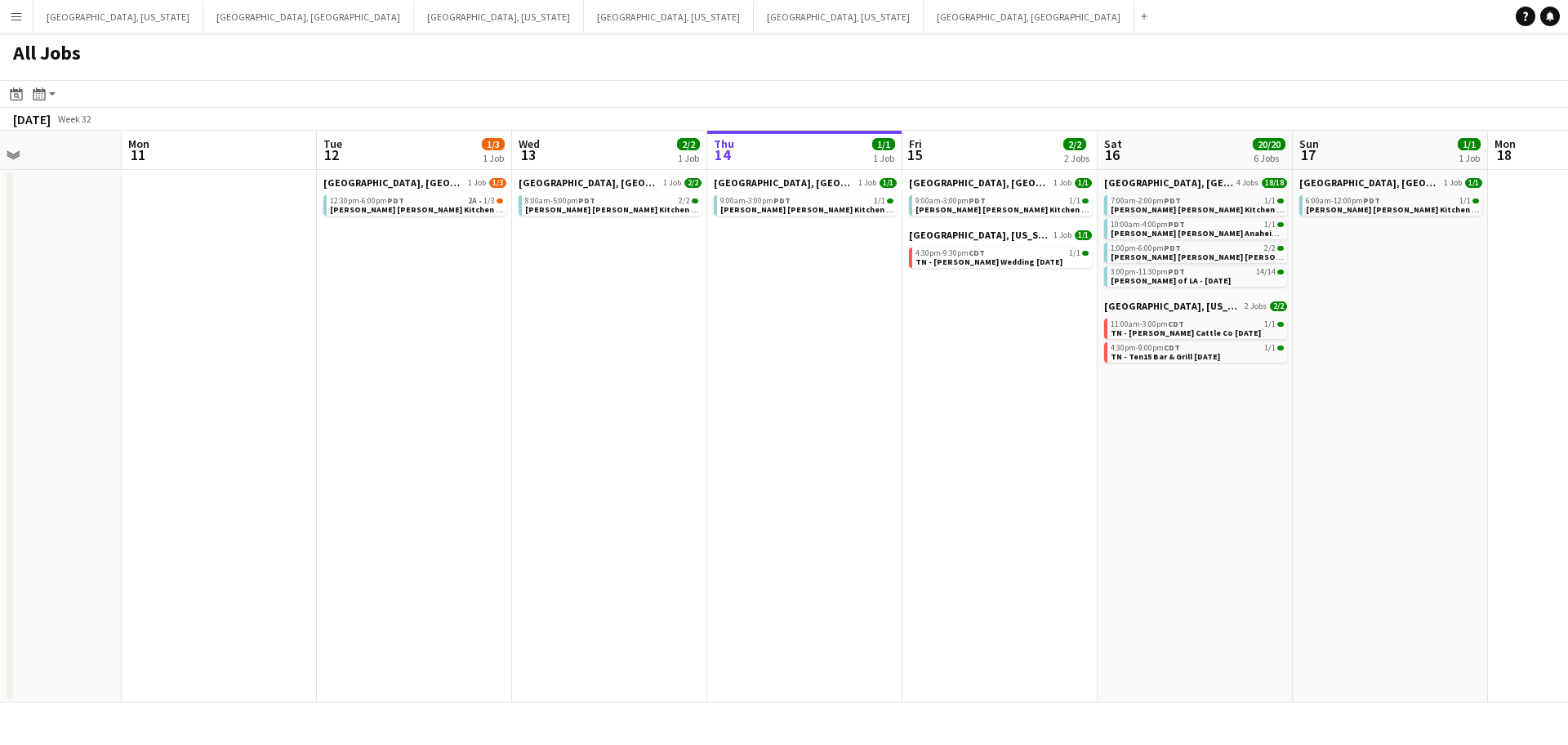
scroll to position [0, 735]
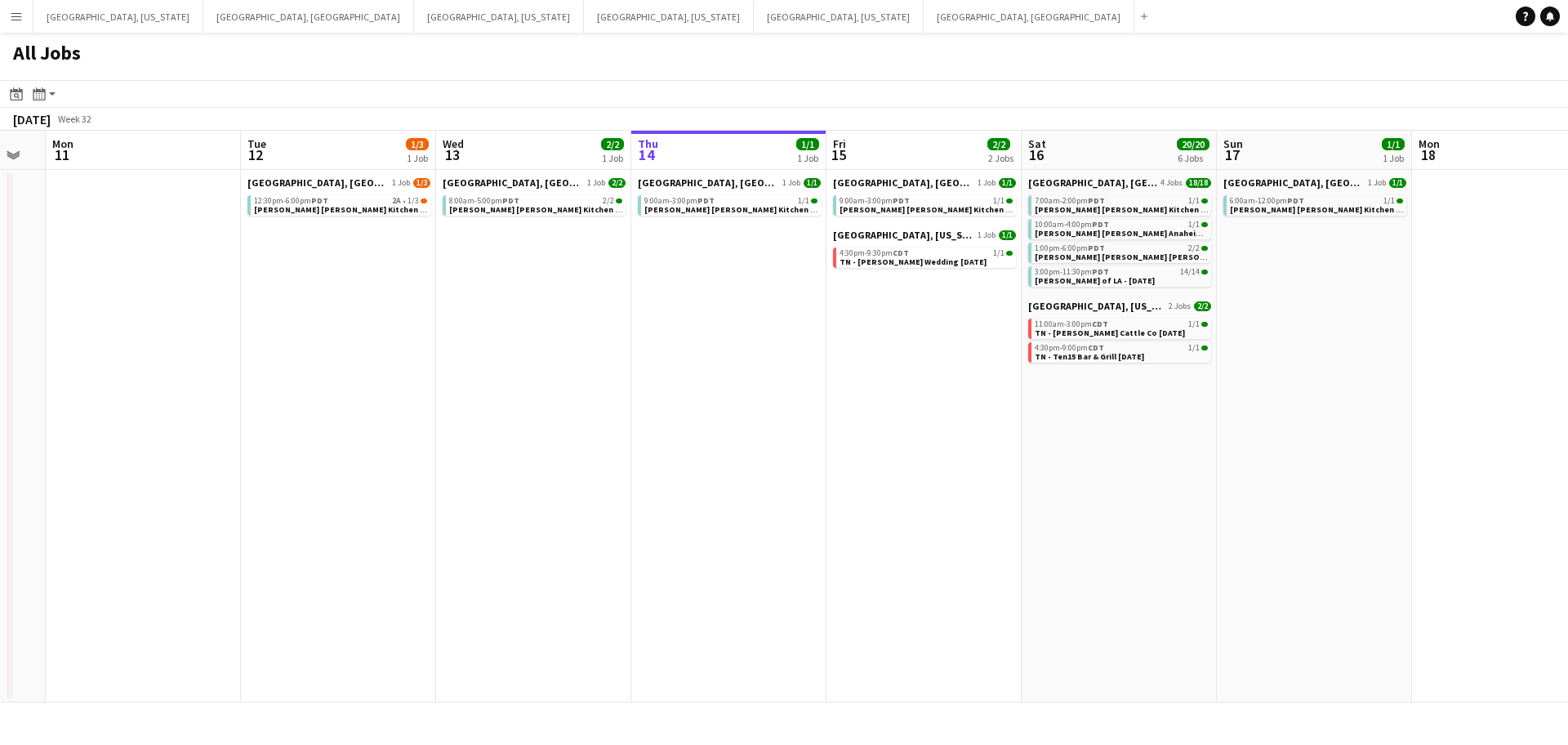
drag, startPoint x: 1211, startPoint y: 522, endPoint x: 1074, endPoint y: 526, distance: 137.1
click at [1074, 526] on app-calendar-viewport "Thu 7 8/8 2 Jobs Fri 8 6/7 3 Jobs Sat 9 16/16 5 Jobs Sun 10 Mon 11 Tue 12 1/3 1…" at bounding box center [784, 416] width 1568 height 572
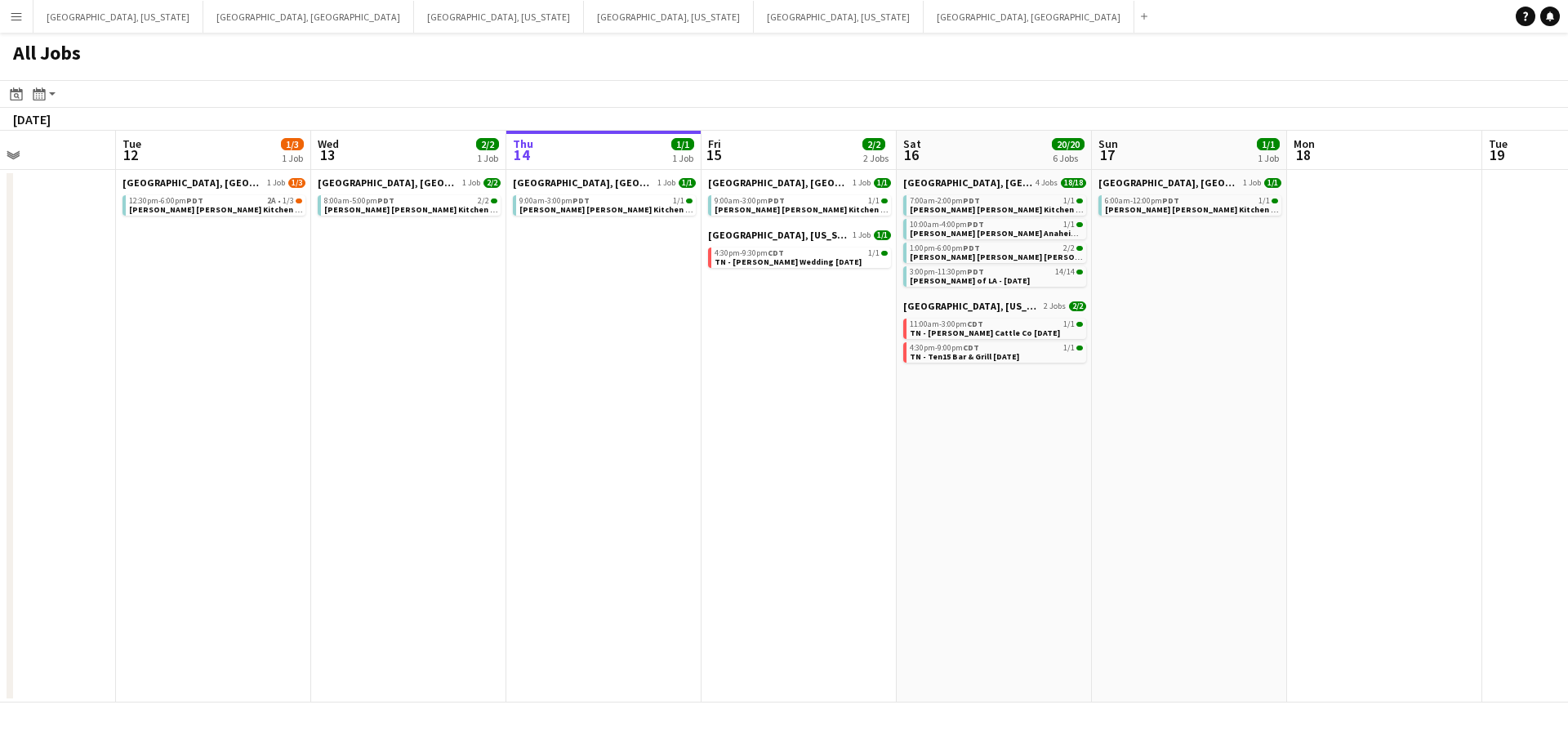
drag, startPoint x: 1344, startPoint y: 519, endPoint x: 681, endPoint y: 564, distance: 664.5
click at [667, 570] on app-calendar-viewport "Thu 7 8/8 2 Jobs Fri 8 6/7 3 Jobs Sat 9 16/16 5 Jobs Sun 10 Mon 11 Tue 12 1/3 1…" at bounding box center [784, 416] width 1568 height 572
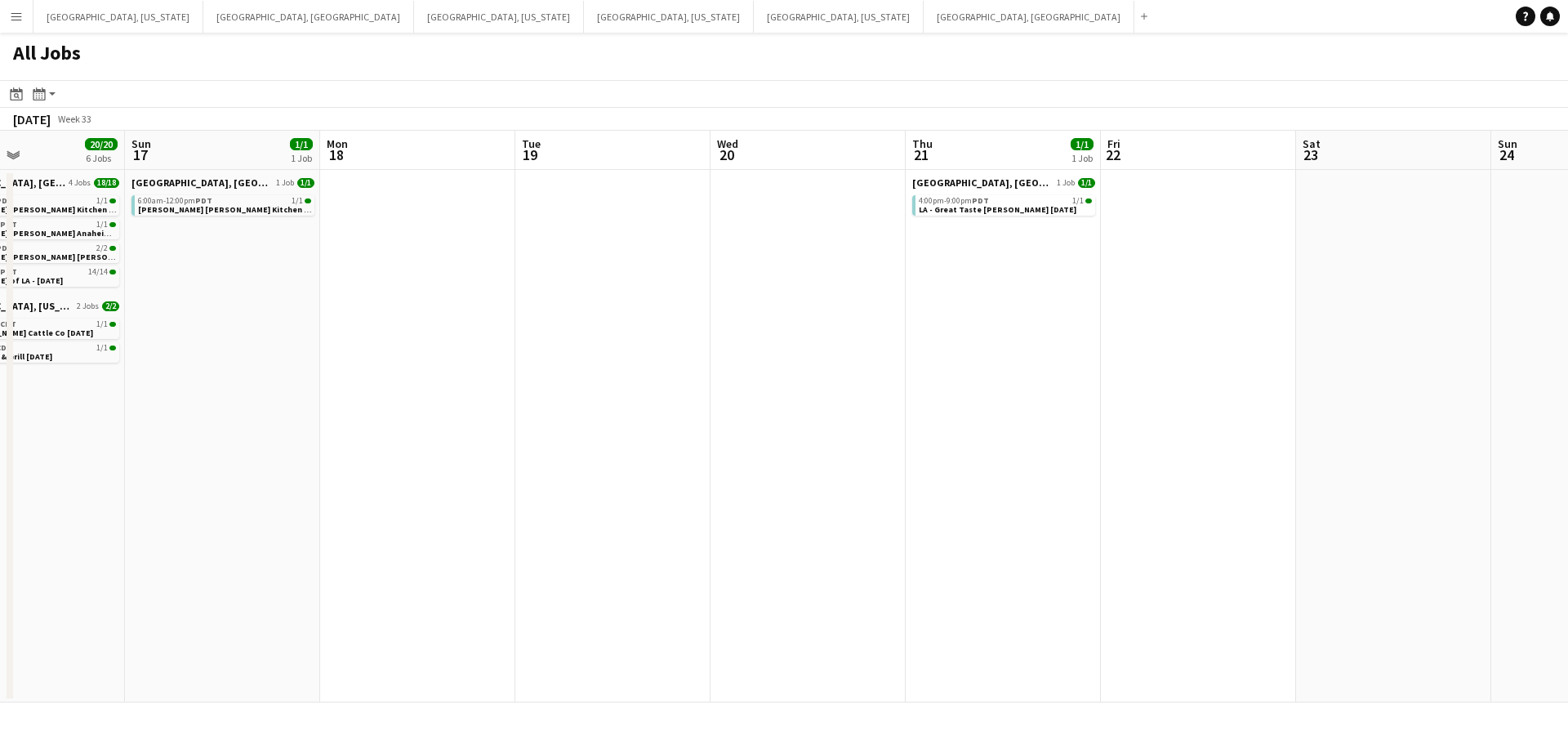
scroll to position [0, 729]
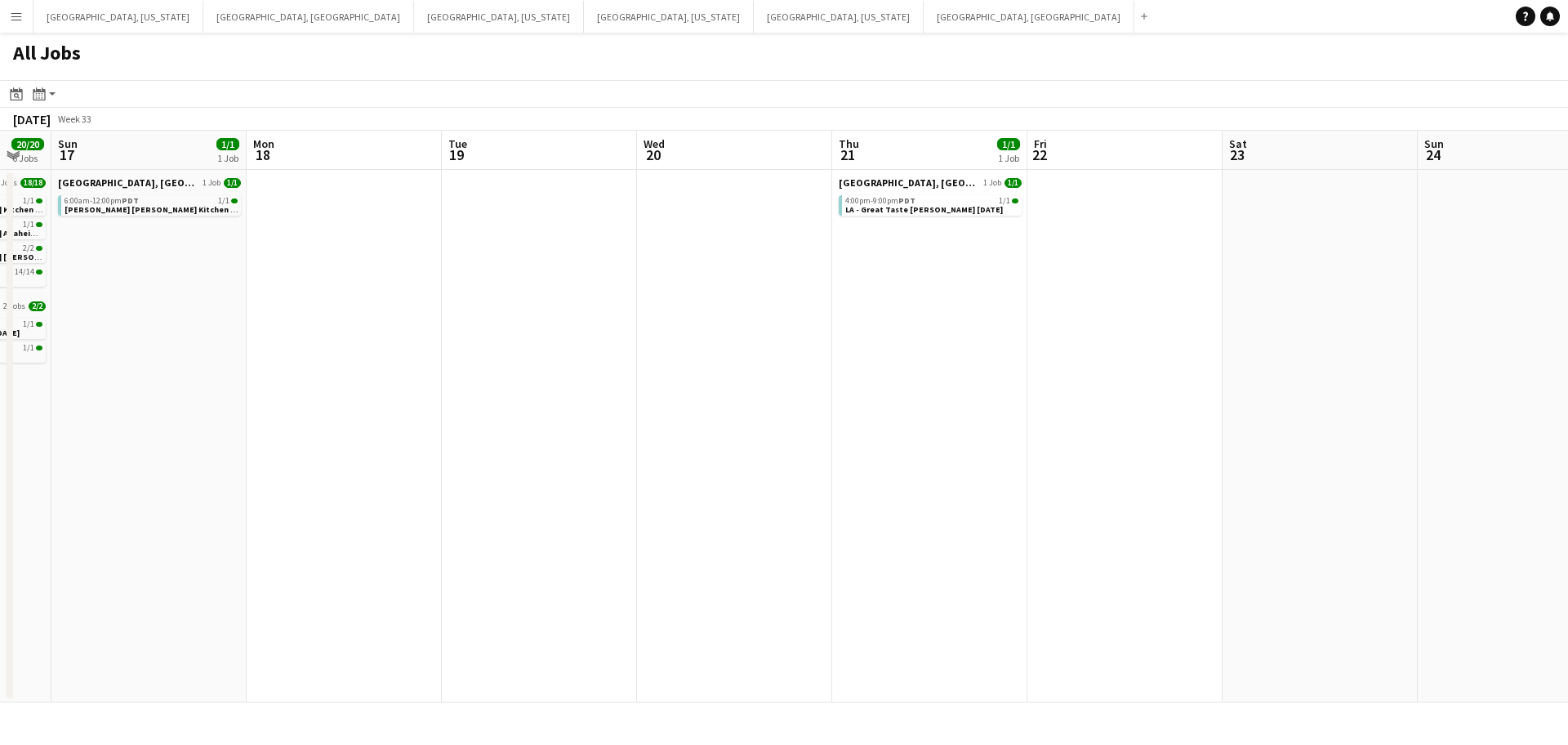
drag, startPoint x: 1211, startPoint y: 474, endPoint x: 743, endPoint y: 489, distance: 468.2
click at [741, 489] on app-calendar-viewport "Wed 13 2/2 1 Job Thu 14 1/1 1 Job Fri 15 2/2 2 Jobs Sat 16 20/20 6 Jobs Sun 17 …" at bounding box center [784, 416] width 1568 height 572
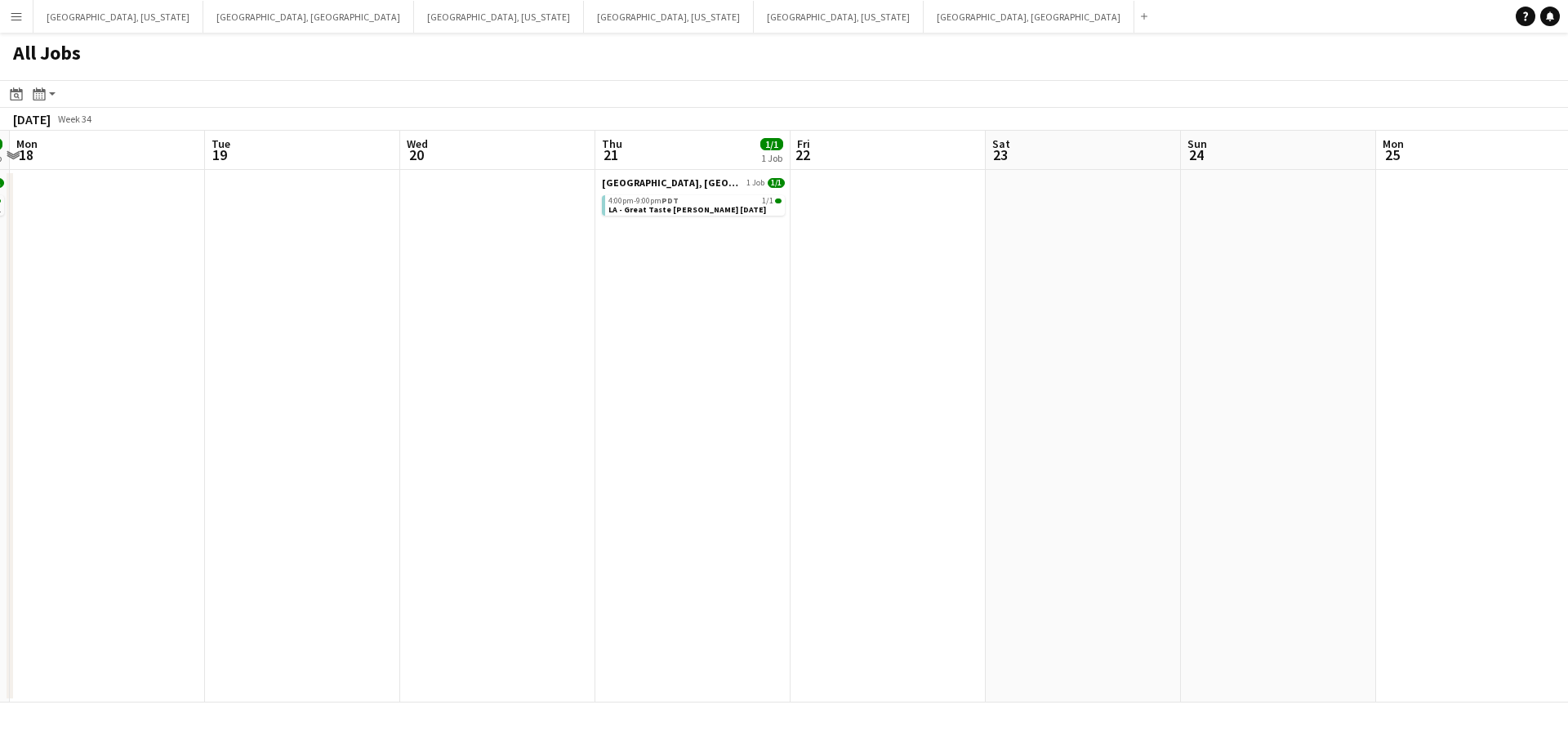
drag, startPoint x: 1403, startPoint y: 407, endPoint x: 778, endPoint y: 470, distance: 628.2
click at [778, 470] on app-calendar-viewport "Fri 15 2/2 2 Jobs Sat 16 20/20 6 Jobs Sun 17 1/1 1 Job Mon 18 Tue 19 Wed 20 Thu…" at bounding box center [784, 416] width 1568 height 572
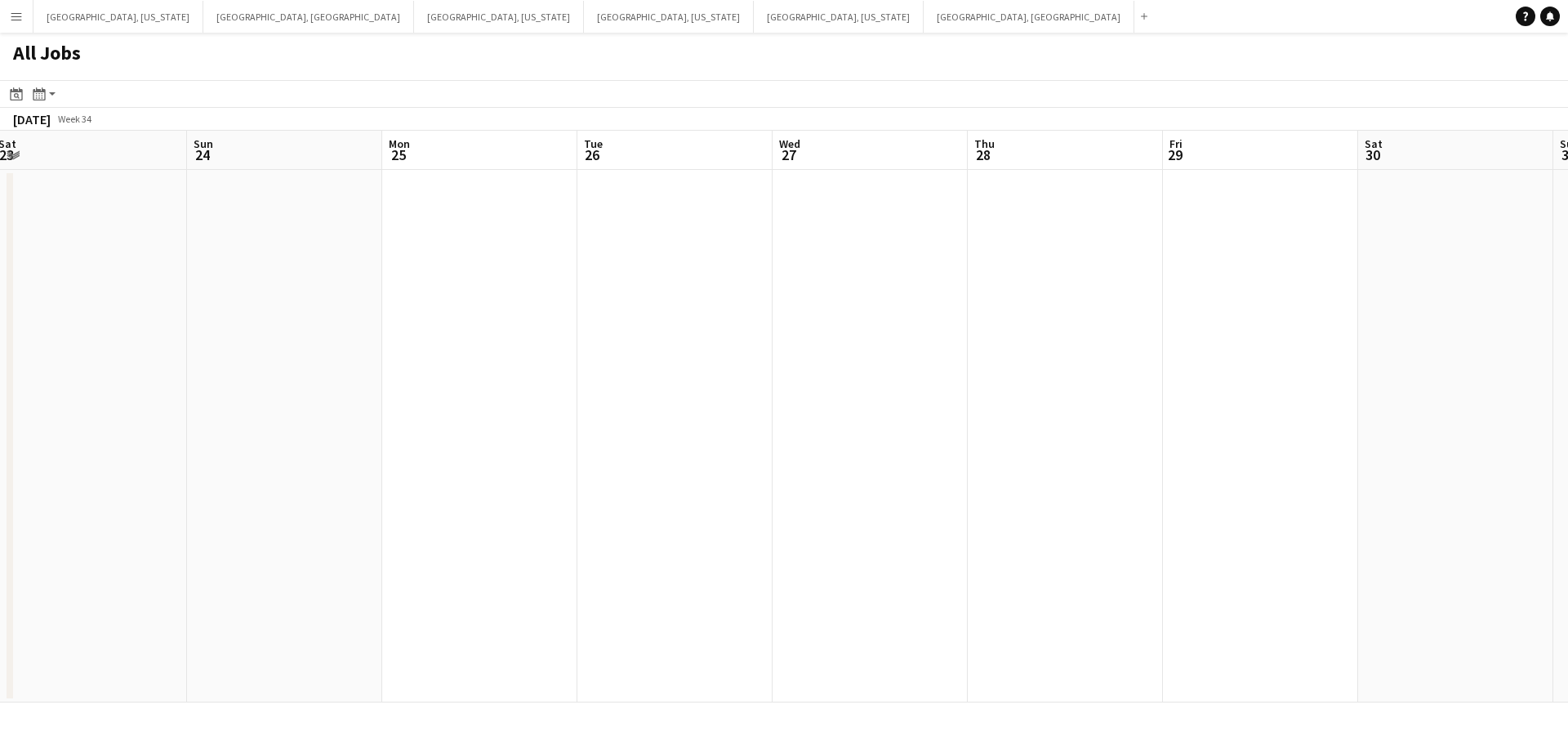
drag, startPoint x: 1333, startPoint y: 434, endPoint x: 801, endPoint y: 468, distance: 533.1
click at [801, 468] on app-calendar-viewport "Tue 19 Wed 20 Thu 21 1/1 1 Job Fri 22 Sat 23 Sun 24 Mon 25 Tue 26 Wed 27 Thu 28…" at bounding box center [784, 416] width 1568 height 572
drag, startPoint x: 1092, startPoint y: 448, endPoint x: 603, endPoint y: 493, distance: 491.1
click at [603, 493] on app-all-jobs "All Jobs Date picker [DATE] [DATE] [DATE] M [DATE] T [DATE] W [DATE] T [DATE] F…" at bounding box center [784, 368] width 1568 height 670
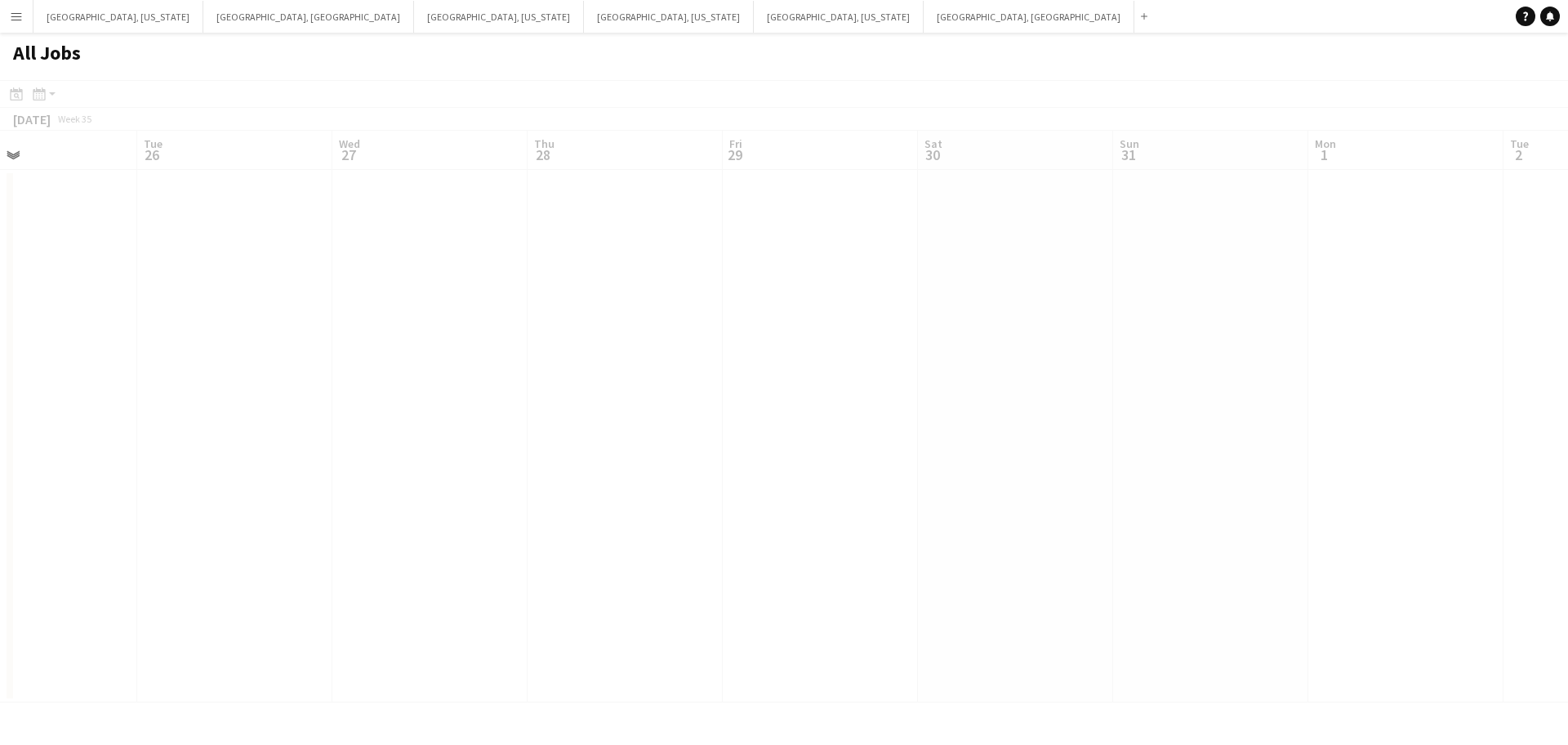
drag, startPoint x: 900, startPoint y: 486, endPoint x: 1105, endPoint y: 462, distance: 206.4
click at [1110, 462] on div at bounding box center [784, 415] width 1568 height 670
drag, startPoint x: 909, startPoint y: 473, endPoint x: 1142, endPoint y: 450, distance: 234.1
click at [1142, 450] on app-calendar-viewport "Wed 20 Thu 21 1/1 1 Job Fri 22 Sat 23 Sun 24 Mon 25 Tue 26 Wed 27 Thu 28 Fri 29…" at bounding box center [784, 416] width 1568 height 572
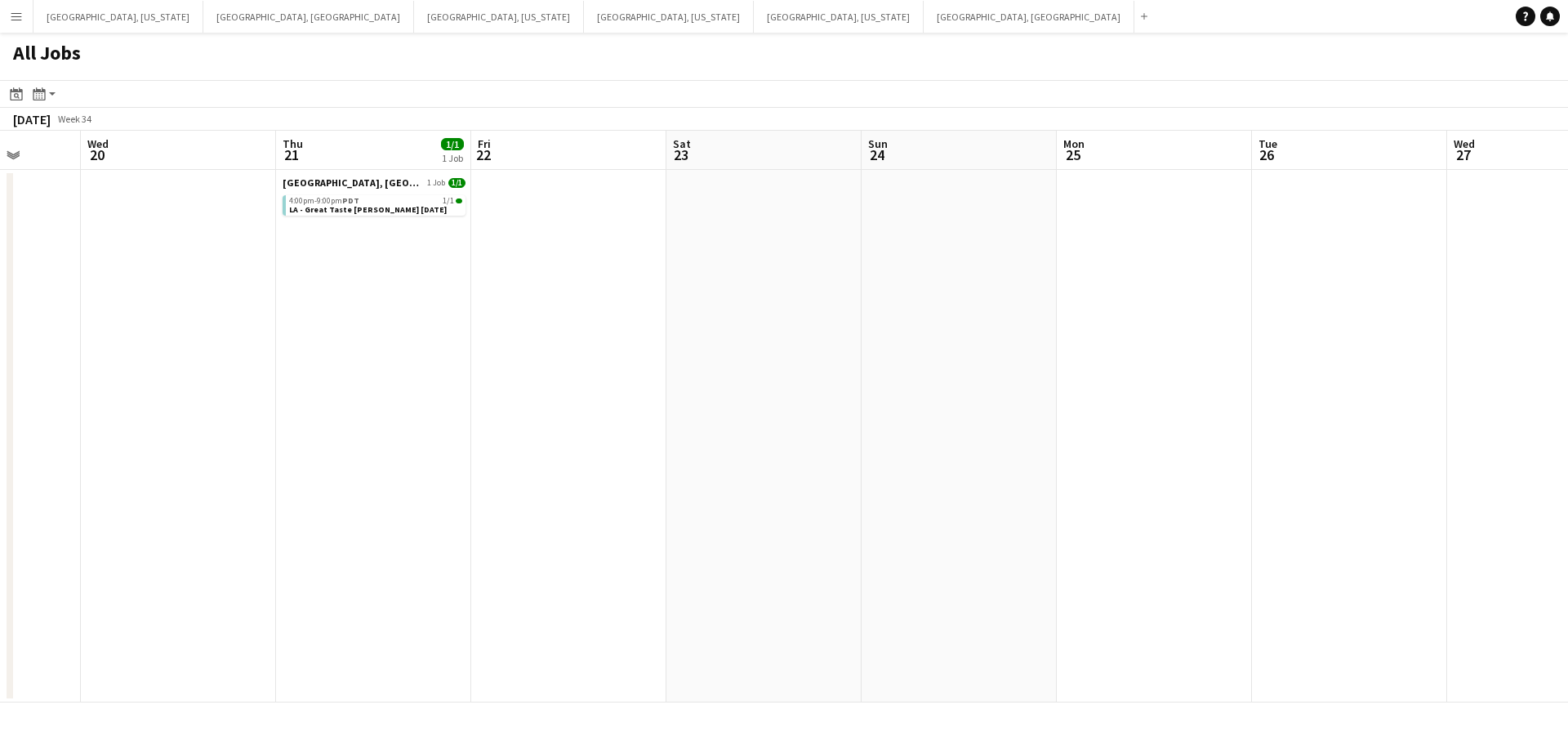
drag, startPoint x: 602, startPoint y: 479, endPoint x: 1004, endPoint y: 446, distance: 403.4
click at [1266, 437] on app-calendar-viewport "Sun 17 1/1 1 Job Mon 18 Tue 19 Wed 20 Thu 21 1/1 1 Job Fri 22 Sat 23 Sun 24 Mon…" at bounding box center [784, 416] width 1568 height 572
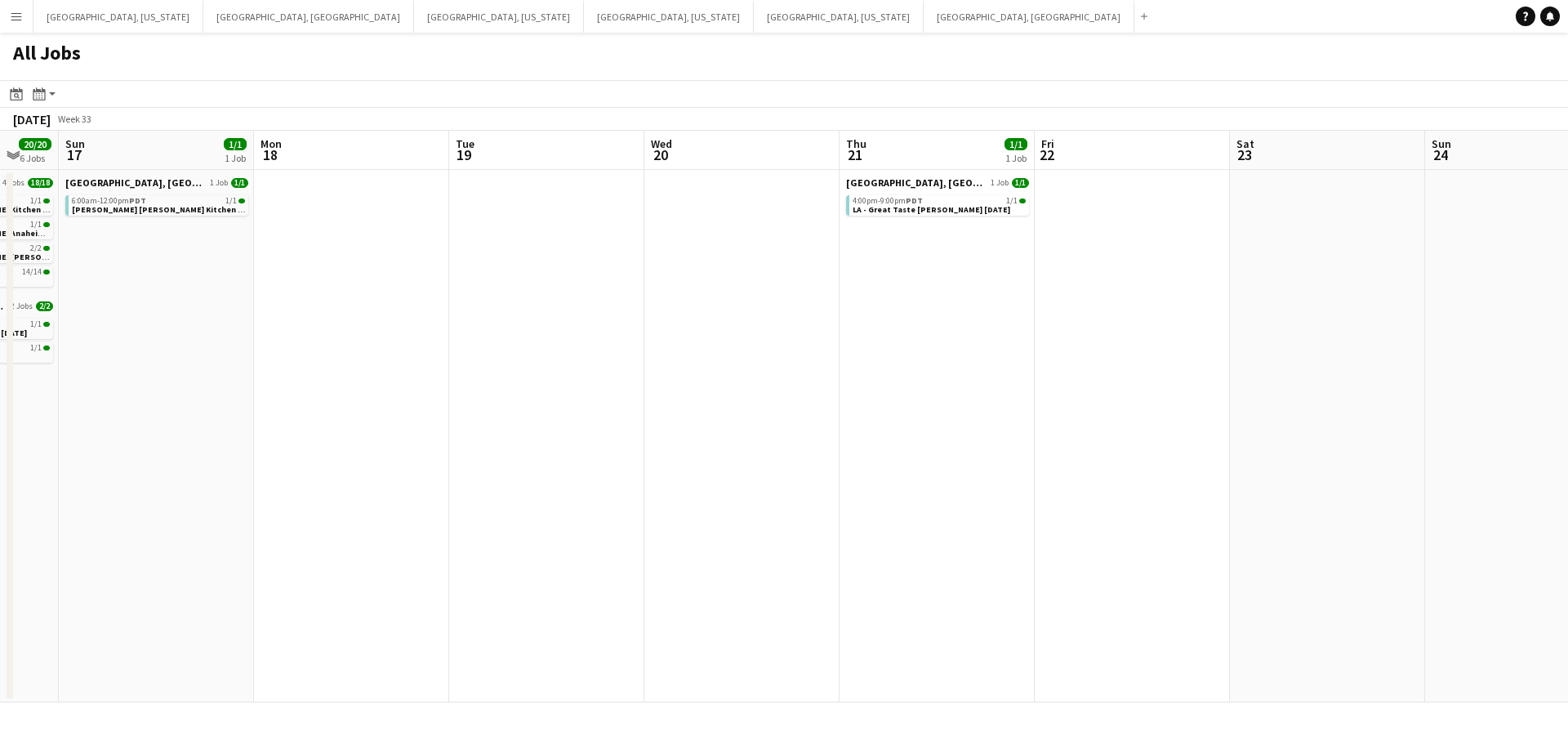
scroll to position [0, 350]
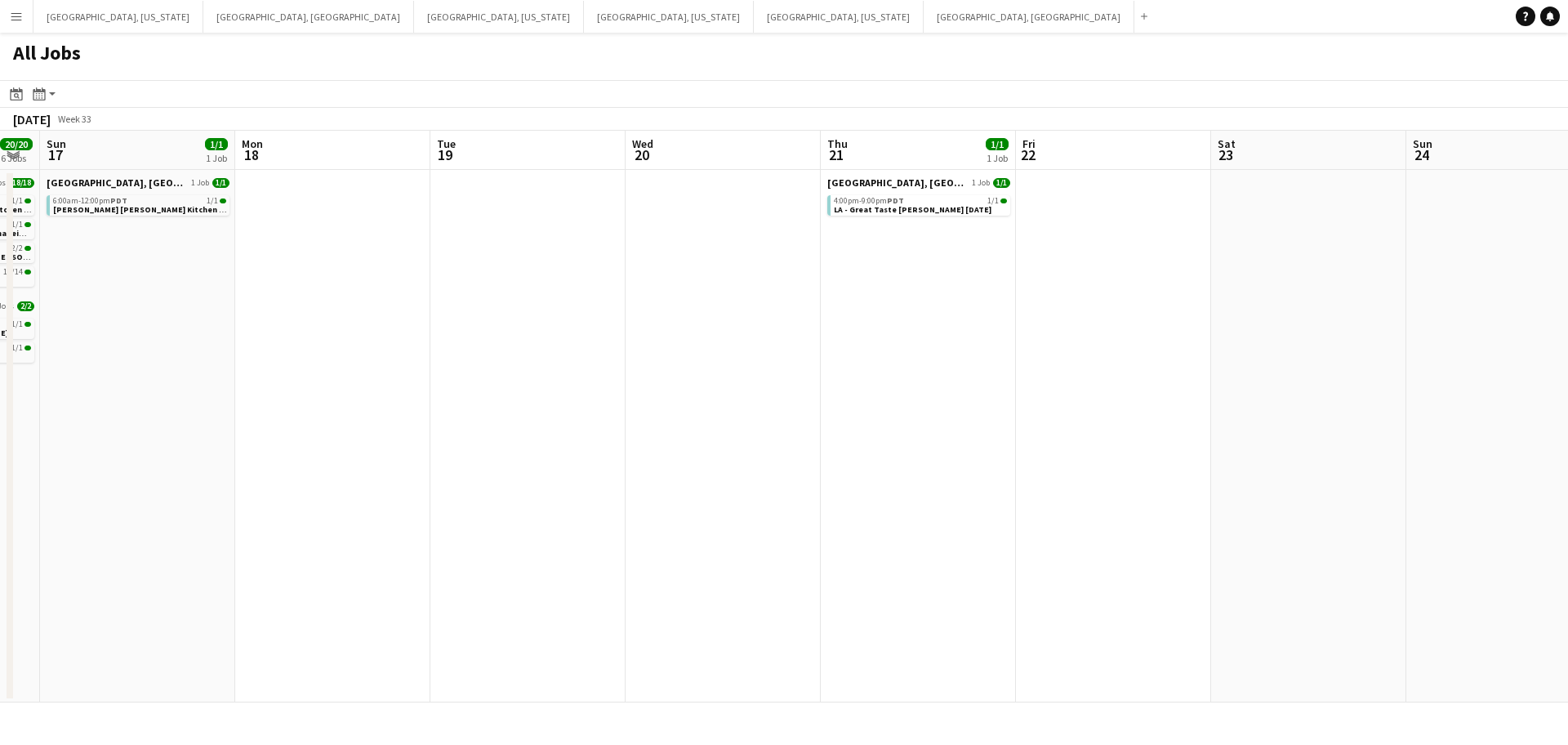
drag, startPoint x: 760, startPoint y: 450, endPoint x: 1110, endPoint y: 432, distance: 350.5
click at [1110, 432] on app-calendar-viewport "Fri 15 2/2 2 Jobs Sat 16 20/20 6 Jobs Sun 17 1/1 1 Job Mon 18 Tue 19 Wed 20 Thu…" at bounding box center [784, 416] width 1568 height 572
